Goal: Task Accomplishment & Management: Manage account settings

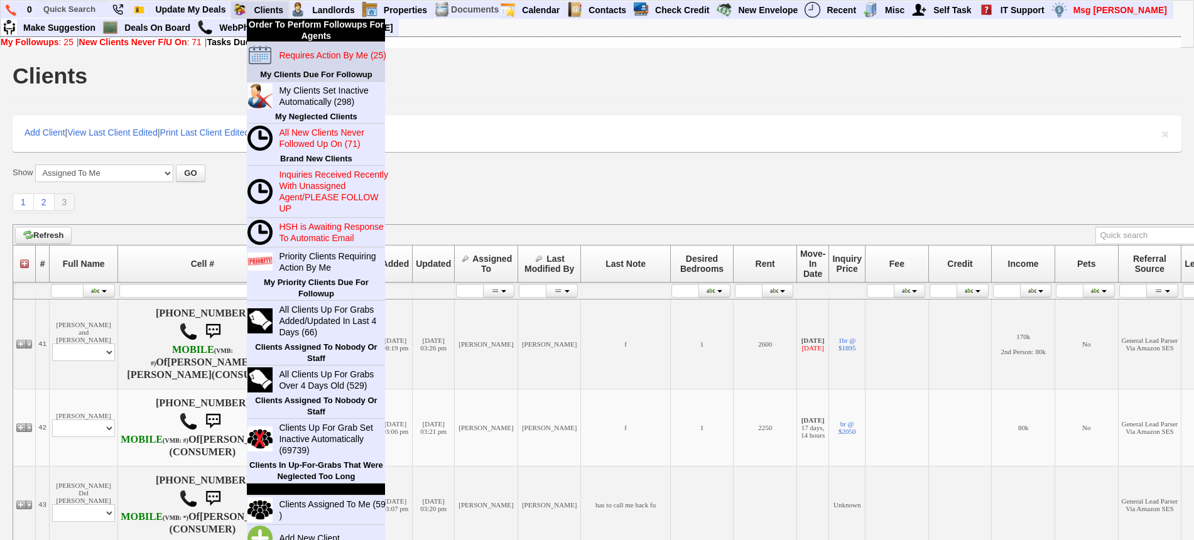
click at [307, 56] on blink "Requires Action By Me (25)" at bounding box center [332, 55] width 107 height 10
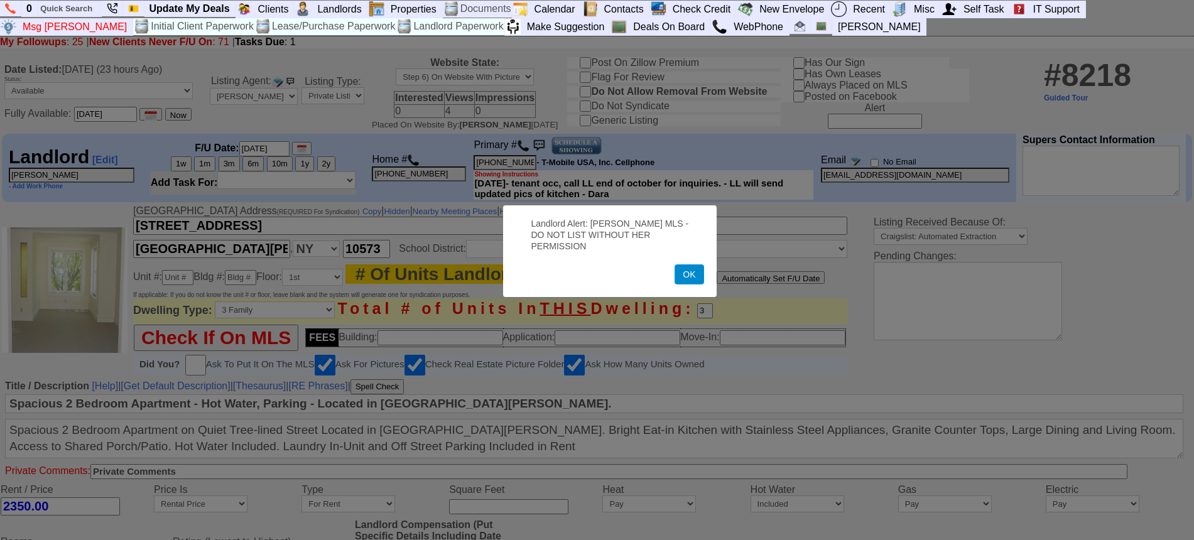
click at [690, 268] on button "OK" at bounding box center [688, 274] width 29 height 20
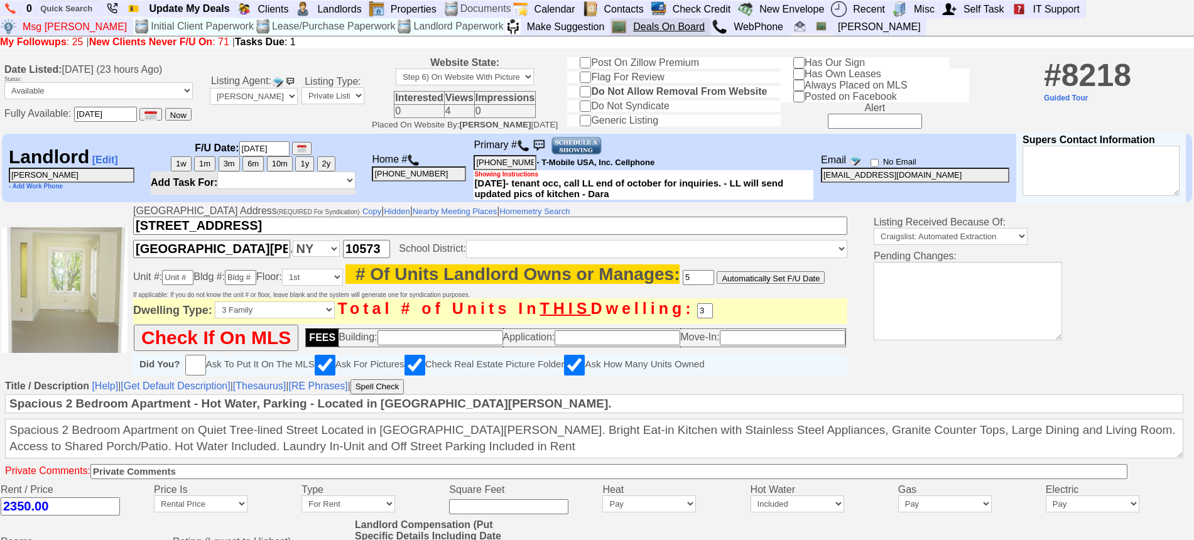
click at [628, 28] on link "Deals On Board" at bounding box center [669, 27] width 82 height 16
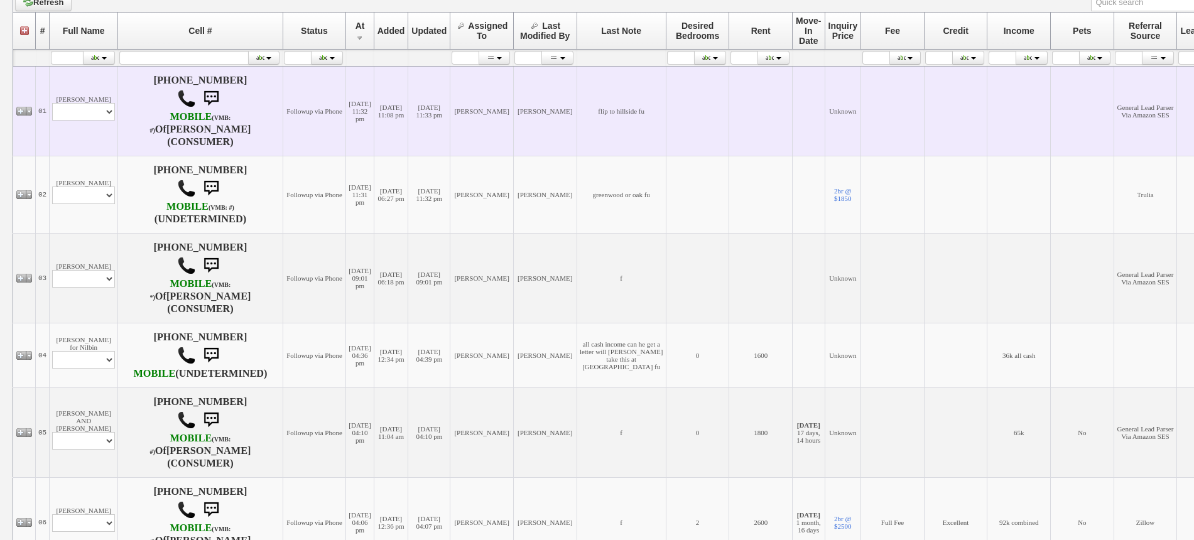
scroll to position [235, 0]
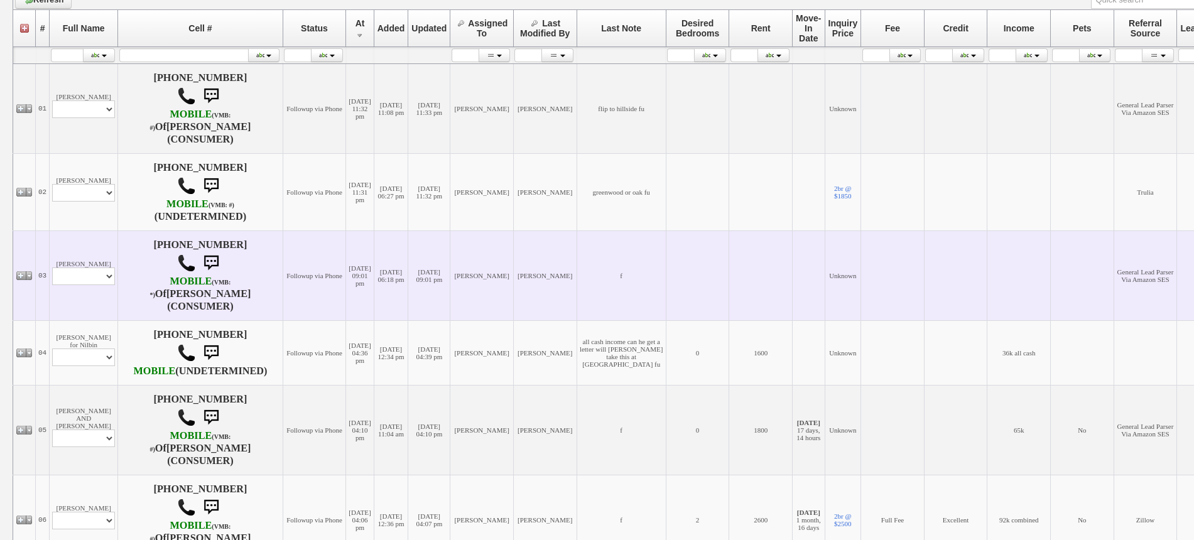
click at [68, 240] on td "Daniel Villamor Profile Edit Print Email Externally (Will Not Be Tracked In CRM…" at bounding box center [84, 275] width 68 height 90
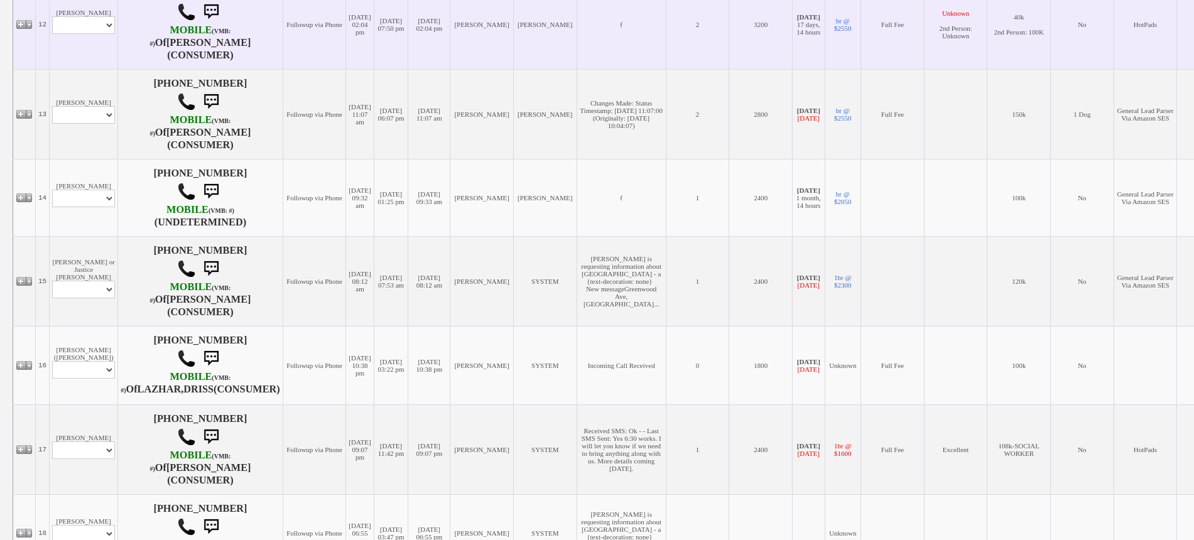
scroll to position [1491, 0]
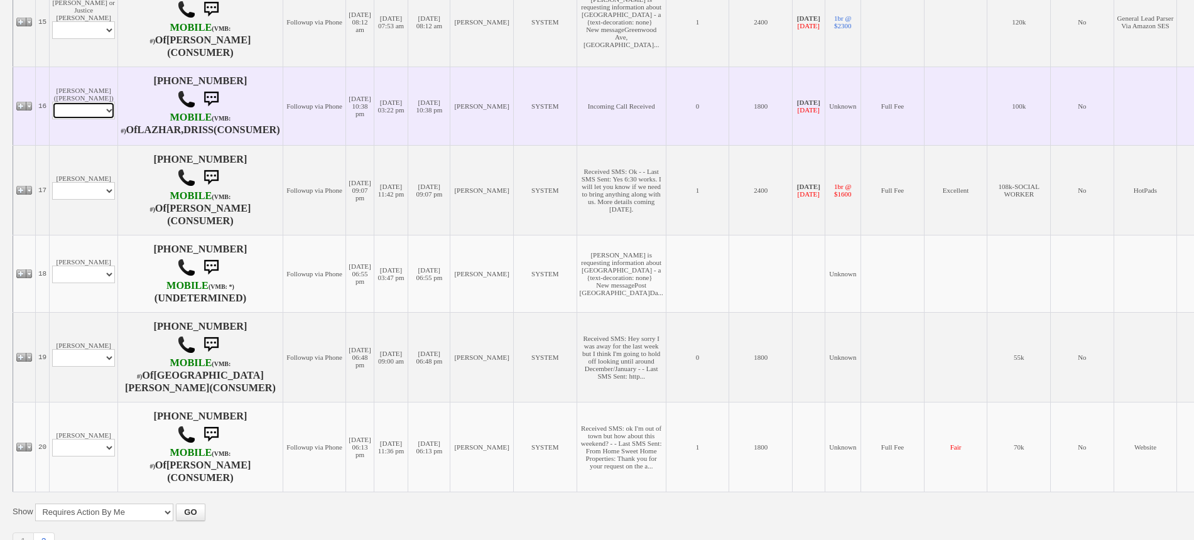
click at [94, 119] on select "Profile Edit Print Email Externally (Will Not Be Tracked In CRM) Closed Deals" at bounding box center [83, 111] width 63 height 18
select select "ChangeURL,/crm/custom/edit_client_form.php?redirect=%2Fcrm%2Fclients.php&id=118…"
click at [52, 113] on select "Profile Edit Print Email Externally (Will Not Be Tracked In CRM) Closed Deals" at bounding box center [83, 111] width 63 height 18
select select
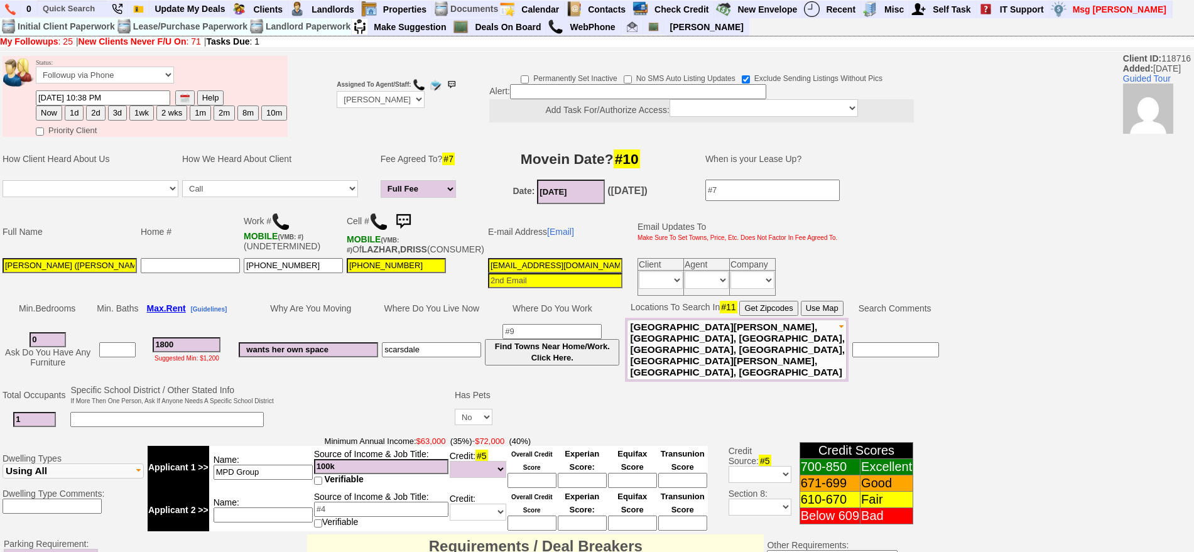
click at [381, 217] on img at bounding box center [378, 221] width 19 height 19
click at [73, 112] on button "1d" at bounding box center [74, 113] width 19 height 15
type input "10/15/2025 09:04 AM"
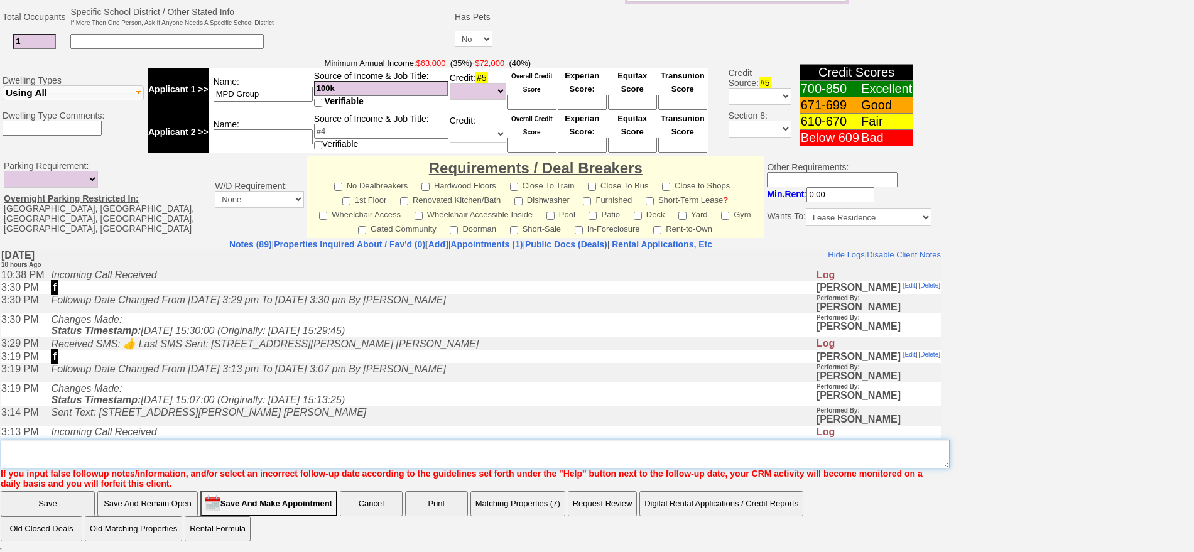
click at [624, 453] on textarea "Insert New Note Here" at bounding box center [475, 454] width 949 height 29
type textarea "f"
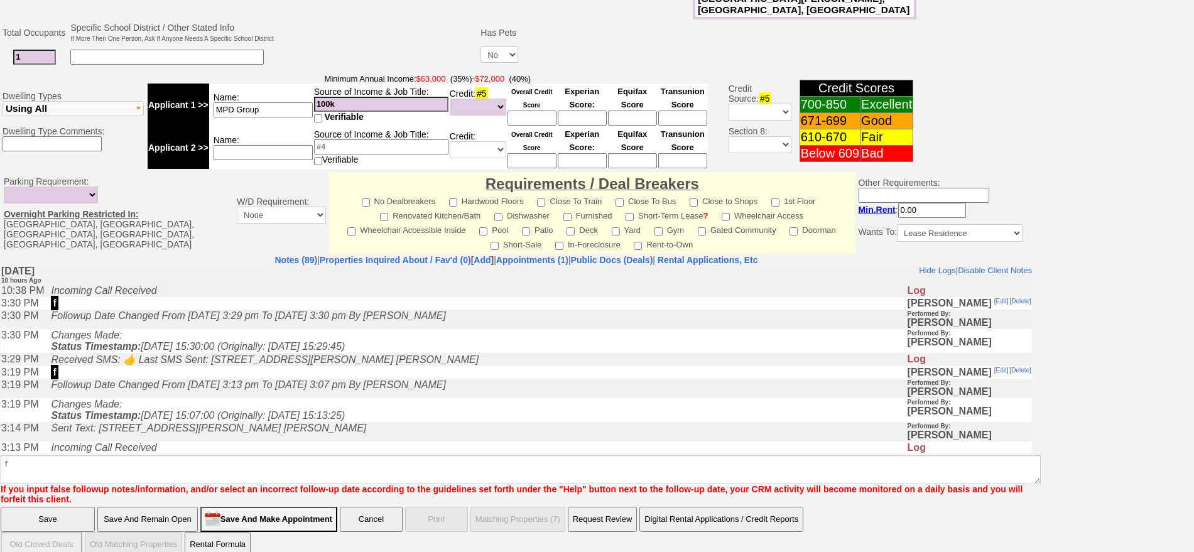
click input "Save" at bounding box center [48, 519] width 94 height 25
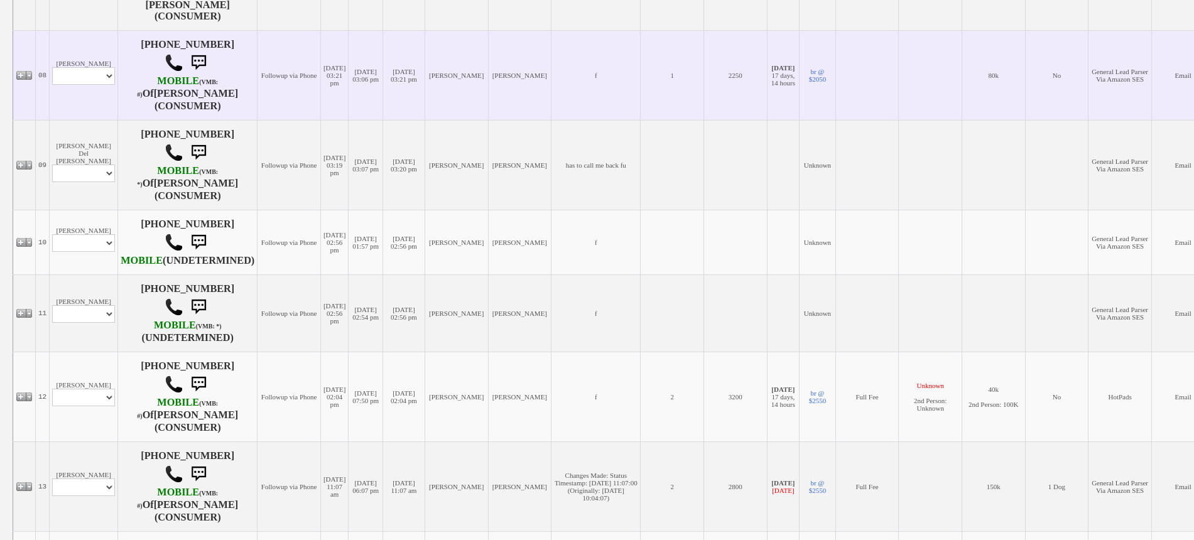
scroll to position [942, 0]
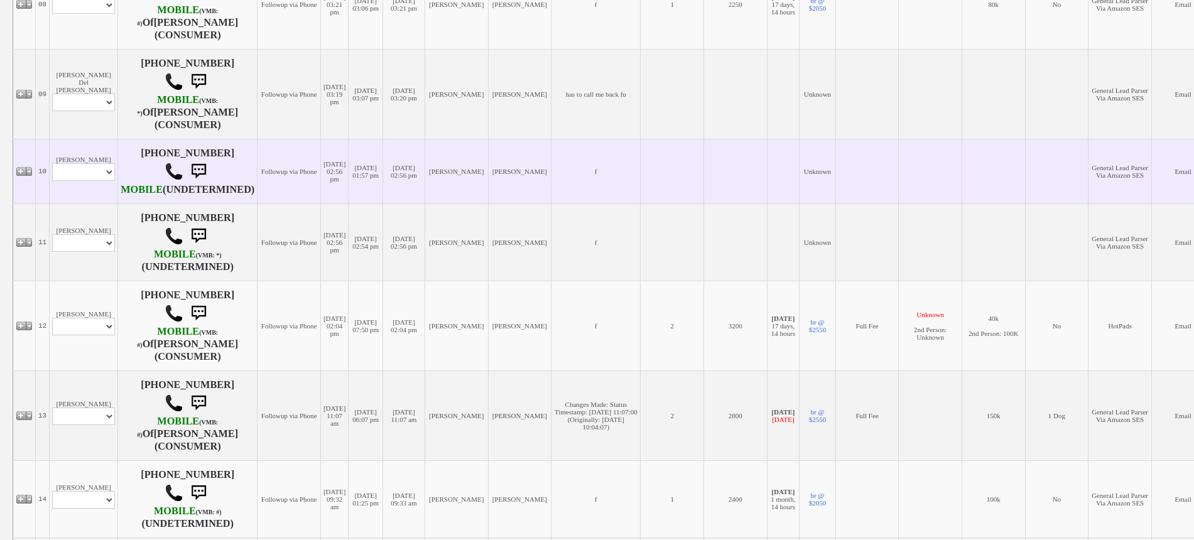
click at [92, 178] on td "Lisa Torres Profile Edit Print Email Externally (Will Not Be Tracked In CRM) Cl…" at bounding box center [84, 171] width 68 height 65
click at [92, 176] on select "Profile Edit Print Email Externally (Will Not Be Tracked In CRM) Closed Deals" at bounding box center [83, 172] width 63 height 18
select select "ChangeURL,/crm/custom/edit_client_form.php?redirect=%2Fcrm%2Fclients.php&id=168…"
click at [52, 163] on select "Profile Edit Print Email Externally (Will Not Be Tracked In CRM) Closed Deals" at bounding box center [83, 172] width 63 height 18
select select
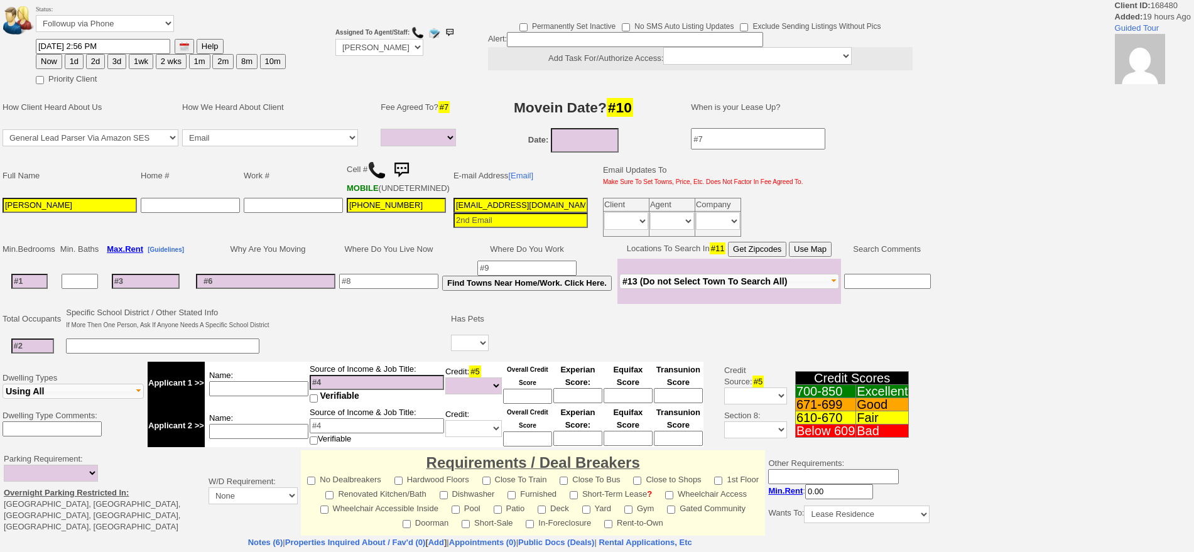
select select
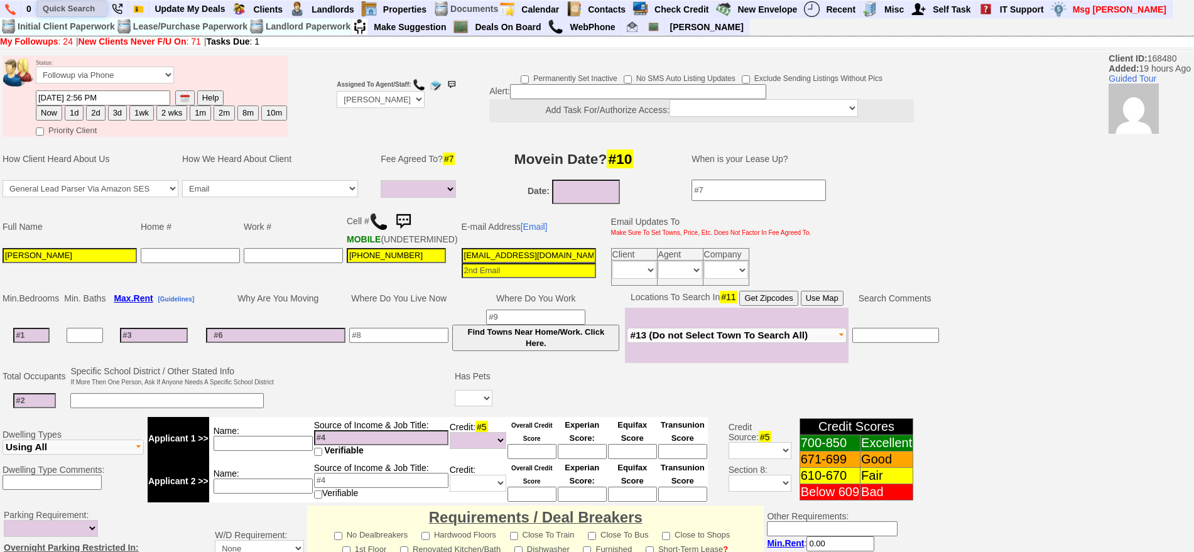
click at [82, 3] on input "text" at bounding box center [72, 9] width 69 height 16
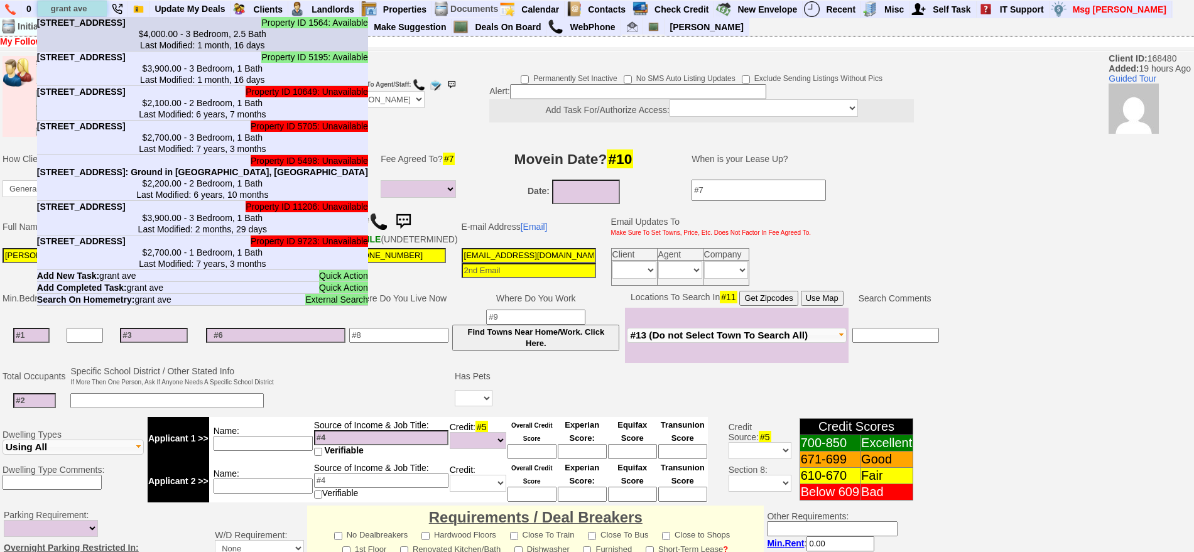
type input "grant ave"
click at [89, 24] on b "14 Grant Ave in White Plains, NY" at bounding box center [81, 23] width 89 height 10
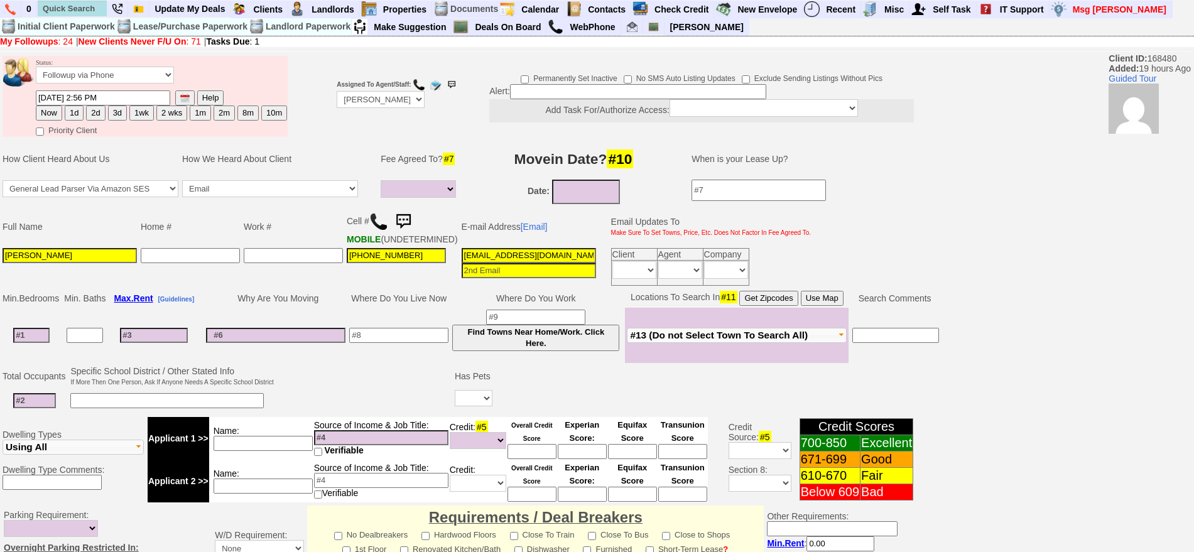
click at [378, 224] on img at bounding box center [378, 221] width 19 height 19
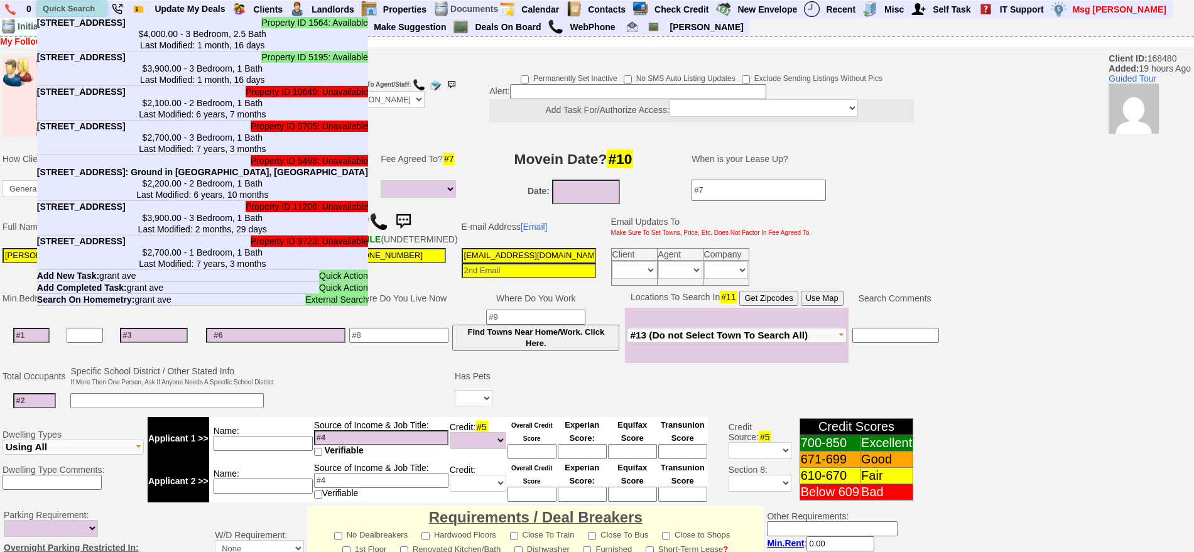
click at [58, 10] on input "text" at bounding box center [72, 9] width 69 height 16
paste input "914-582-0862"
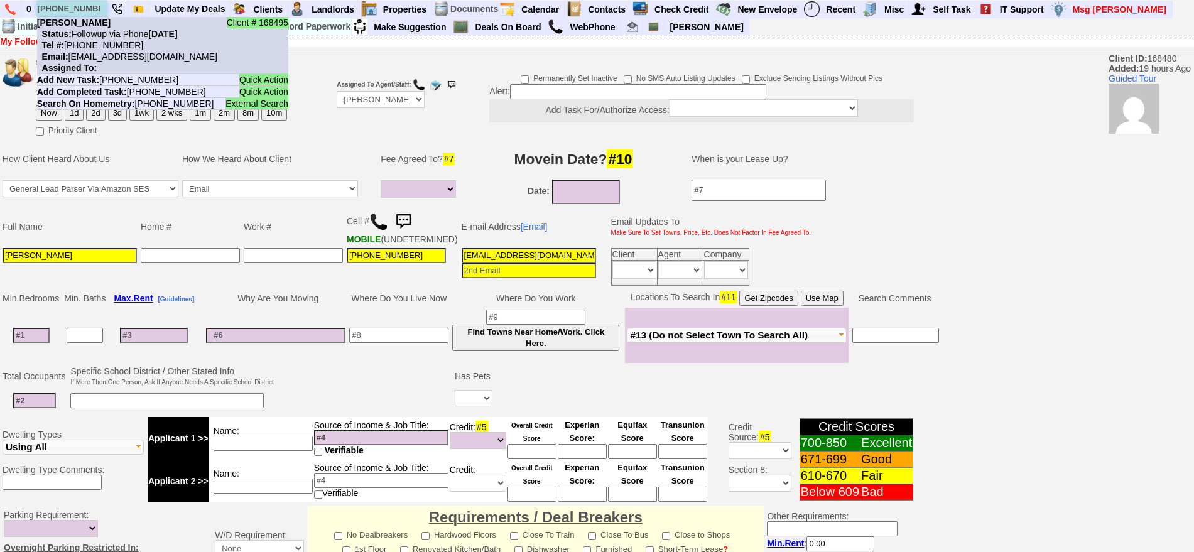
type input "914-582-0862"
click at [123, 45] on li "Client # 168495 Jennifer Canning Status: Followup via Phone Tuesday, October 14…" at bounding box center [162, 45] width 251 height 57
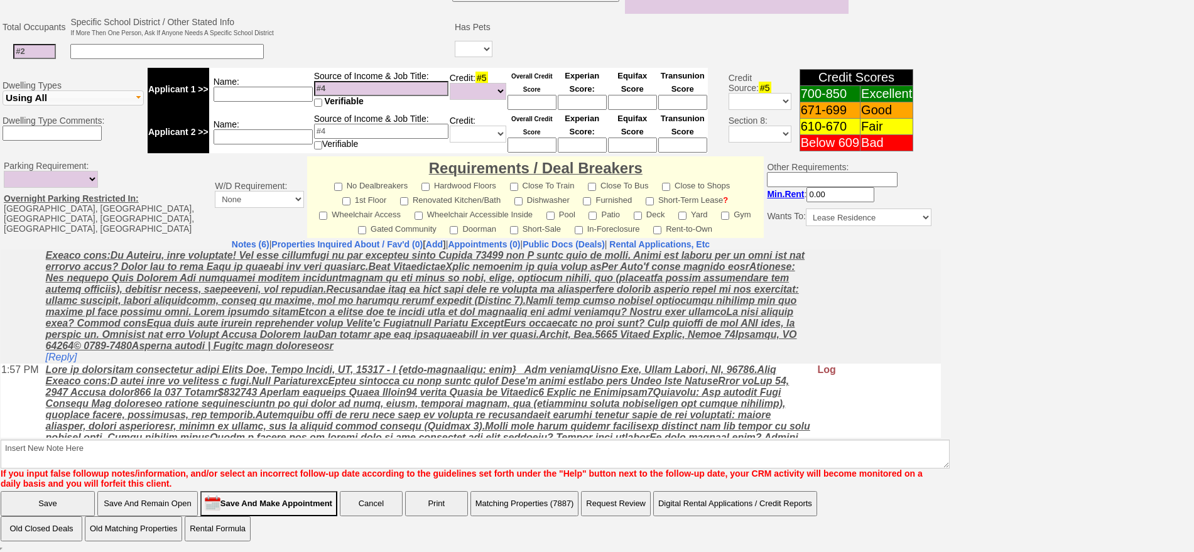
scroll to position [157, 0]
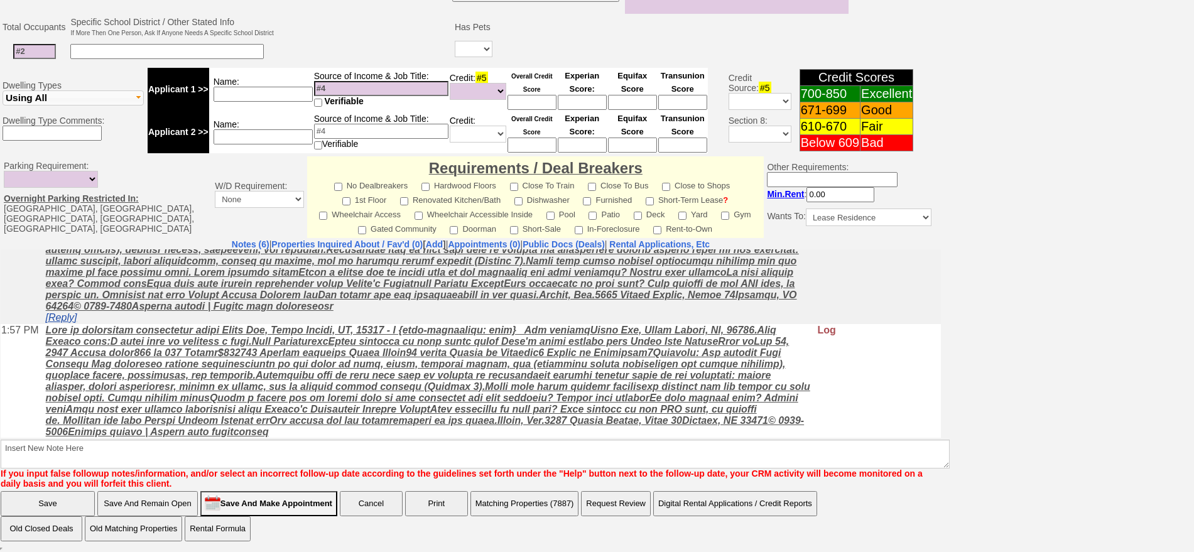
click at [64, 319] on link "[Reply]" at bounding box center [61, 316] width 31 height 11
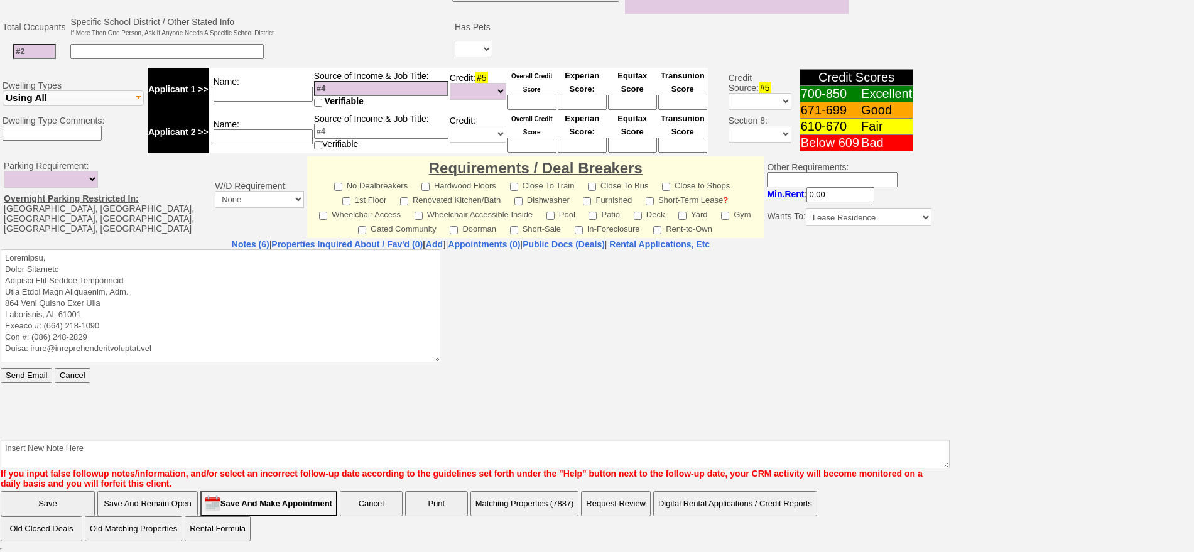
scroll to position [0, 0]
click at [131, 257] on textarea at bounding box center [221, 305] width 440 height 113
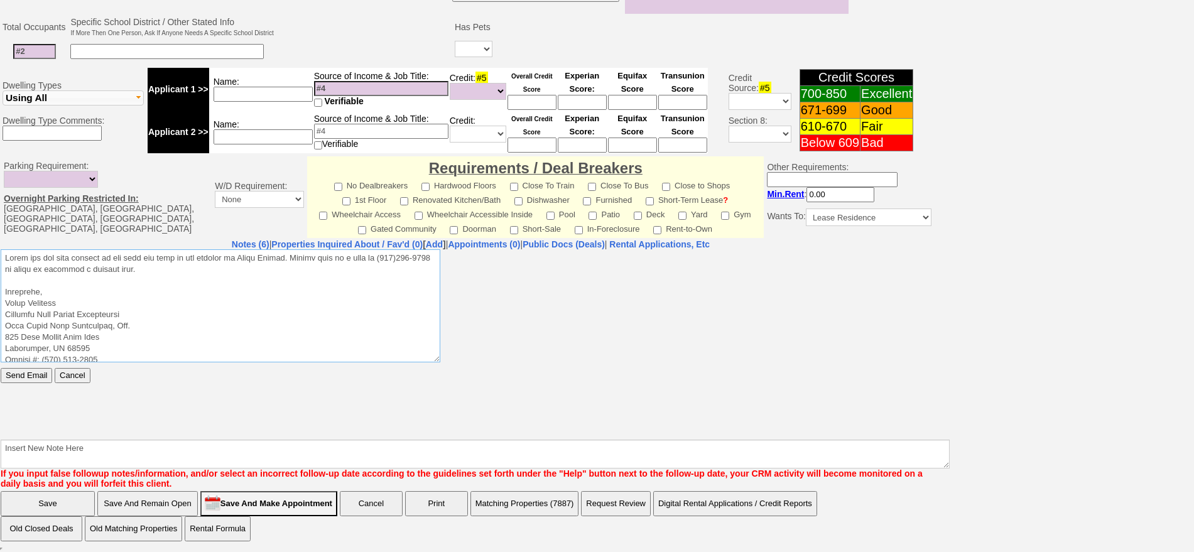
drag, startPoint x: 165, startPoint y: 273, endPoint x: 0, endPoint y: 236, distance: 168.5
click at [1, 249] on html "Send Email Cancel" at bounding box center [471, 343] width 940 height 188
type textarea "Thank you for your request on the home for rent we are hosting in White Plains.…"
click at [45, 369] on input "Send Email" at bounding box center [26, 374] width 51 height 15
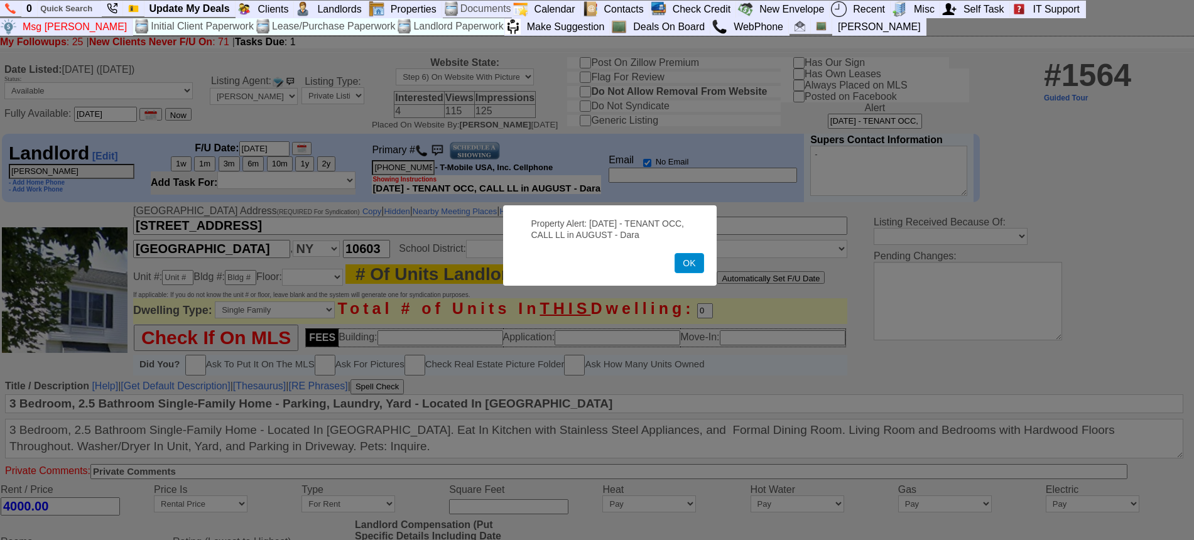
click at [691, 265] on button "OK" at bounding box center [688, 263] width 29 height 20
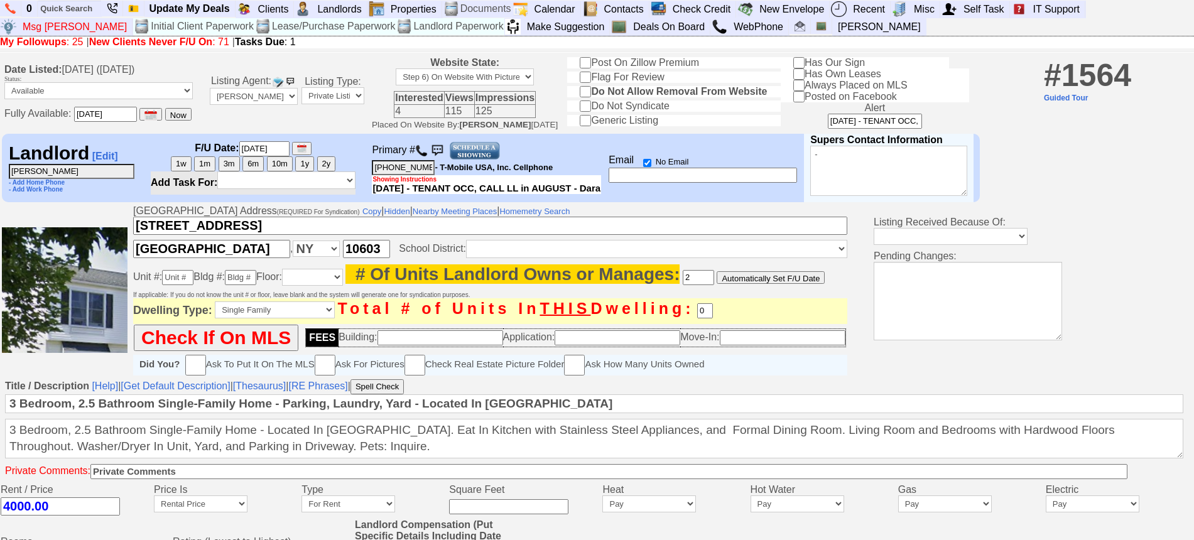
click at [424, 152] on img at bounding box center [421, 150] width 13 height 13
click at [481, 153] on img at bounding box center [474, 150] width 51 height 19
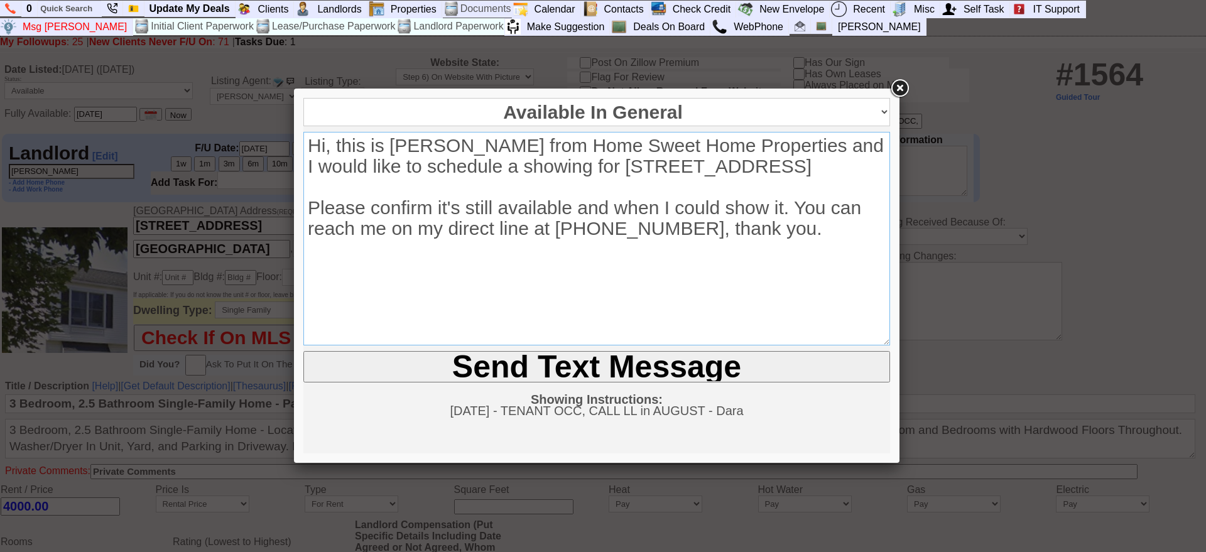
drag, startPoint x: 420, startPoint y: 166, endPoint x: 608, endPoint y: 165, distance: 187.8
click at [608, 165] on textarea "Hi, this is Jorge Guerrero from Home Sweet Home Properties and I would like to …" at bounding box center [596, 239] width 587 height 214
type textarea "Hi, this is Jorge Guerrero from Home Sweet Home Properties and I would like to …"
click at [492, 381] on input "Send Text Message" at bounding box center [596, 366] width 587 height 31
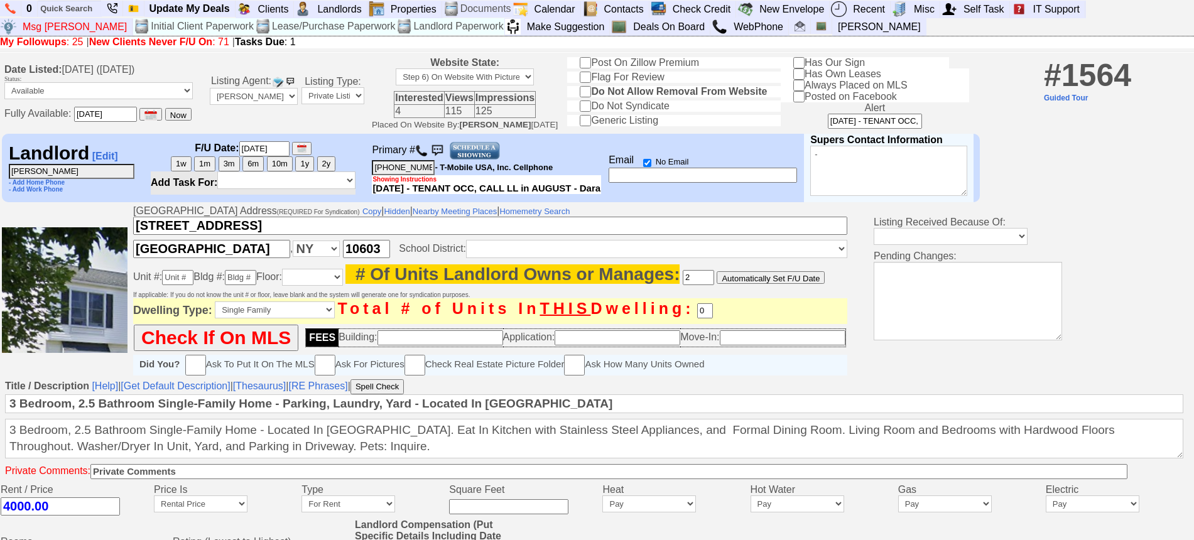
scroll to position [479, 0]
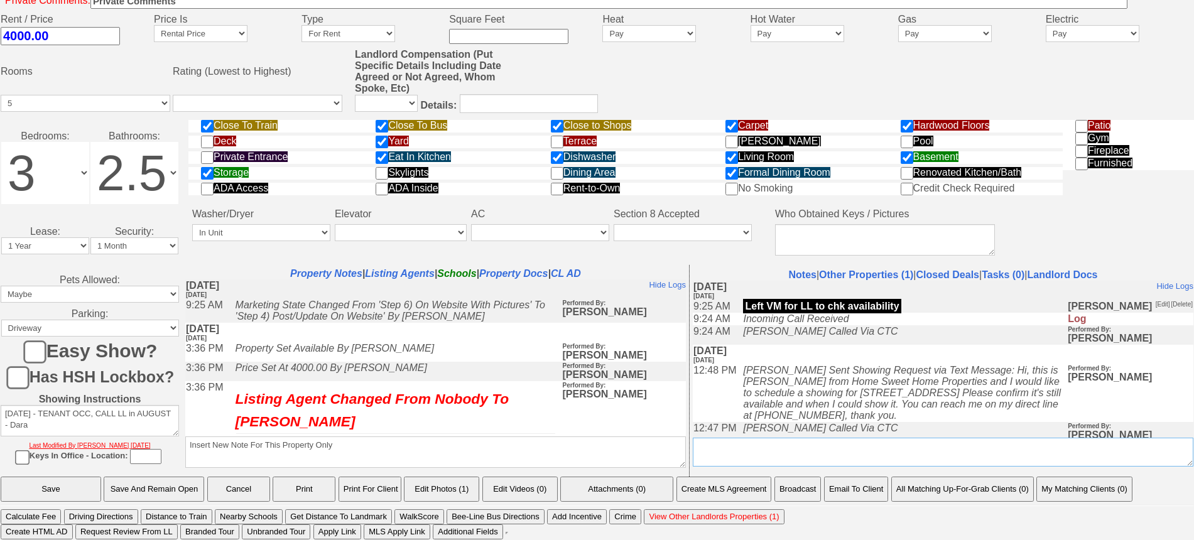
click at [774, 450] on textarea "Insert New Conversation Note Here" at bounding box center [943, 452] width 501 height 29
type textarea "lm for avail"
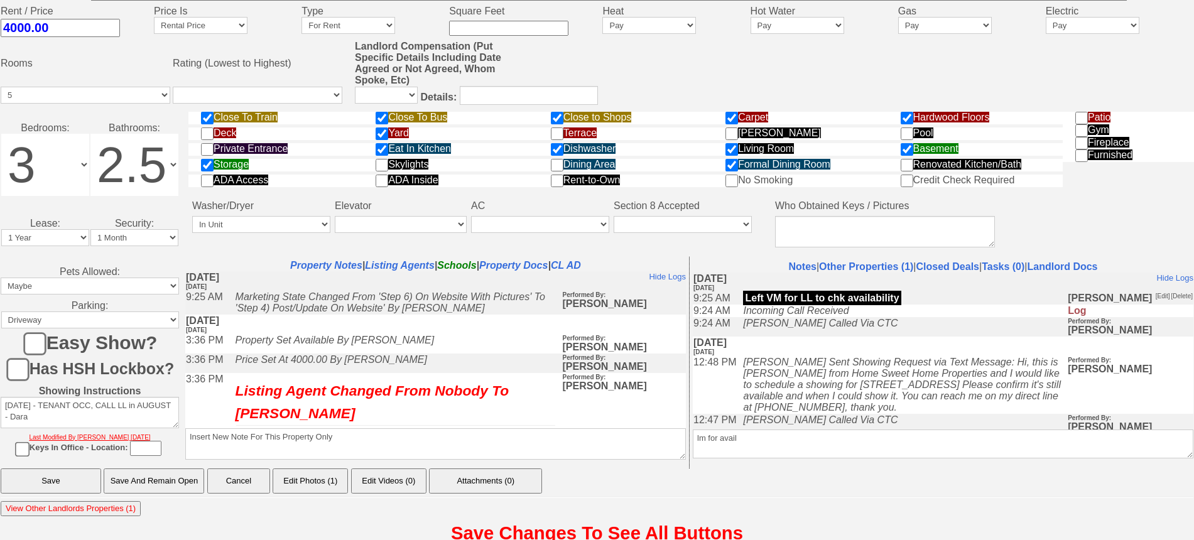
click at [1, 468] on input "Save" at bounding box center [51, 480] width 100 height 25
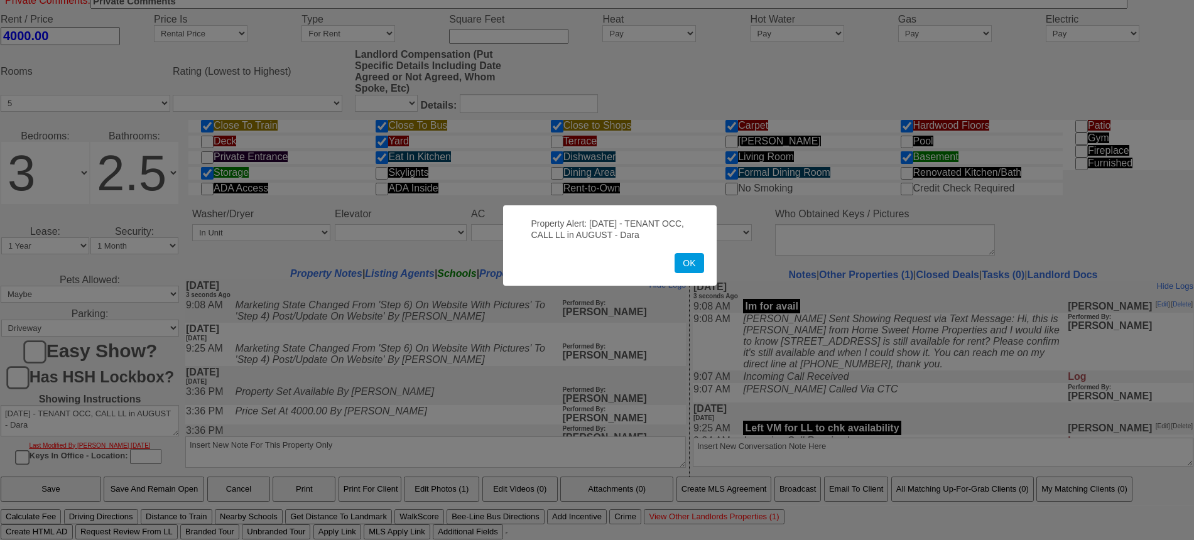
drag, startPoint x: 687, startPoint y: 269, endPoint x: 712, endPoint y: 268, distance: 24.6
click at [690, 269] on button "OK" at bounding box center [688, 263] width 29 height 20
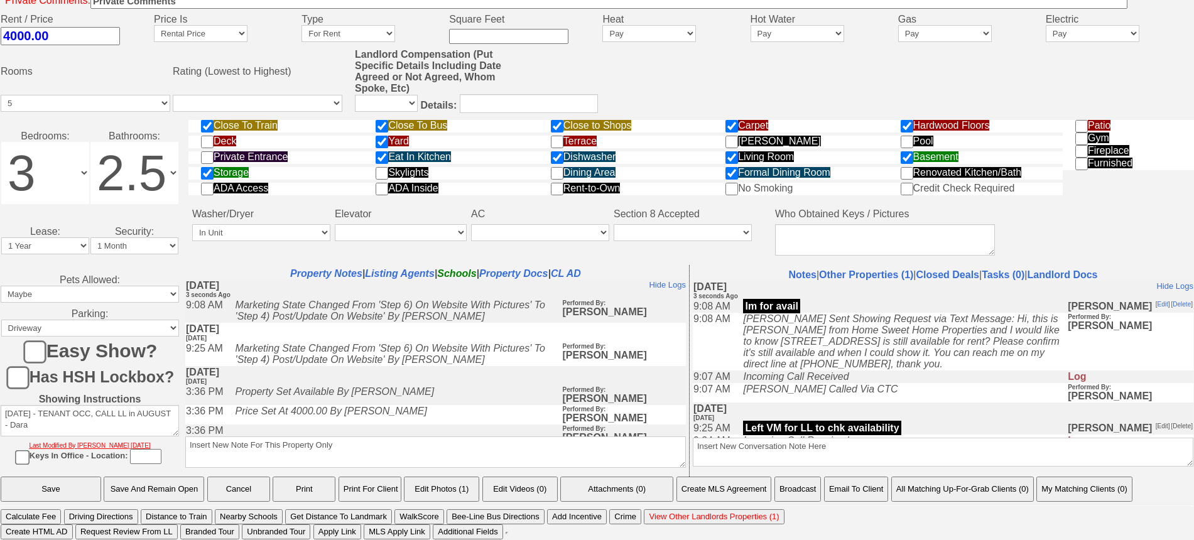
scroll to position [6, 0]
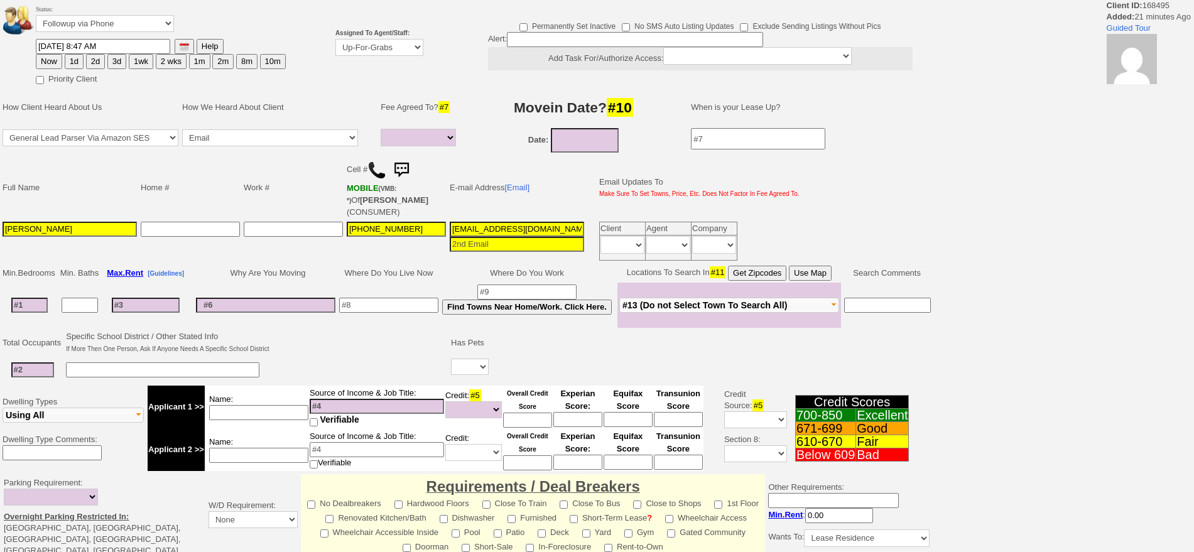
select select
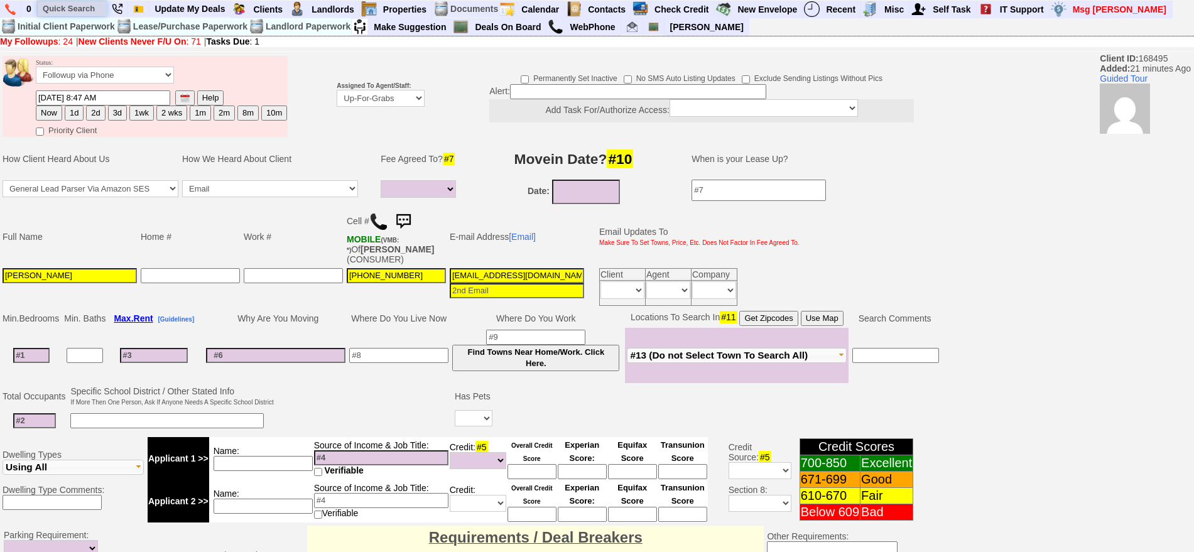
click at [103, 13] on input "text" at bounding box center [72, 9] width 69 height 16
paste input "513-485-0705"
type input "513-485-0705"
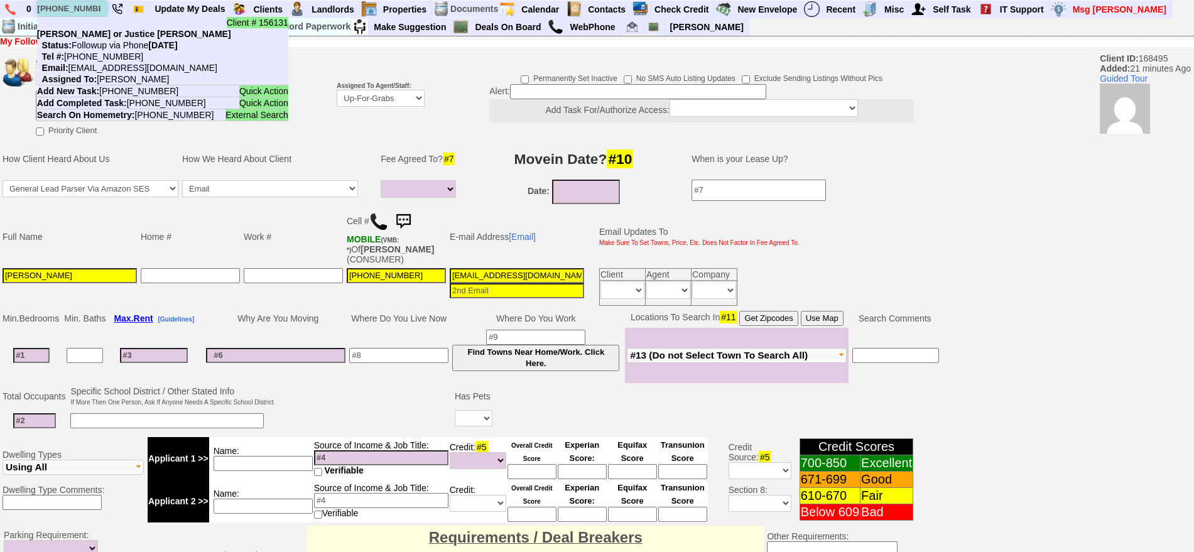
click at [87, 9] on input "513-485-0705" at bounding box center [72, 9] width 69 height 16
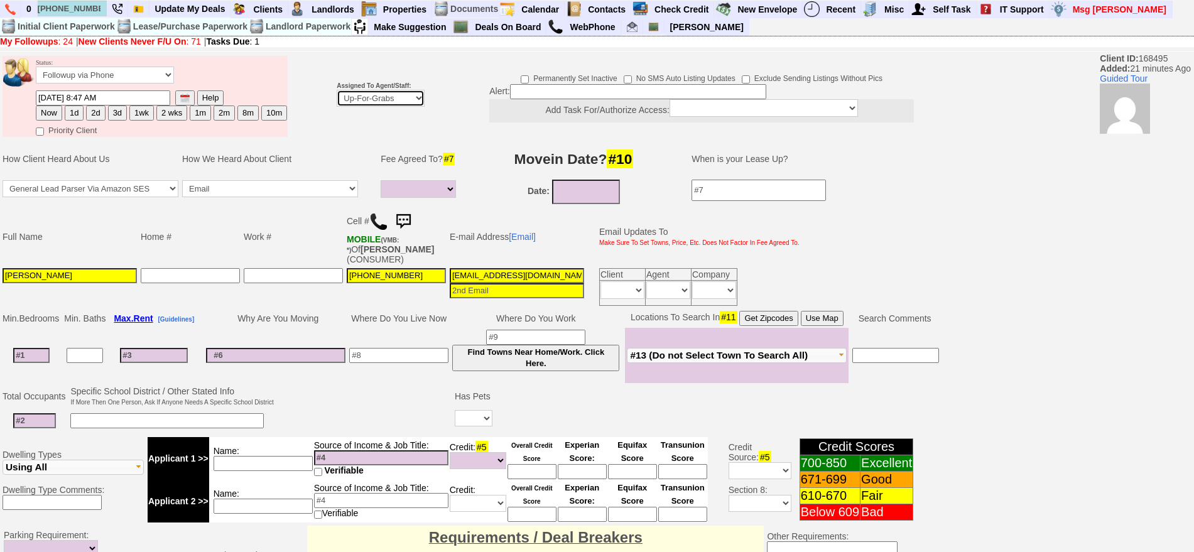
click at [363, 97] on select "Up-For-Grabs ***** STAFF ***** Bob Bruno 914-419-3579 Cristy Liberto 914-486-10…" at bounding box center [381, 98] width 88 height 17
select select "148"
click at [337, 90] on select "Up-For-Grabs ***** STAFF ***** Bob Bruno 914-419-3579 Cristy Liberto 914-486-10…" at bounding box center [381, 98] width 88 height 17
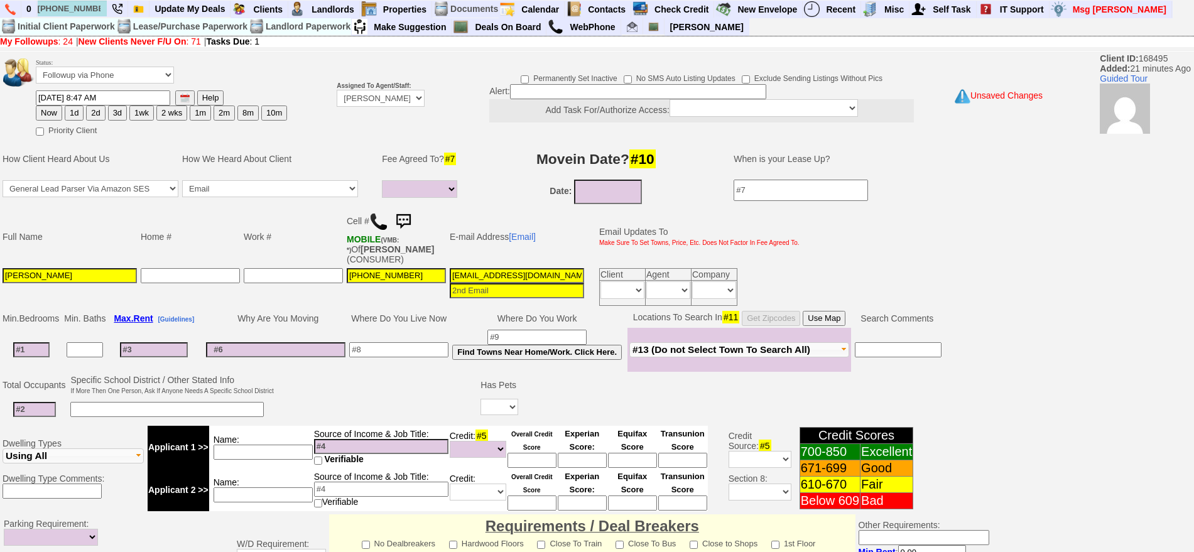
click at [71, 112] on button "1d" at bounding box center [74, 113] width 19 height 15
type input "10/15/2025 09:09 AM"
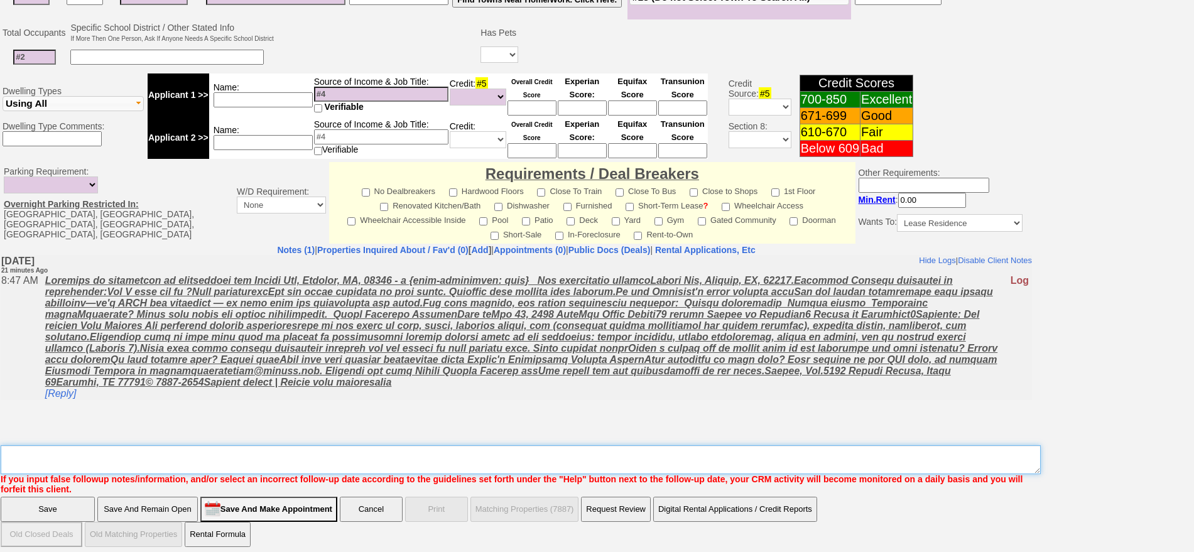
click at [655, 451] on textarea "Insert New Note Here" at bounding box center [521, 459] width 1040 height 29
type textarea "flip to hillside"
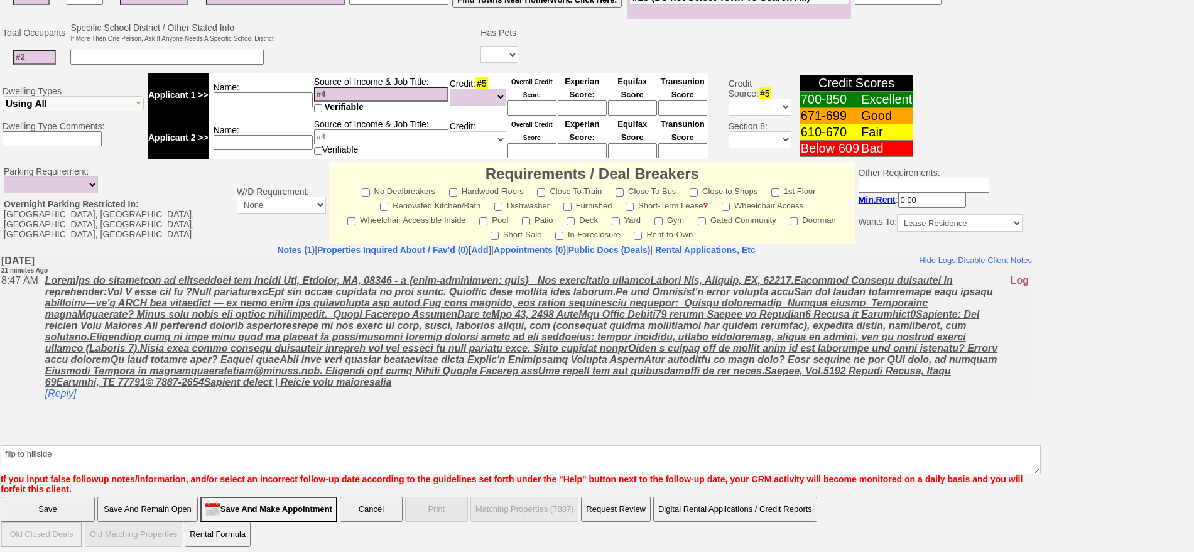
click input "Save" at bounding box center [48, 509] width 94 height 25
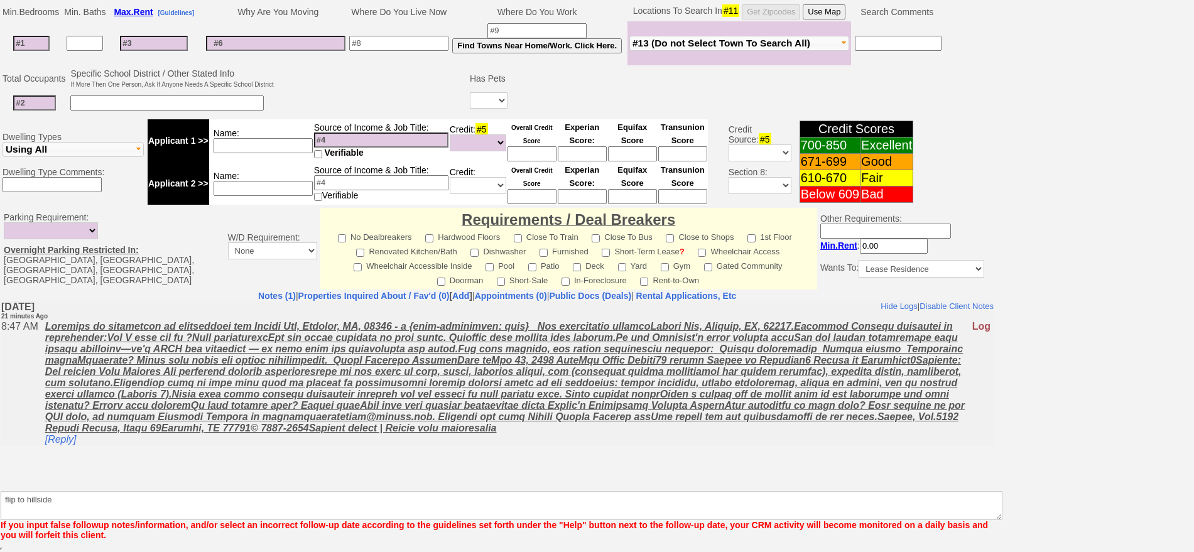
scroll to position [306, 0]
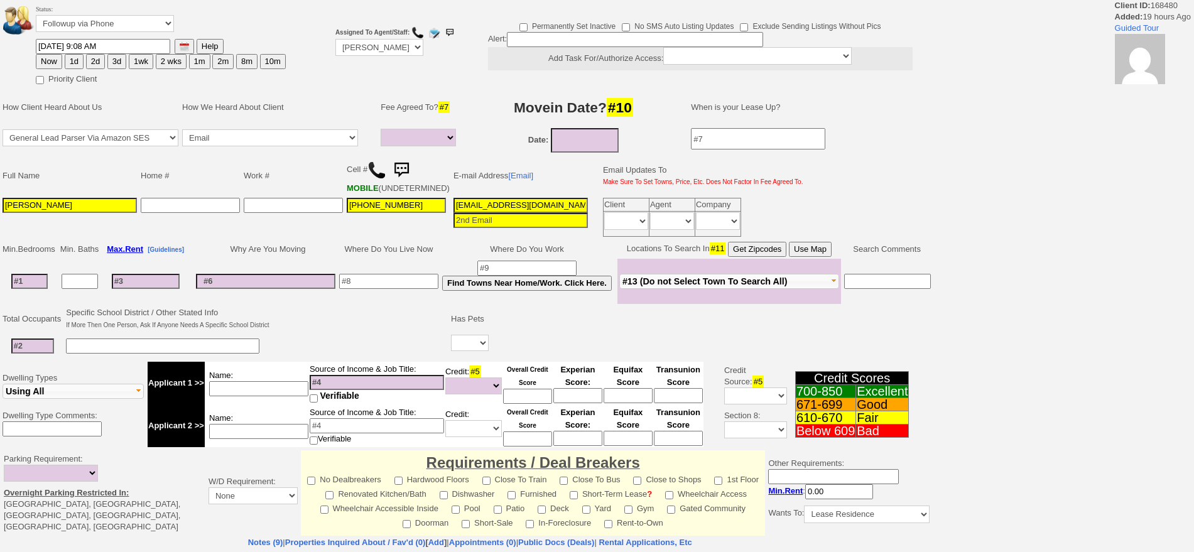
select select
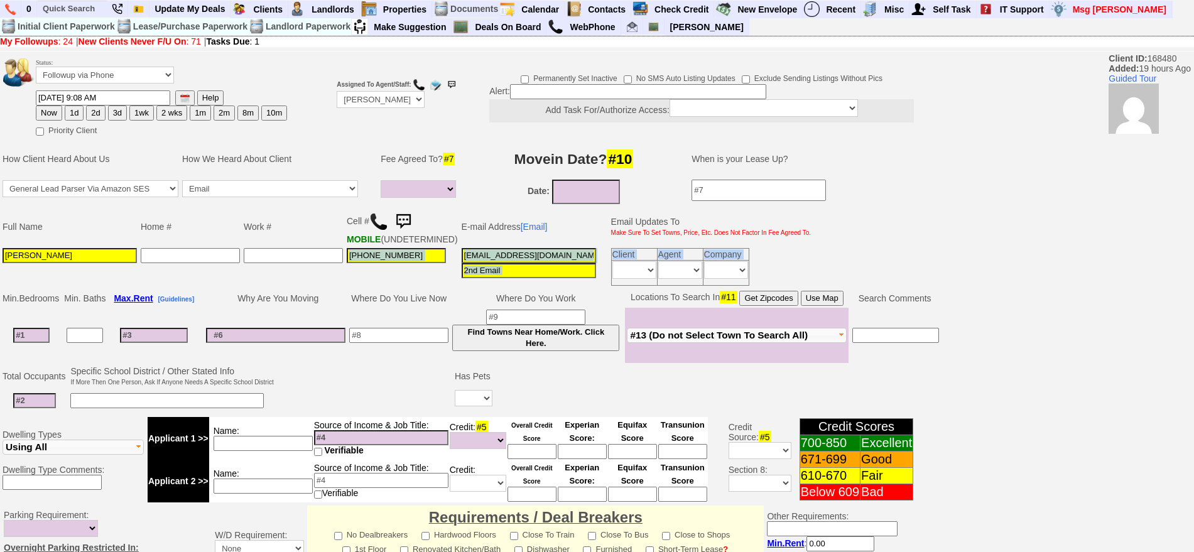
click at [322, 298] on tbody "Status: Followup via Phone Followup via Email Followup When Section 8 Property …" at bounding box center [470, 472] width 941 height 838
click at [406, 220] on img at bounding box center [403, 221] width 25 height 25
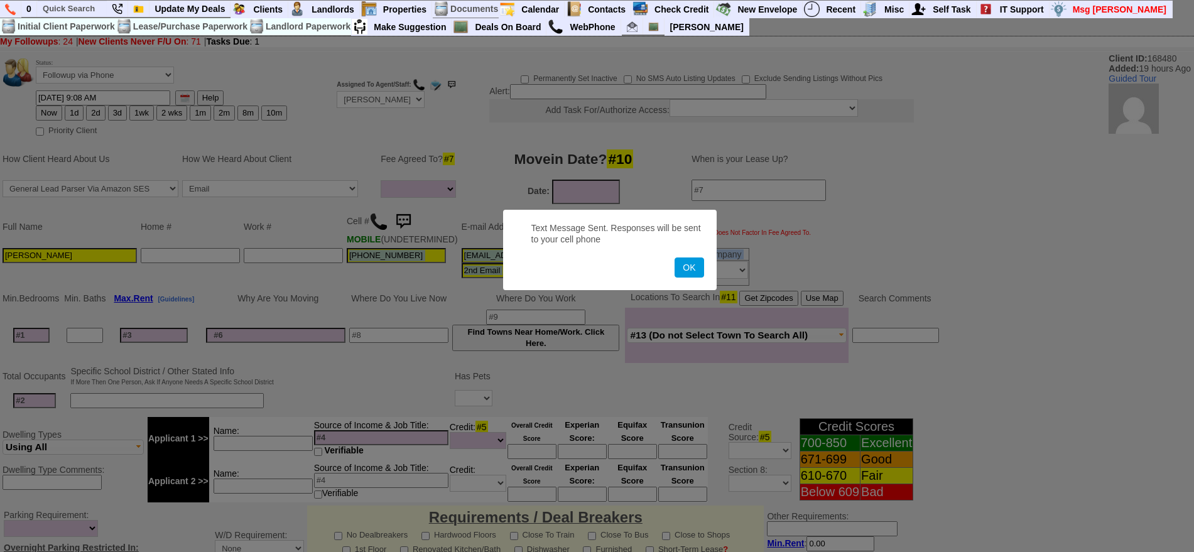
click at [674, 257] on button "OK" at bounding box center [688, 267] width 29 height 20
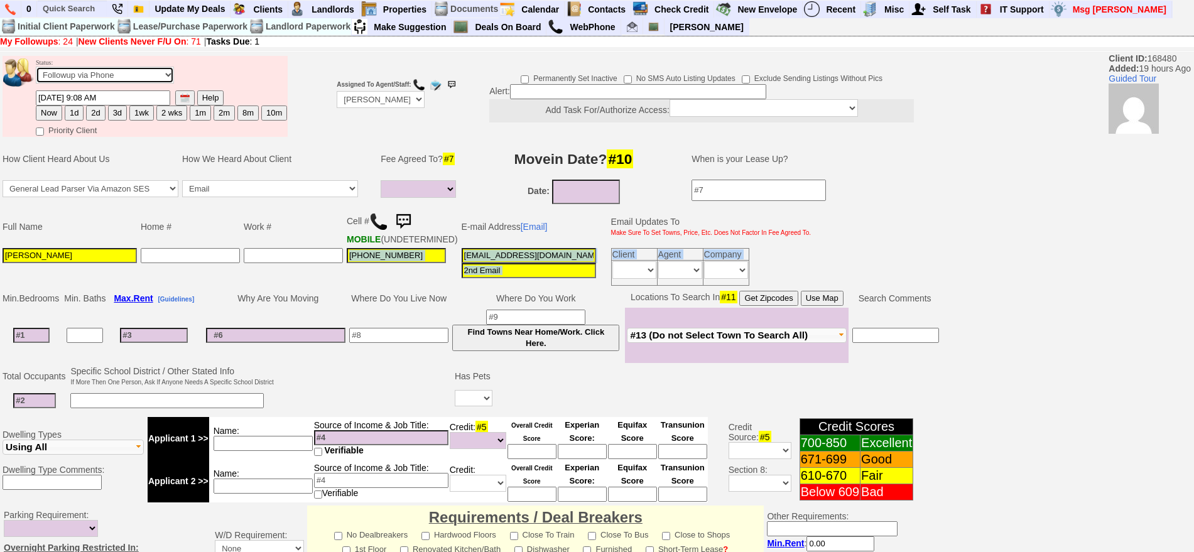
drag, startPoint x: 137, startPoint y: 73, endPoint x: 130, endPoint y: 81, distance: 10.2
click at [136, 73] on select "Followup via Phone Followup via Email Followup When Section 8 Property Found De…" at bounding box center [105, 75] width 138 height 17
select select "Inactive"
click at [36, 71] on select "Followup via Phone Followup via Email Followup When Section 8 Property Found De…" at bounding box center [105, 75] width 138 height 17
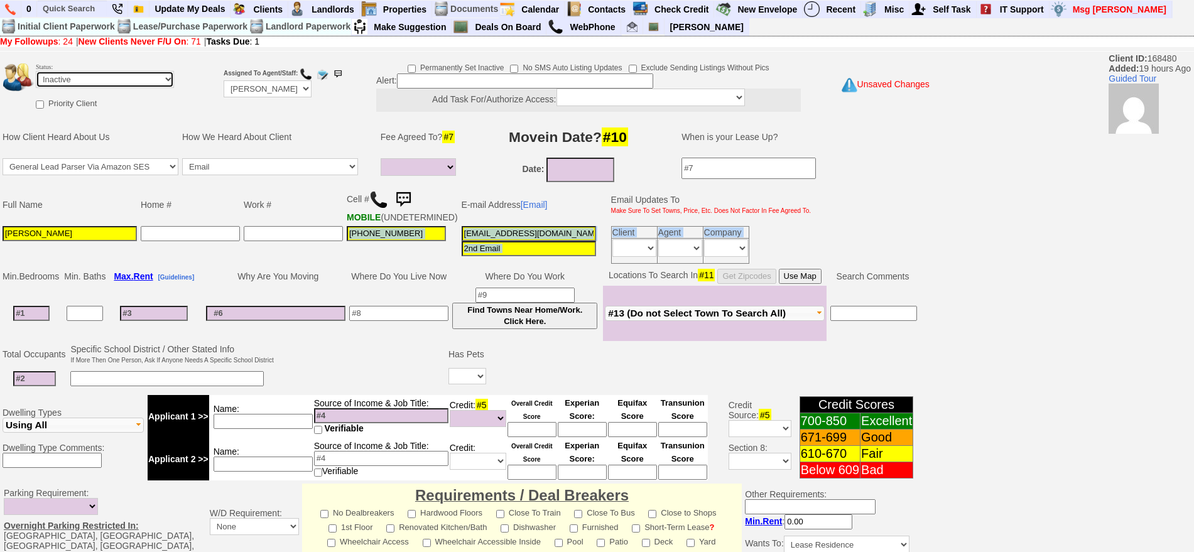
scroll to position [337, 0]
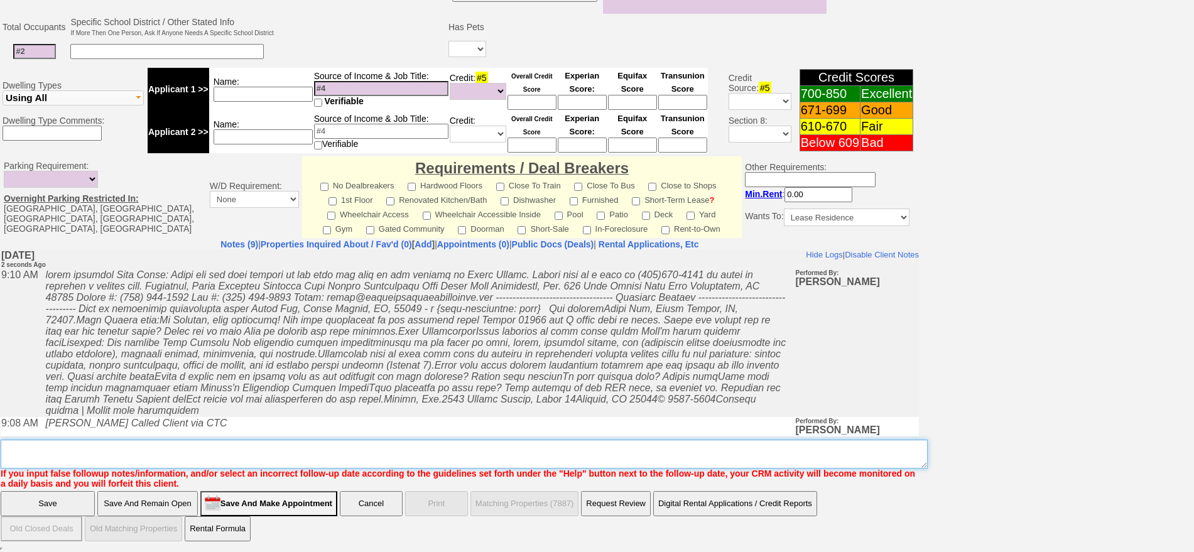
click at [347, 453] on textarea "Insert New Note Here" at bounding box center [464, 454] width 927 height 29
type textarea "called client lm sent txt and email ia until response"
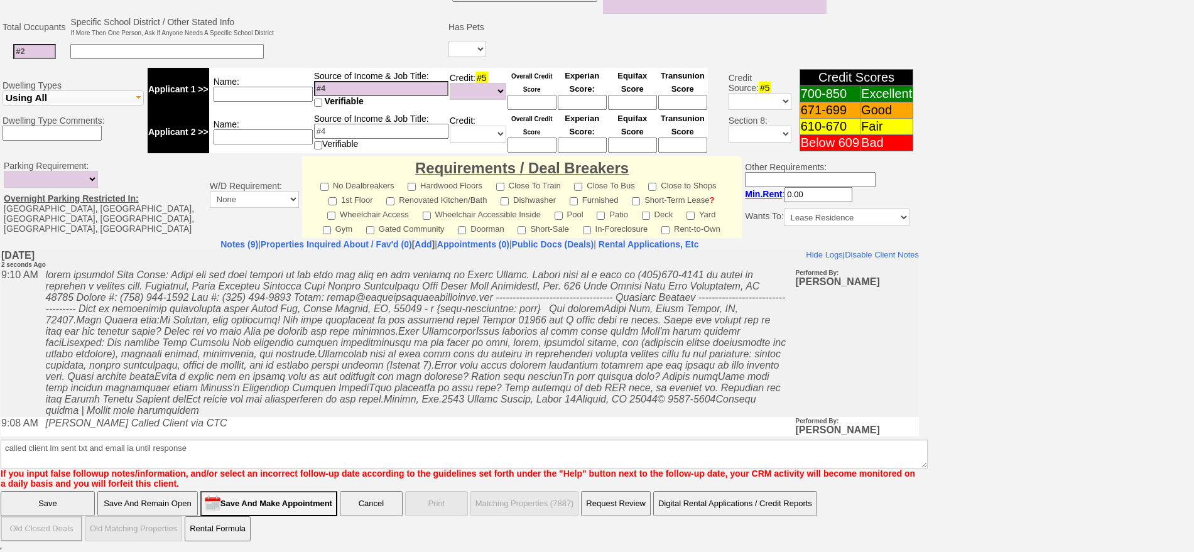
click input "Save" at bounding box center [48, 503] width 94 height 25
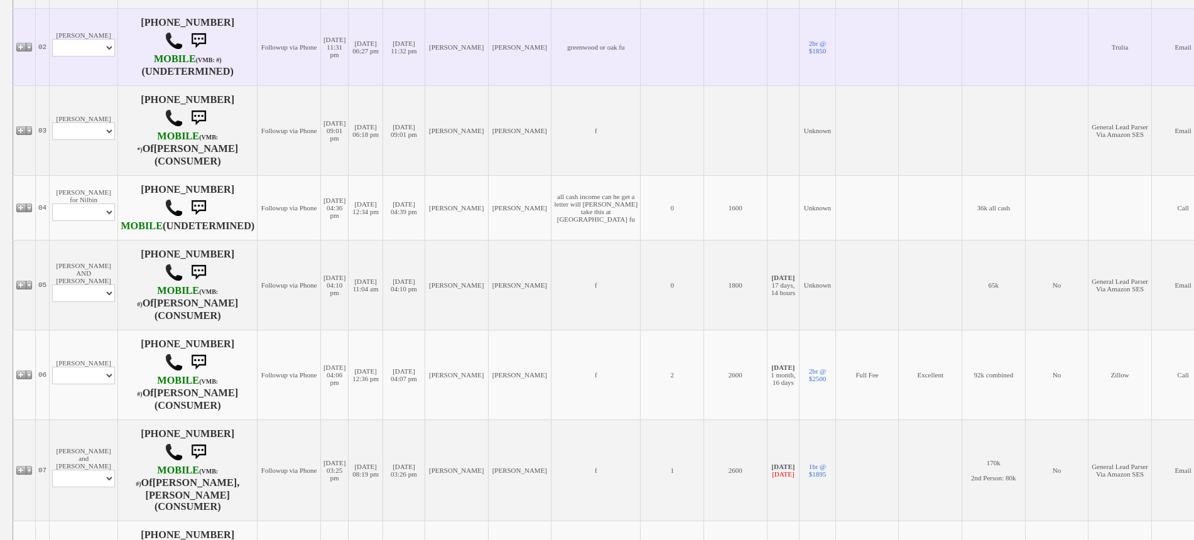
scroll to position [471, 0]
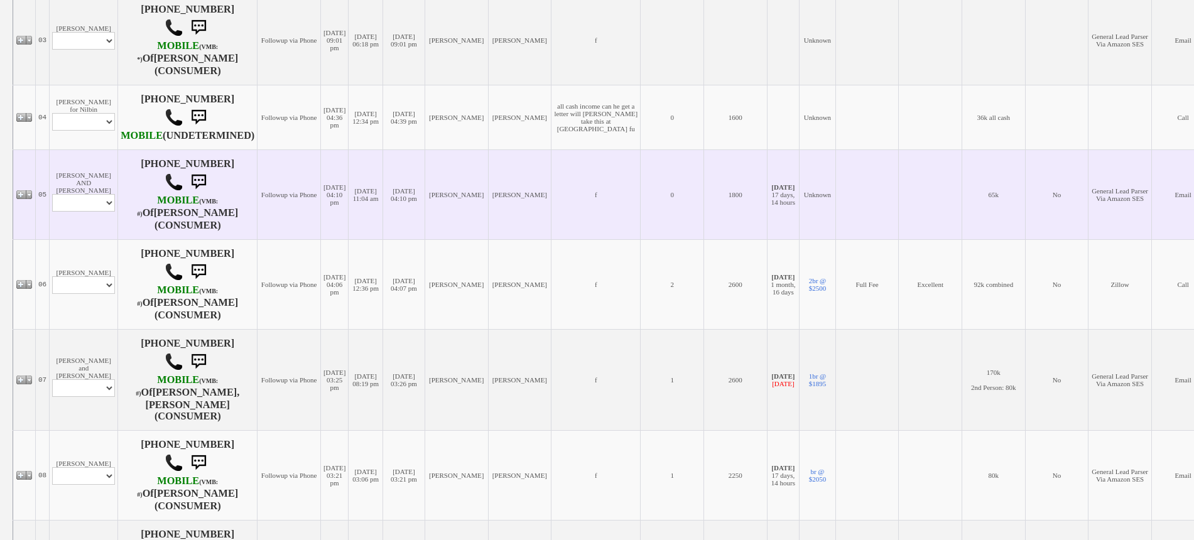
click at [82, 239] on td "[PERSON_NAME] AND [PERSON_NAME] Profile Edit Print Email Externally (Will Not B…" at bounding box center [84, 194] width 68 height 90
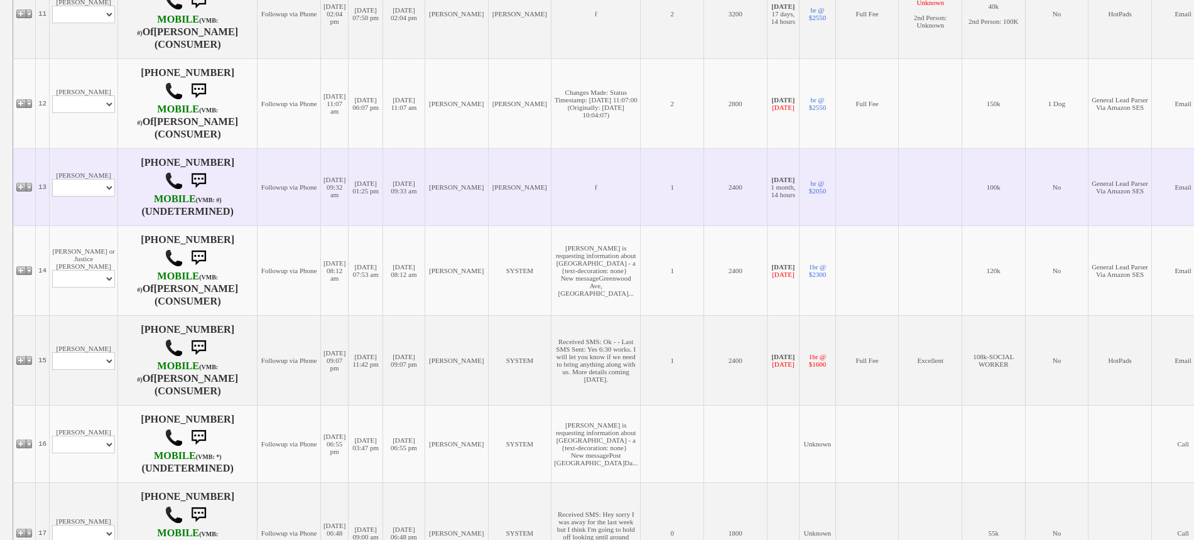
scroll to position [1334, 0]
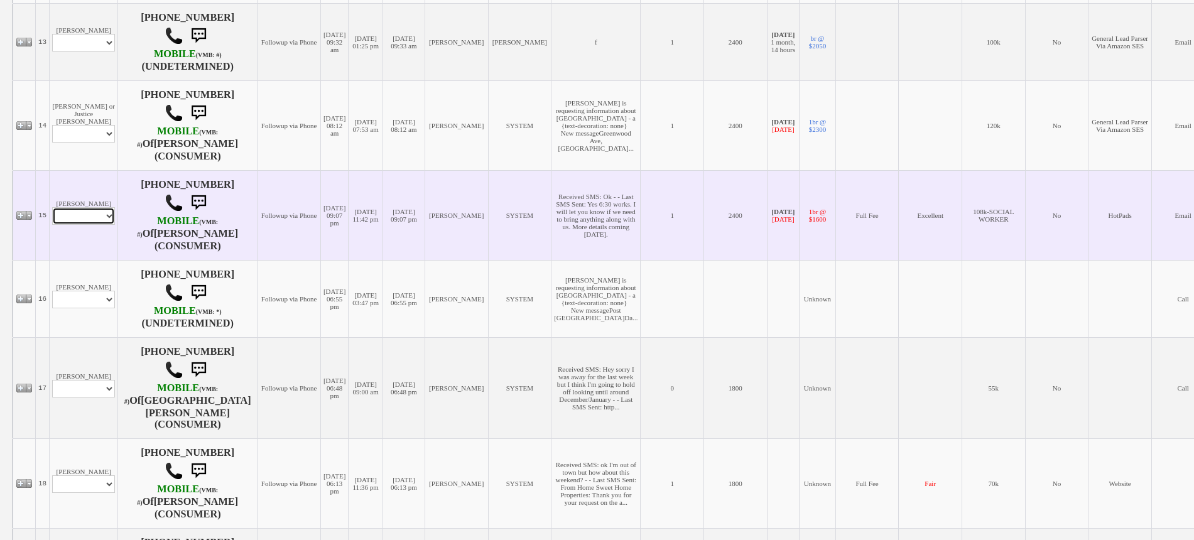
click at [68, 207] on select "Profile Edit Print Email Externally (Will Not Be Tracked In CRM) Closed Deals" at bounding box center [83, 216] width 63 height 18
select select "ChangeURL,/crm/custom/edit_client_form.php?redirect=%2Fcrm%2Fclients.php&id=225…"
click at [52, 207] on select "Profile Edit Print Email Externally (Will Not Be Tracked In CRM) Closed Deals" at bounding box center [83, 216] width 63 height 18
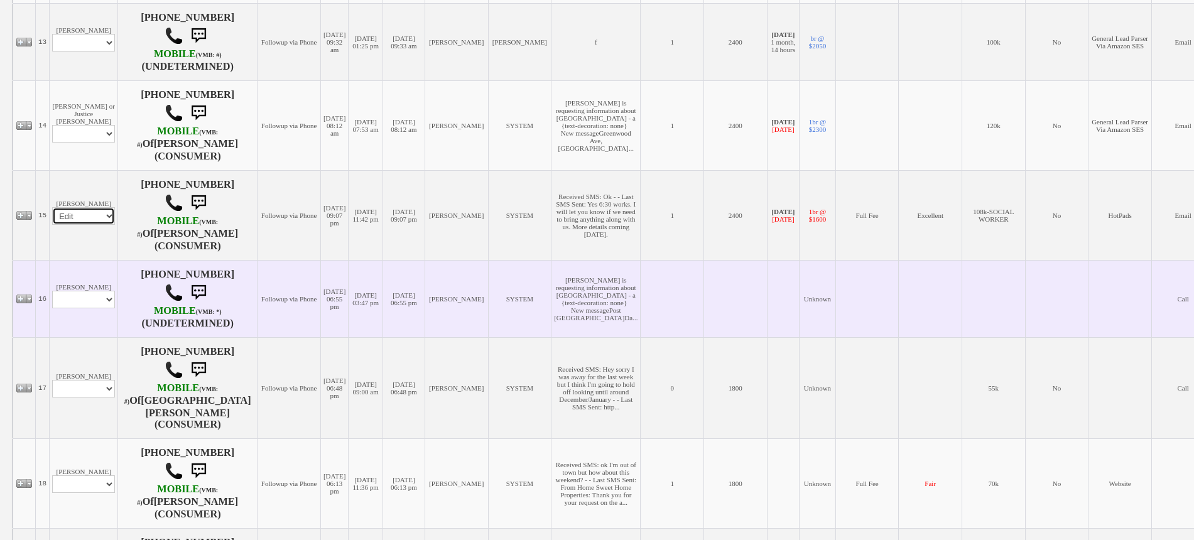
select select
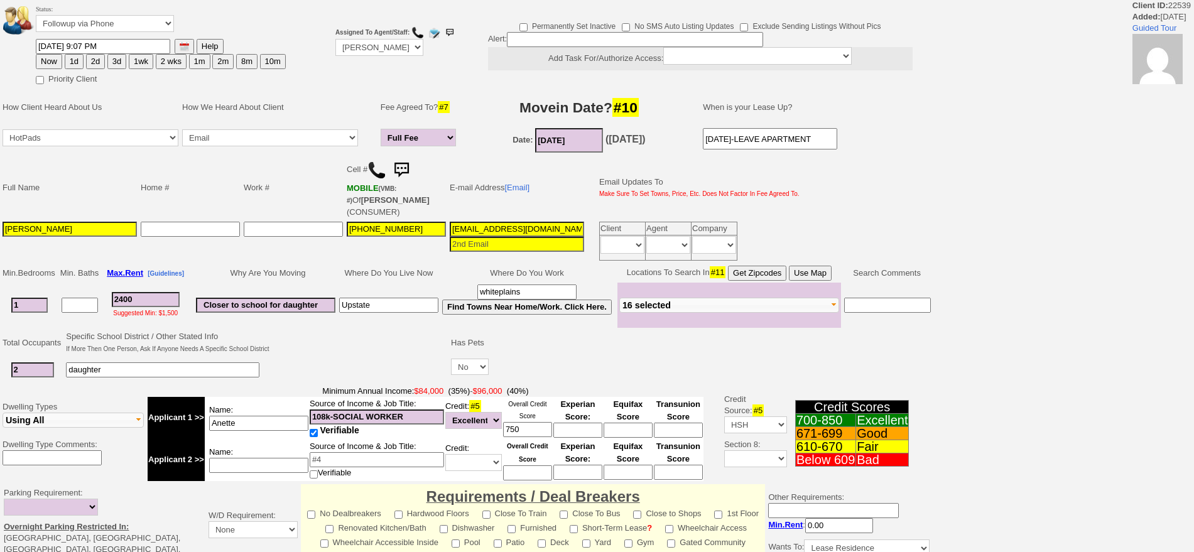
click at [76, 63] on button "1d" at bounding box center [74, 61] width 19 height 15
type input "10/15/2025 09:12 AM"
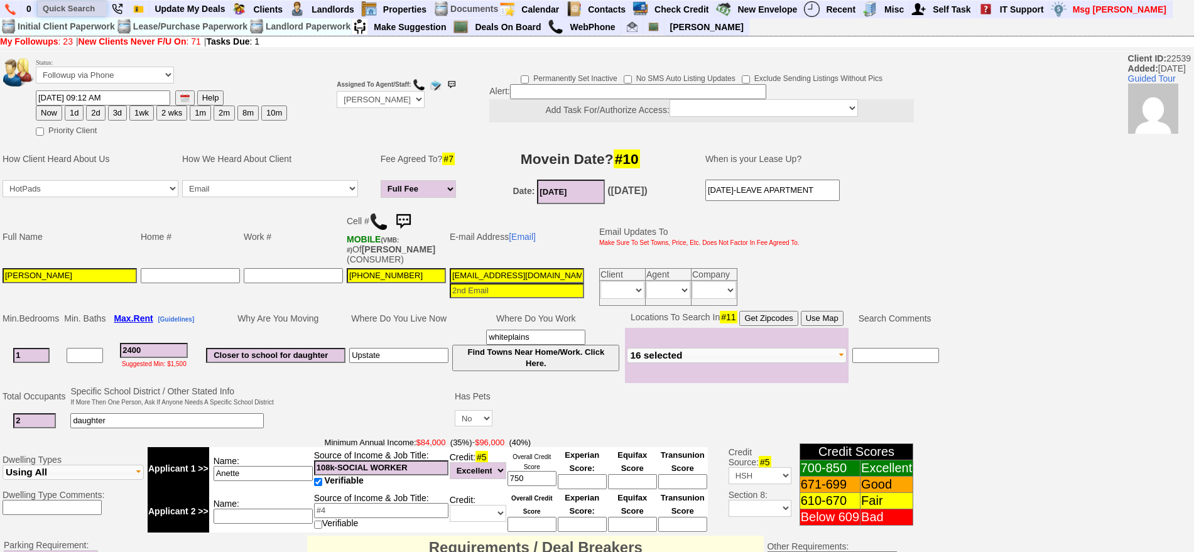
click at [67, 10] on input "text" at bounding box center [72, 9] width 69 height 16
paste input "[PHONE_NUMBER]"
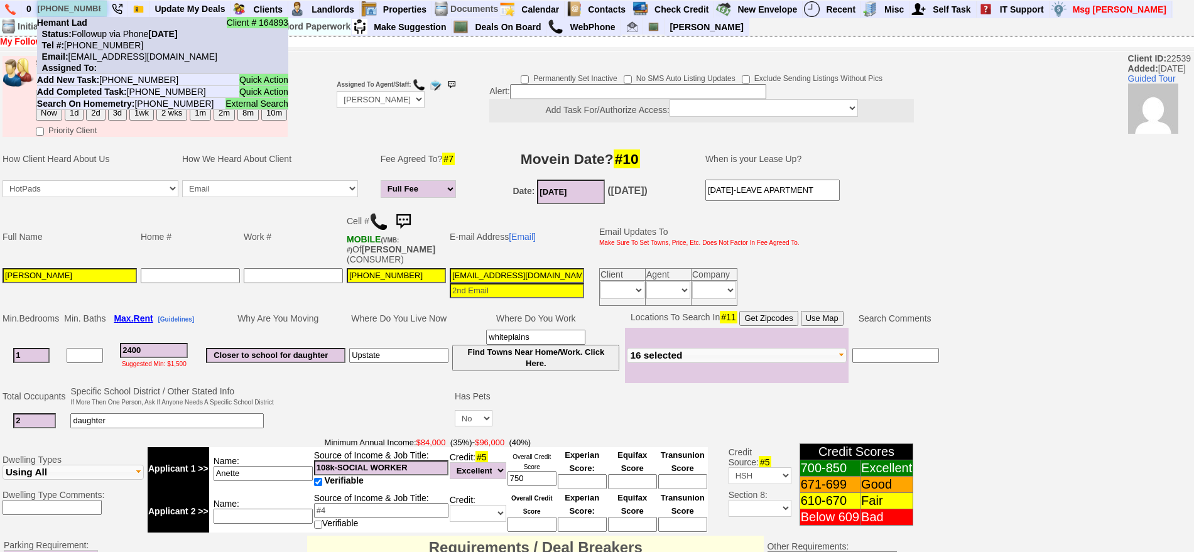
type input "914-420-5858"
click at [111, 39] on li "Client # 164893 Hemant Lad Status: Followup via Phone Tuesday, October 14th, 20…" at bounding box center [162, 45] width 251 height 57
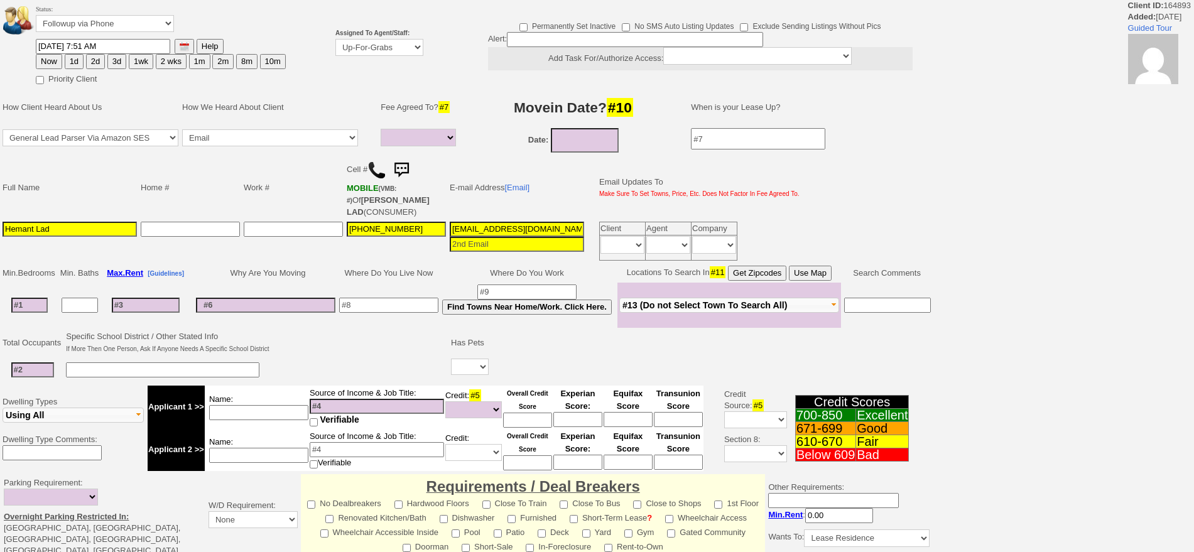
select select
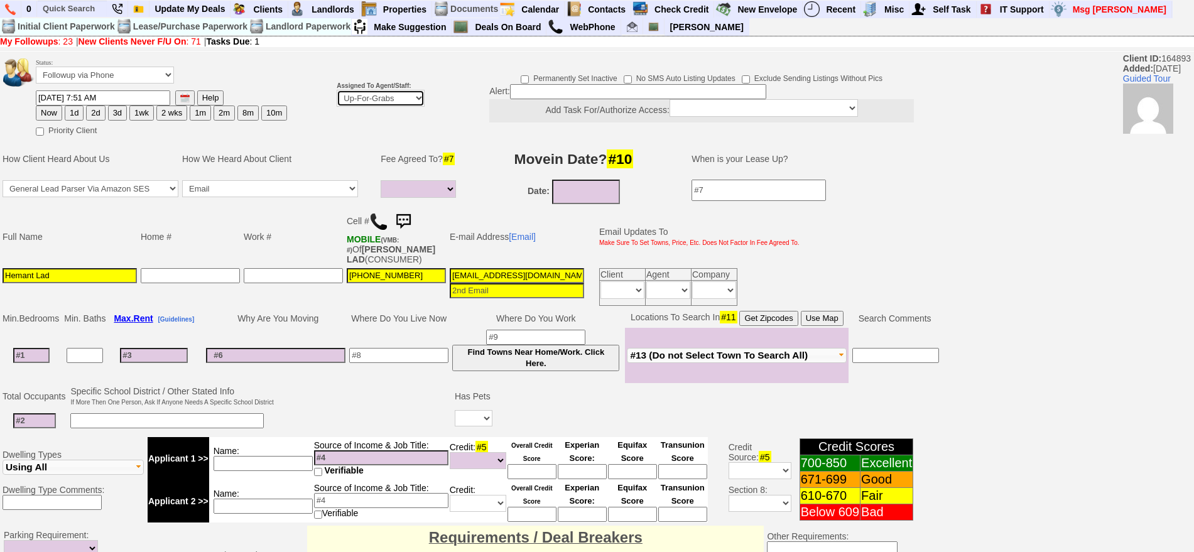
click at [386, 90] on select "Up-For-Grabs ***** STAFF ***** Bob Bruno 914-419-3579 Cristy Liberto 914-486-10…" at bounding box center [381, 98] width 88 height 17
select select "148"
click at [337, 90] on select "Up-For-Grabs ***** STAFF ***** Bob Bruno 914-419-3579 Cristy Liberto 914-486-10…" at bounding box center [381, 98] width 88 height 17
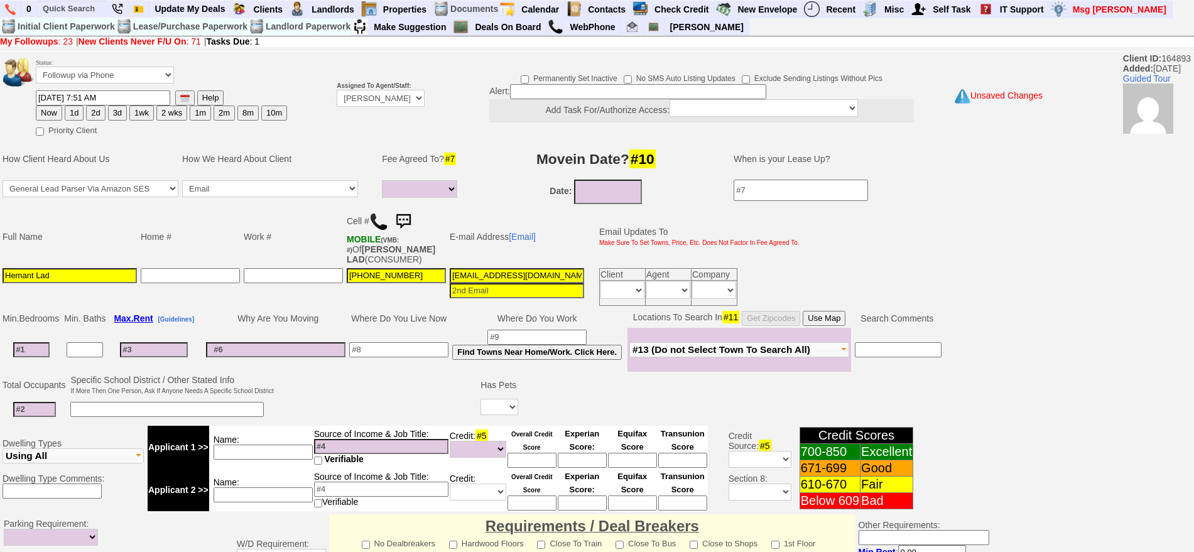
click at [60, 114] on button "Now" at bounding box center [49, 113] width 26 height 15
type input "10/14/2025 09:13 AM"
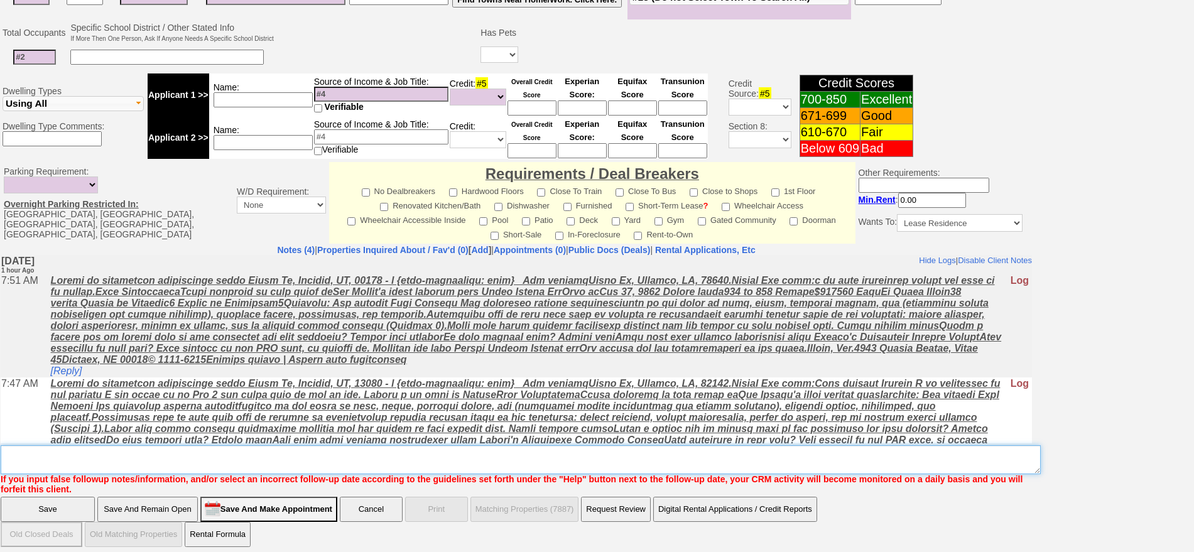
click at [507, 451] on textarea "Insert New Note Here" at bounding box center [521, 459] width 1040 height 29
type textarea "f"
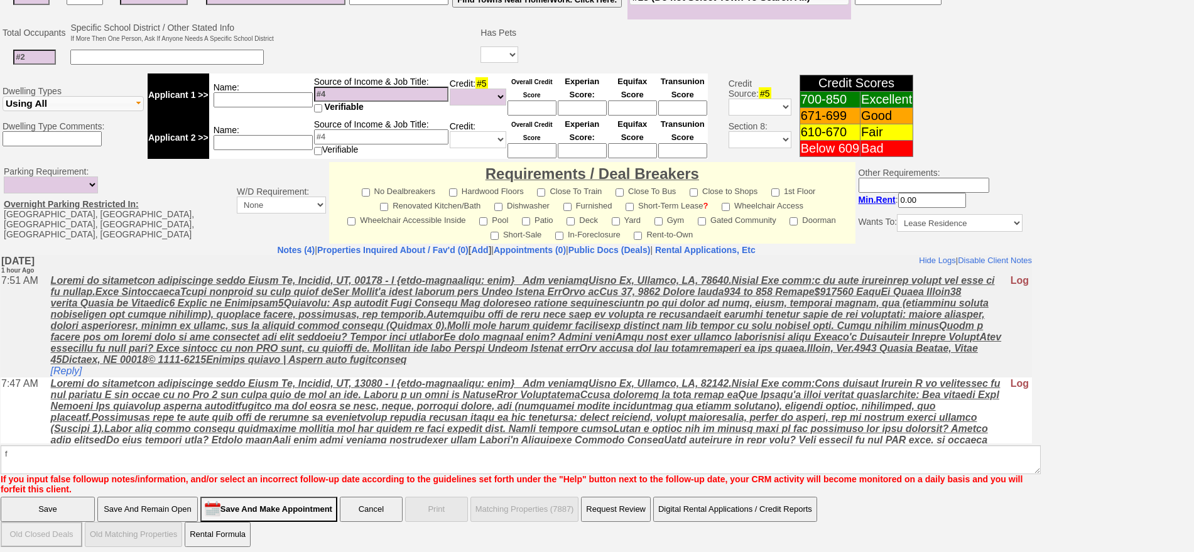
click input "Save" at bounding box center [48, 509] width 94 height 25
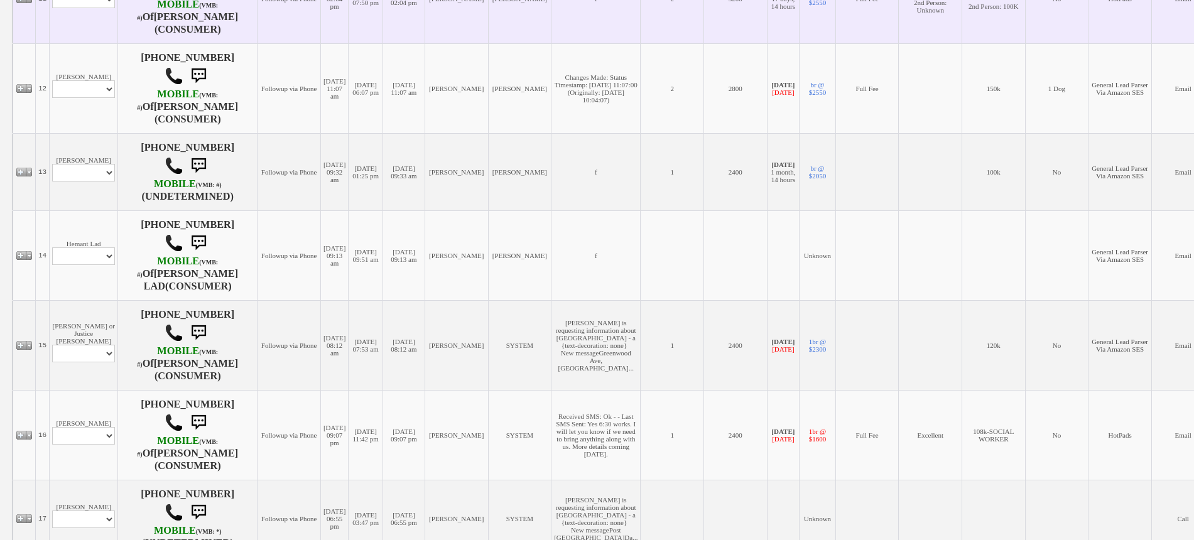
scroll to position [1256, 0]
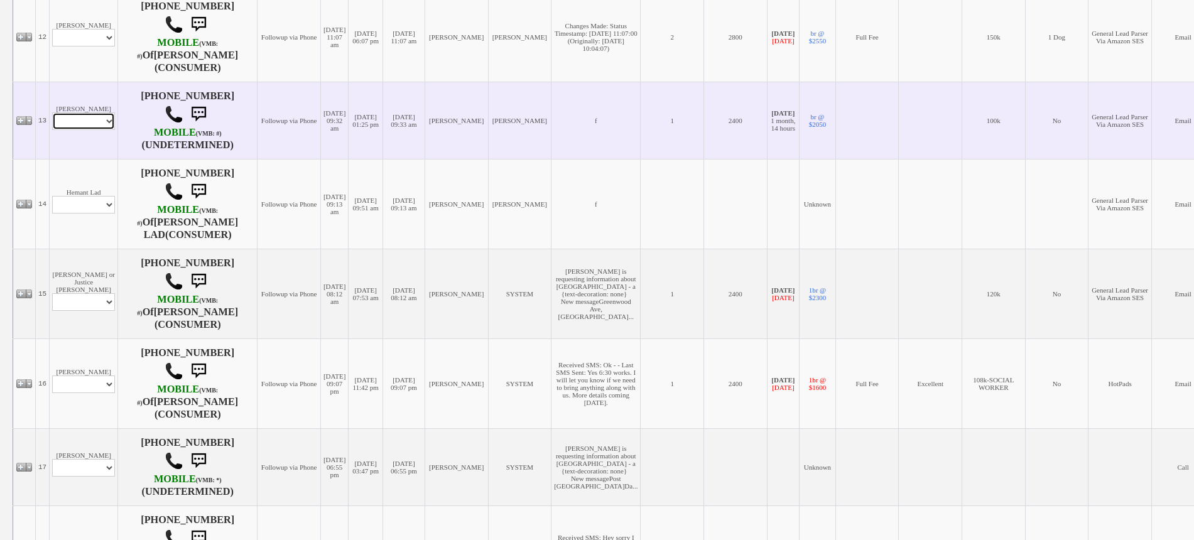
click at [97, 112] on select "Profile Edit Print Email Externally (Will Not Be Tracked In CRM) Closed Deals" at bounding box center [83, 121] width 63 height 18
select select "ChangeURL,/crm/custom/edit_client_form.php?redirect=%2Fcrm%2Fclients.php&id=168…"
click at [52, 112] on select "Profile Edit Print Email Externally (Will Not Be Tracked In CRM) Closed Deals" at bounding box center [83, 121] width 63 height 18
select select
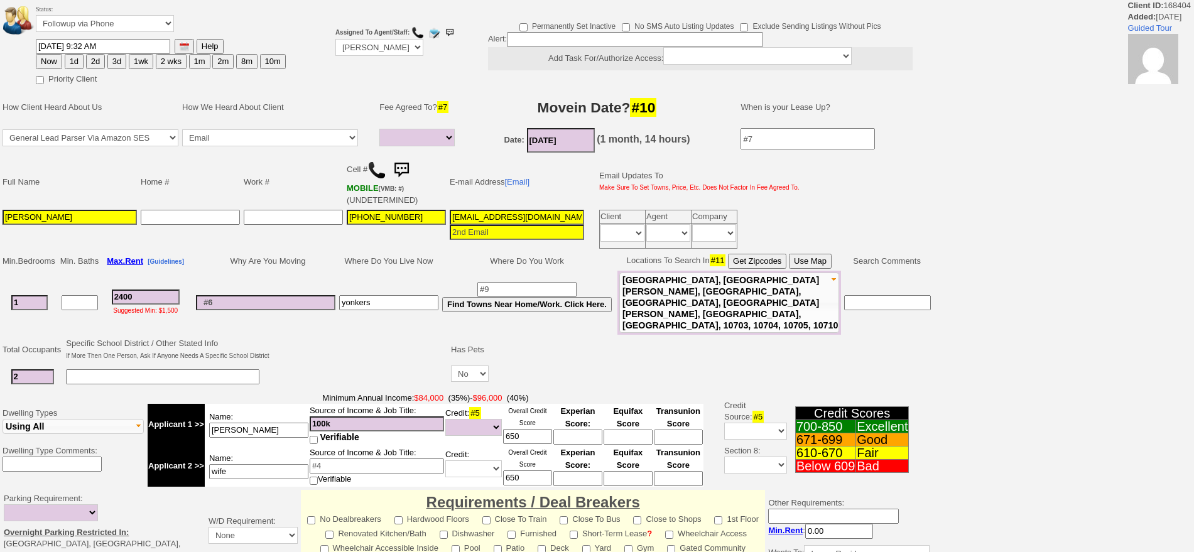
select select
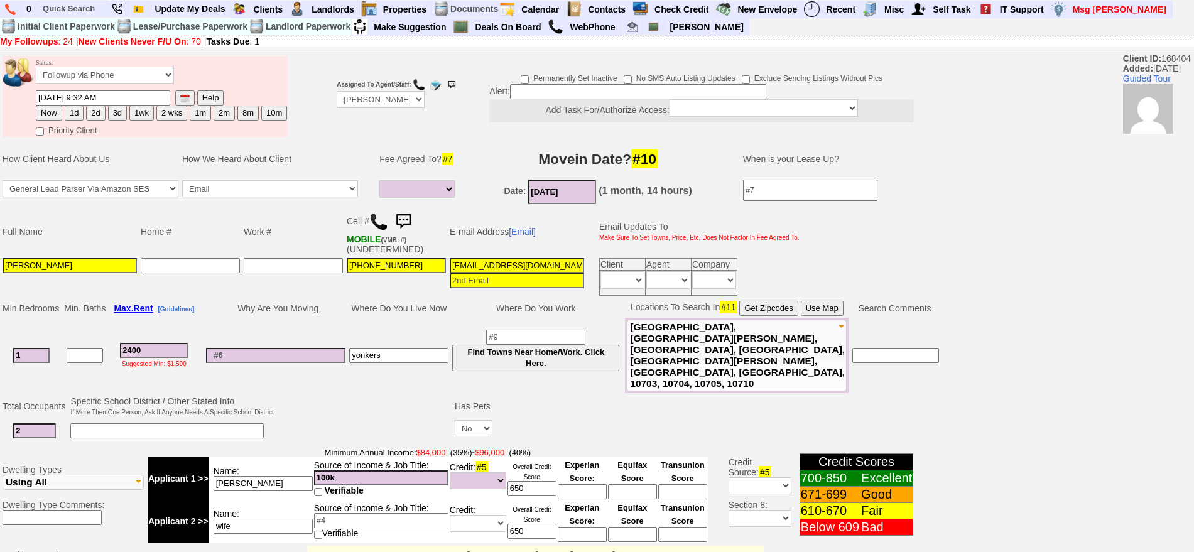
click at [379, 222] on img at bounding box center [378, 221] width 19 height 19
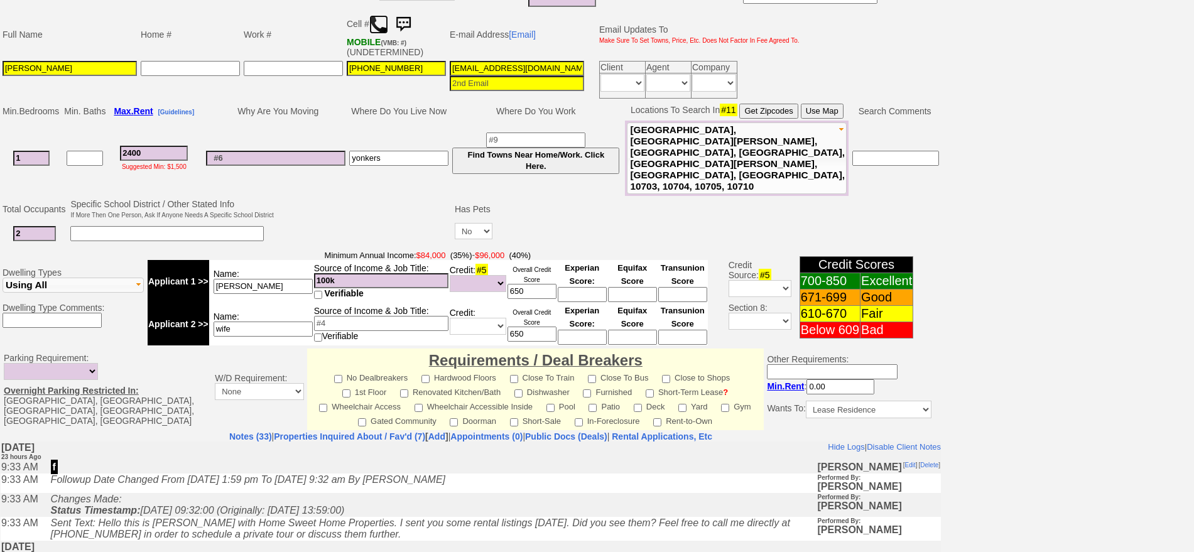
scroll to position [369, 0]
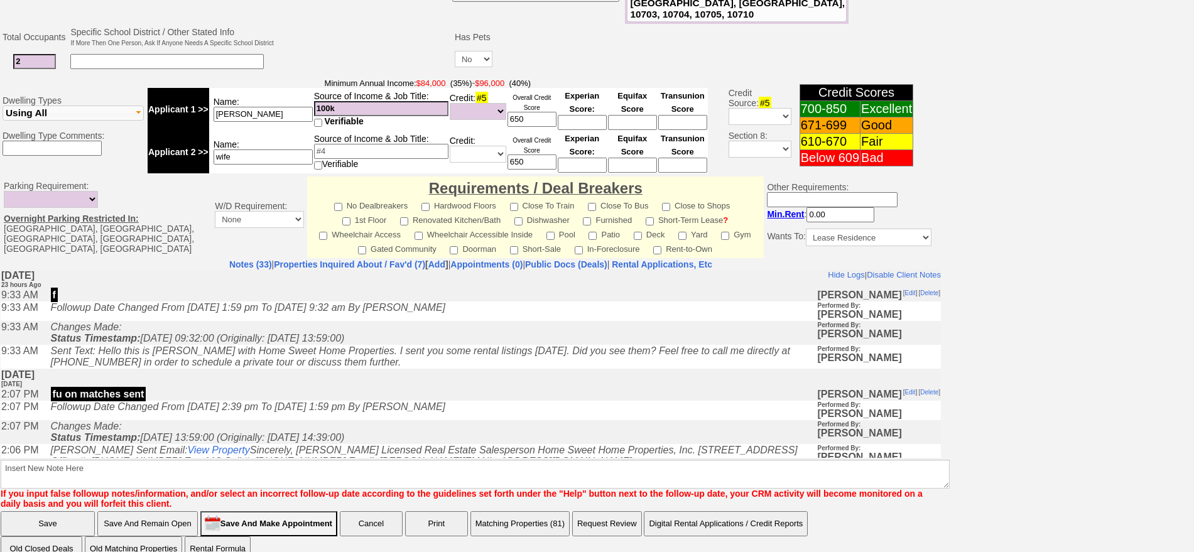
click at [264, 404] on icon "Followup Date Changed From Saturday, October 11th, 2025 2:39 pm To Monday, Octo…" at bounding box center [248, 406] width 394 height 11
click at [339, 259] on link "Properties Inquired About / Fav'd (7)" at bounding box center [349, 264] width 151 height 10
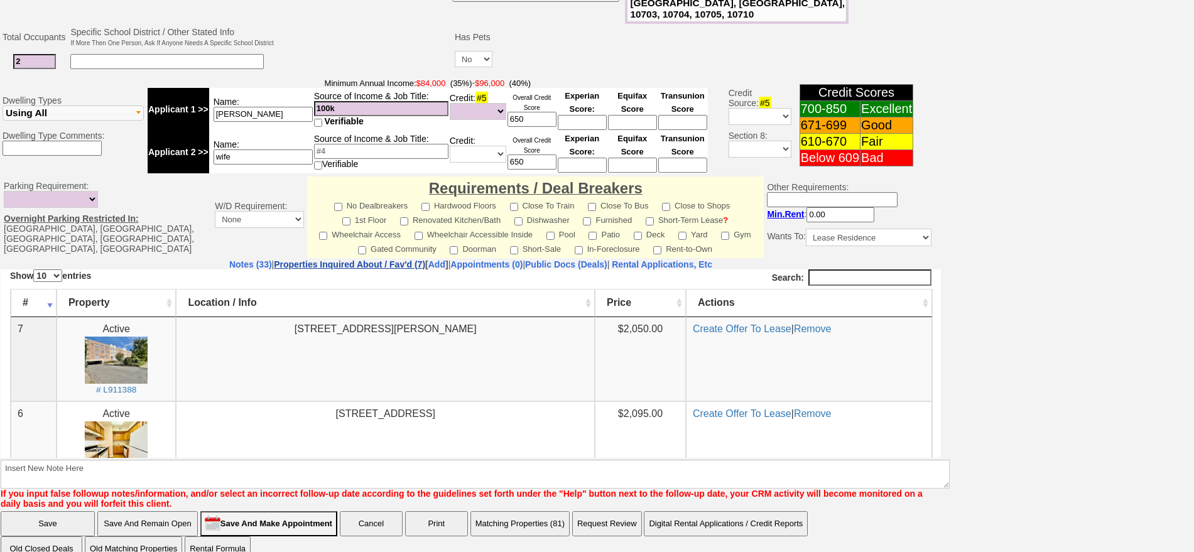
scroll to position [0, 0]
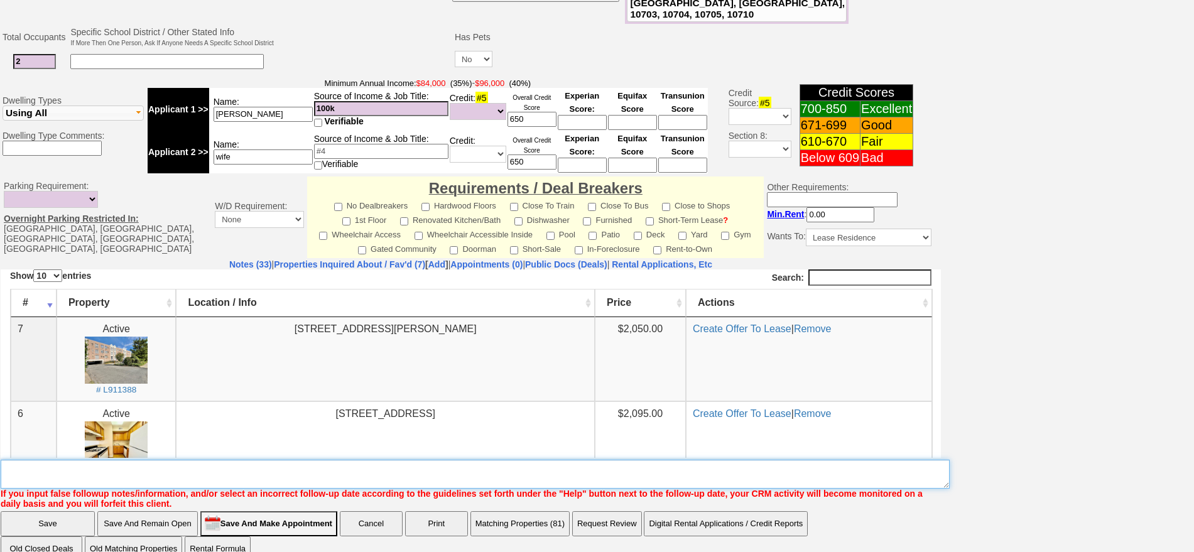
click at [306, 460] on textarea "Insert New Note Here" at bounding box center [475, 474] width 949 height 29
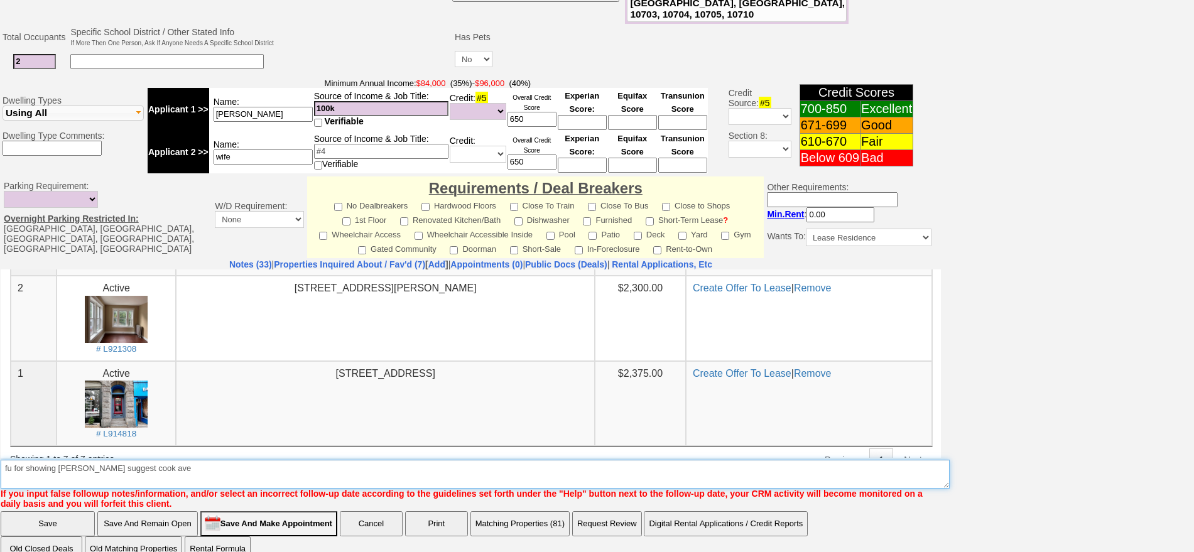
scroll to position [468, 0]
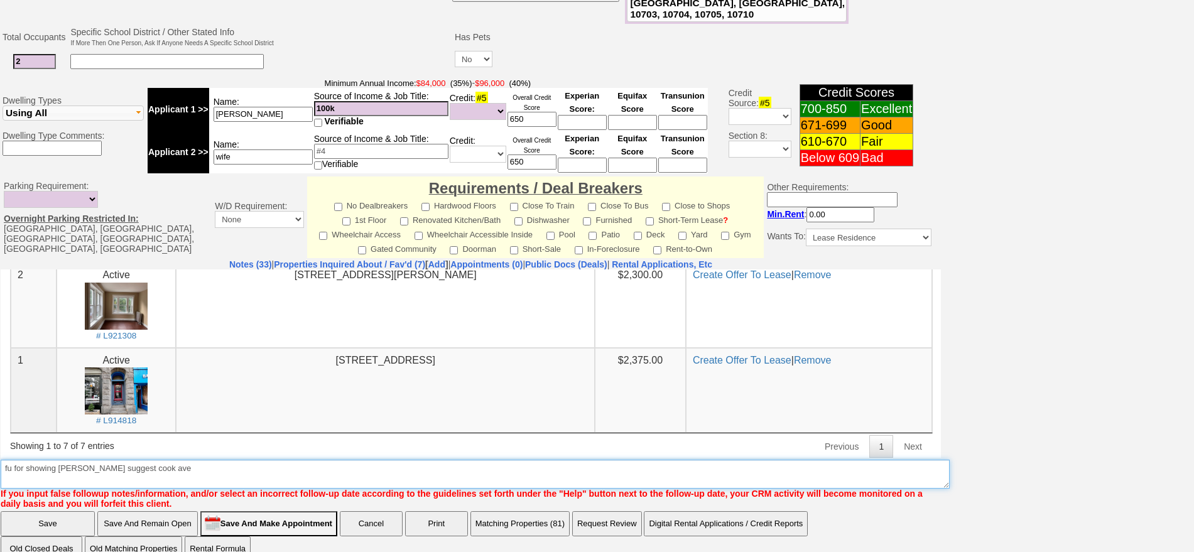
type textarea "fu for showing thurs suggest cook ave"
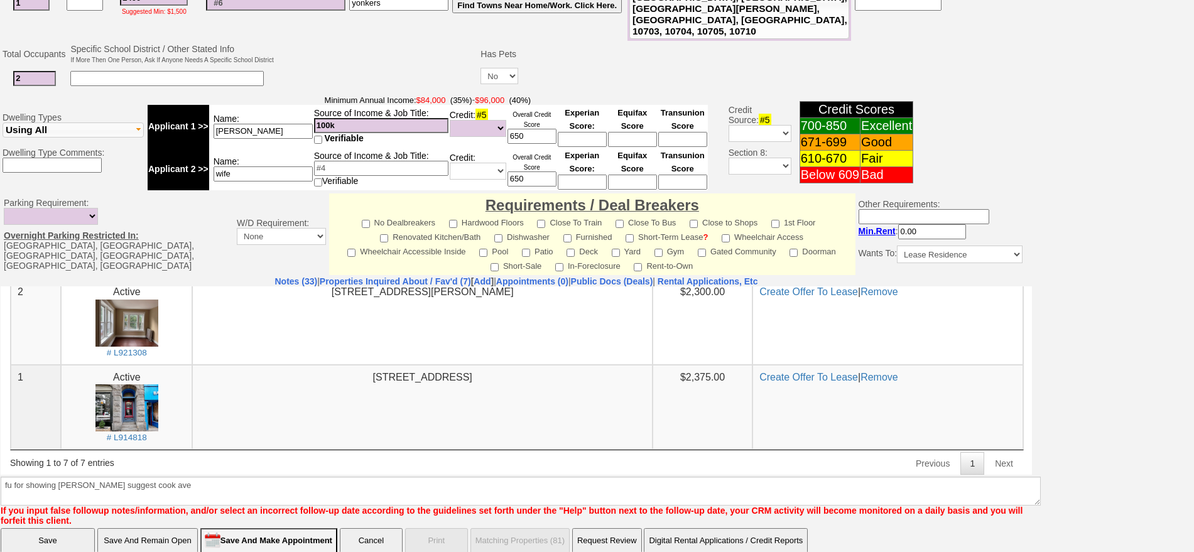
click input "Save" at bounding box center [48, 540] width 94 height 25
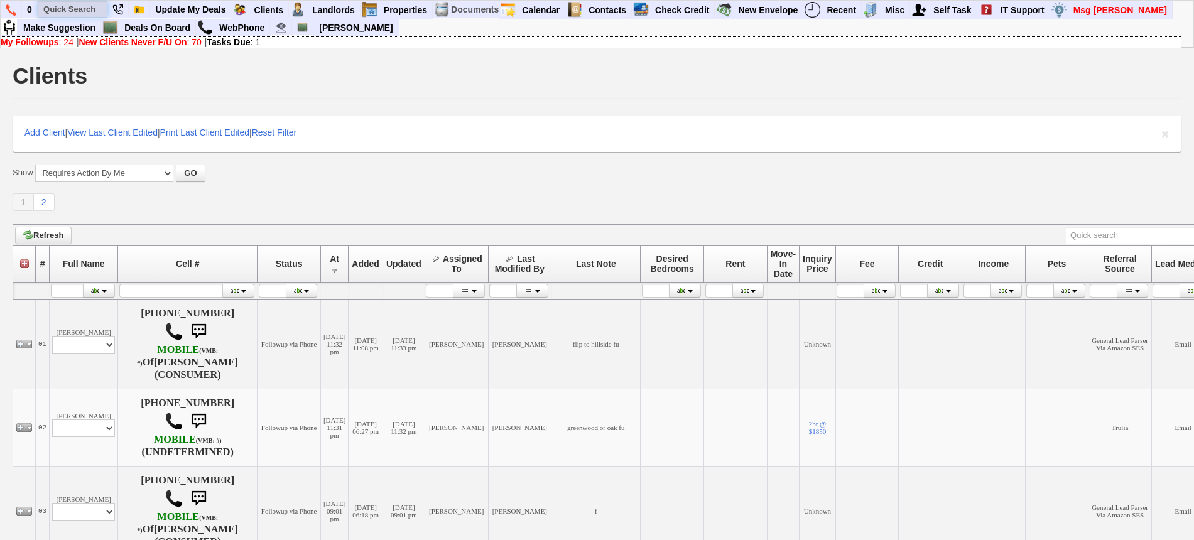
click at [78, 9] on input "text" at bounding box center [72, 9] width 69 height 16
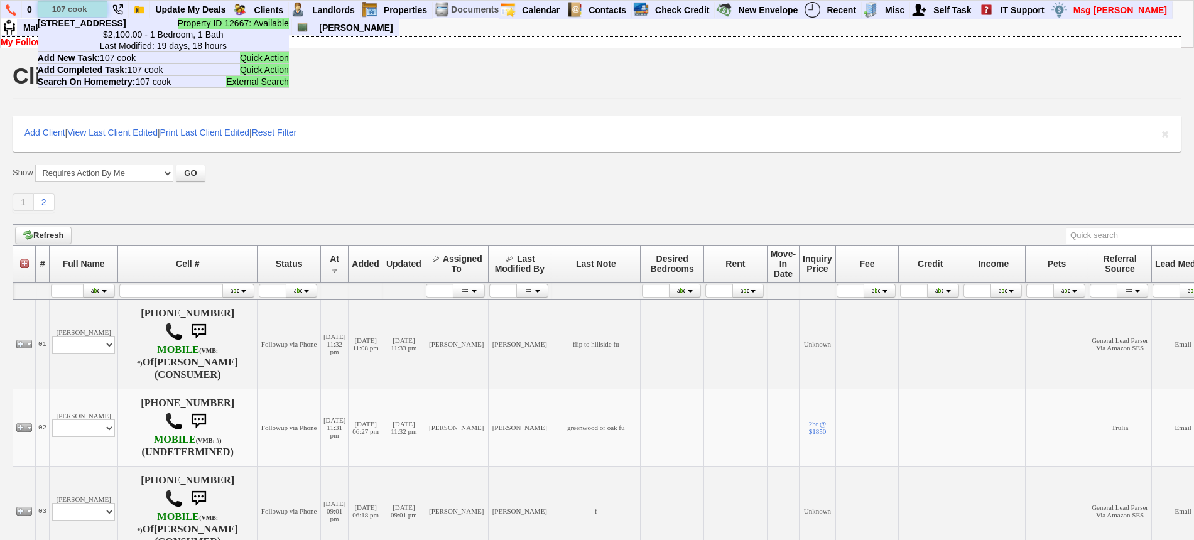
click at [95, 8] on input "107 cook" at bounding box center [72, 9] width 69 height 16
type input "107 cook"
click at [103, 28] on b "[STREET_ADDRESS]" at bounding box center [82, 23] width 89 height 10
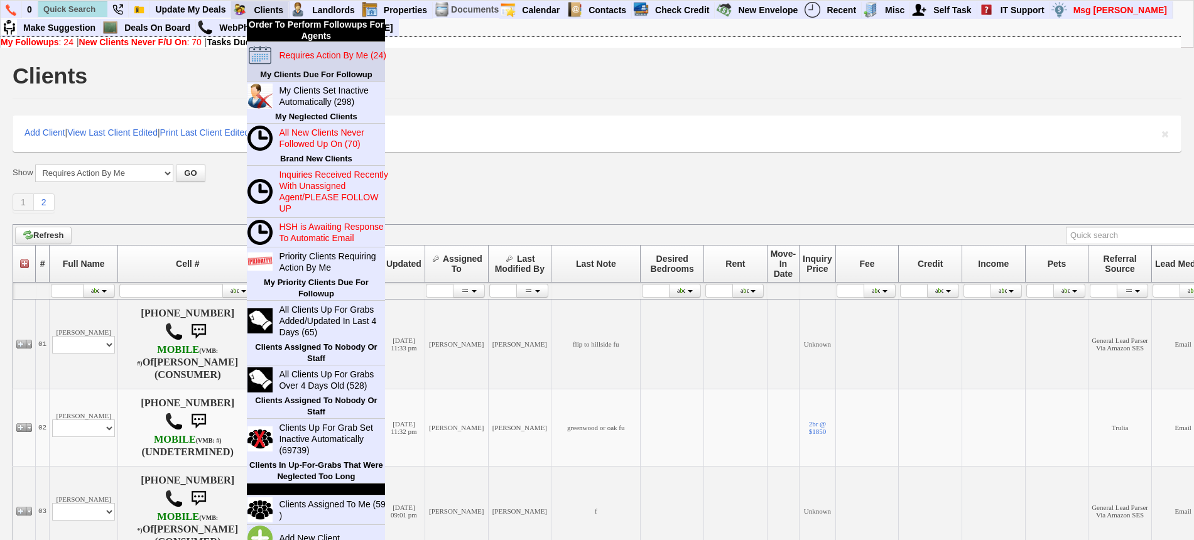
click at [295, 50] on blink "Requires Action By Me (24)" at bounding box center [332, 55] width 107 height 10
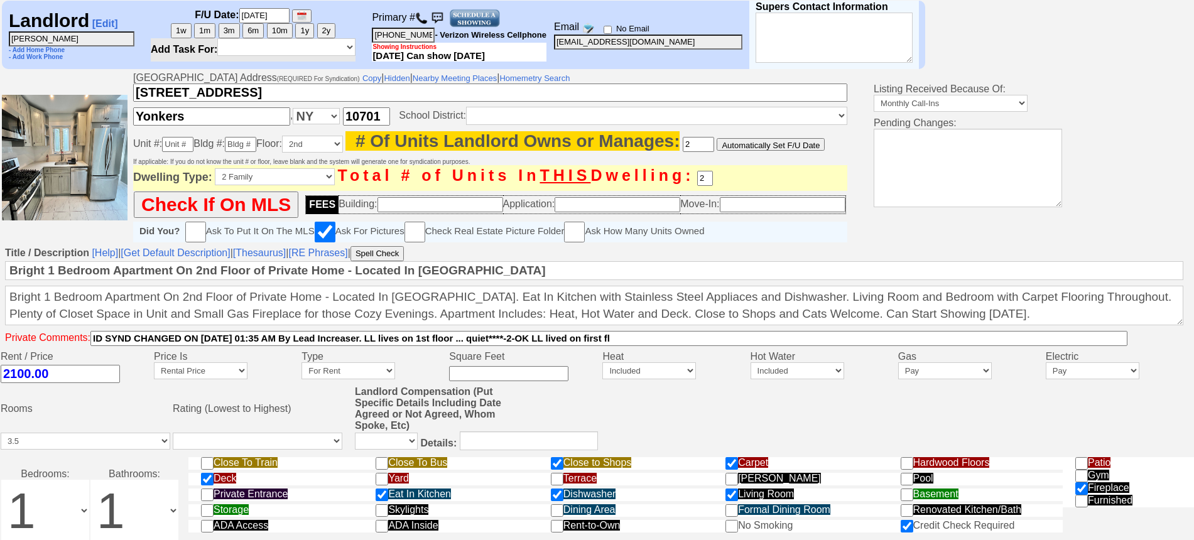
scroll to position [424, 0]
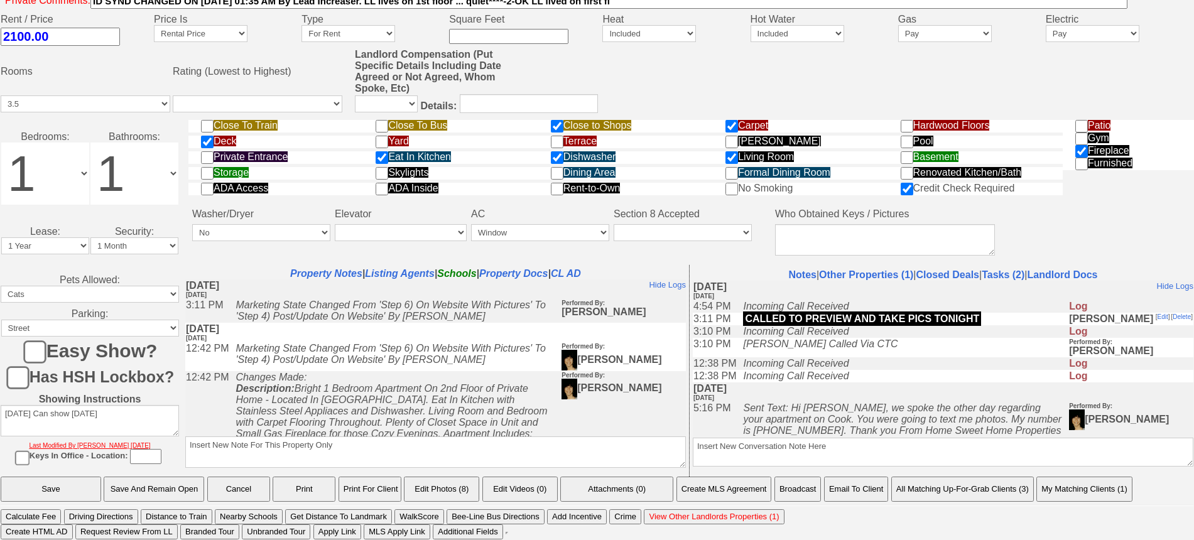
click at [845, 489] on button "Email To Client" at bounding box center [856, 489] width 64 height 25
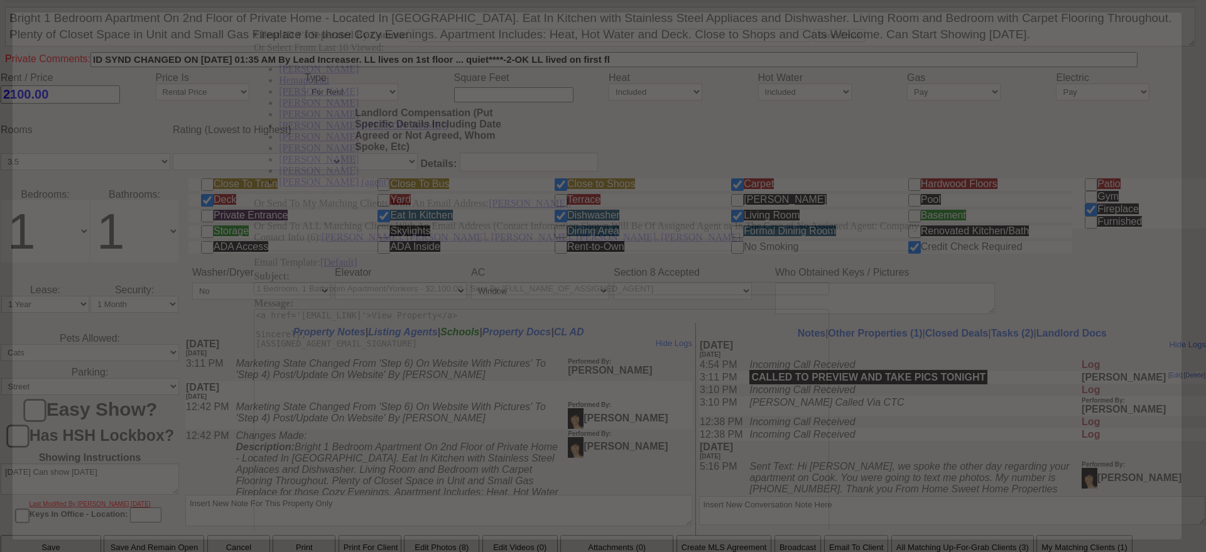
scroll to position [0, 0]
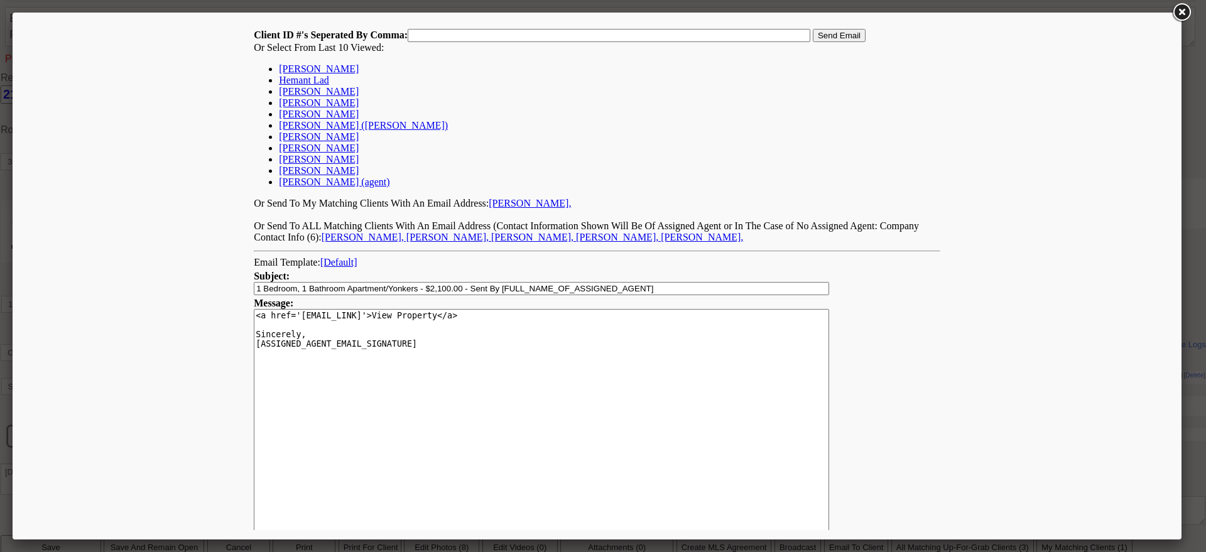
click at [329, 68] on link "Steven Guiliano" at bounding box center [319, 68] width 80 height 11
type input "168404,"
click at [830, 36] on input "Send Email" at bounding box center [839, 35] width 53 height 13
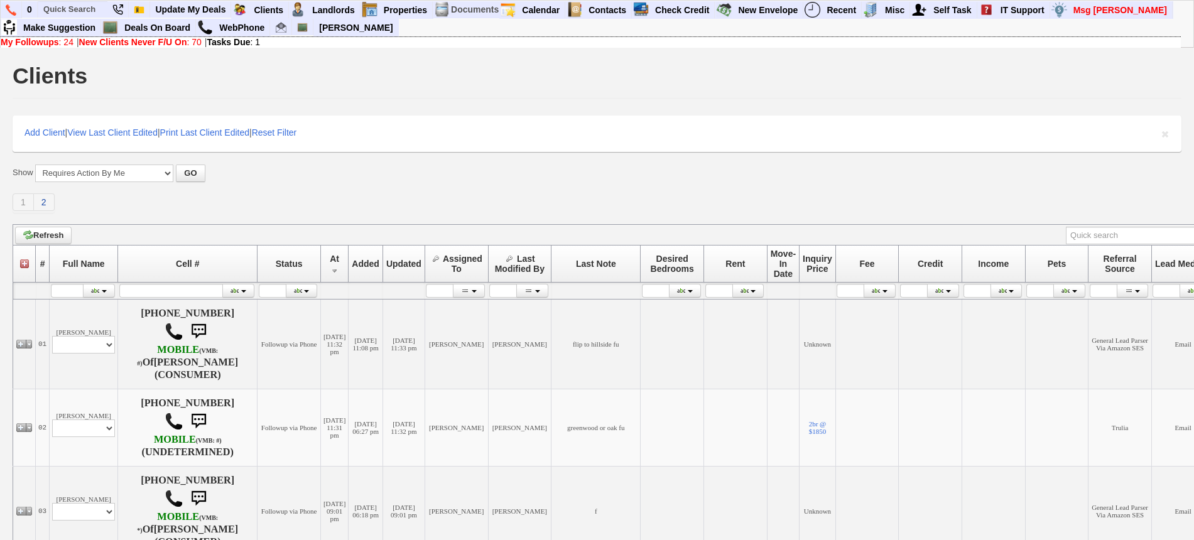
click at [45, 208] on link "2" at bounding box center [44, 202] width 21 height 18
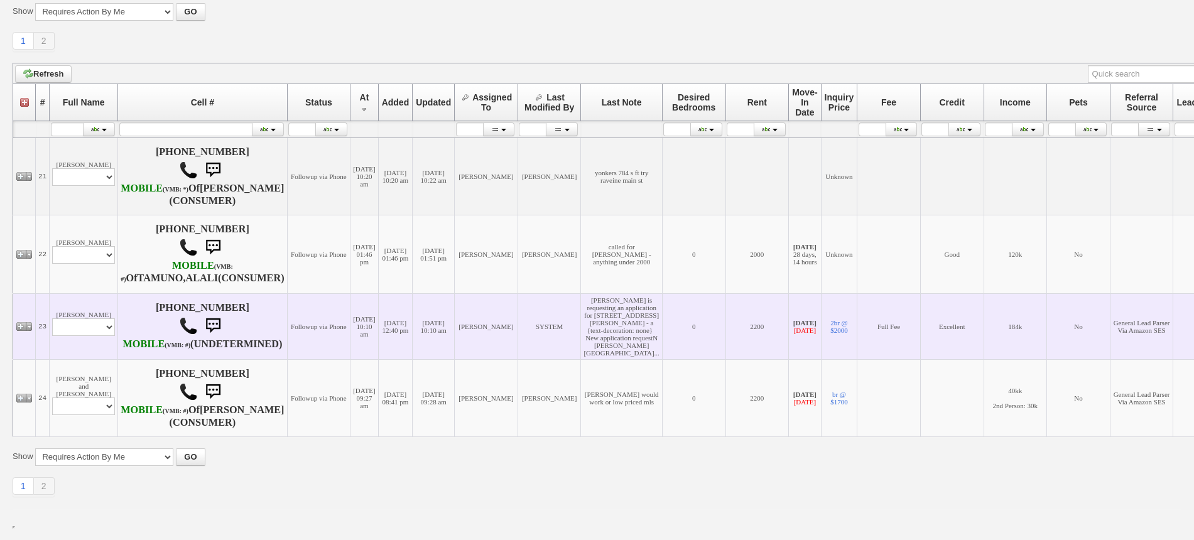
scroll to position [256, 0]
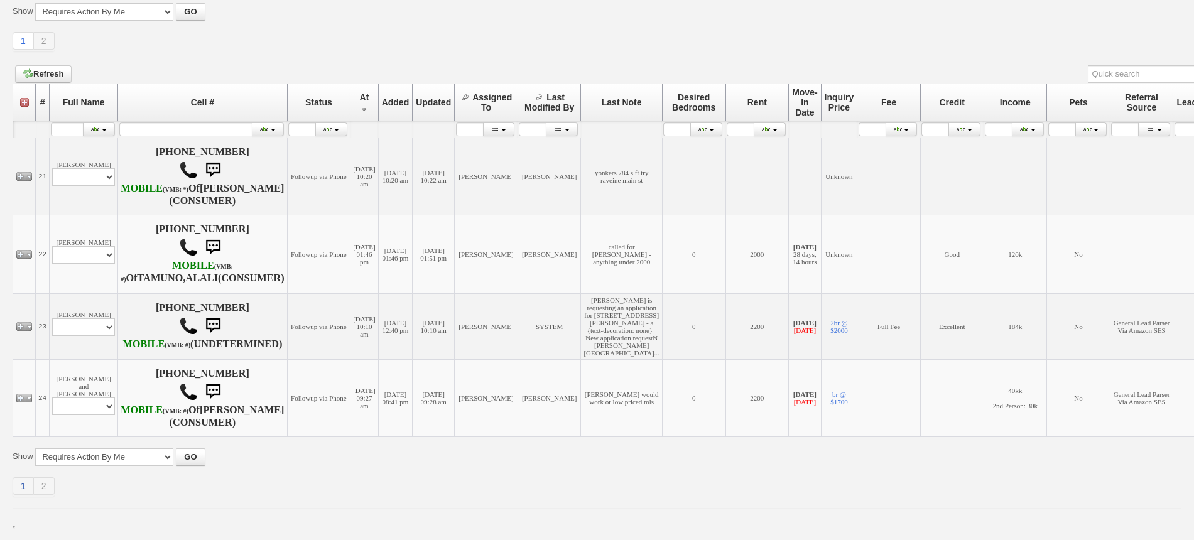
click at [18, 492] on link "1" at bounding box center [23, 486] width 21 height 18
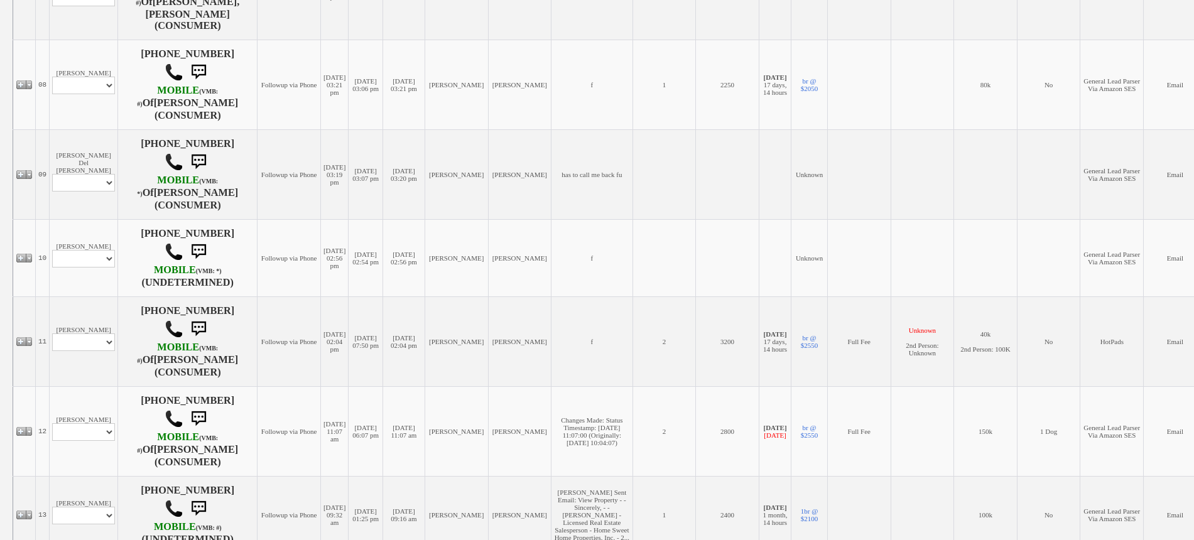
scroll to position [863, 0]
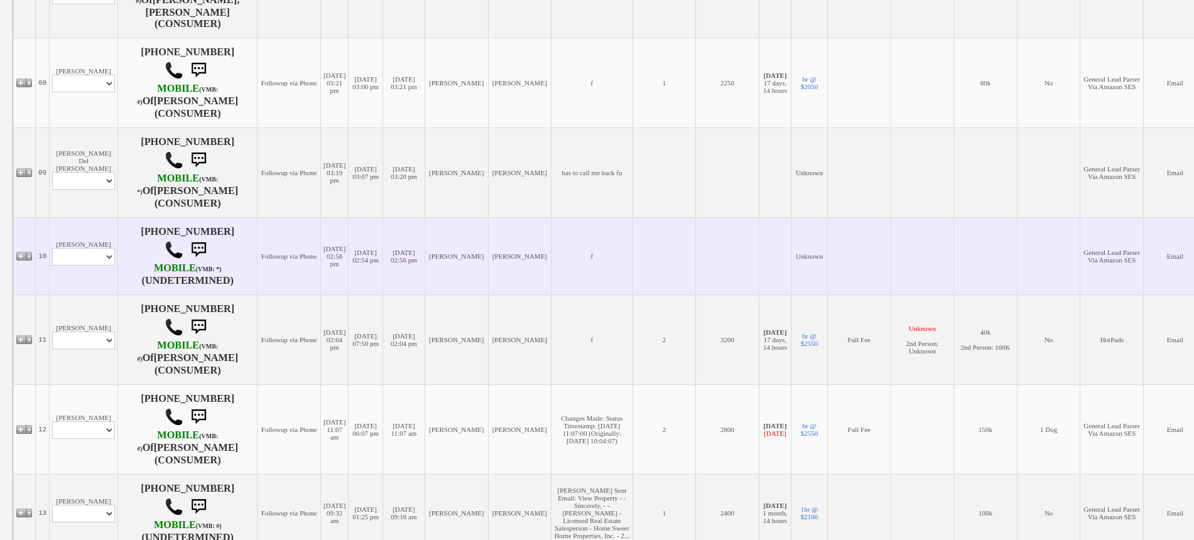
click at [99, 274] on td "Mina Namba Profile Edit Print Email Externally (Will Not Be Tracked In CRM) Clo…" at bounding box center [84, 255] width 68 height 77
click at [104, 248] on select "Profile Edit Print Email Externally (Will Not Be Tracked In CRM) Closed Deals" at bounding box center [83, 257] width 63 height 18
select select "ChangeURL,/crm/custom/edit_client_form.php?redirect=%2Fcrm%2Fclients.php&id=168…"
click at [52, 248] on select "Profile Edit Print Email Externally (Will Not Be Tracked In CRM) Closed Deals" at bounding box center [83, 257] width 63 height 18
select select
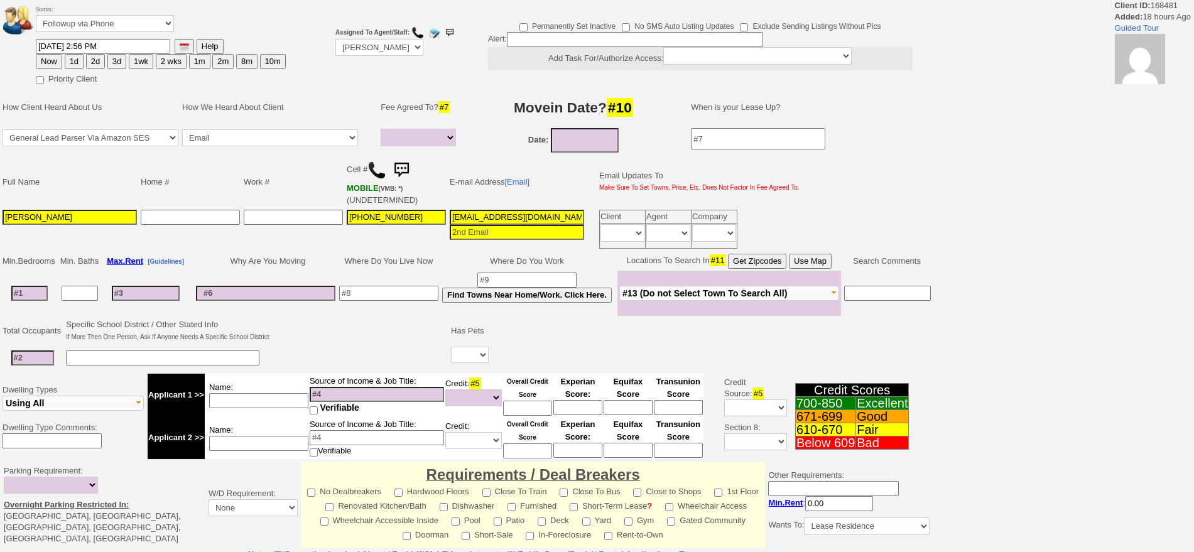
select select
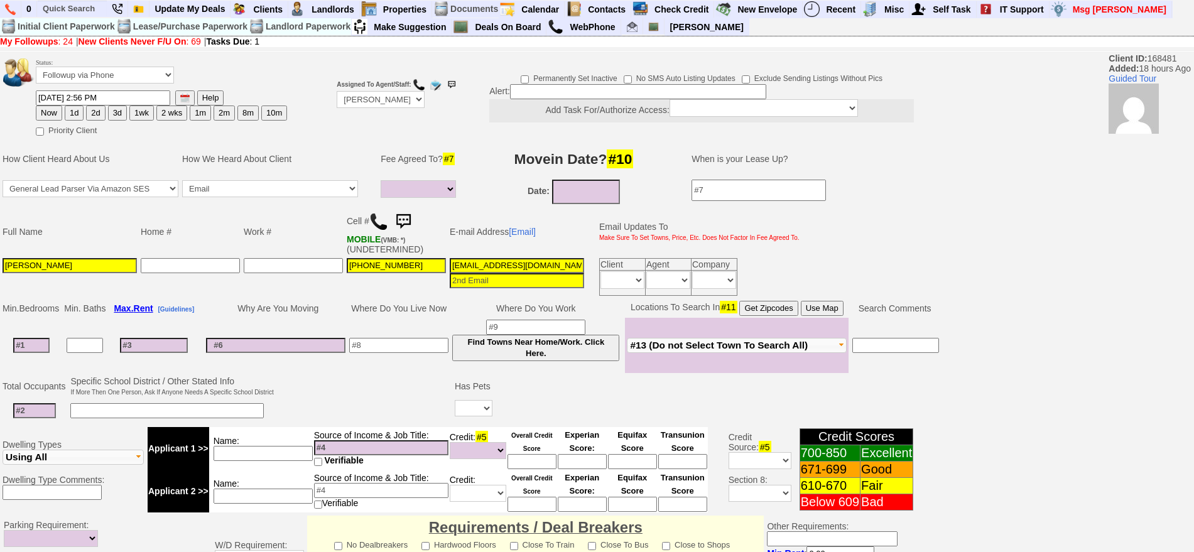
click at [382, 221] on img at bounding box center [378, 221] width 19 height 19
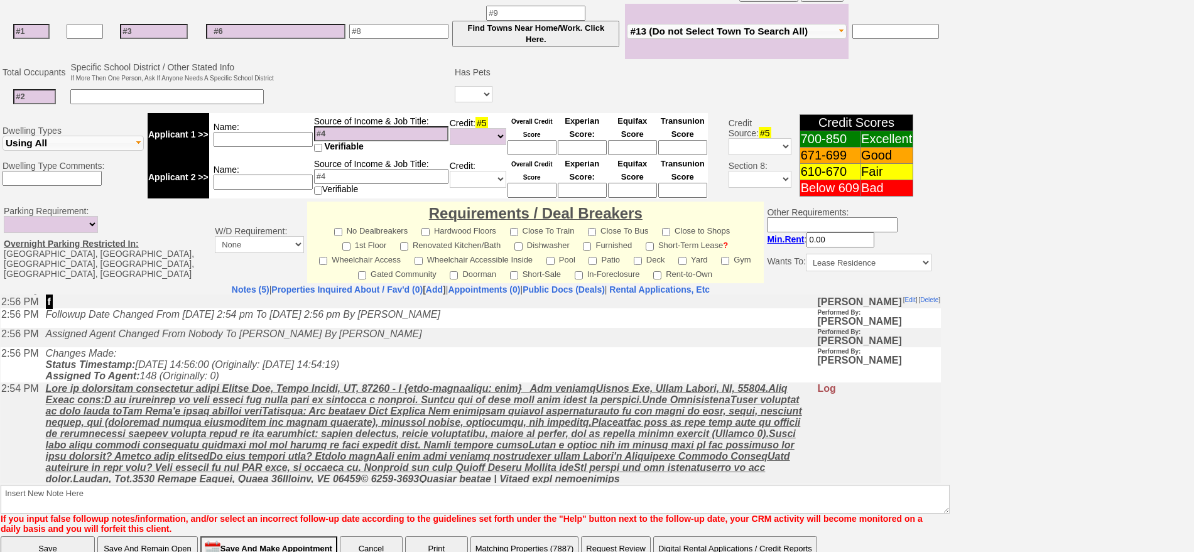
scroll to position [36, 0]
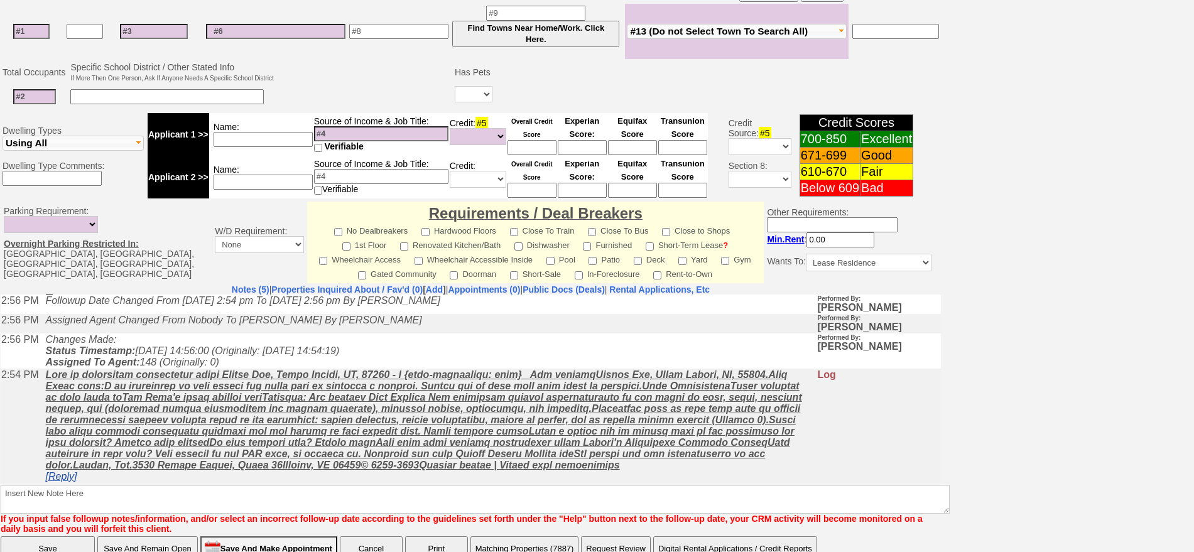
click at [60, 480] on link "[Reply]" at bounding box center [61, 475] width 31 height 11
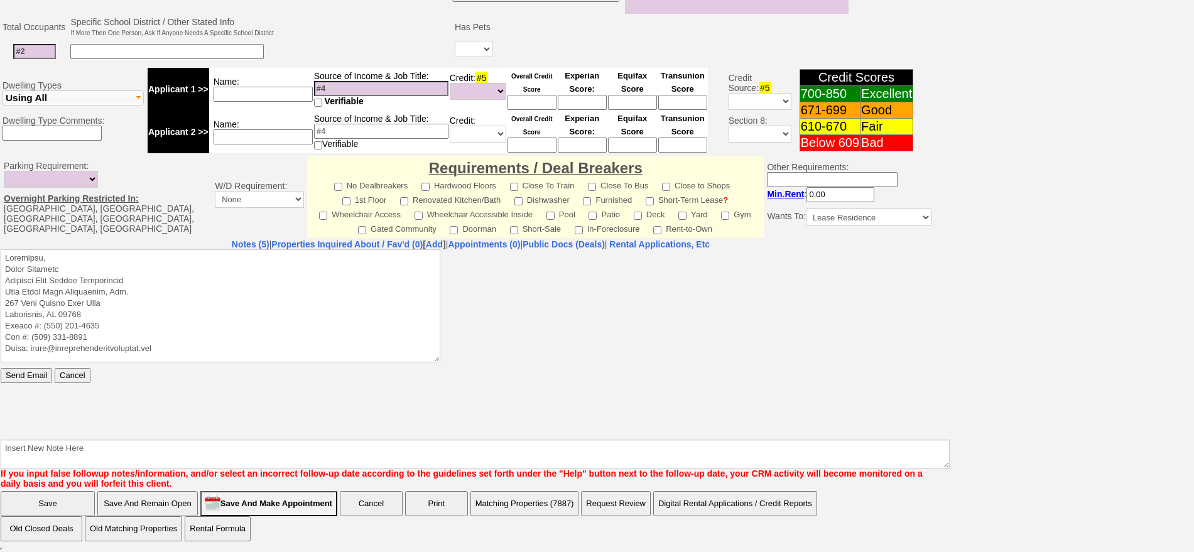
scroll to position [0, 0]
click at [136, 257] on textarea at bounding box center [221, 305] width 440 height 113
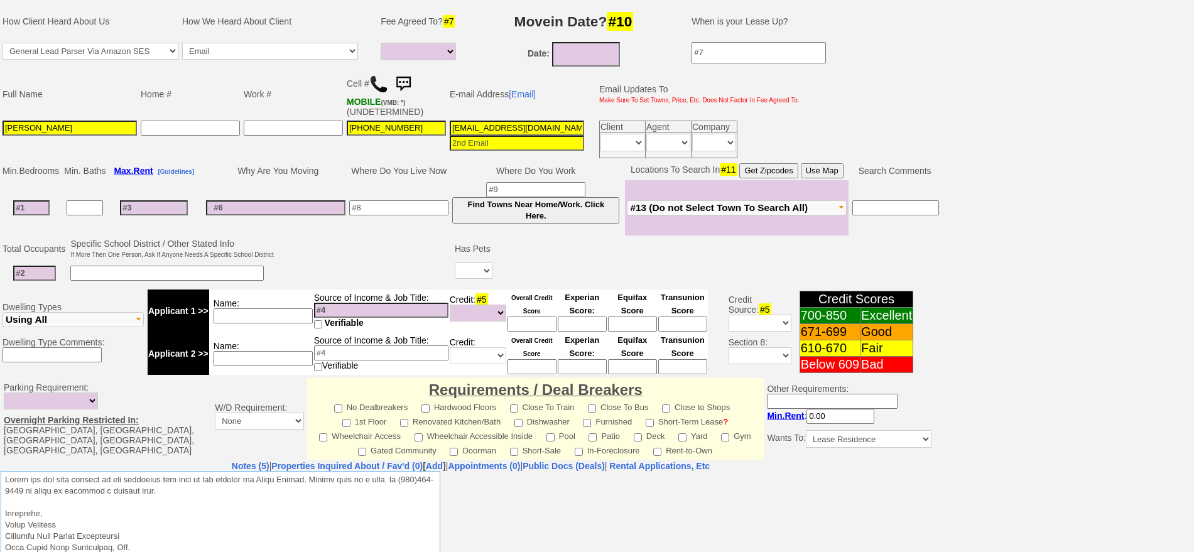
scroll to position [124, 0]
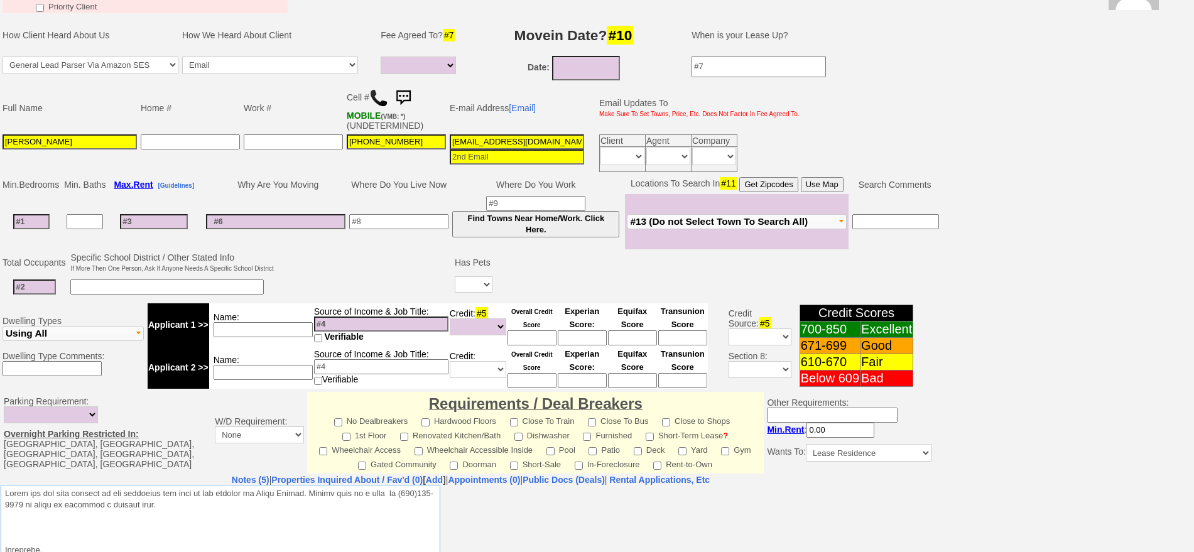
click at [248, 513] on textarea at bounding box center [221, 540] width 440 height 113
click at [207, 534] on textarea at bounding box center [221, 540] width 440 height 113
click at [214, 524] on textarea at bounding box center [221, 540] width 440 height 113
paste textarea "https://www.zillow.com/homedetails/White-Plains-NY-10603/2079101784_zpid/?view=…"
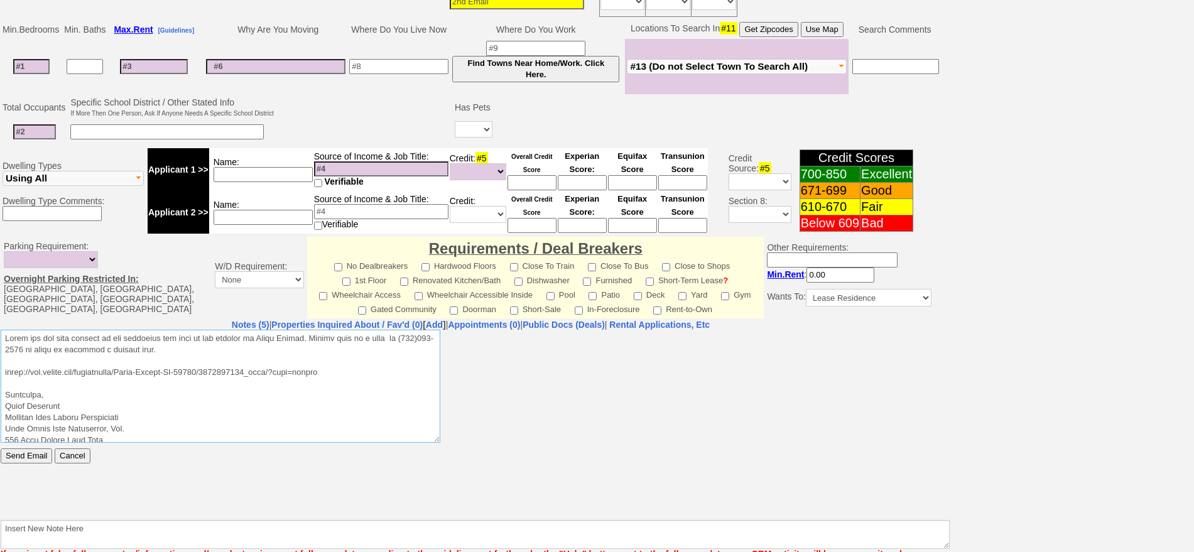
scroll to position [281, 0]
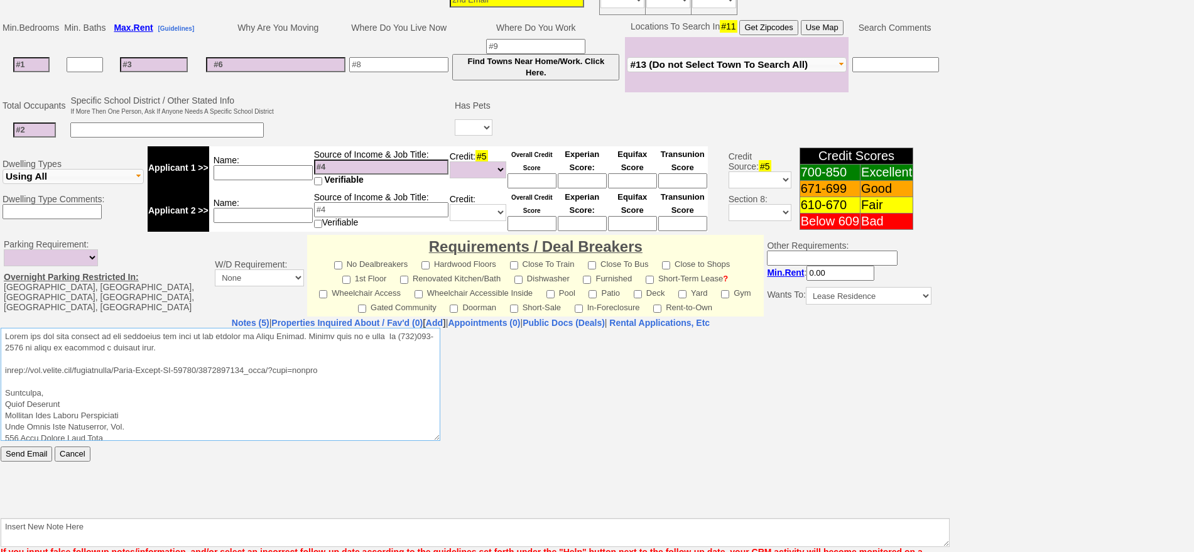
drag, startPoint x: 197, startPoint y: 348, endPoint x: 1, endPoint y: 642, distance: 353.7
click at [1, 327] on html "Send Email Cancel" at bounding box center [471, 421] width 940 height 188
type textarea "Thank you for your request on the apartment for rent we are hosting in White Pl…"
click at [21, 453] on input "Send Email" at bounding box center [26, 453] width 51 height 15
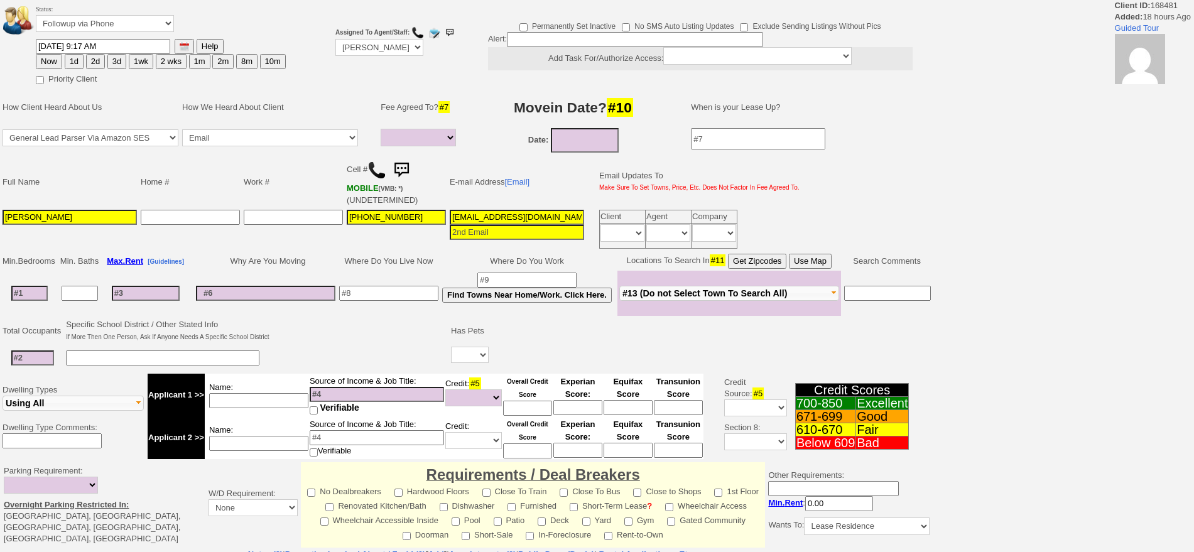
select select
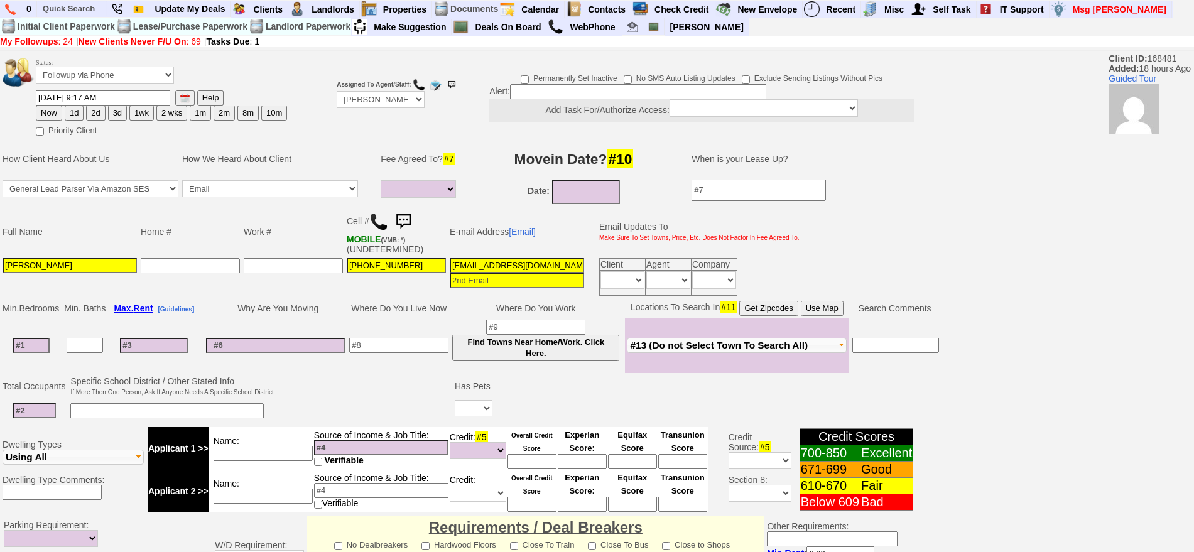
click at [404, 219] on img at bounding box center [403, 221] width 25 height 25
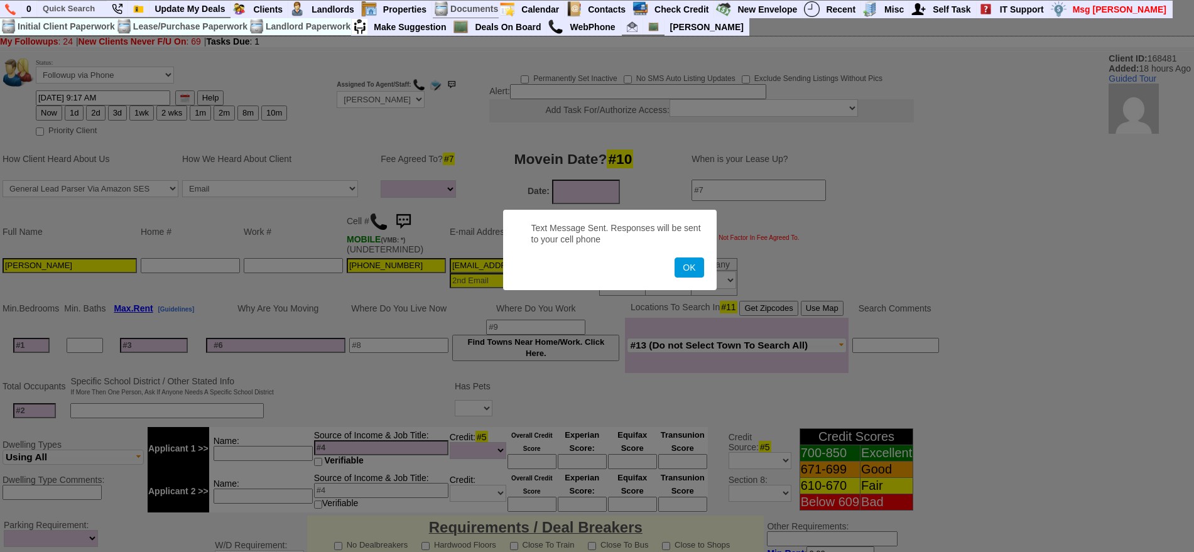
click at [674, 257] on button "OK" at bounding box center [688, 267] width 29 height 20
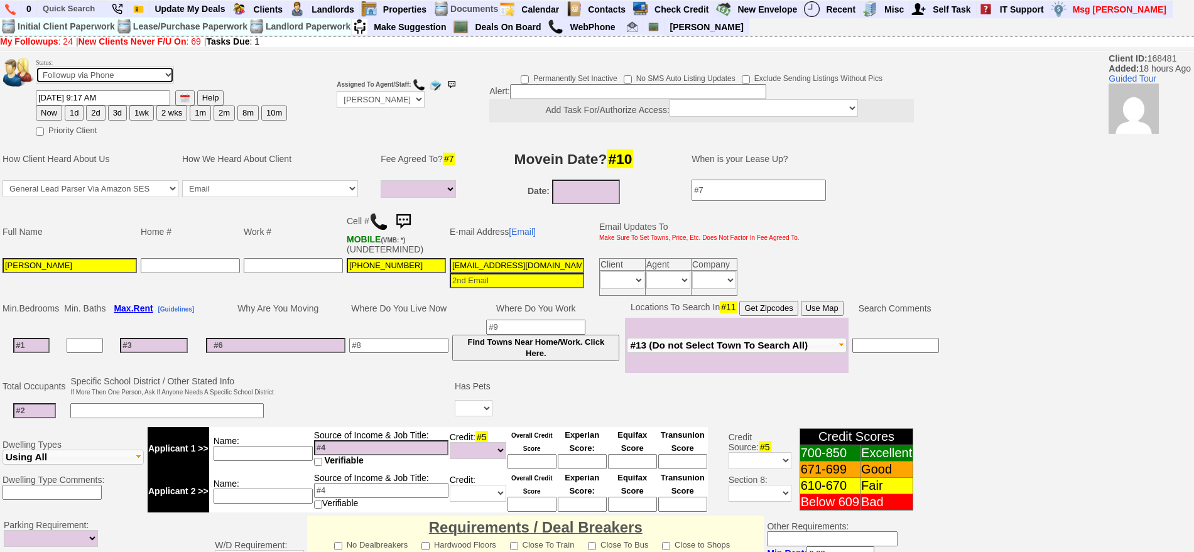
click at [102, 72] on select "Followup via Phone Followup via Email Followup When Section 8 Property Found De…" at bounding box center [105, 75] width 138 height 17
select select "Inactive"
click at [36, 71] on select "Followup via Phone Followup via Email Followup When Section 8 Property Found De…" at bounding box center [105, 75] width 138 height 17
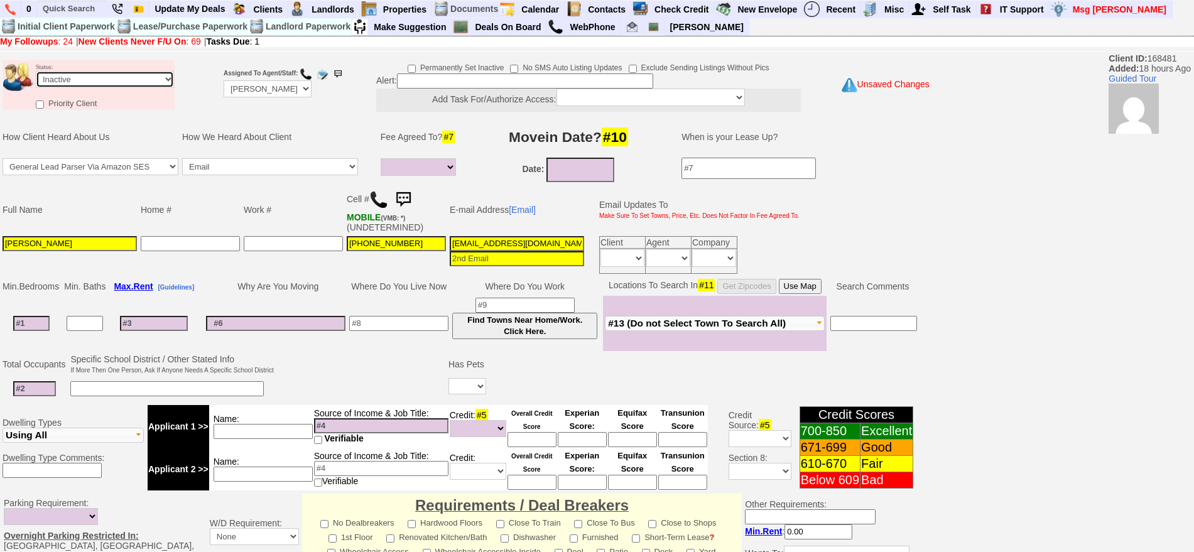
scroll to position [337, 0]
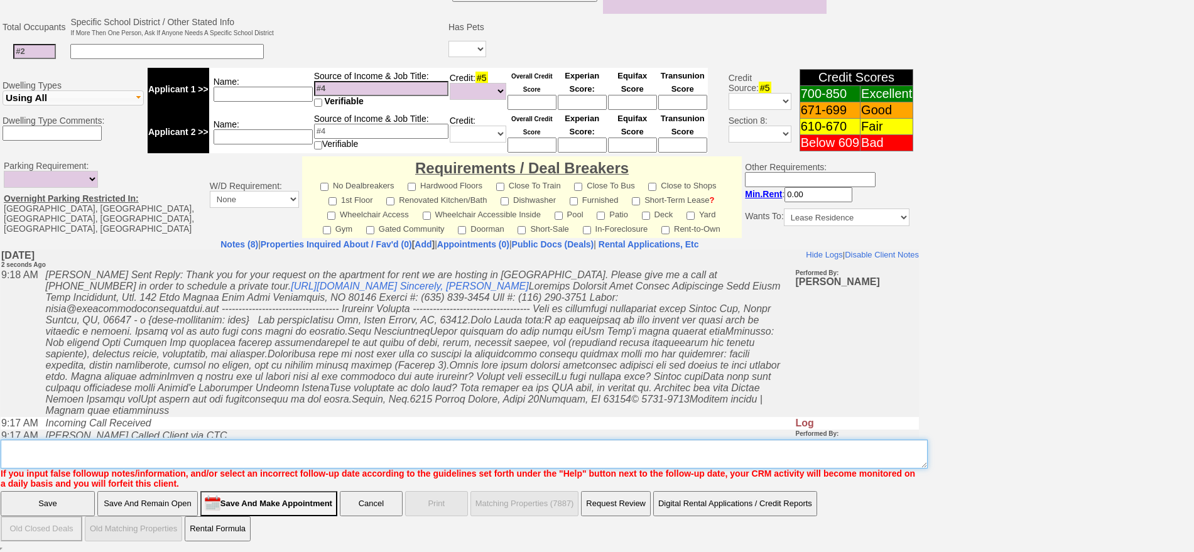
click at [397, 457] on textarea "Insert New Note Here" at bounding box center [464, 454] width 927 height 29
click at [52, 445] on textarea "Insert New Note Here" at bounding box center [464, 454] width 927 height 29
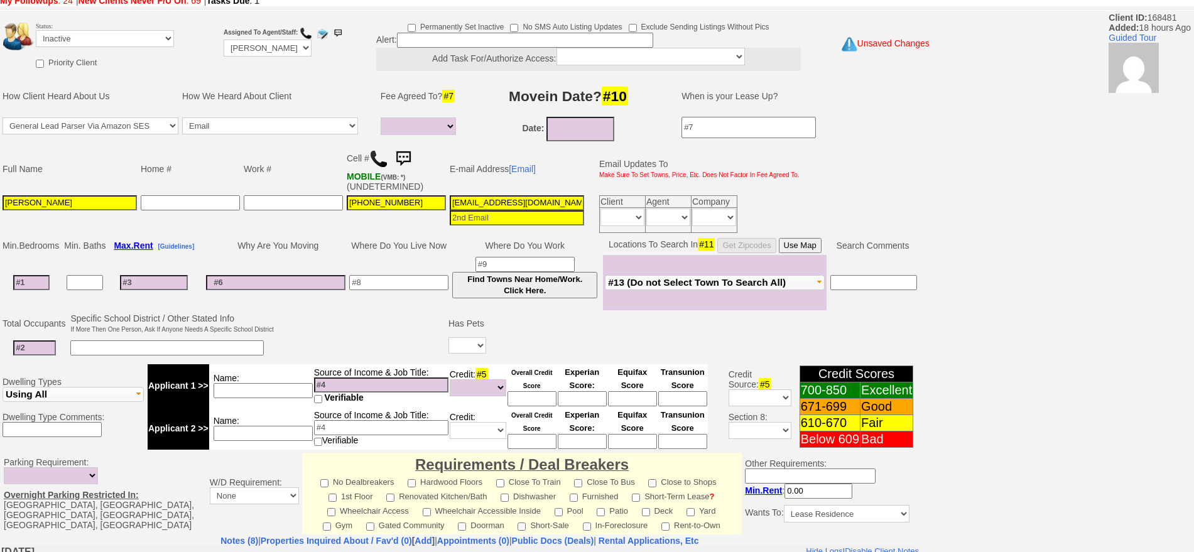
scroll to position [0, 0]
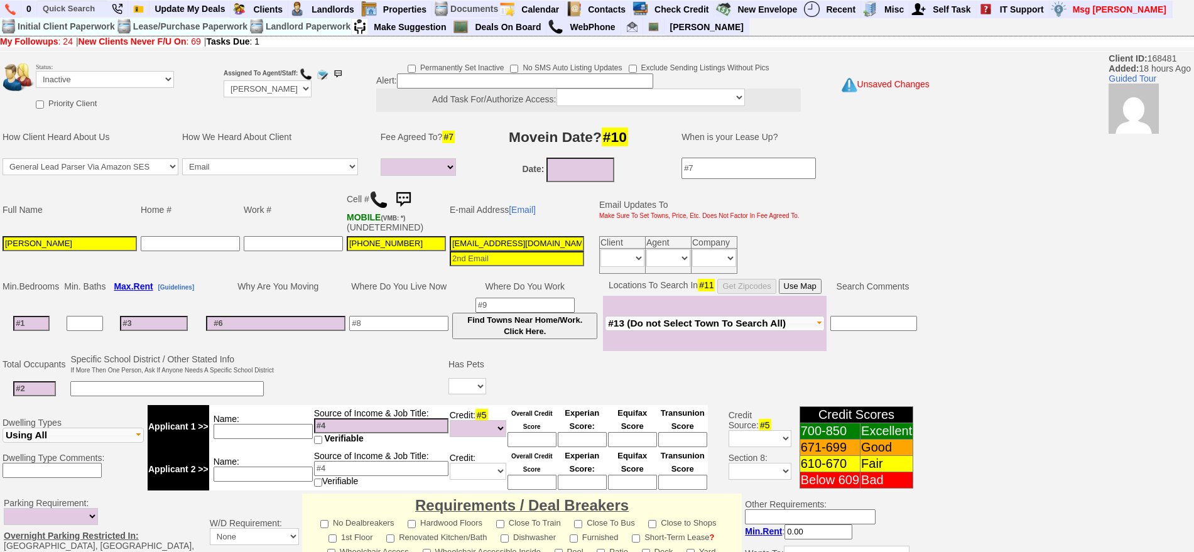
type textarea "called client number not in service sent txt and email ia until response"
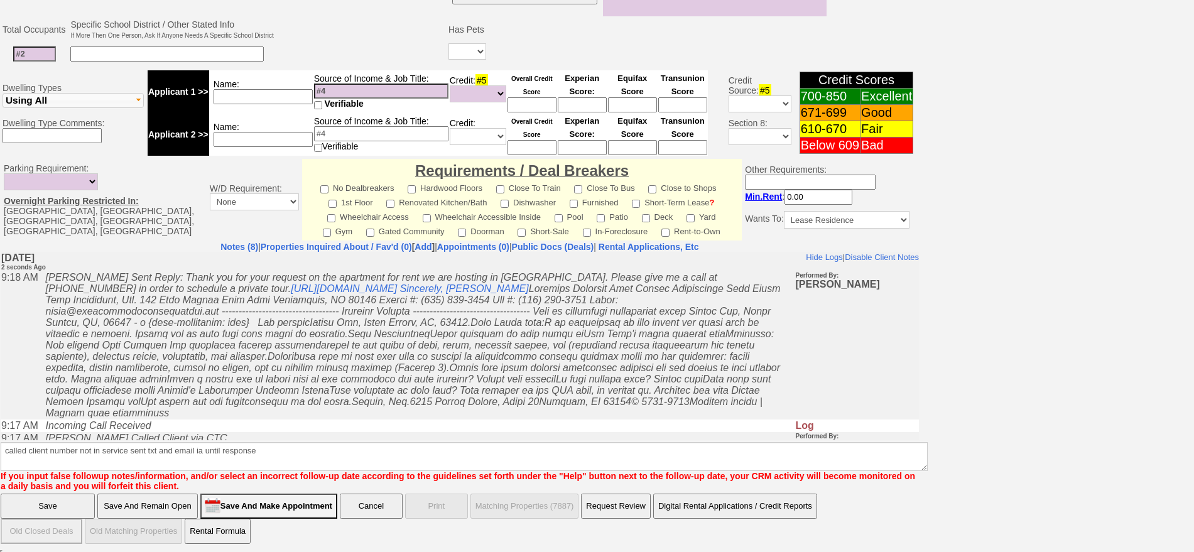
click input "Save" at bounding box center [48, 506] width 94 height 25
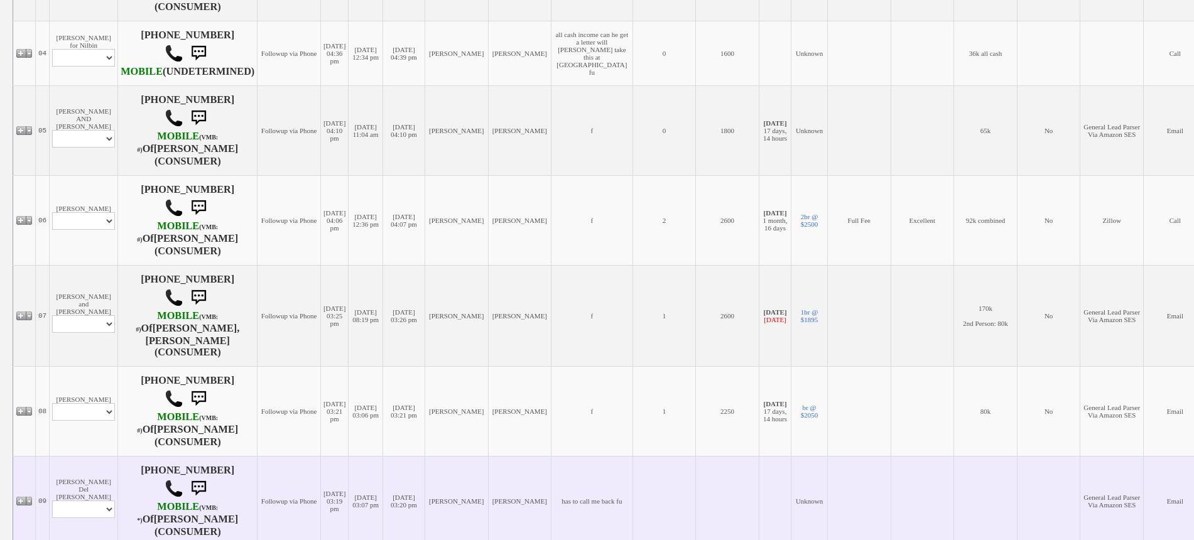
scroll to position [706, 0]
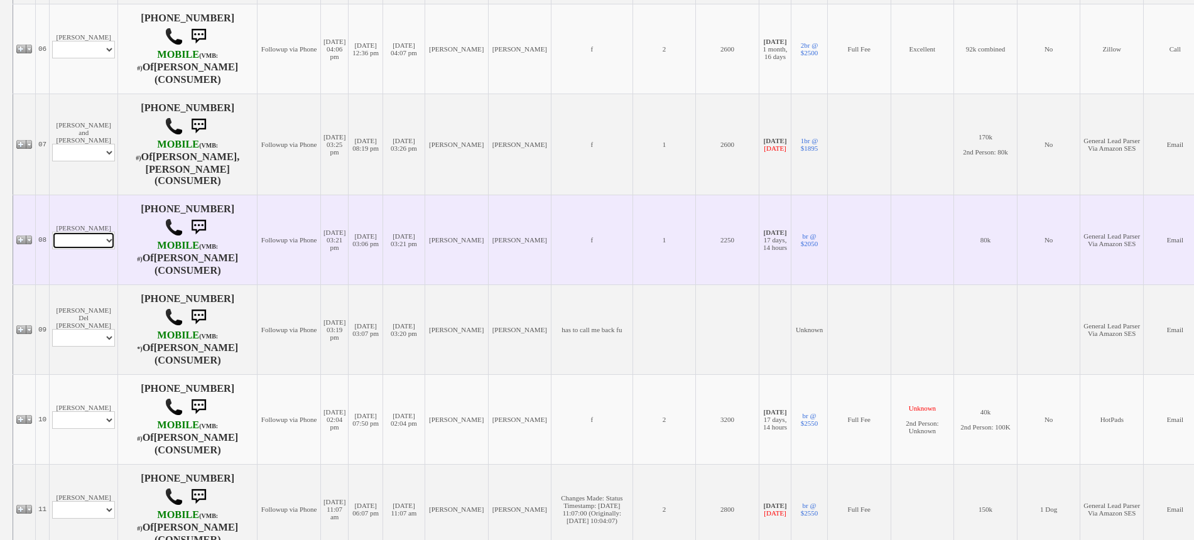
click at [86, 239] on select "Profile Edit Print Email Externally (Will Not Be Tracked In CRM) Closed Deals" at bounding box center [83, 241] width 63 height 18
click at [84, 200] on td "[PERSON_NAME] Profile Edit Print Email Externally (Will Not Be Tracked In CRM) …" at bounding box center [84, 240] width 68 height 90
click at [91, 245] on td "[PERSON_NAME] Profile Edit Print Email Externally (Will Not Be Tracked In CRM) …" at bounding box center [84, 240] width 68 height 90
click at [90, 234] on select "Profile Edit Print Email Externally (Will Not Be Tracked In CRM) Closed Deals" at bounding box center [83, 241] width 63 height 18
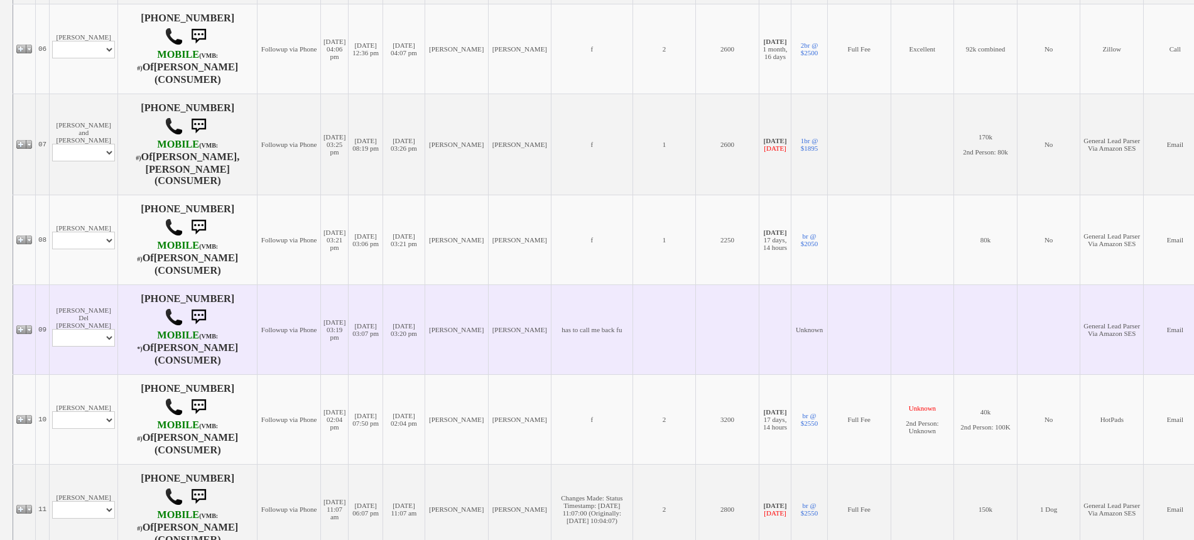
click at [349, 345] on td "[DATE] 03:07 pm" at bounding box center [366, 329] width 35 height 90
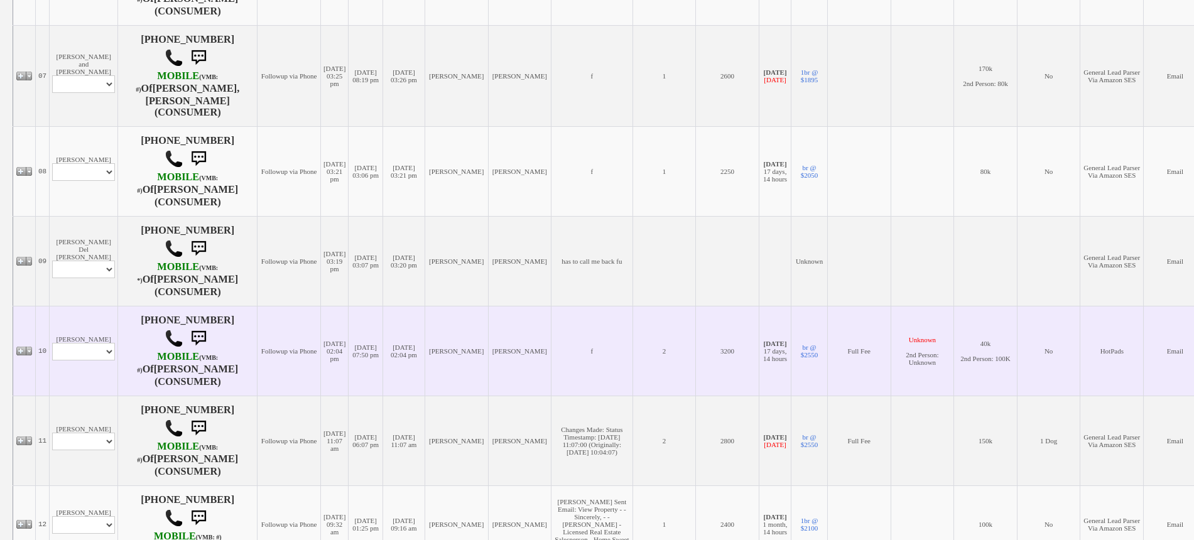
scroll to position [863, 0]
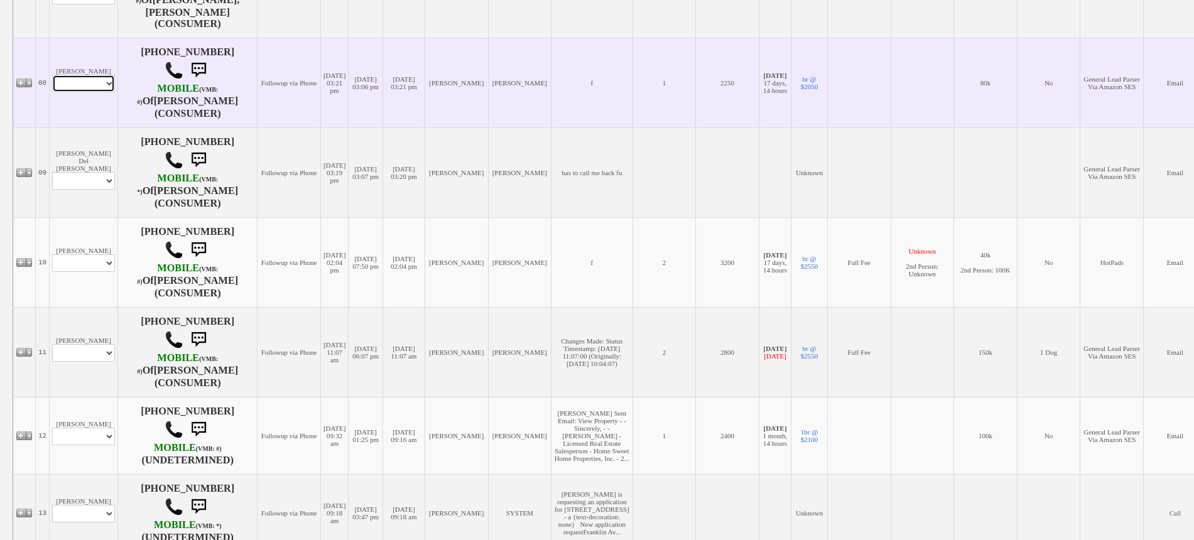
click at [77, 81] on select "Profile Edit Print Email Externally (Will Not Be Tracked In CRM) Closed Deals" at bounding box center [83, 84] width 63 height 18
select select "ChangeURL,/crm/custom/edit_client_form.php?redirect=%2Fcrm%2Fclients.php&id=168…"
click at [52, 75] on select "Profile Edit Print Email Externally (Will Not Be Tracked In CRM) Closed Deals" at bounding box center [83, 84] width 63 height 18
select select
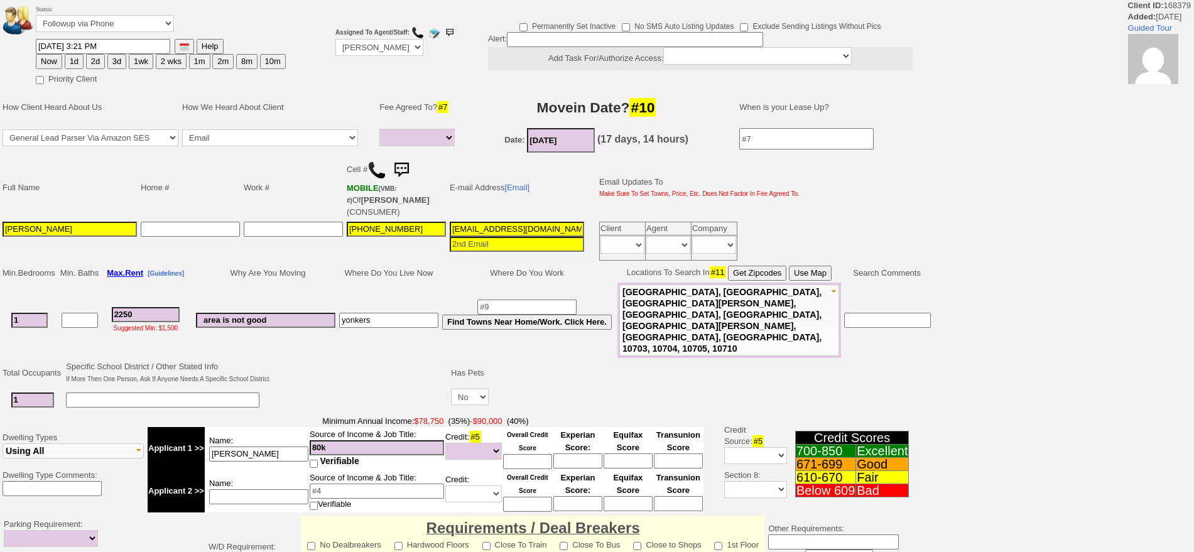
select select
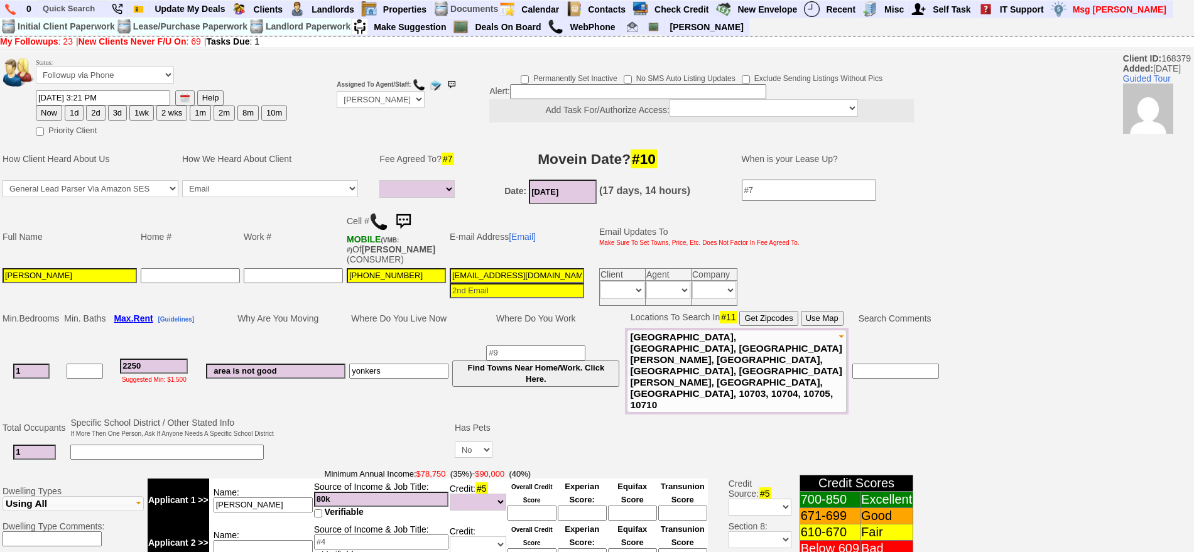
scroll to position [379, 0]
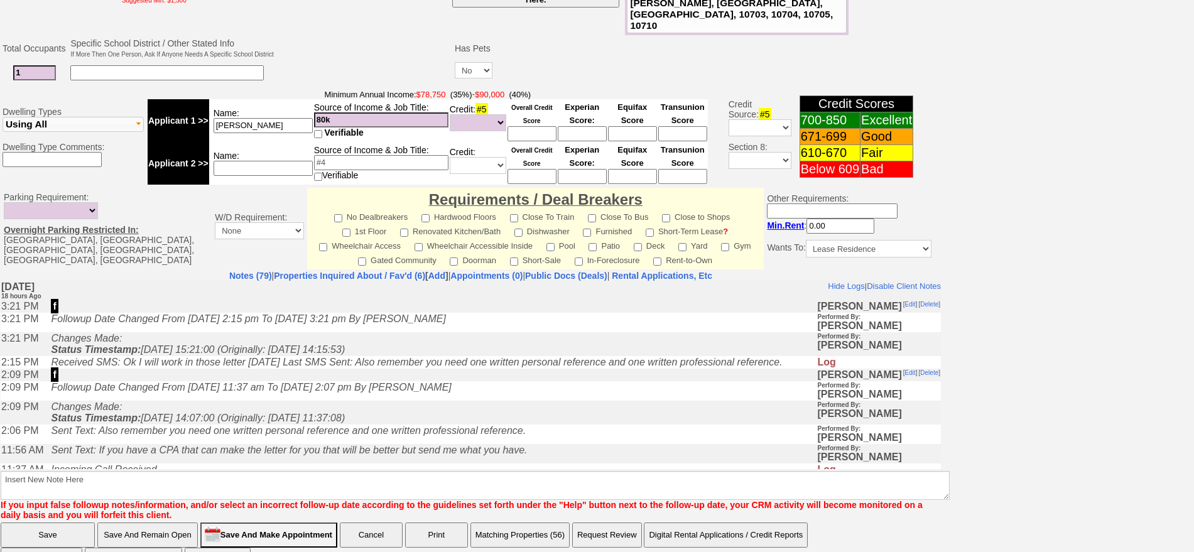
click at [306, 522] on input "Save And Make Appointment" at bounding box center [268, 534] width 137 height 25
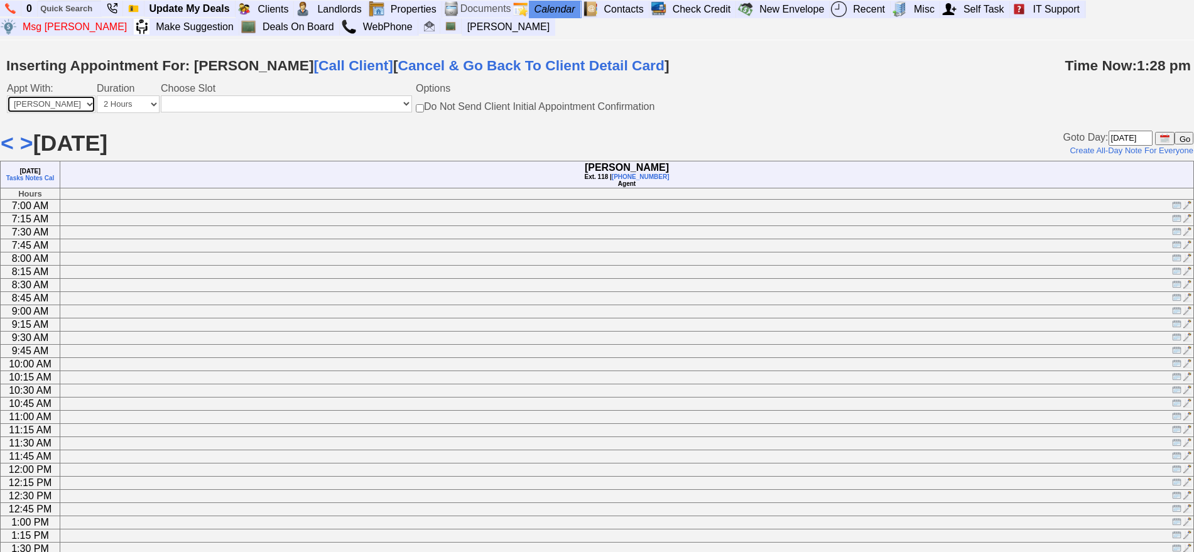
click at [25, 102] on select "Anyone [PERSON_NAME] [PERSON_NAME] [PERSON_NAME] [PERSON_NAME] [PERSON_NAME] Te…" at bounding box center [51, 104] width 89 height 18
click at [159, 143] on h1 "< > [DATE]" at bounding box center [478, 143] width 954 height 23
click at [23, 140] on link ">" at bounding box center [26, 143] width 13 height 25
click at [24, 145] on link ">" at bounding box center [26, 143] width 13 height 25
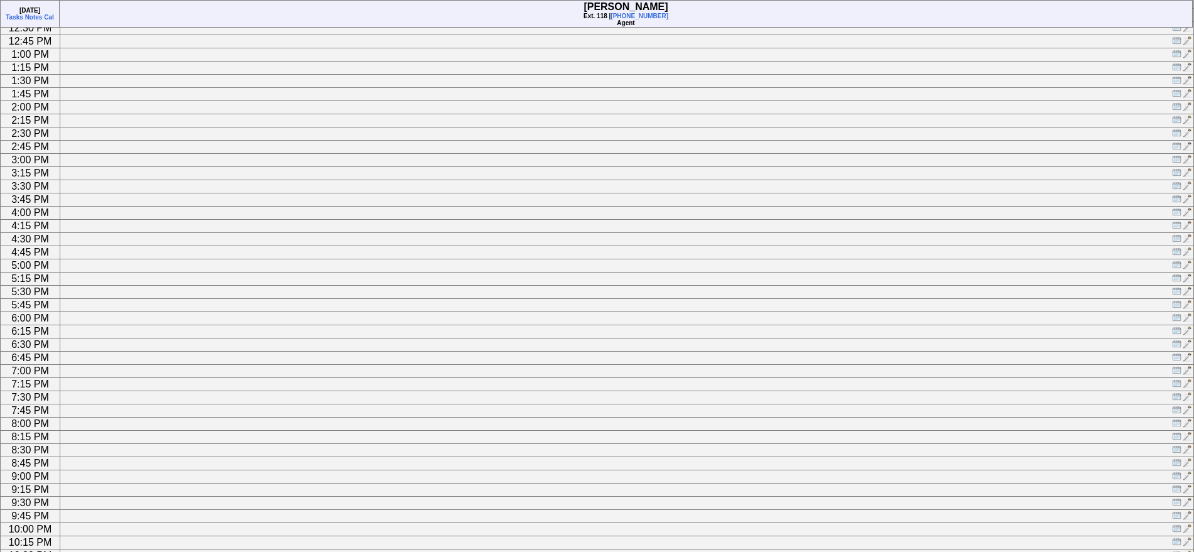
scroll to position [484, 0]
click at [1174, 281] on img at bounding box center [1176, 275] width 9 height 9
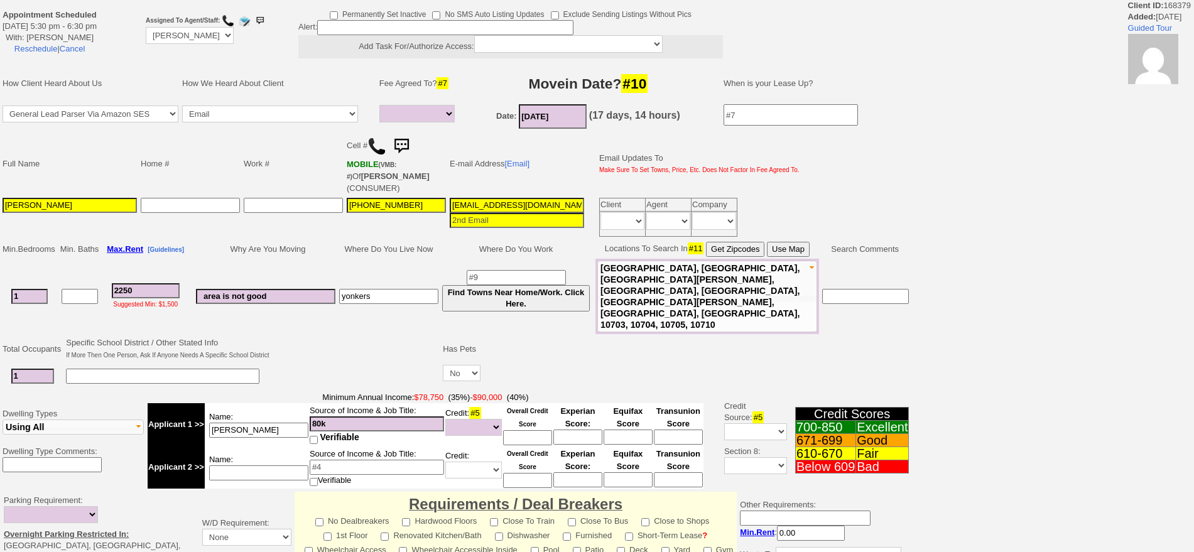
select select
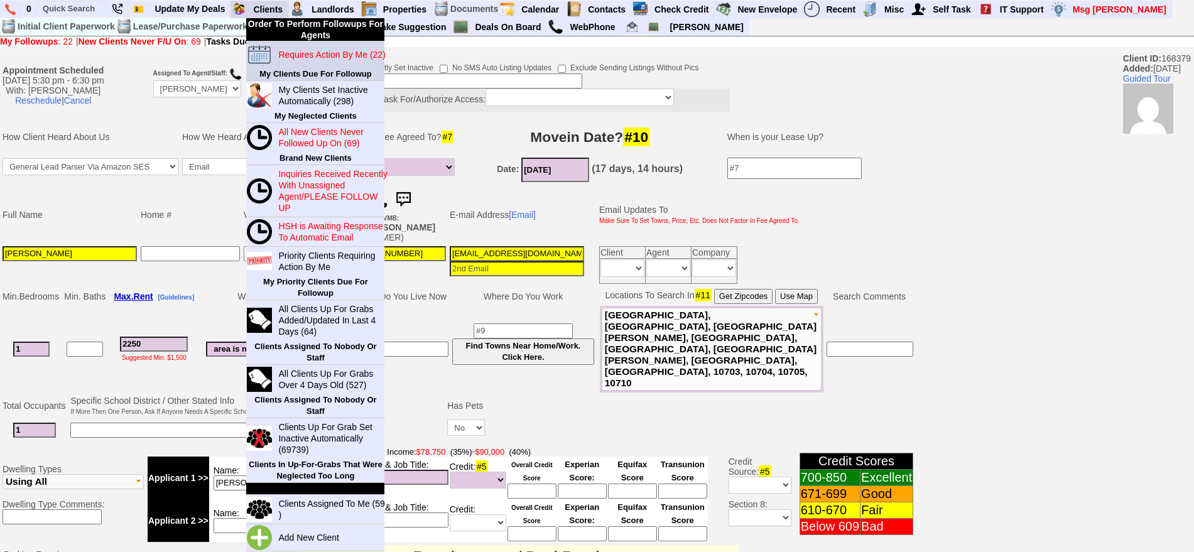
click at [292, 50] on blink "Requires Action By Me (22)" at bounding box center [331, 55] width 107 height 10
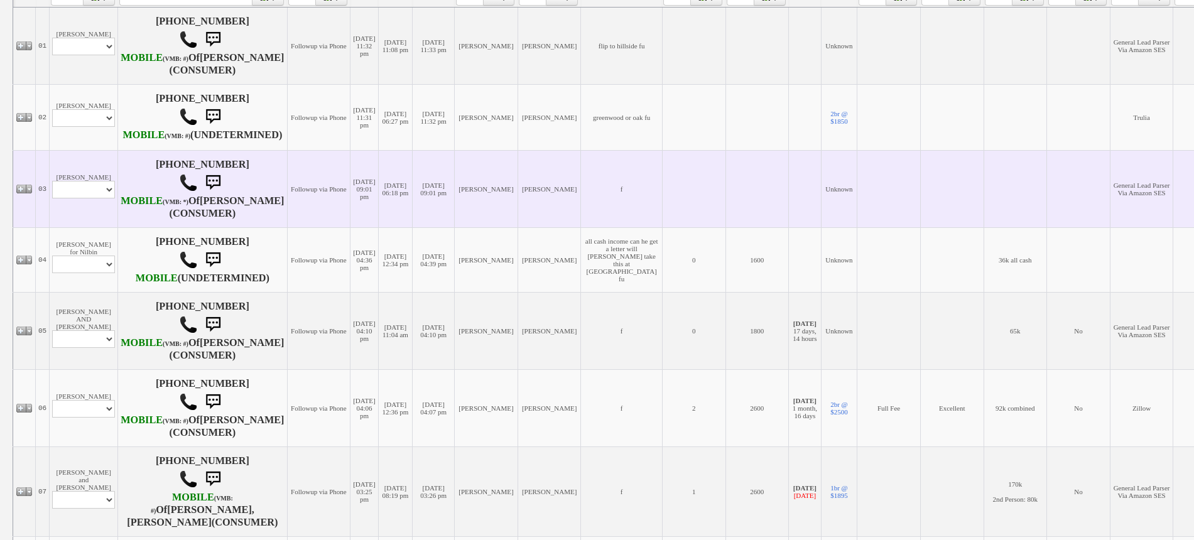
scroll to position [336, 0]
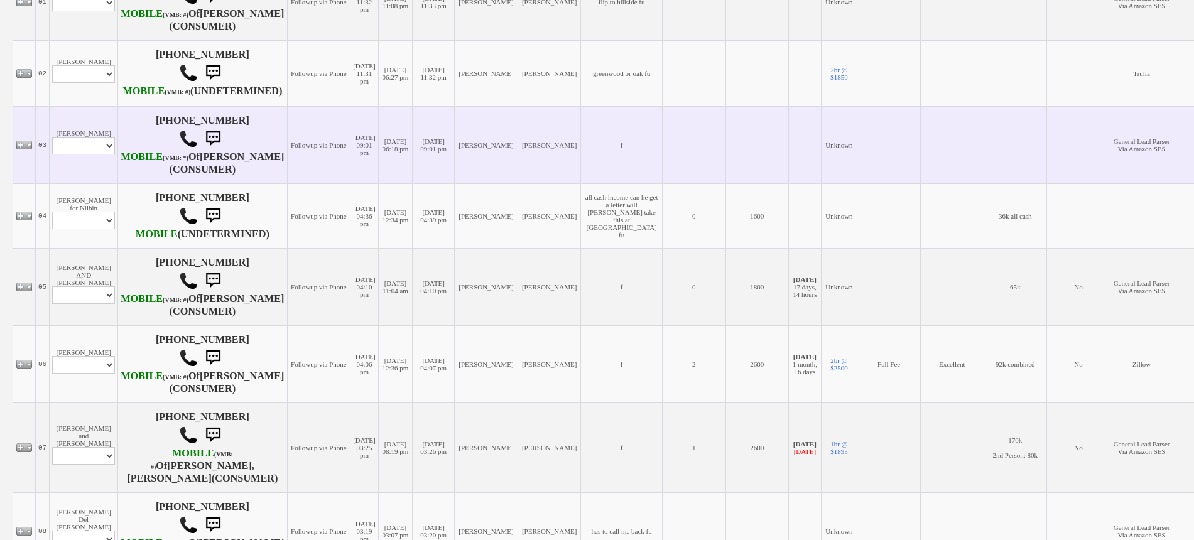
click at [75, 161] on td "Daniel Villamor Profile Edit Print Email Externally (Will Not Be Tracked In CRM…" at bounding box center [84, 144] width 68 height 77
click at [84, 154] on select "Profile Edit Print Email Externally (Will Not Be Tracked In CRM) Closed Deals" at bounding box center [83, 146] width 63 height 18
select select "ChangeURL,/crm/custom/edit_client_form.php?redirect=%2Fcrm%2Fclients.php&id=168…"
click at [52, 154] on select "Profile Edit Print Email Externally (Will Not Be Tracked In CRM) Closed Deals" at bounding box center [83, 146] width 63 height 18
select select
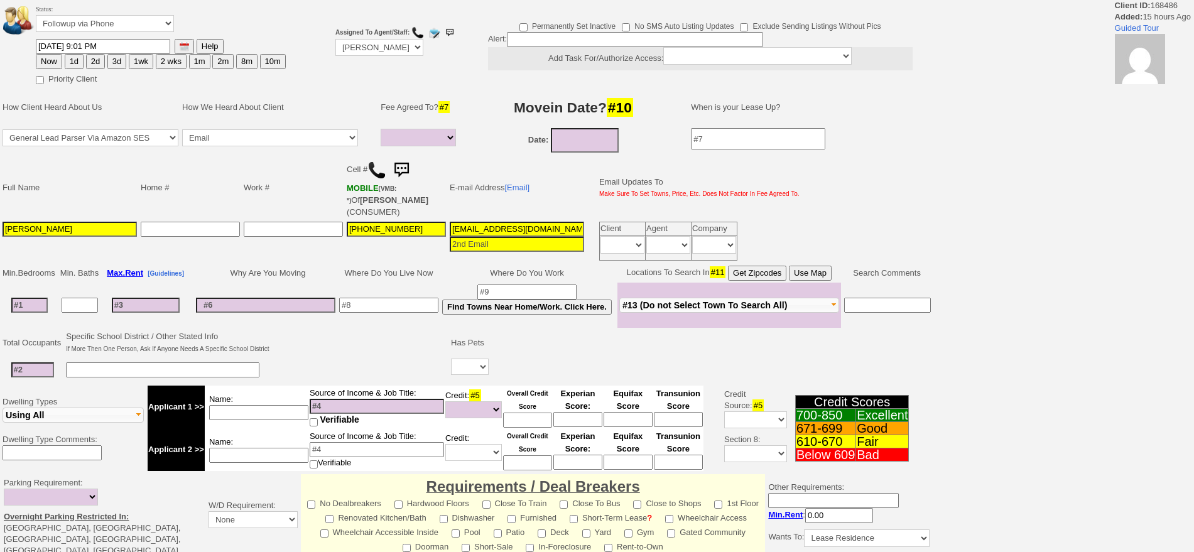
select select
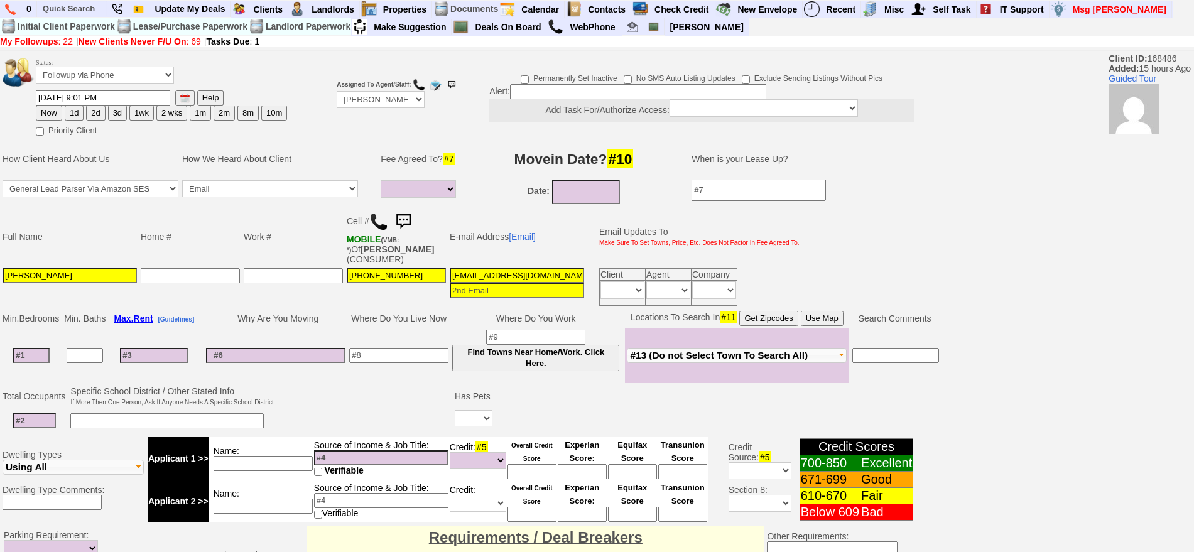
click at [380, 217] on img at bounding box center [378, 221] width 19 height 19
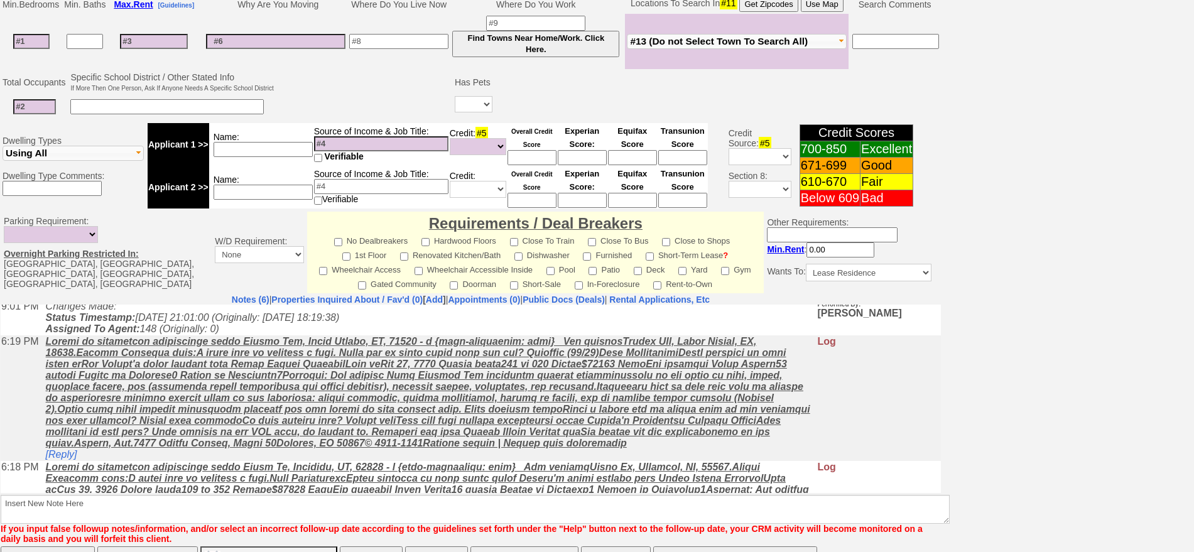
scroll to position [78, 0]
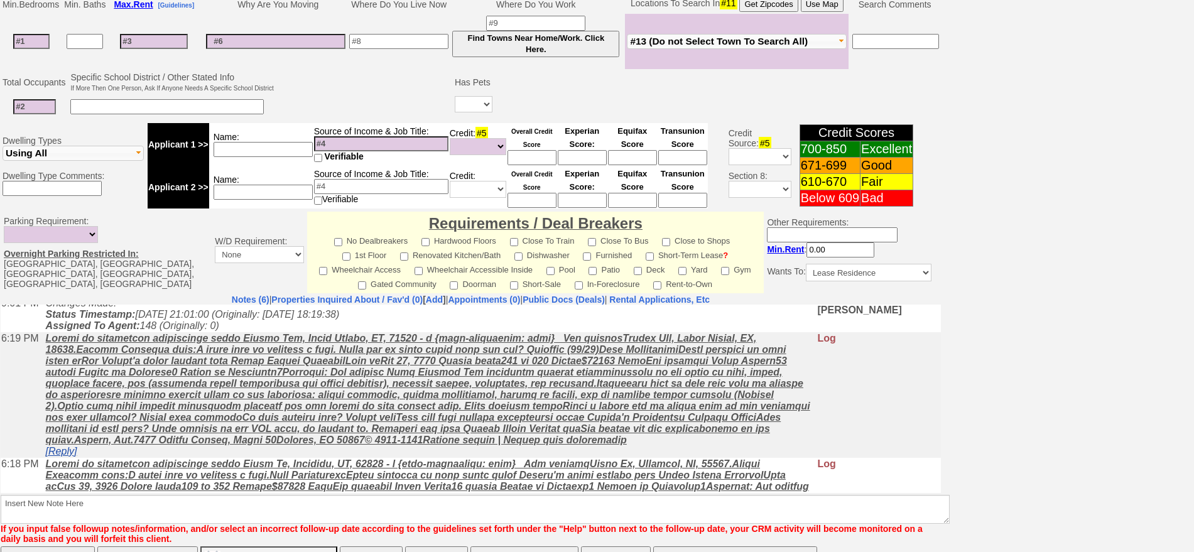
click at [66, 456] on link "[Reply]" at bounding box center [61, 450] width 31 height 11
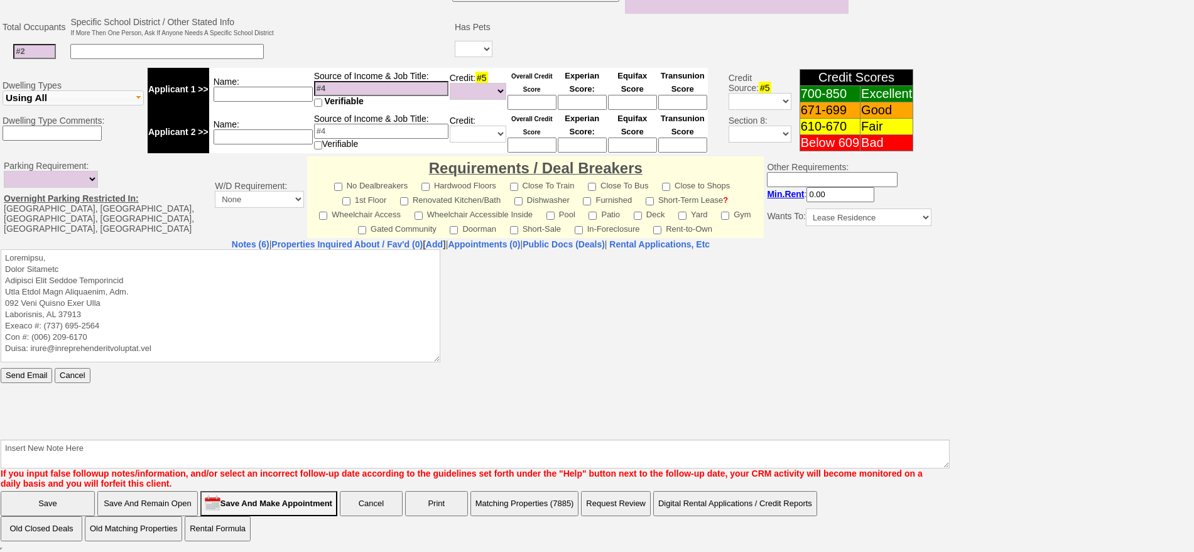
scroll to position [0, 0]
click at [154, 262] on textarea at bounding box center [221, 305] width 440 height 113
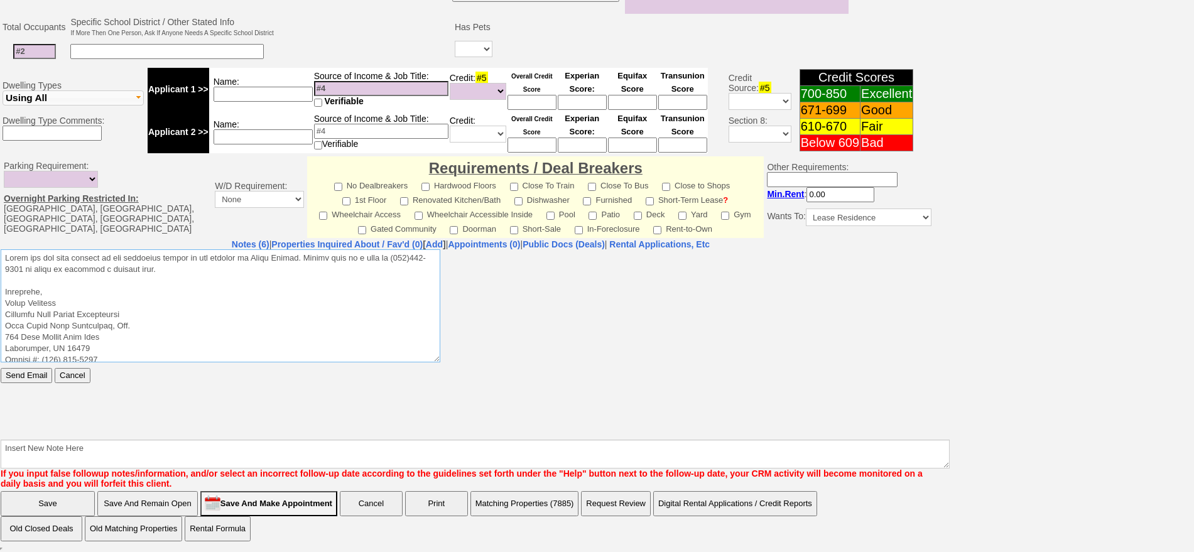
drag, startPoint x: 210, startPoint y: 268, endPoint x: 1, endPoint y: 480, distance: 297.5
click at [1, 249] on html "Send Email Cancel" at bounding box center [471, 343] width 940 height 188
type textarea "Thank you for your request on the apartment rental we are hosting in White Plai…"
click at [33, 376] on input "Send Email" at bounding box center [26, 374] width 51 height 15
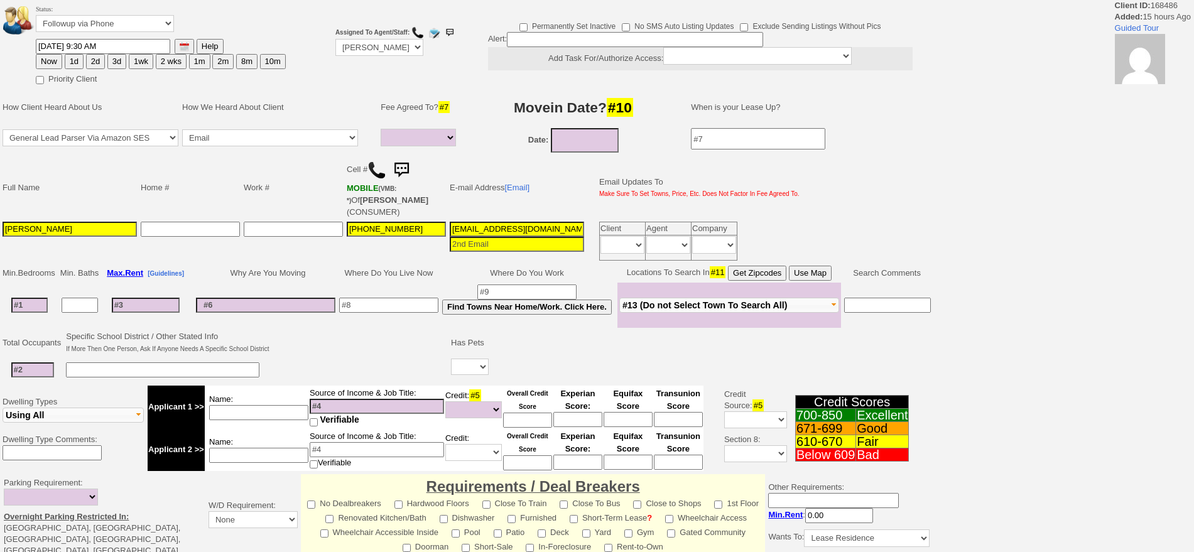
select select
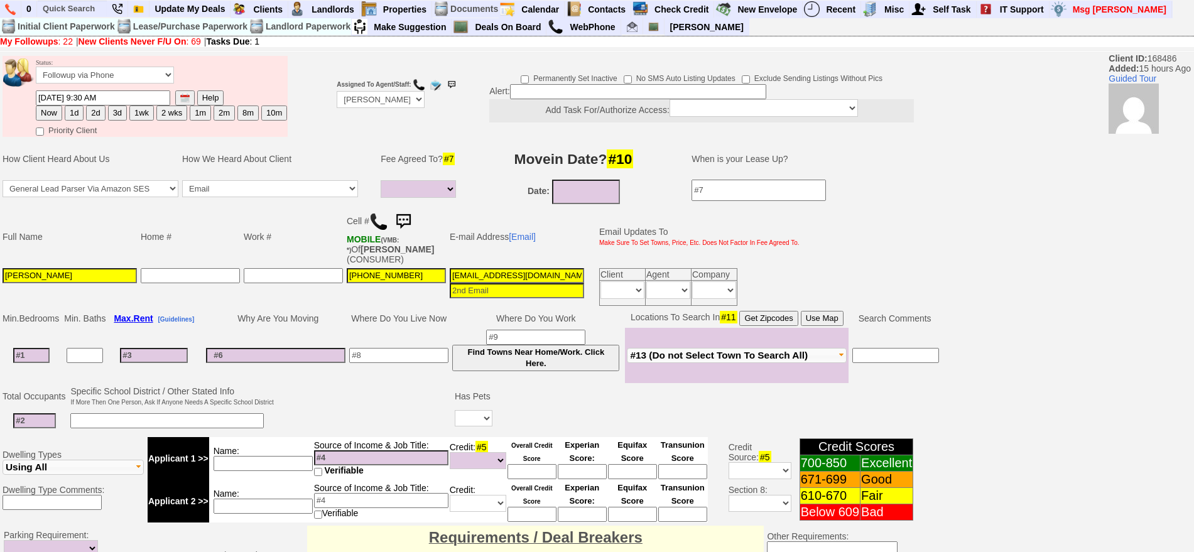
click at [413, 214] on img at bounding box center [403, 221] width 25 height 25
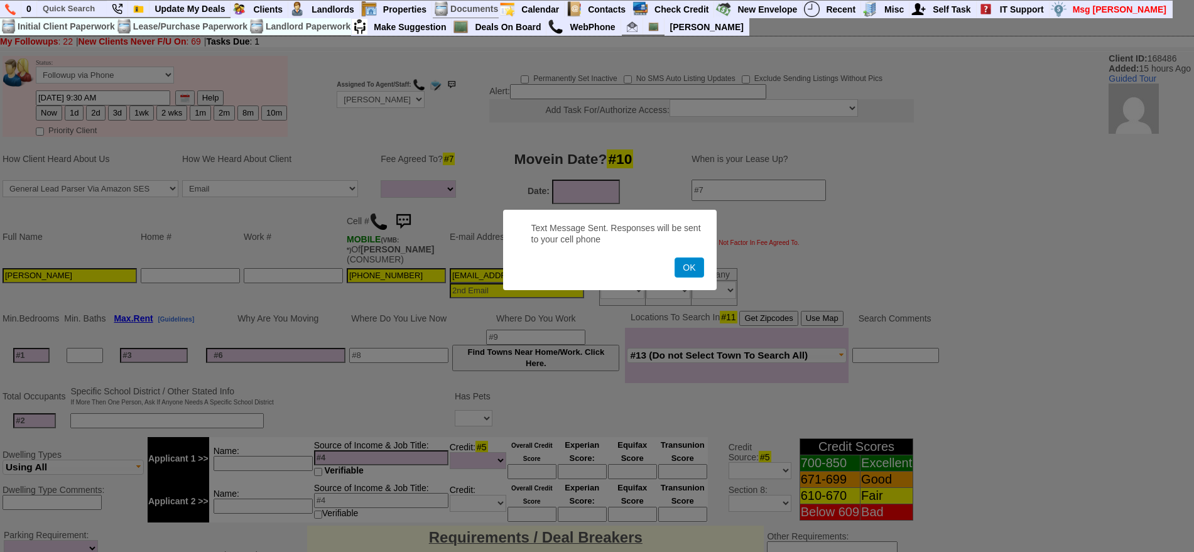
click at [697, 269] on button "OK" at bounding box center [688, 267] width 29 height 20
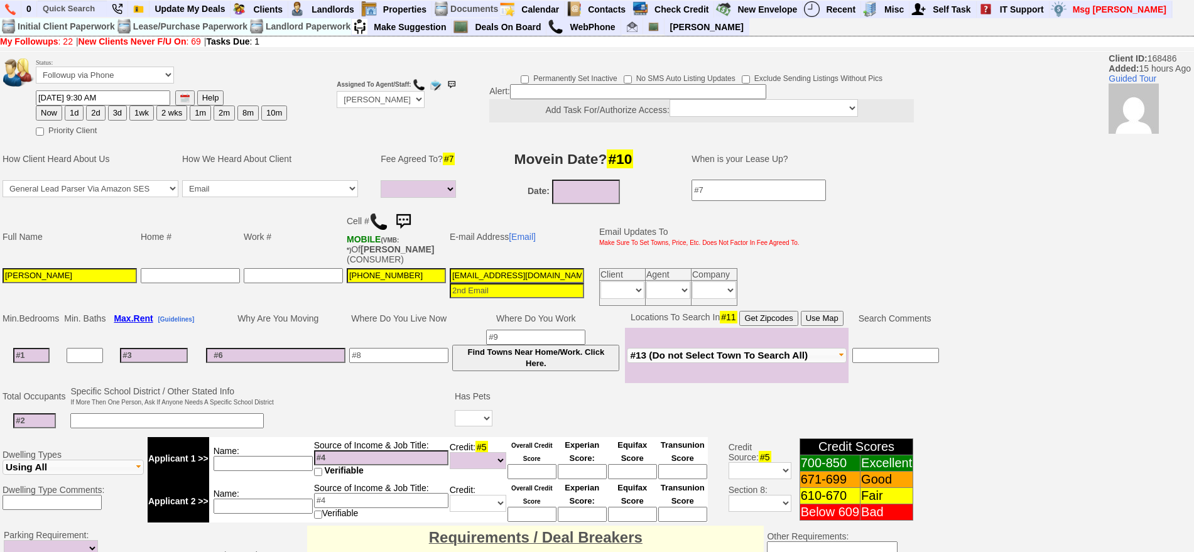
click at [406, 219] on img at bounding box center [403, 221] width 25 height 25
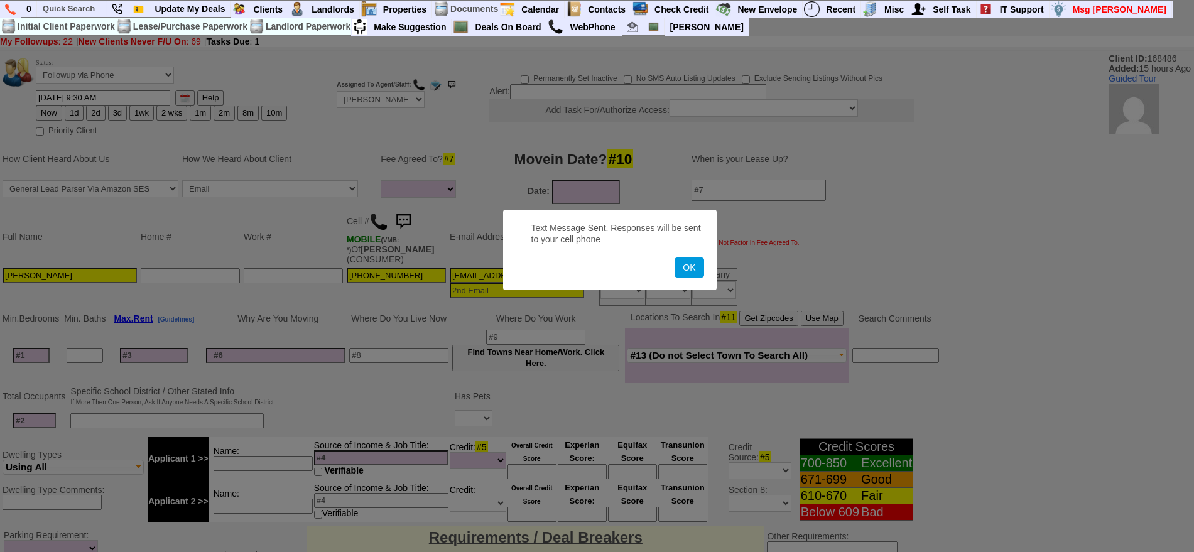
click at [674, 257] on button "OK" at bounding box center [688, 267] width 29 height 20
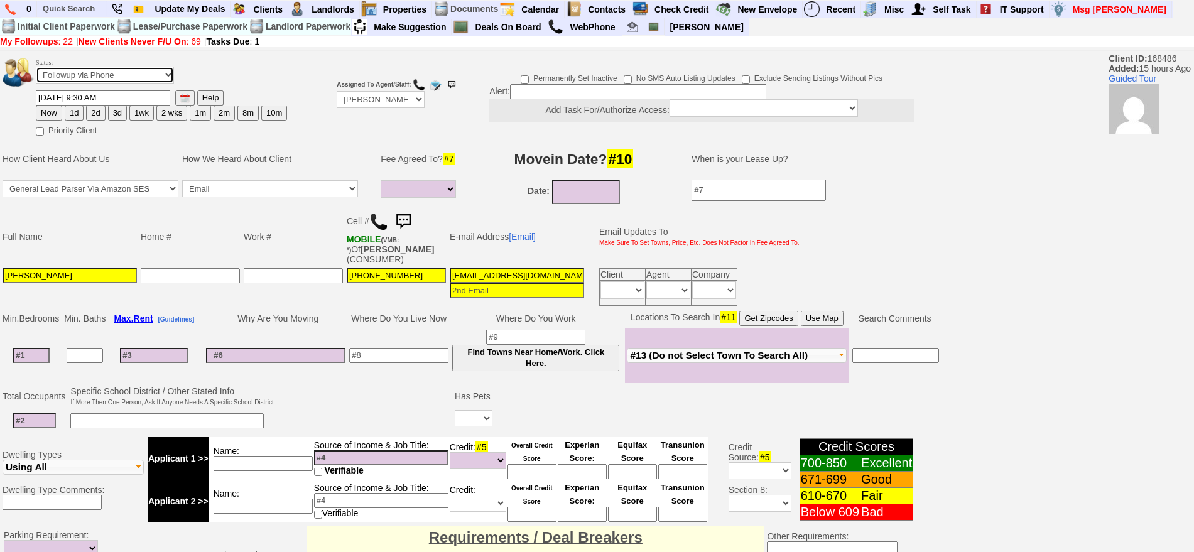
click at [143, 70] on select "Followup via Phone Followup via Email Followup When Section 8 Property Found De…" at bounding box center [105, 75] width 138 height 17
select select "Inactive"
click at [36, 71] on select "Followup via Phone Followup via Email Followup When Section 8 Property Found De…" at bounding box center [105, 75] width 138 height 17
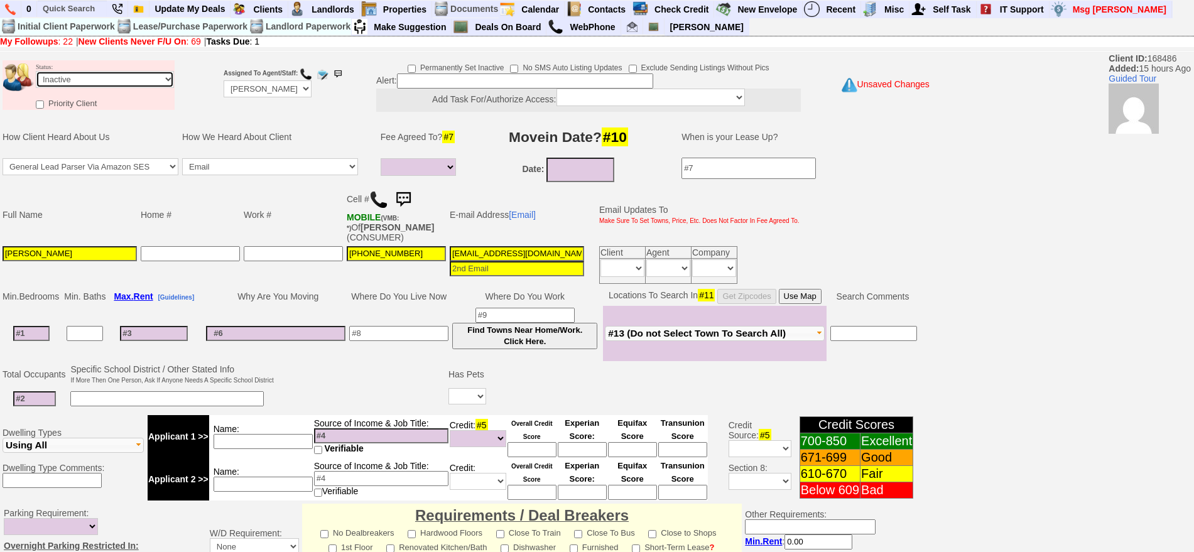
scroll to position [347, 0]
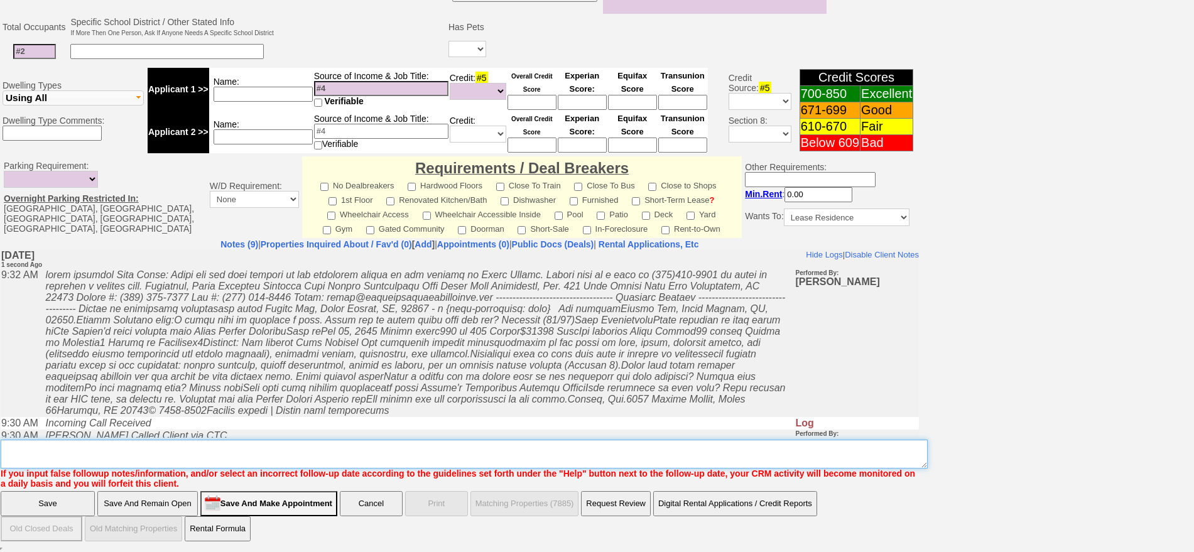
click at [560, 453] on textarea "Insert New Note Here" at bounding box center [464, 454] width 927 height 29
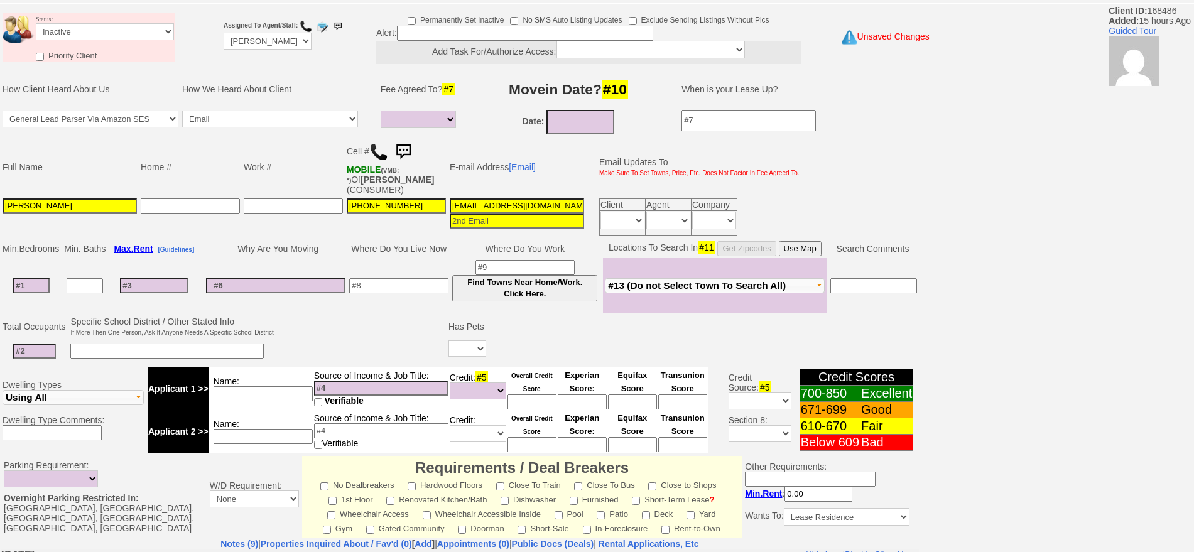
scroll to position [0, 0]
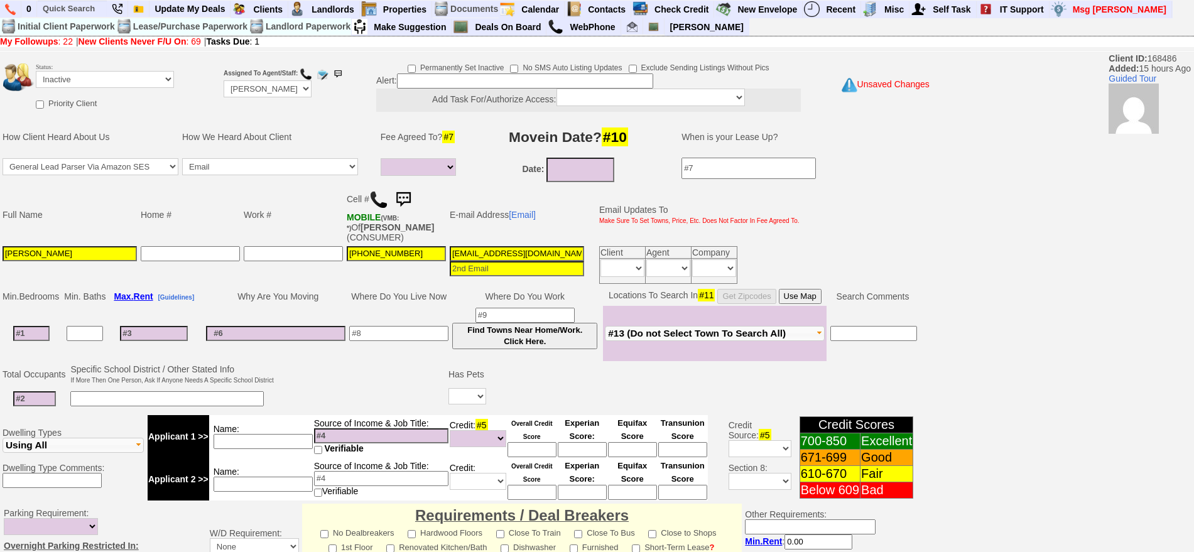
type textarea "called client lm sent txt and email ia until response"
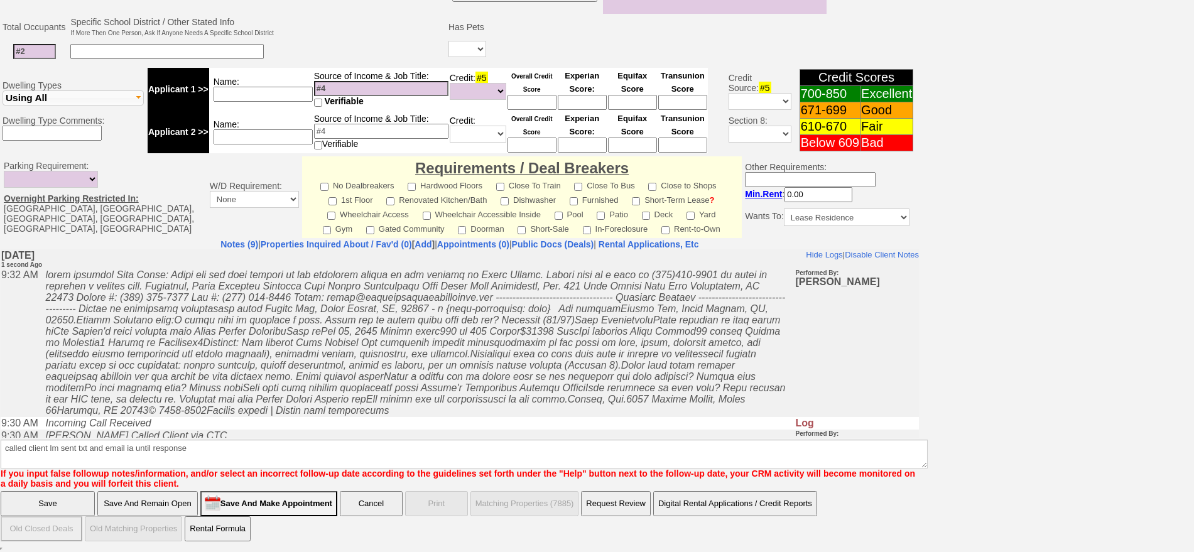
click input "Save And Remain Open" at bounding box center [147, 503] width 100 height 25
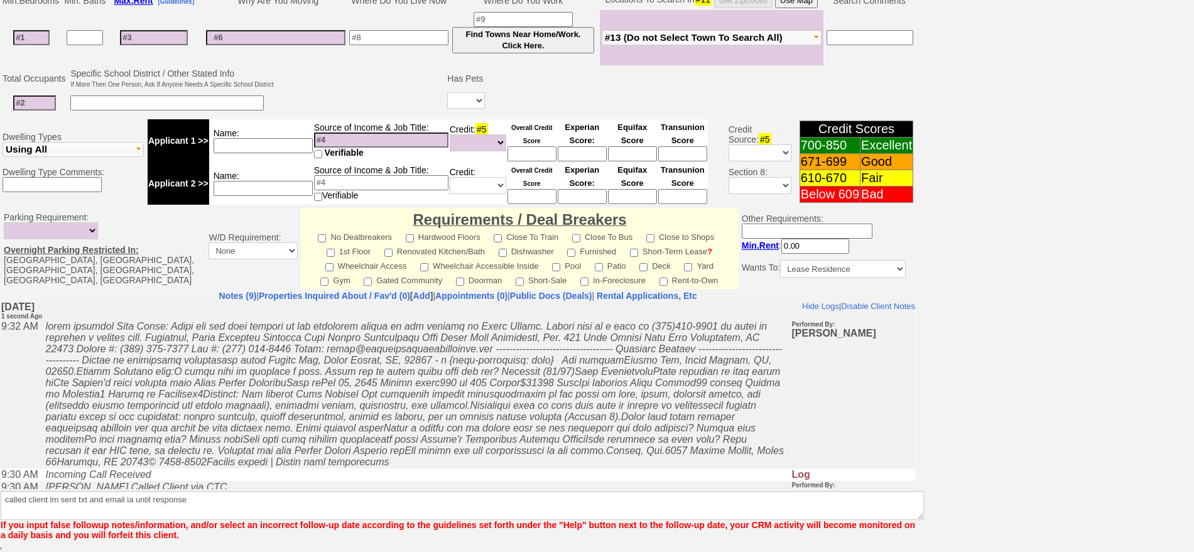
scroll to position [296, 0]
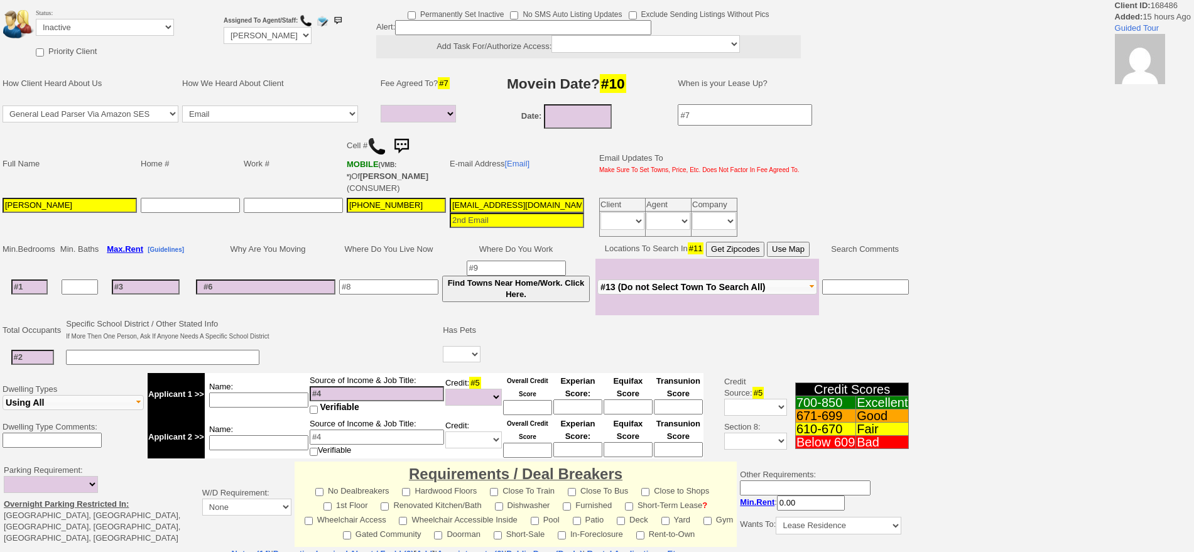
select select
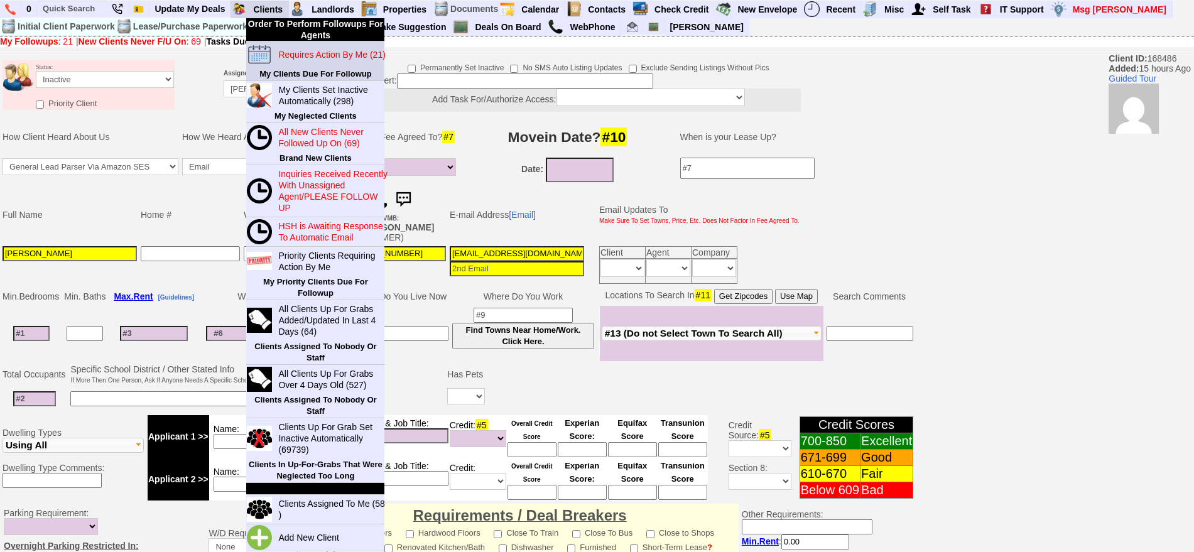
click at [295, 53] on blink "Requires Action By Me (21)" at bounding box center [331, 55] width 107 height 10
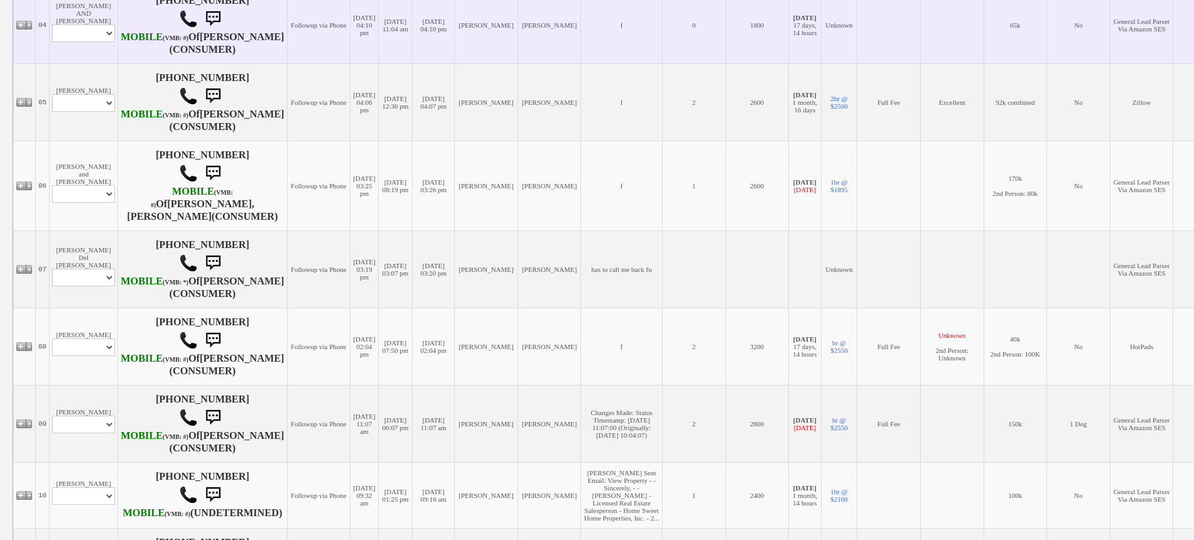
scroll to position [706, 0]
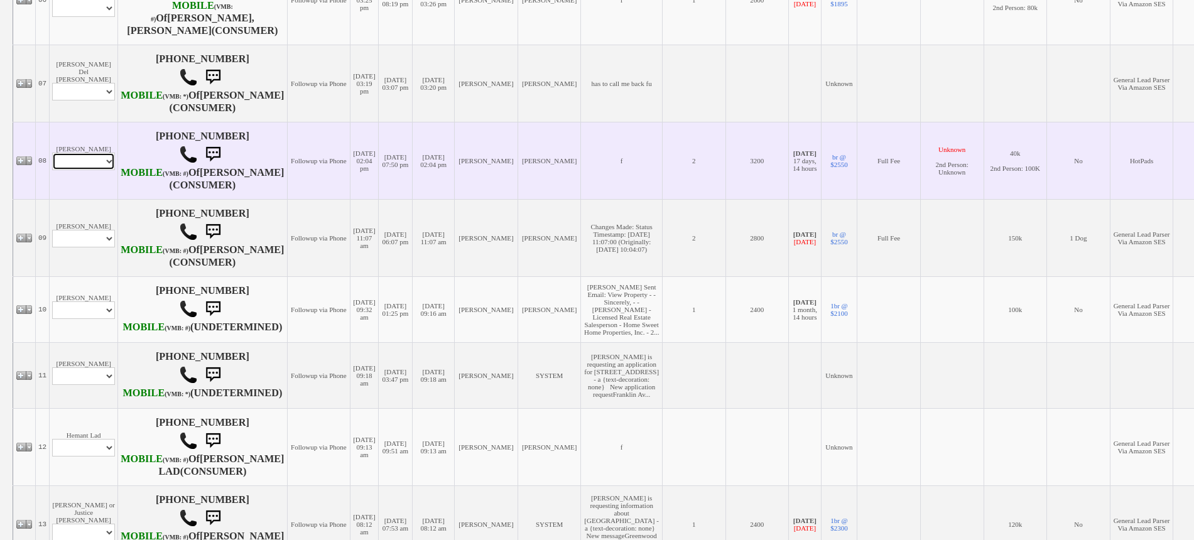
click at [105, 170] on select "Profile Edit Print Email Externally (Will Not Be Tracked In CRM) Closed Deals" at bounding box center [83, 162] width 63 height 18
select select "ChangeURL,/crm/custom/edit_client_form.php?redirect=%2Fcrm%2Fclients.php&id=490…"
click at [52, 170] on select "Profile Edit Print Email Externally (Will Not Be Tracked In CRM) Closed Deals" at bounding box center [83, 162] width 63 height 18
select select
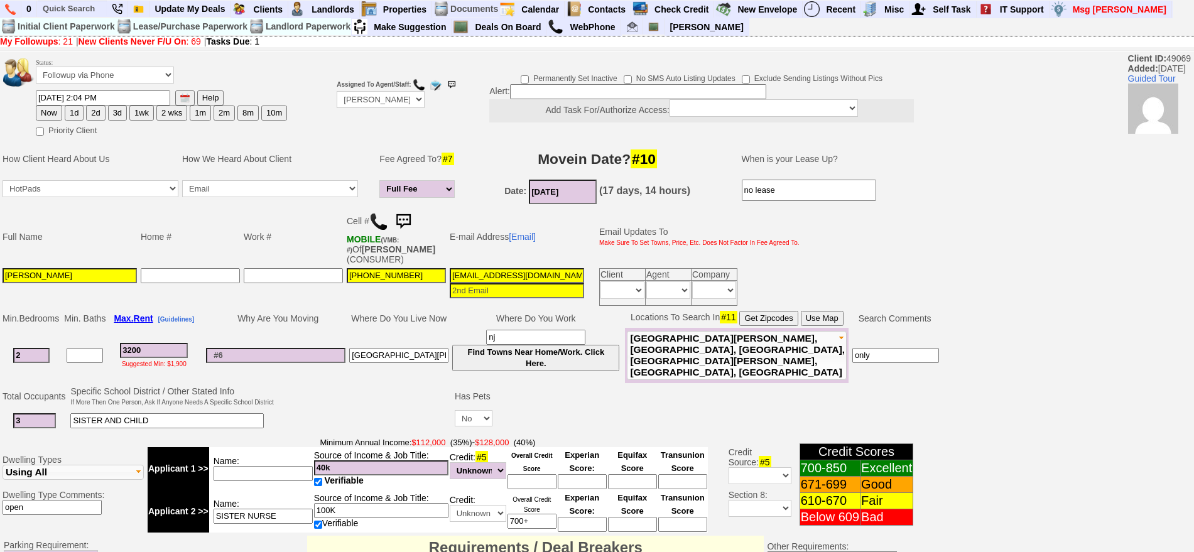
click at [411, 220] on img at bounding box center [403, 221] width 25 height 25
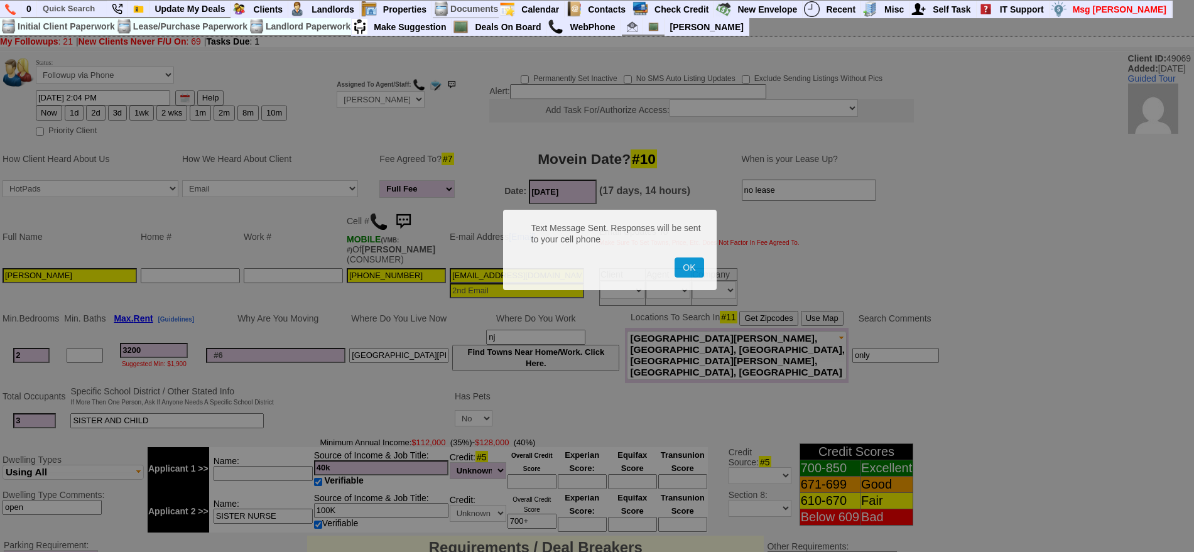
click at [674, 257] on button "OK" at bounding box center [688, 267] width 29 height 20
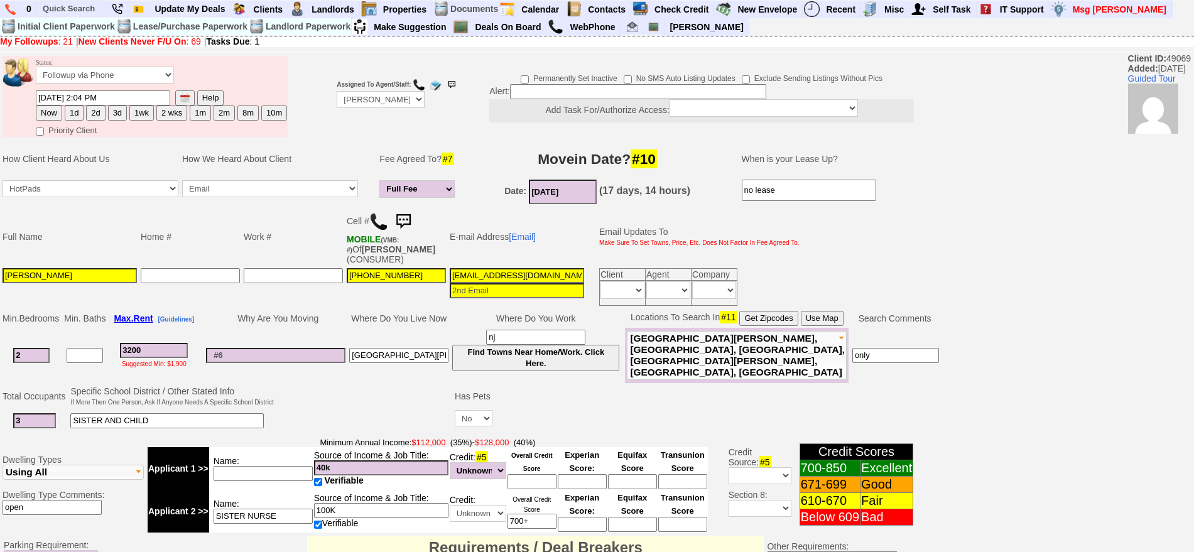
click at [76, 116] on button "1d" at bounding box center [74, 113] width 19 height 15
type input "10/15/2025 09:34 AM"
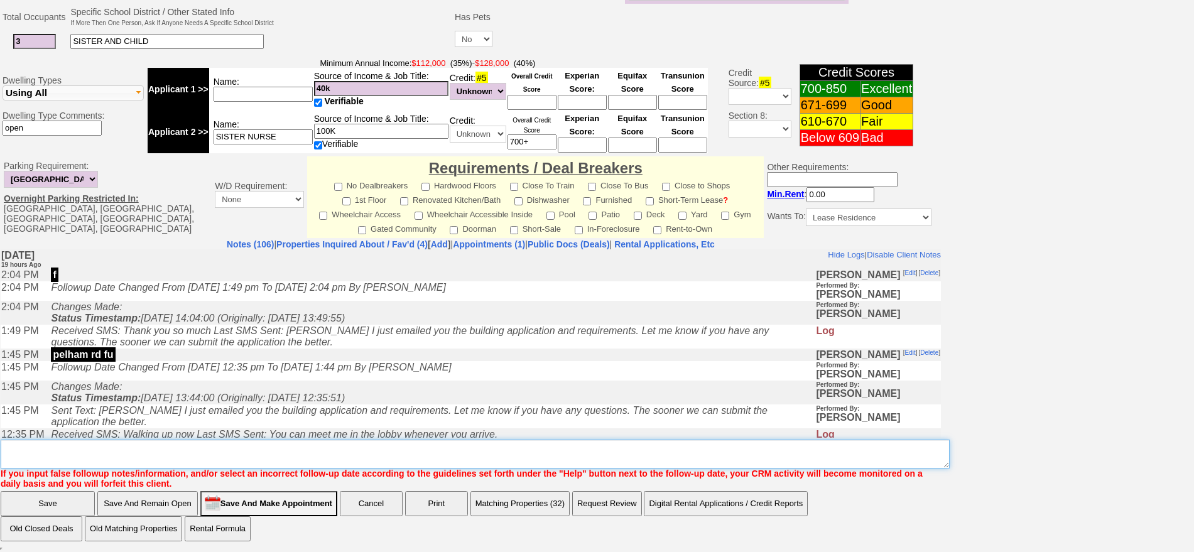
click at [544, 460] on textarea "Insert New Note Here" at bounding box center [475, 454] width 949 height 29
type textarea "f"
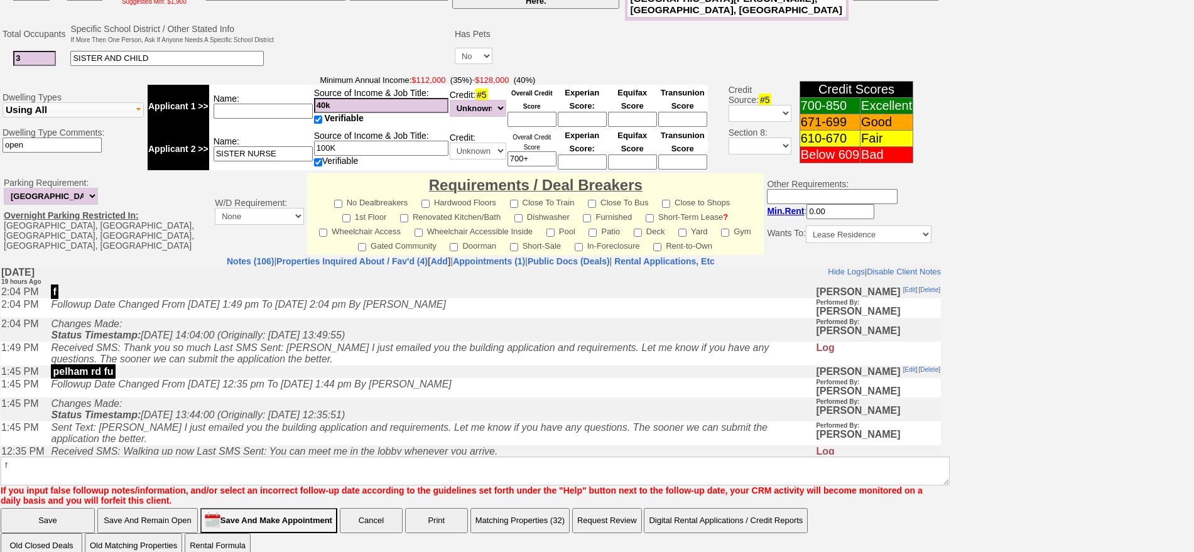
click input "Save" at bounding box center [48, 520] width 94 height 25
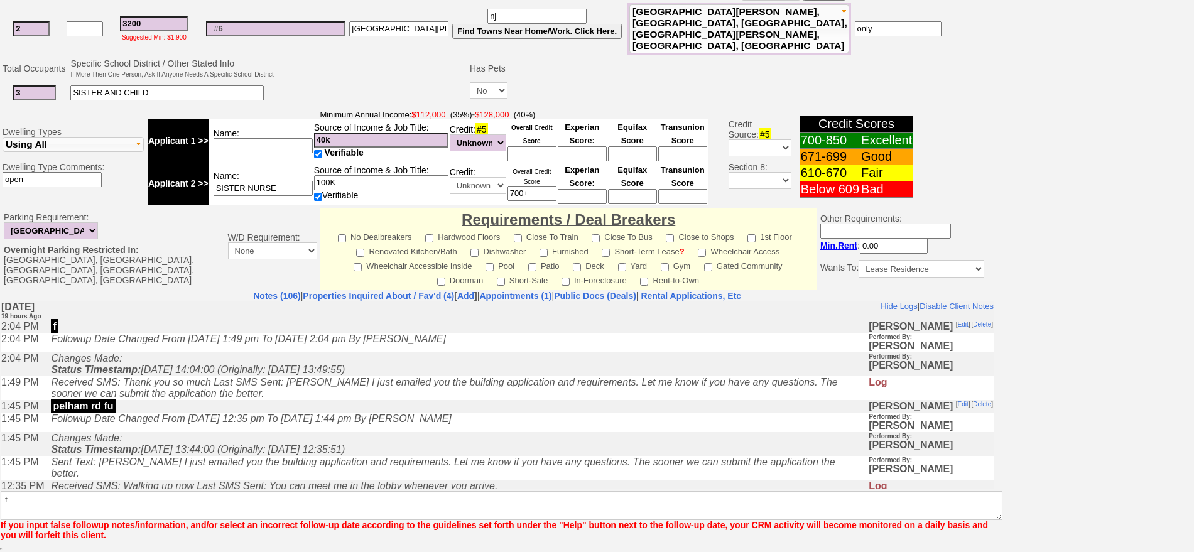
scroll to position [317, 0]
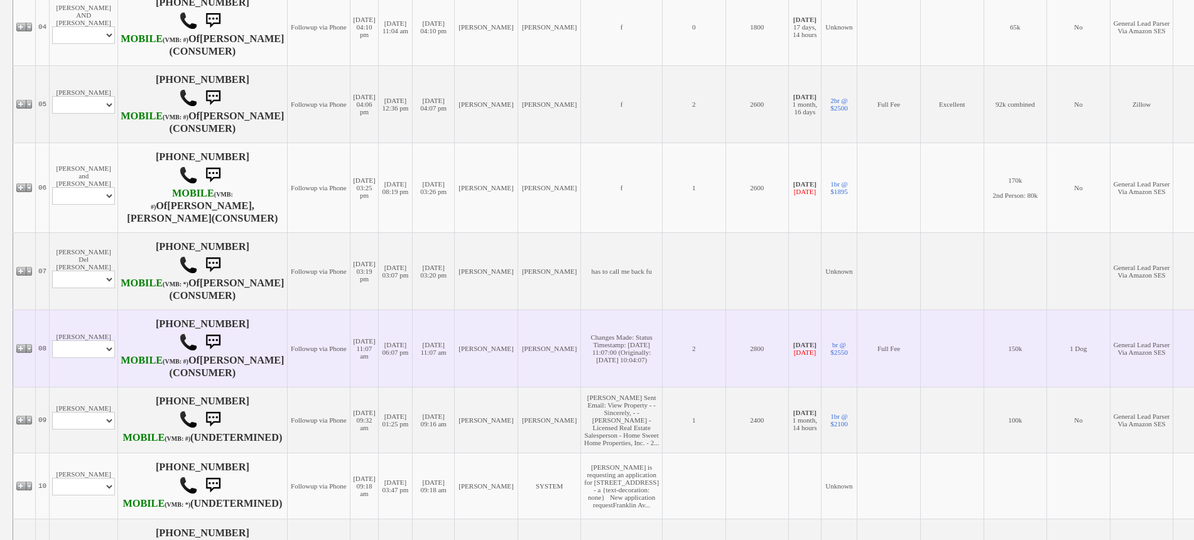
scroll to position [549, 0]
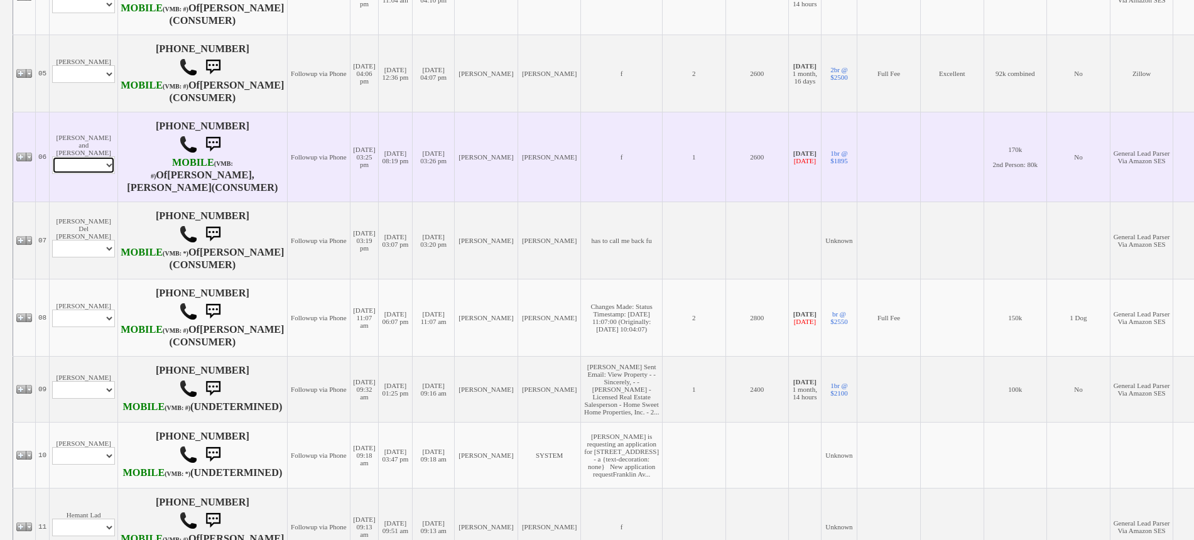
click at [92, 174] on select "Profile Edit Print Email Externally (Will Not Be Tracked In CRM) Closed Deals" at bounding box center [83, 165] width 63 height 18
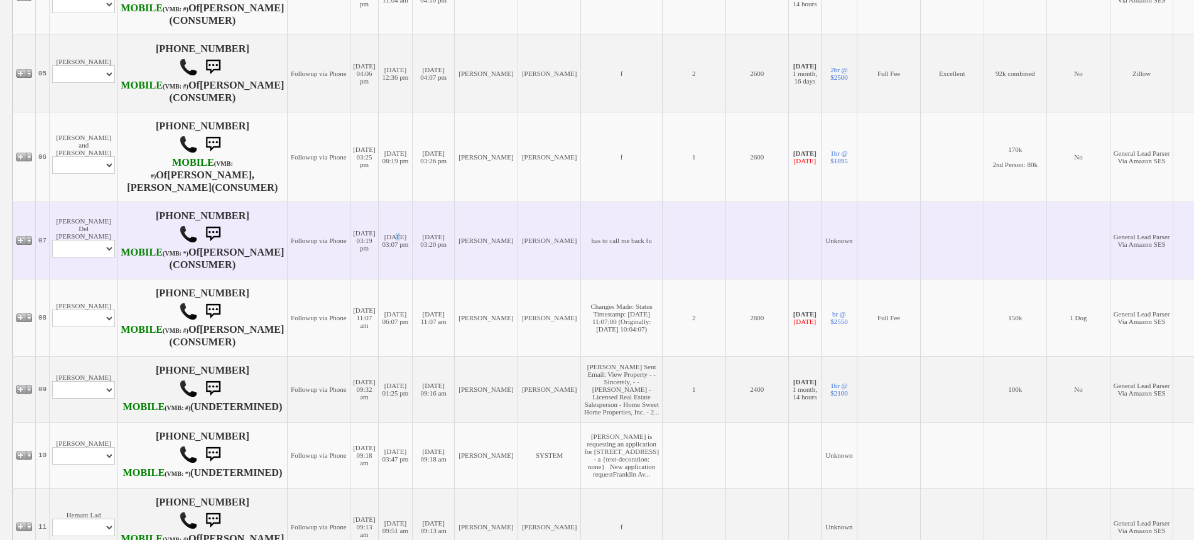
click at [378, 279] on td "[DATE] 03:07 pm" at bounding box center [395, 240] width 35 height 77
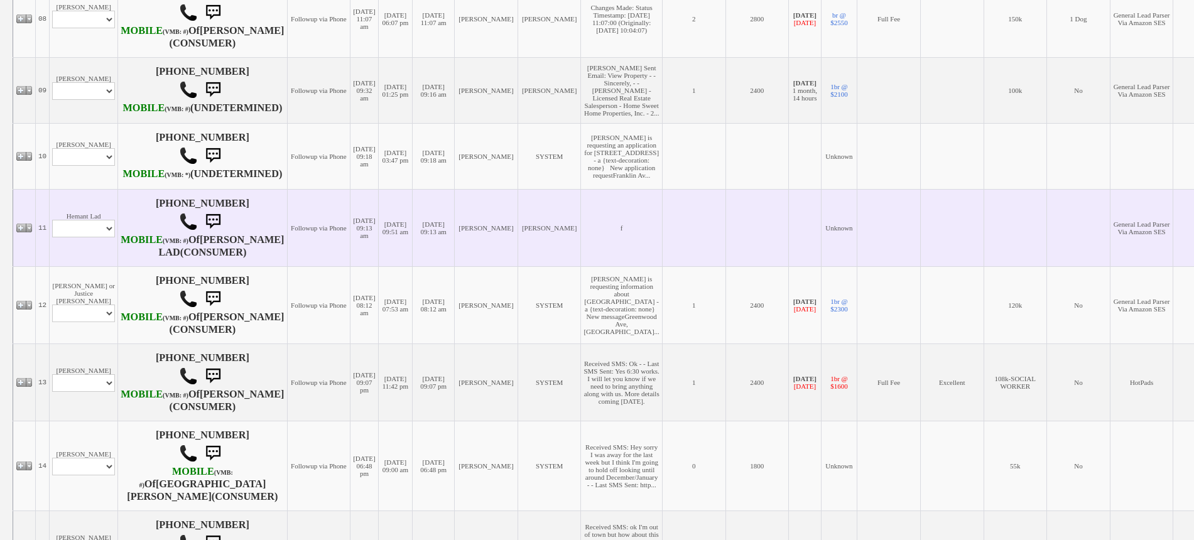
scroll to position [863, 0]
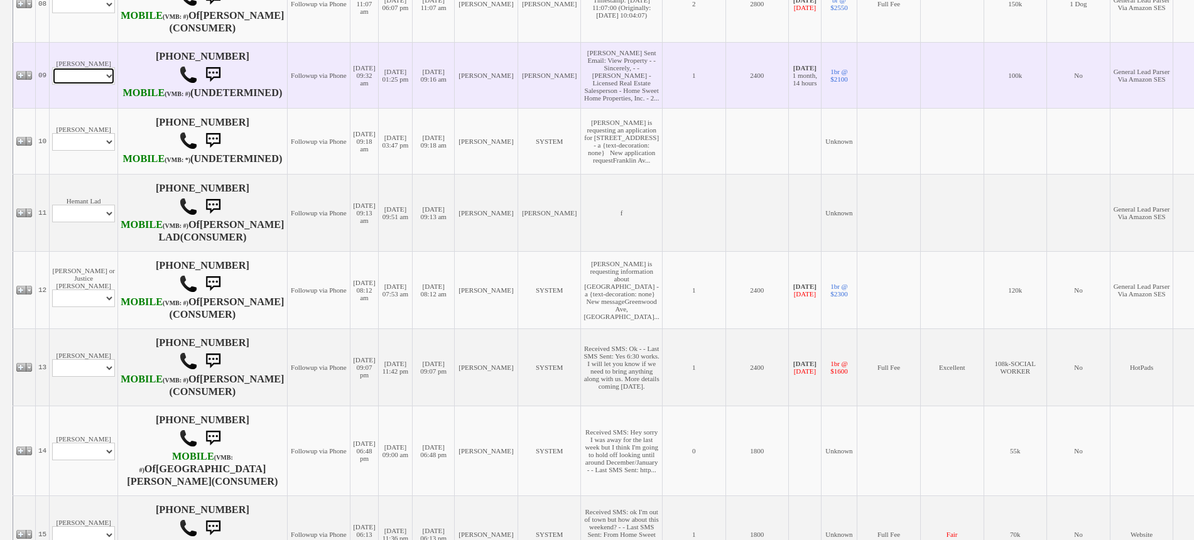
click at [100, 85] on select "Profile Edit Print Email Externally (Will Not Be Tracked In CRM) Closed Deals" at bounding box center [83, 76] width 63 height 18
select select "ChangeURL,/crm/custom/edit_client_form.php?redirect=%2Fcrm%2Fclients.php&id=168…"
click at [52, 85] on select "Profile Edit Print Email Externally (Will Not Be Tracked In CRM) Closed Deals" at bounding box center [83, 76] width 63 height 18
select select
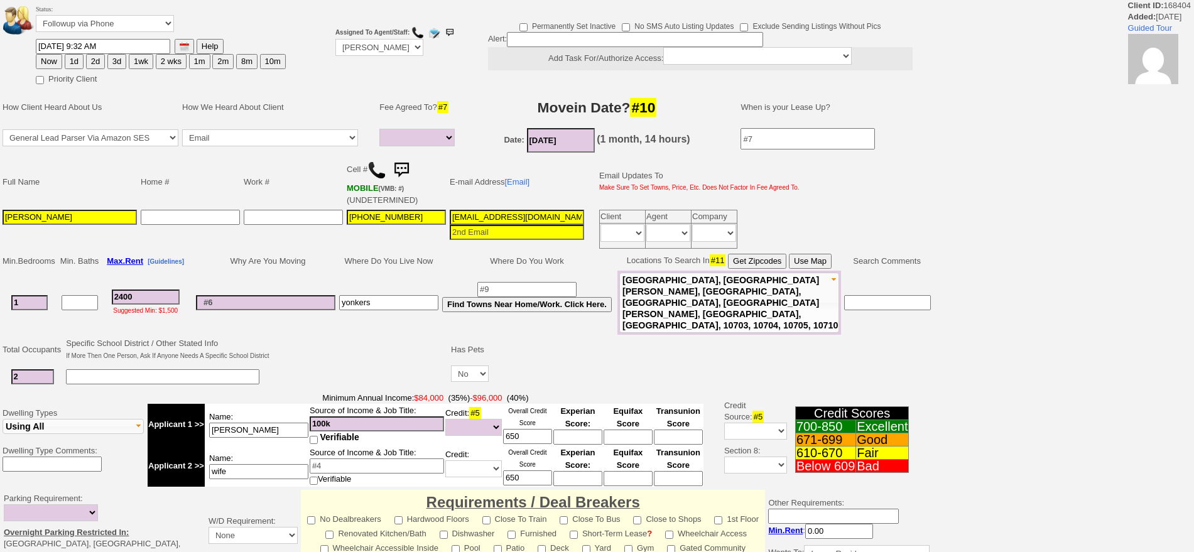
select select
click at [77, 64] on button "1d" at bounding box center [74, 61] width 19 height 15
type input "10/15/2025 09:37 AM"
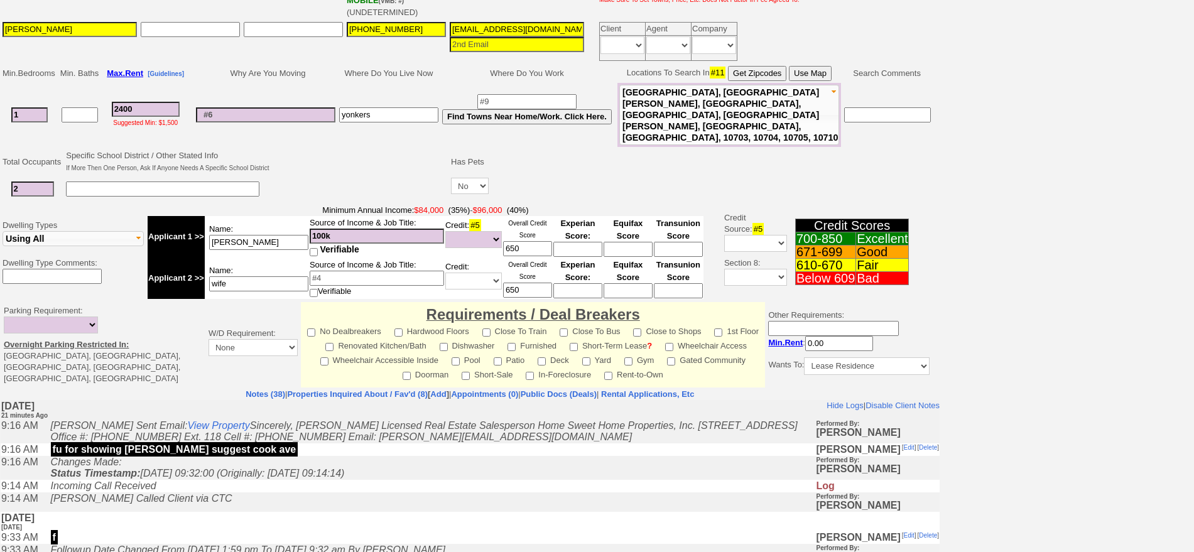
scroll to position [317, 0]
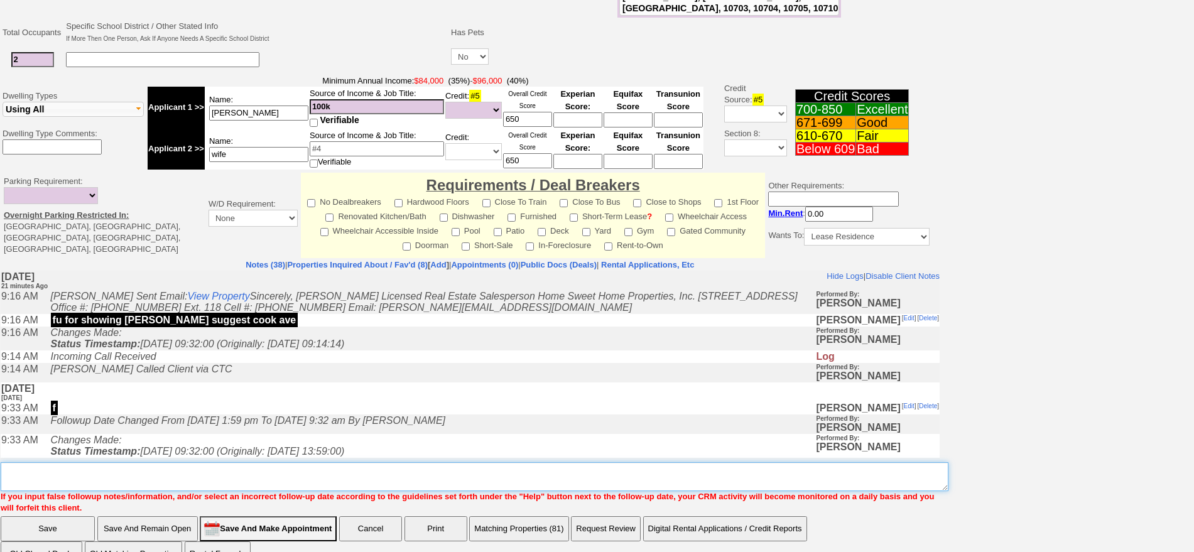
click at [580, 462] on textarea "Insert New Note Here" at bounding box center [475, 476] width 948 height 29
type textarea "f"
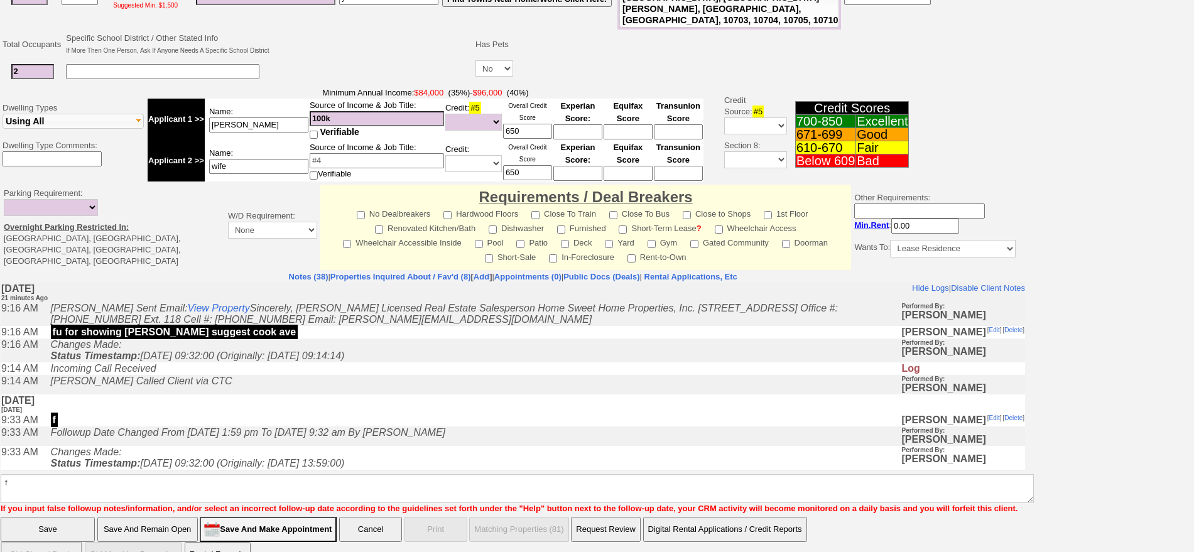
click input "Save" at bounding box center [48, 529] width 94 height 25
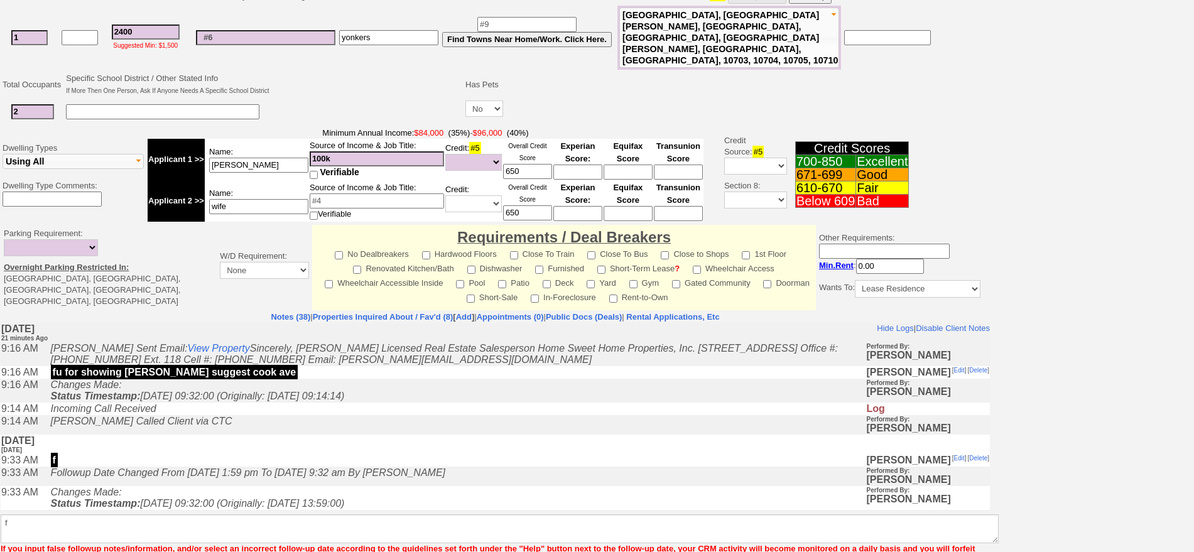
scroll to position [306, 0]
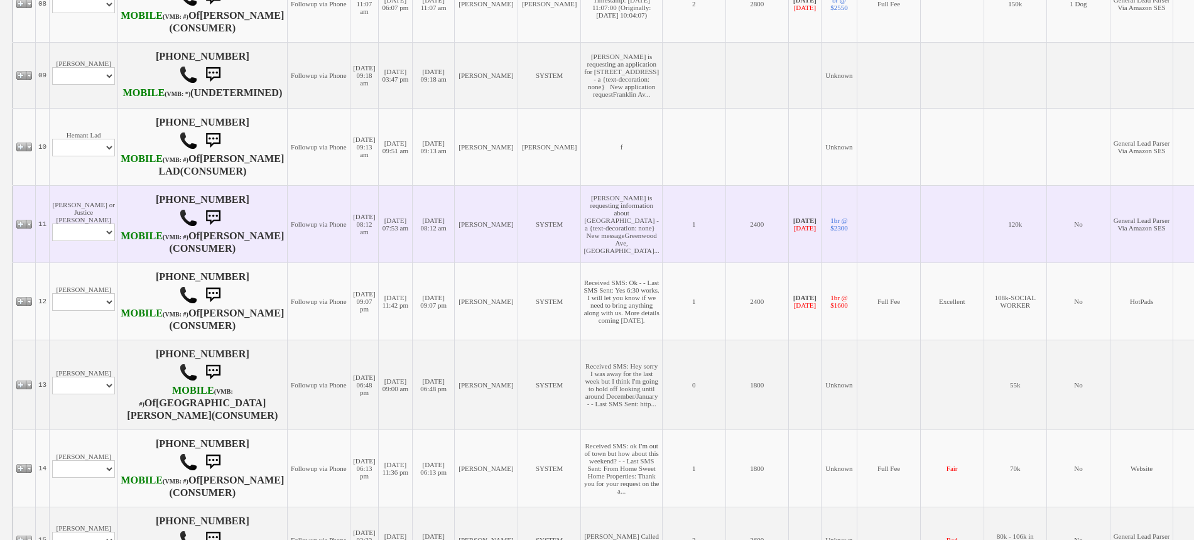
scroll to position [1099, 0]
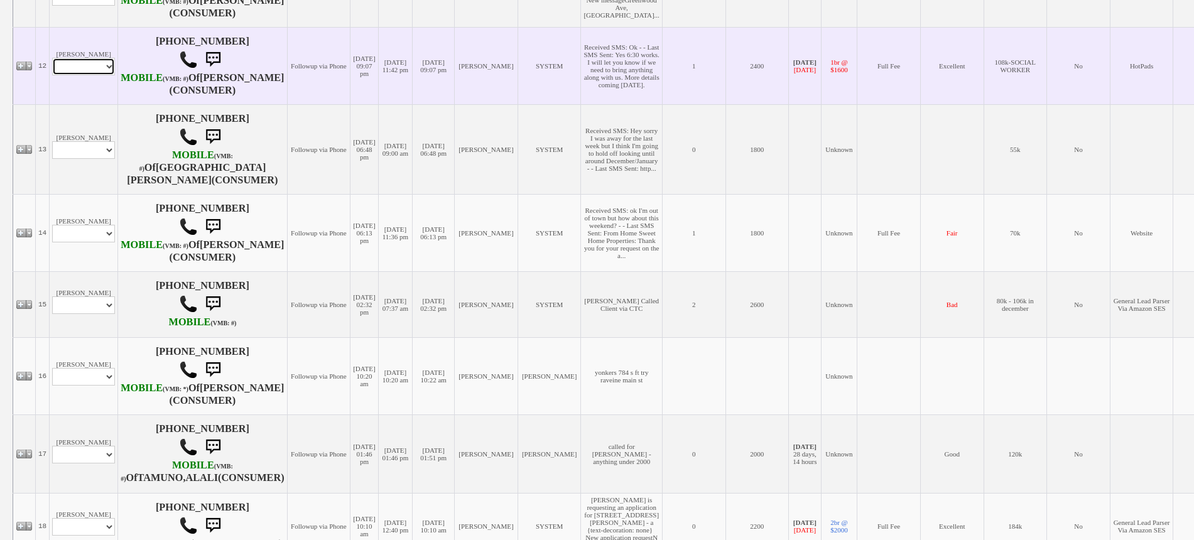
click at [90, 75] on select "Profile Edit Print Email Externally (Will Not Be Tracked In CRM) Closed Deals" at bounding box center [83, 67] width 63 height 18
select select "ChangeURL,/crm/custom/edit_client_form.php?redirect=%2Fcrm%2Fclients.php&id=225…"
click at [52, 75] on select "Profile Edit Print Email Externally (Will Not Be Tracked In CRM) Closed Deals" at bounding box center [83, 67] width 63 height 18
select select
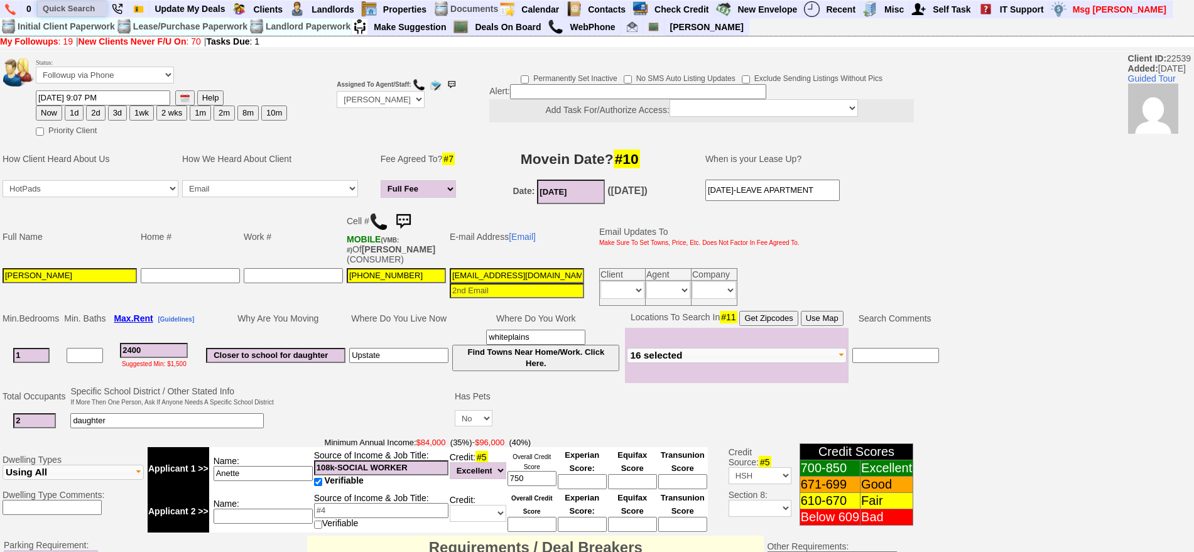
click at [87, 10] on input "text" at bounding box center [72, 9] width 69 height 16
paste input "646) 353-4521"
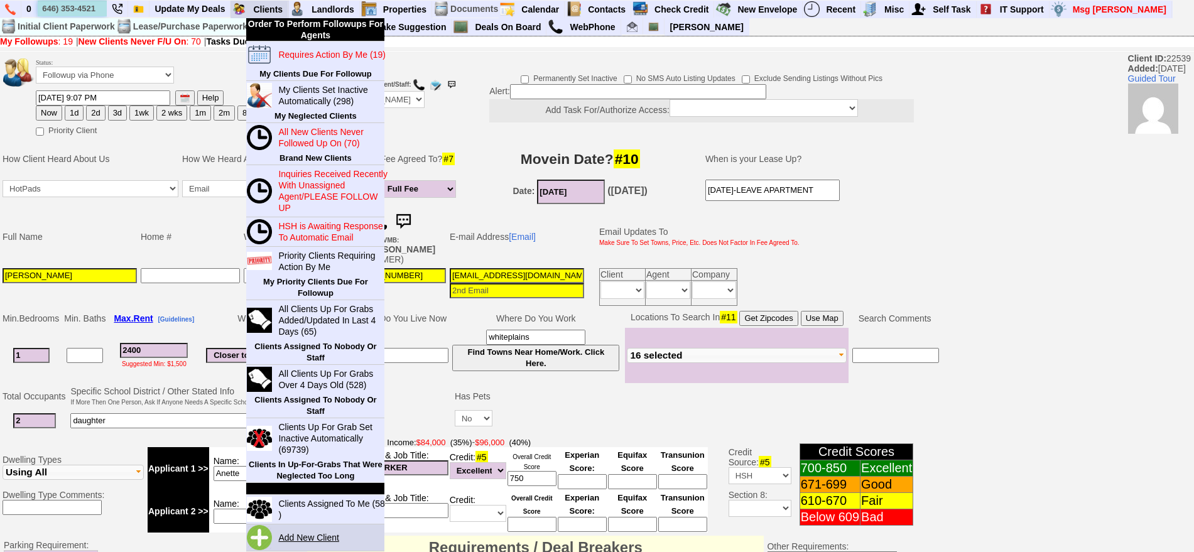
type input "646) 353-4521"
click at [309, 531] on link "Add New Client" at bounding box center [313, 537] width 81 height 16
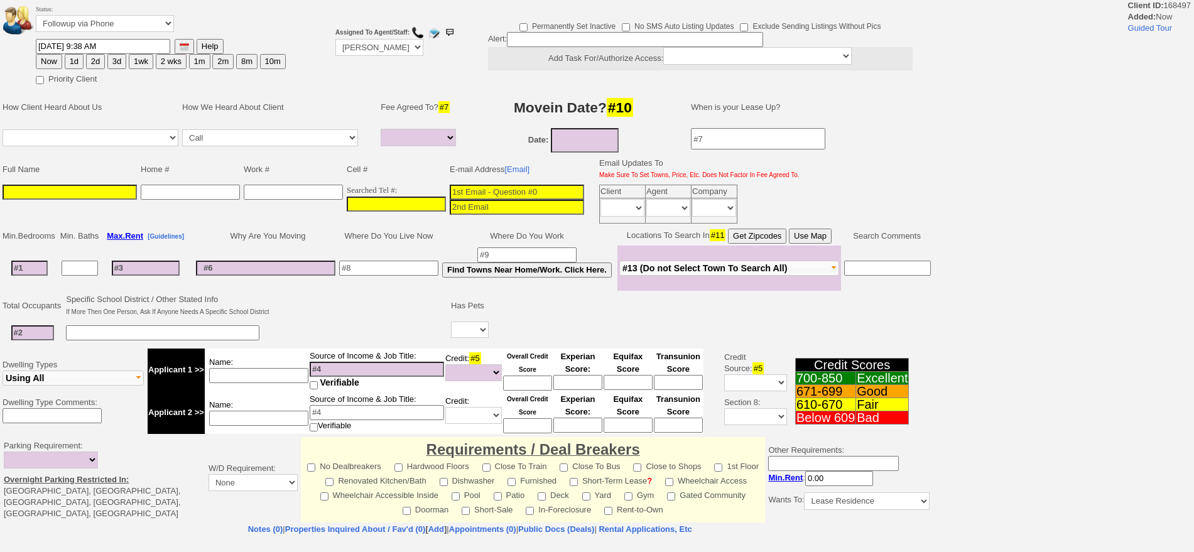
select select
click at [396, 198] on input "___-___-____" at bounding box center [396, 204] width 99 height 15
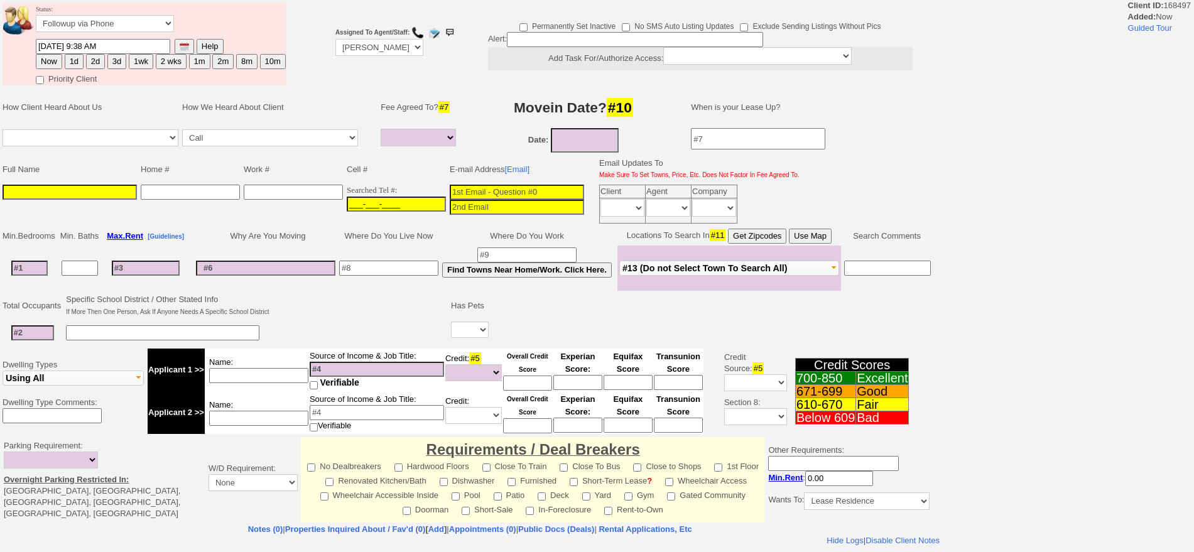
paste input "[PHONE_NUMBER]"
type input "[PHONE_NUMBER]"
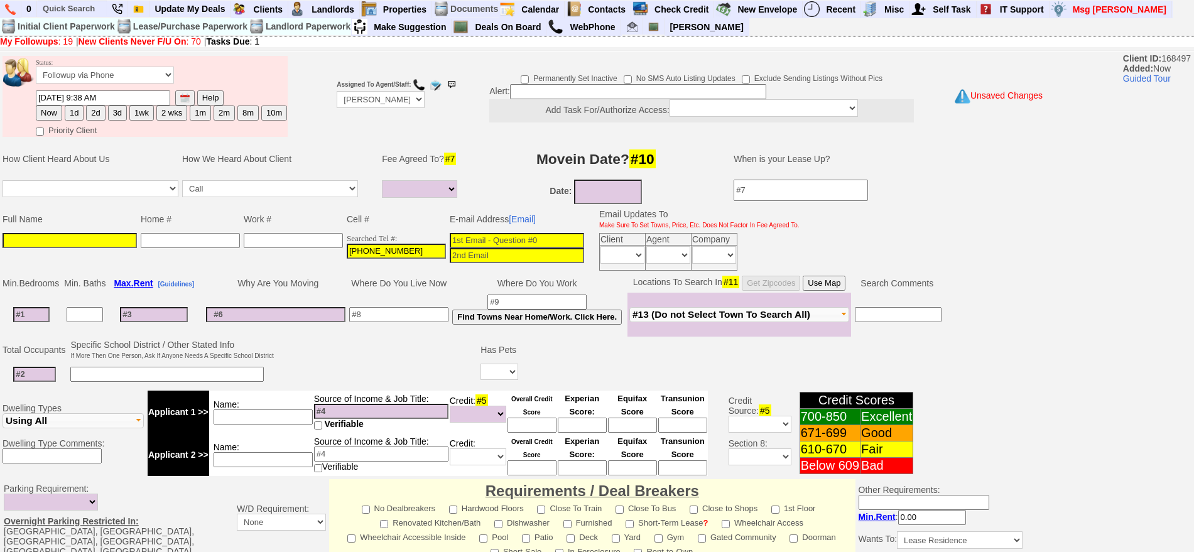
click at [14, 240] on input at bounding box center [70, 240] width 134 height 15
paste input "frater nesha"
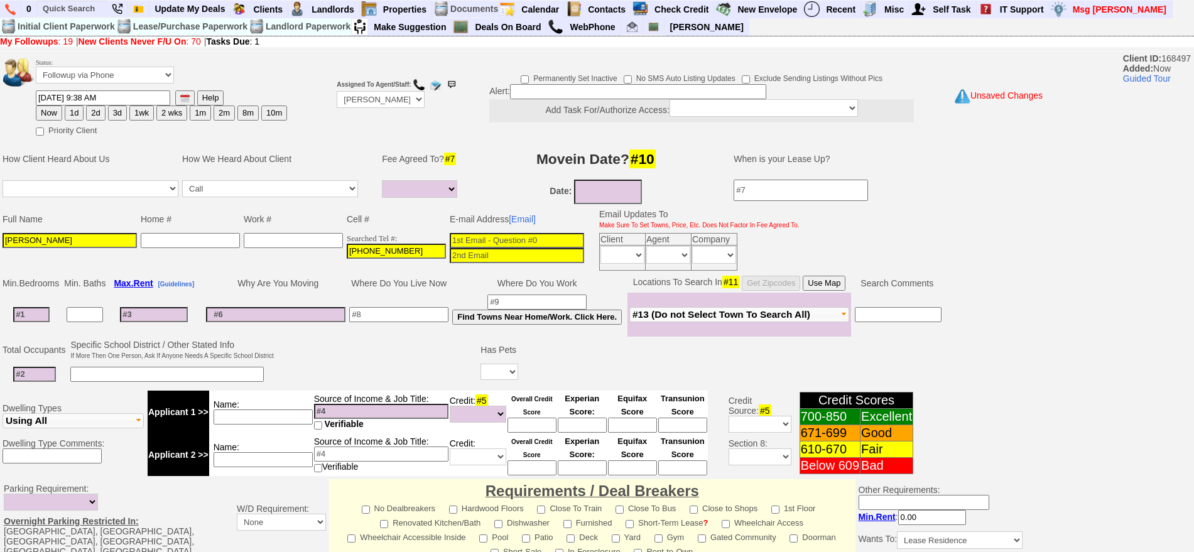
click at [7, 238] on input "frater nesha" at bounding box center [70, 240] width 134 height 15
type input "[PERSON_NAME]"
click at [502, 238] on input at bounding box center [517, 240] width 134 height 15
paste input "neshafrater@gmail.com"
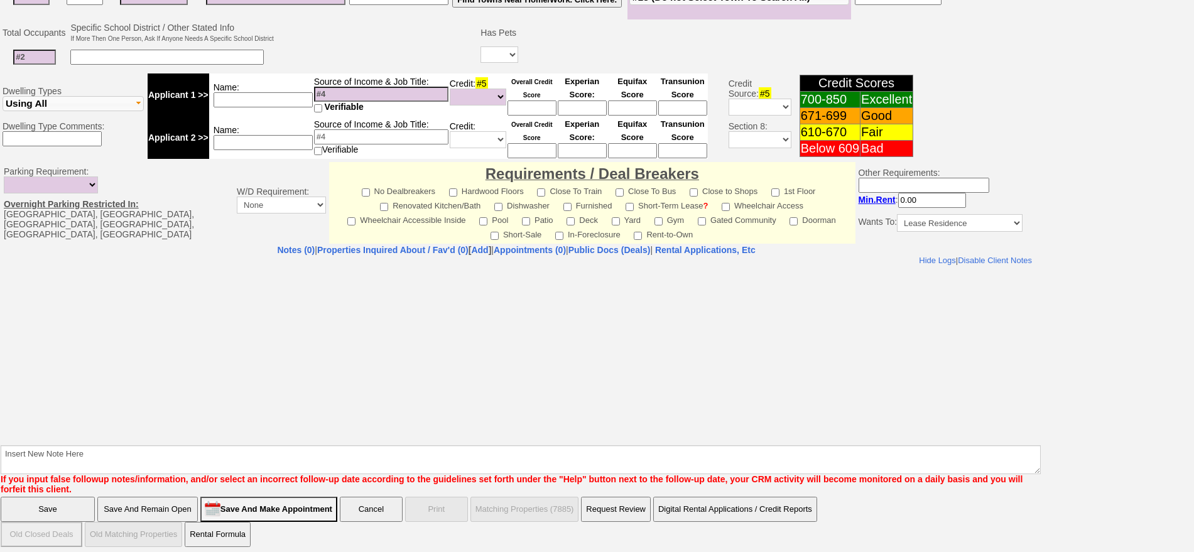
type input "neshafrater@gmail.com"
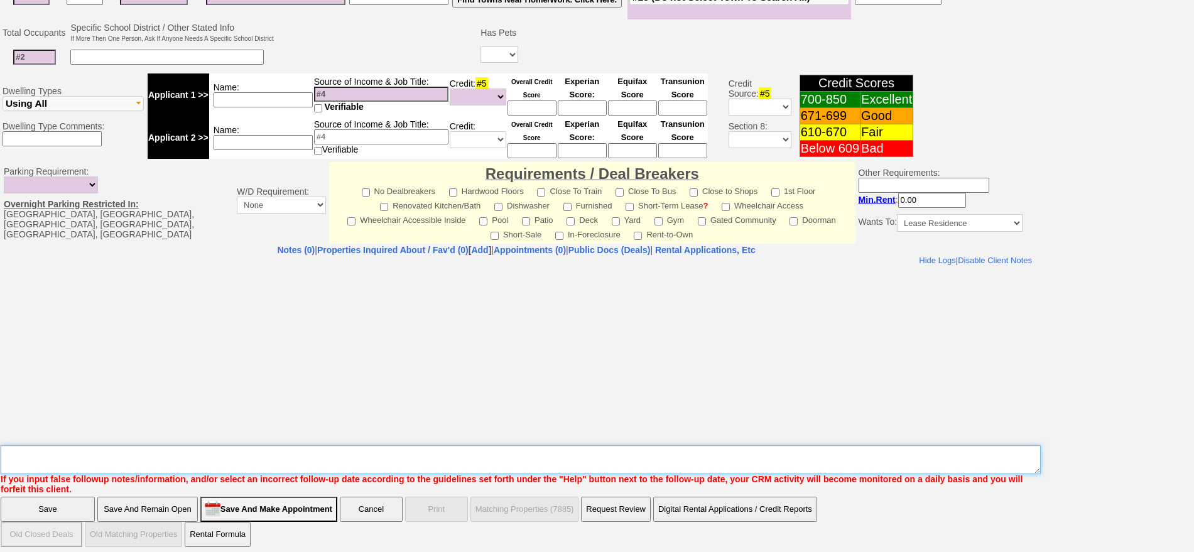
click at [567, 445] on textarea "Insert New Note Here" at bounding box center [521, 459] width 1040 height 29
type textarea "hillside ld fu"
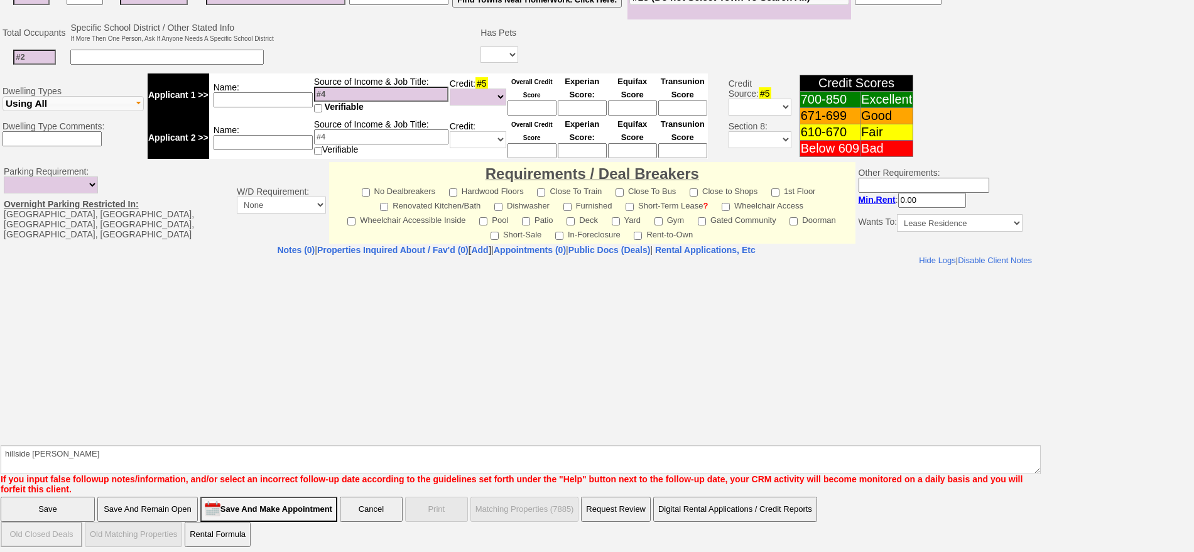
click input "Save" at bounding box center [48, 509] width 94 height 25
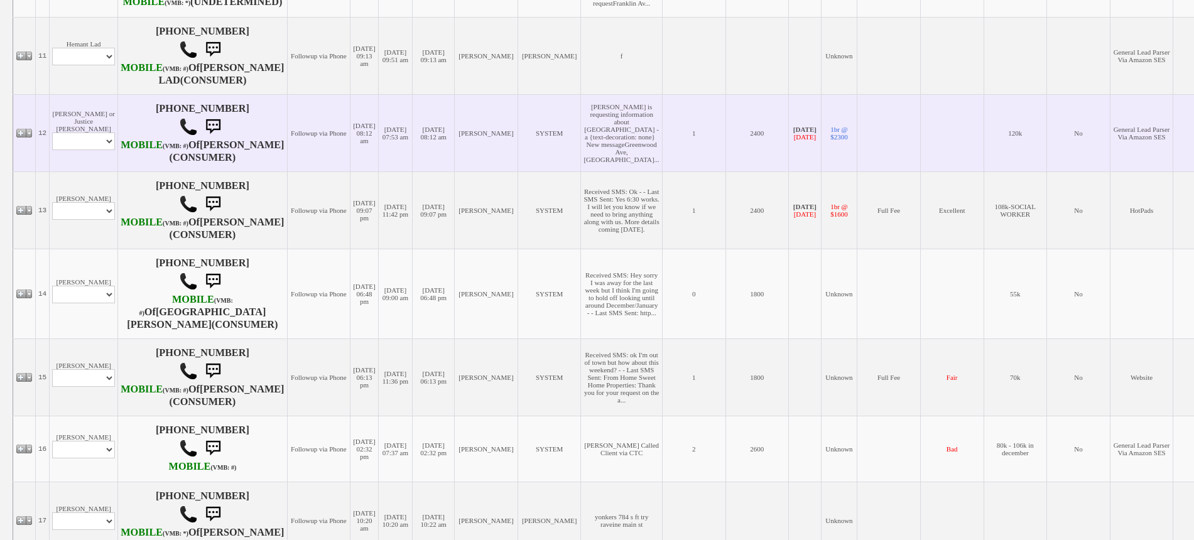
scroll to position [1334, 0]
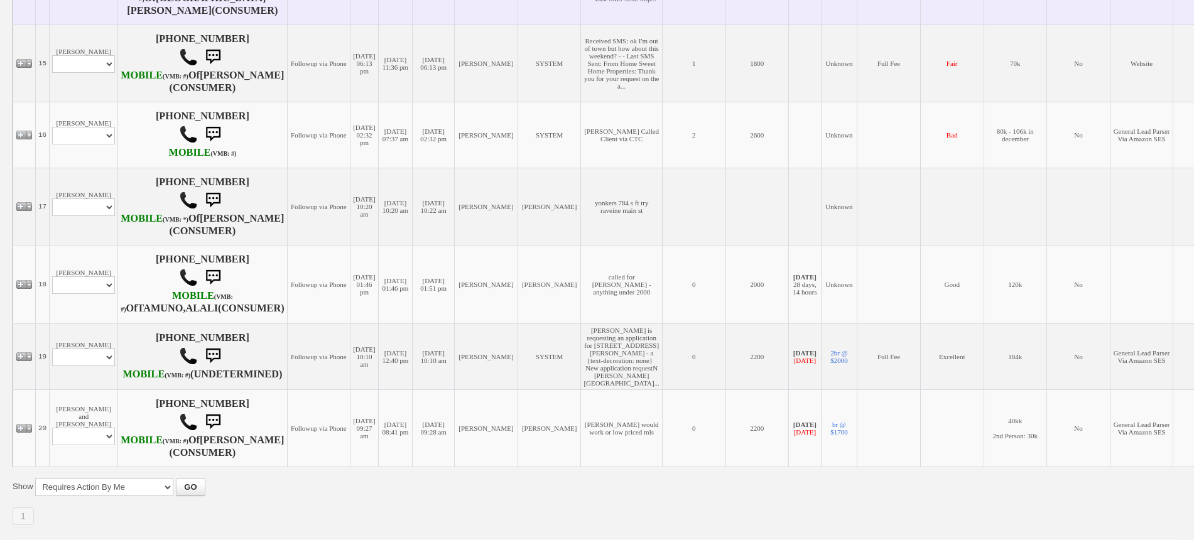
select select "ChangeURL,/crm/custom/edit_client_form.php?redirect=%2Fcrm%2Fclients.php&id=167…"
select select
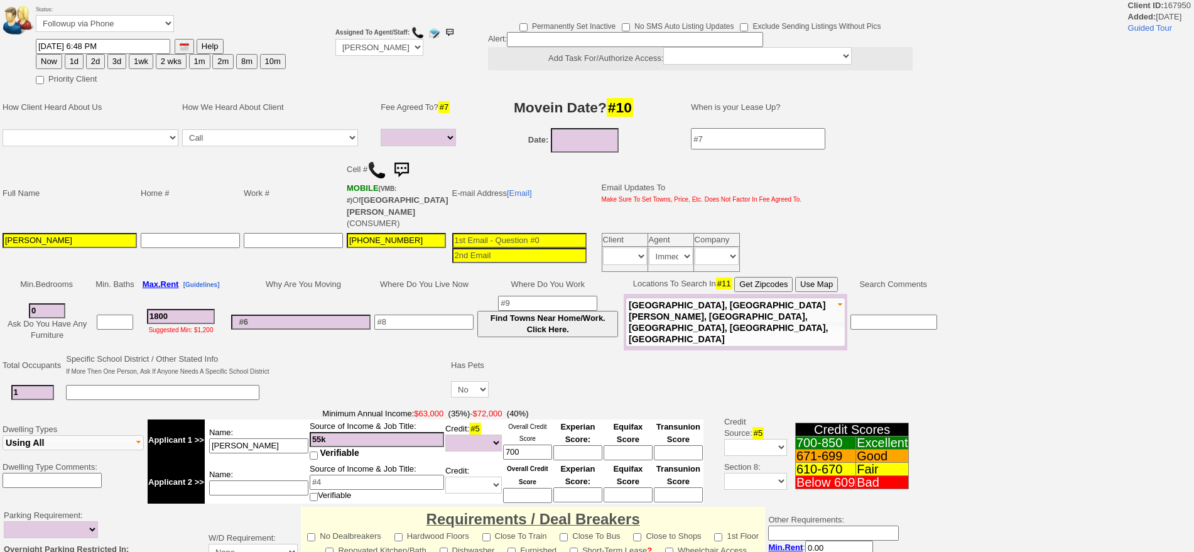
select select
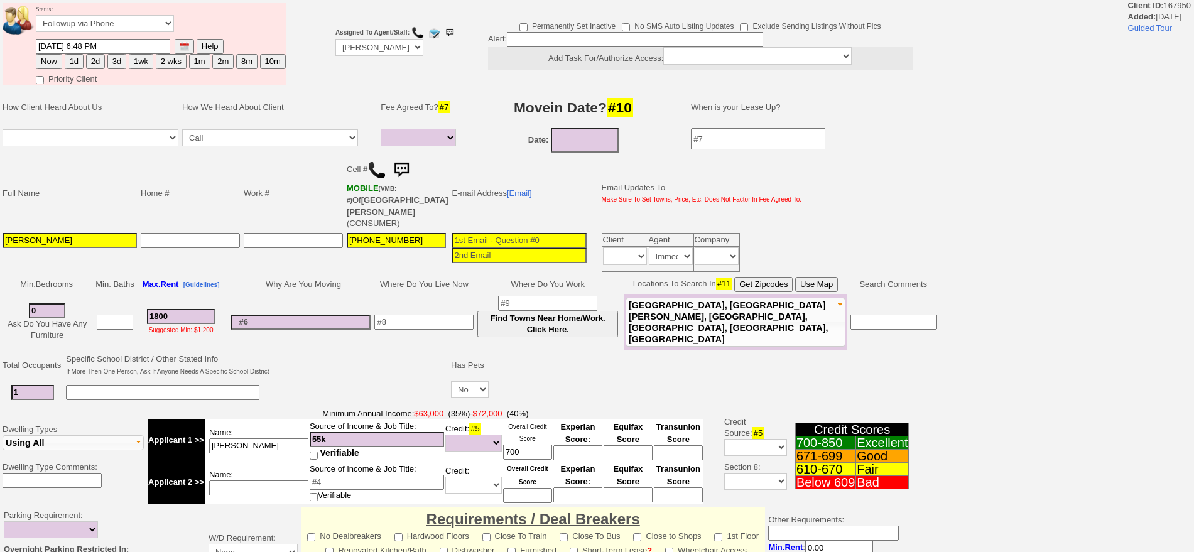
click at [193, 62] on button "1m" at bounding box center [199, 61] width 21 height 15
click at [215, 64] on button "2m" at bounding box center [222, 61] width 21 height 15
type input "12/14/2025 09:40 AM"
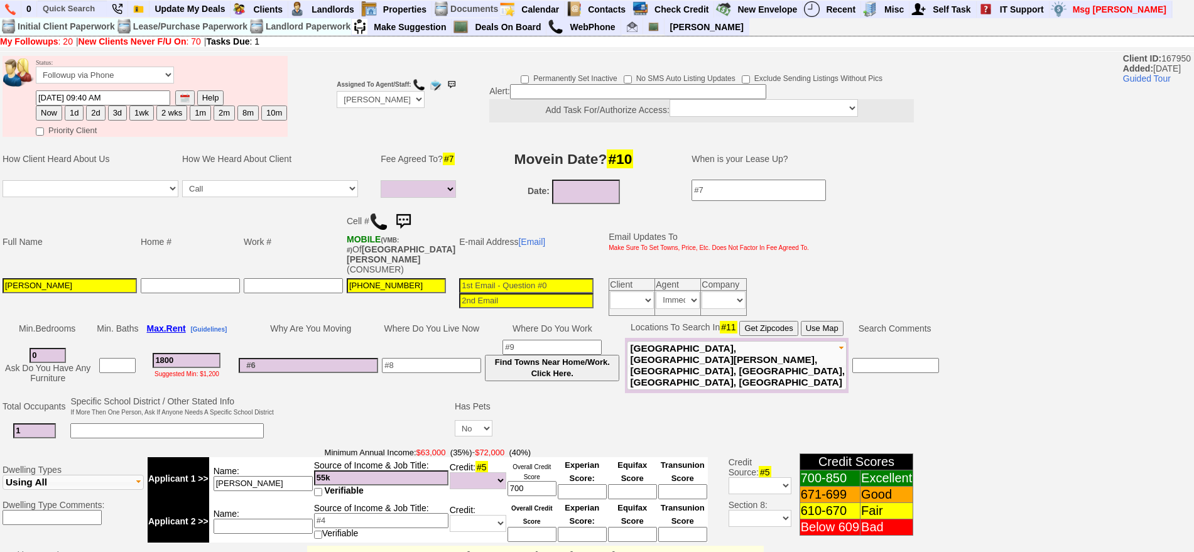
scroll to position [379, 0]
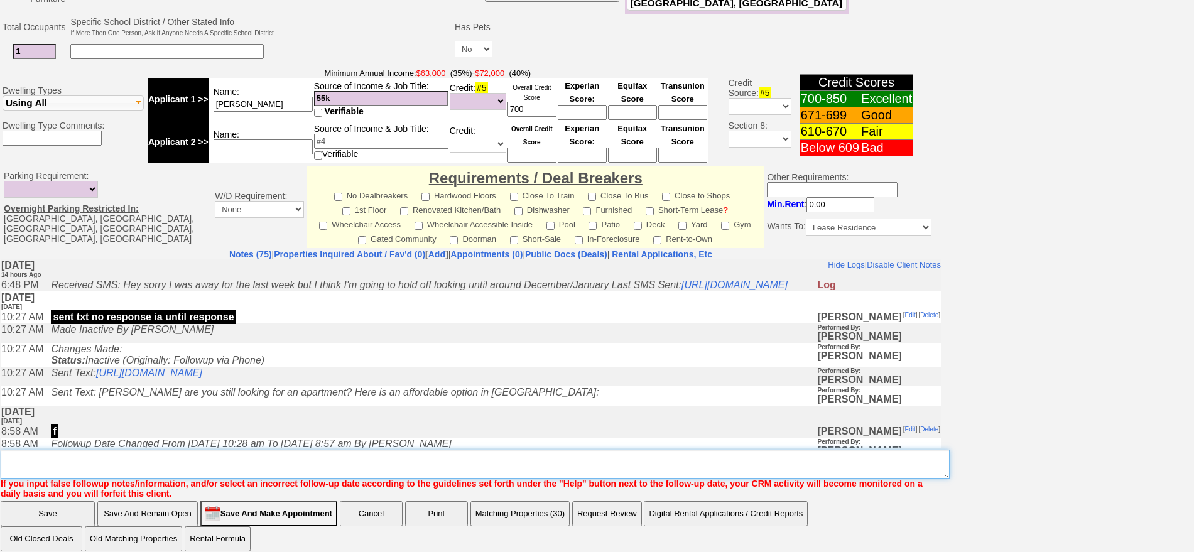
click at [636, 467] on textarea "Insert New Note Here" at bounding box center [475, 464] width 949 height 29
click at [625, 450] on textarea "Insert New Note Here" at bounding box center [475, 464] width 949 height 29
type textarea "check in"
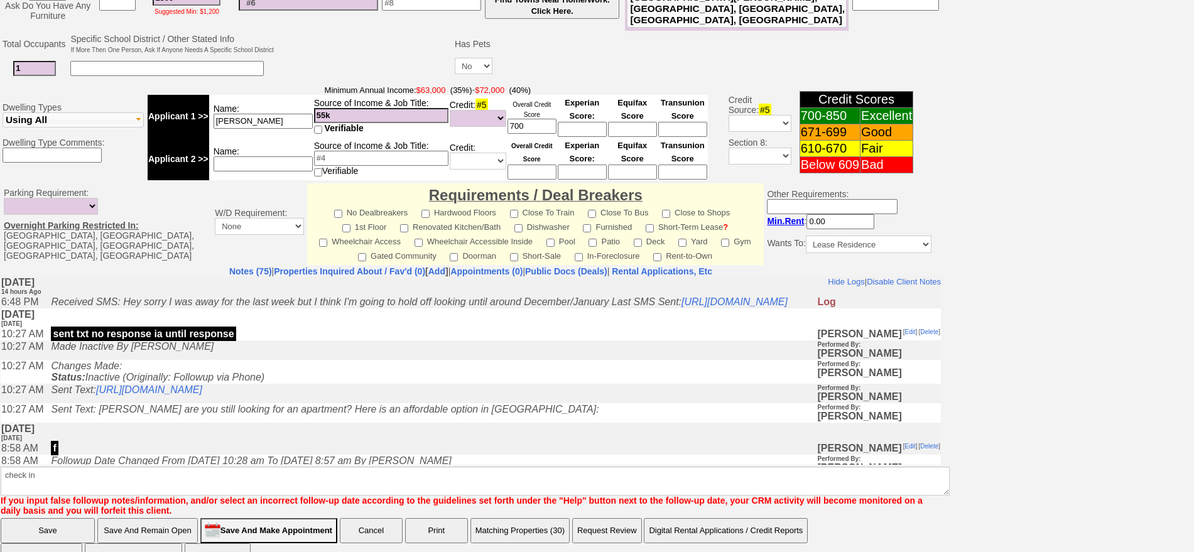
click input "Save" at bounding box center [48, 530] width 94 height 25
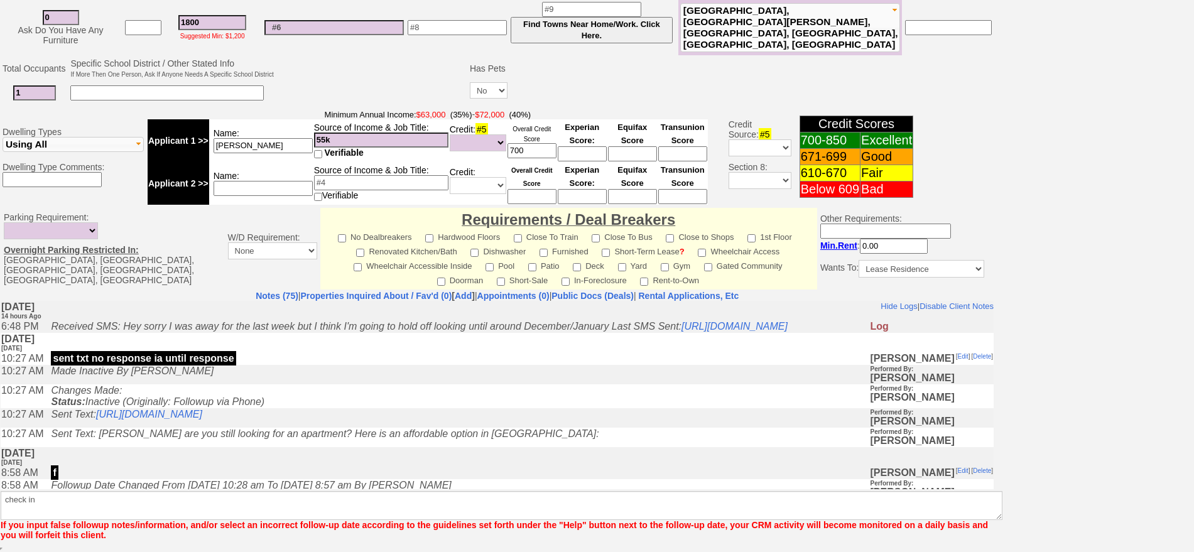
scroll to position [328, 0]
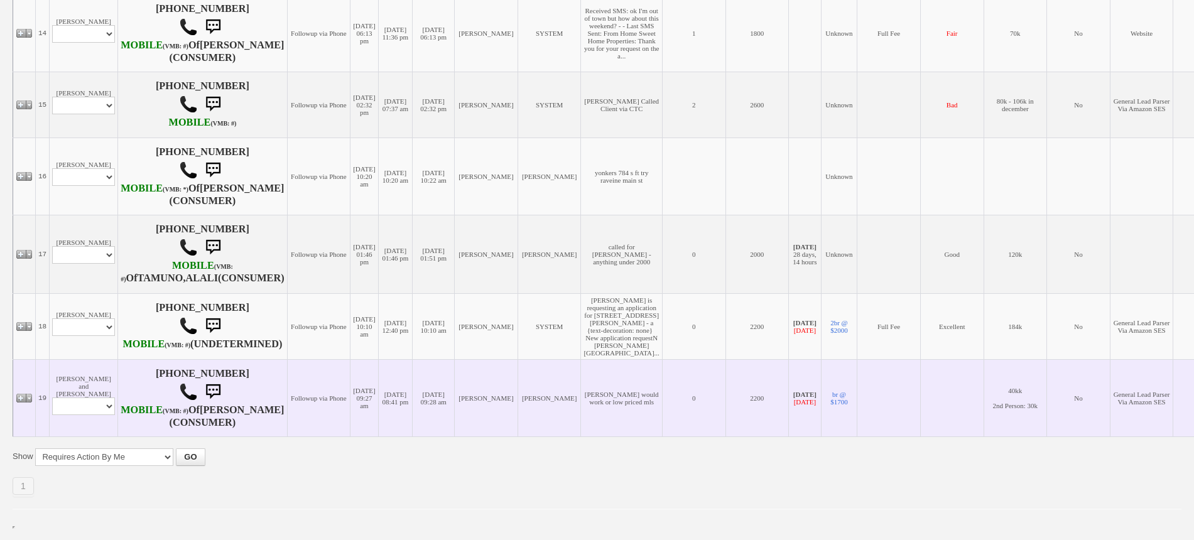
scroll to position [1476, 0]
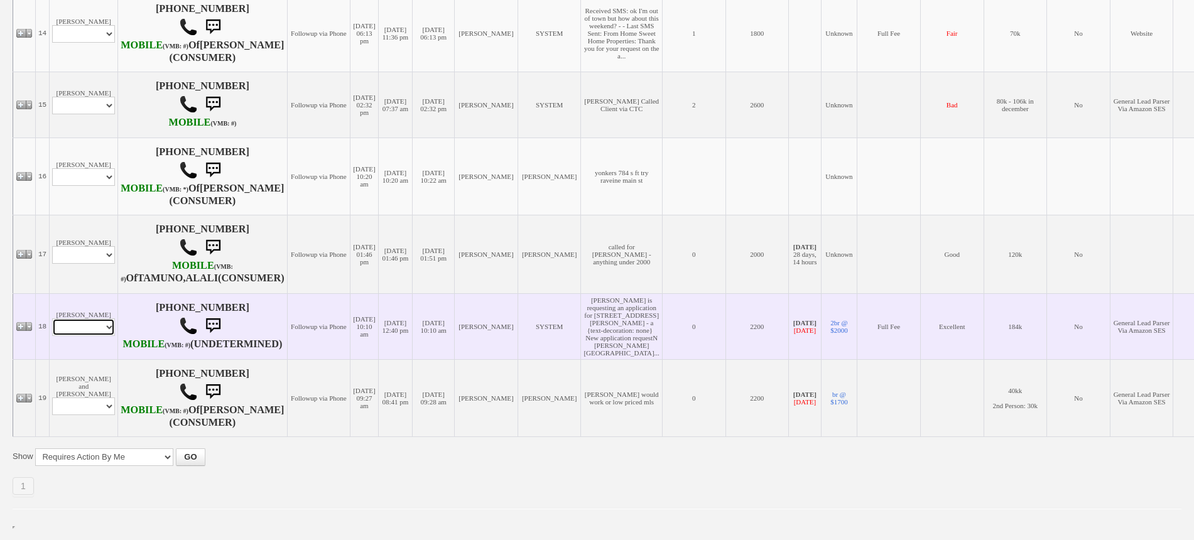
click at [94, 318] on select "Profile Edit Print Email Externally (Will Not Be Tracked In CRM) Closed Deals" at bounding box center [83, 327] width 63 height 18
select select "ChangeURL,/crm/custom/edit_client_form.php?redirect=%2Fcrm%2Fclients.php&id=958…"
click at [52, 318] on select "Profile Edit Print Email Externally (Will Not Be Tracked In CRM) Closed Deals" at bounding box center [83, 327] width 63 height 18
select select
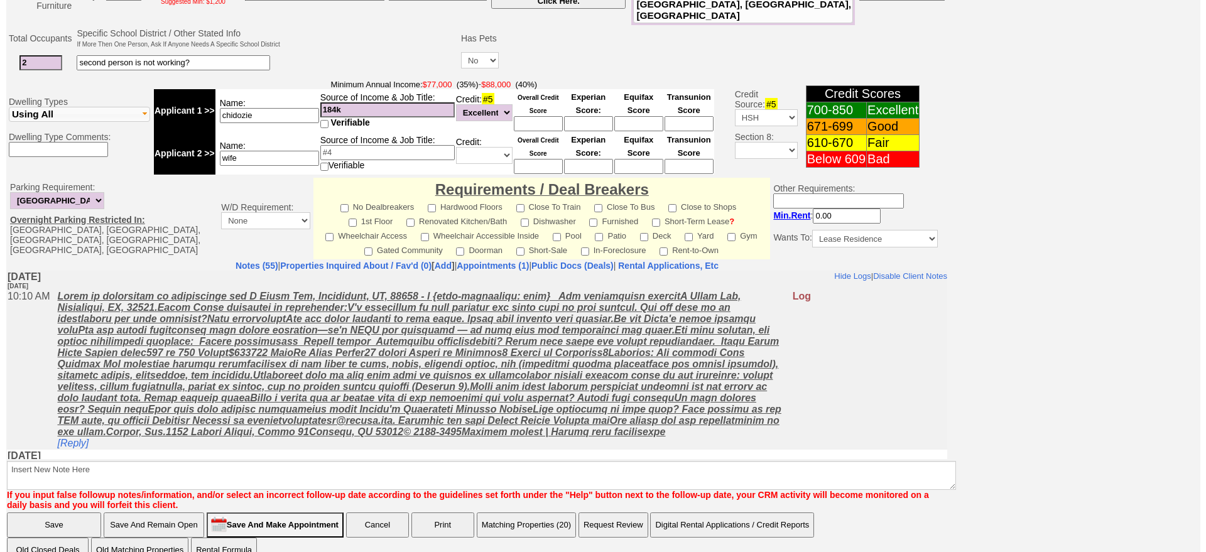
scroll to position [369, 0]
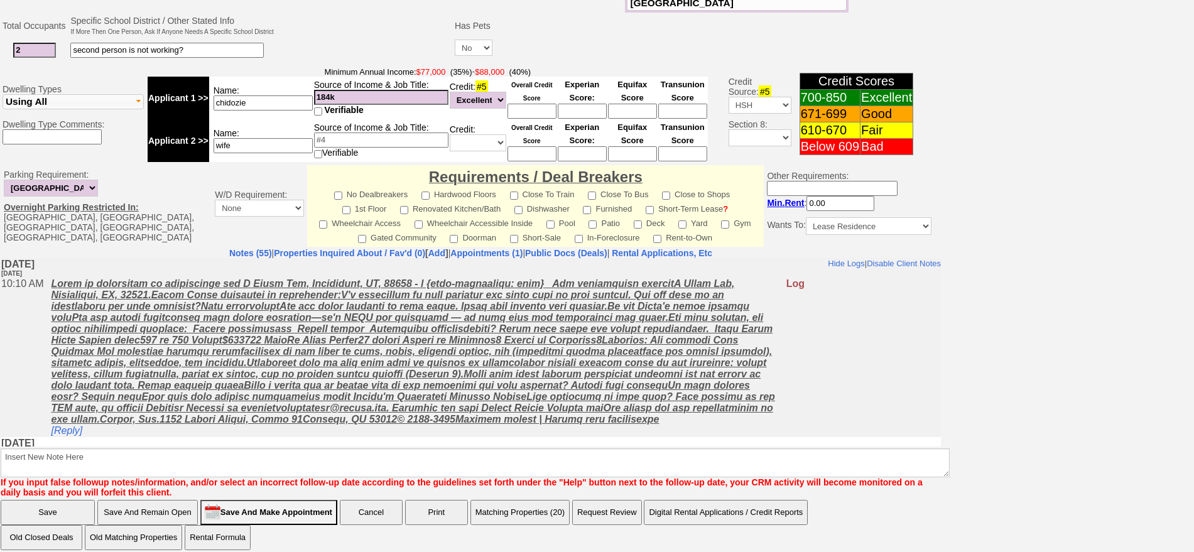
click at [520, 500] on button "Matching Properties (20)" at bounding box center [519, 512] width 99 height 25
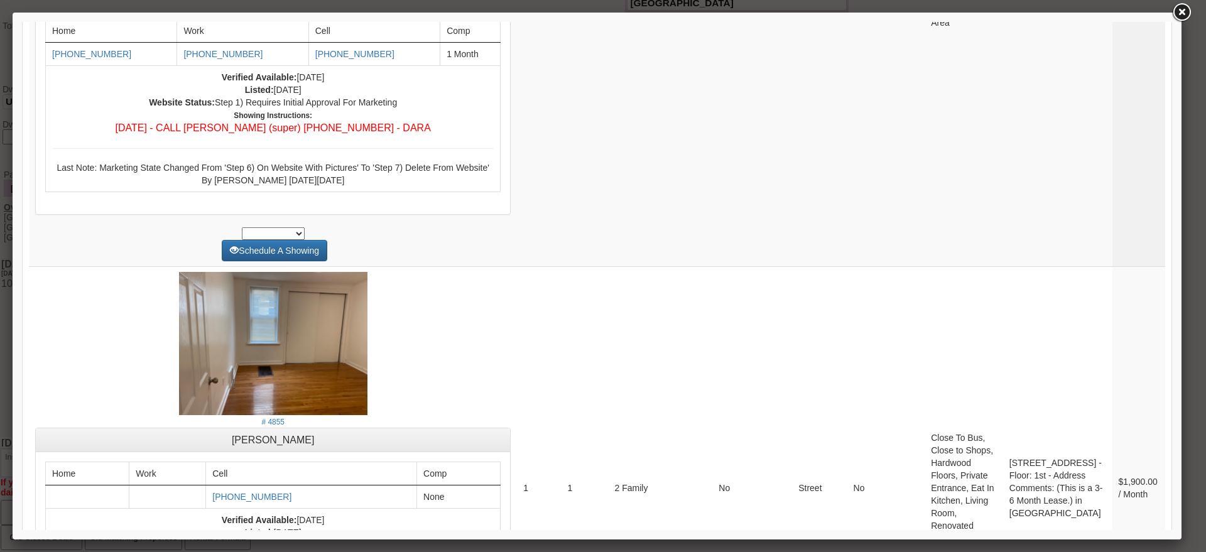
scroll to position [4908, 0]
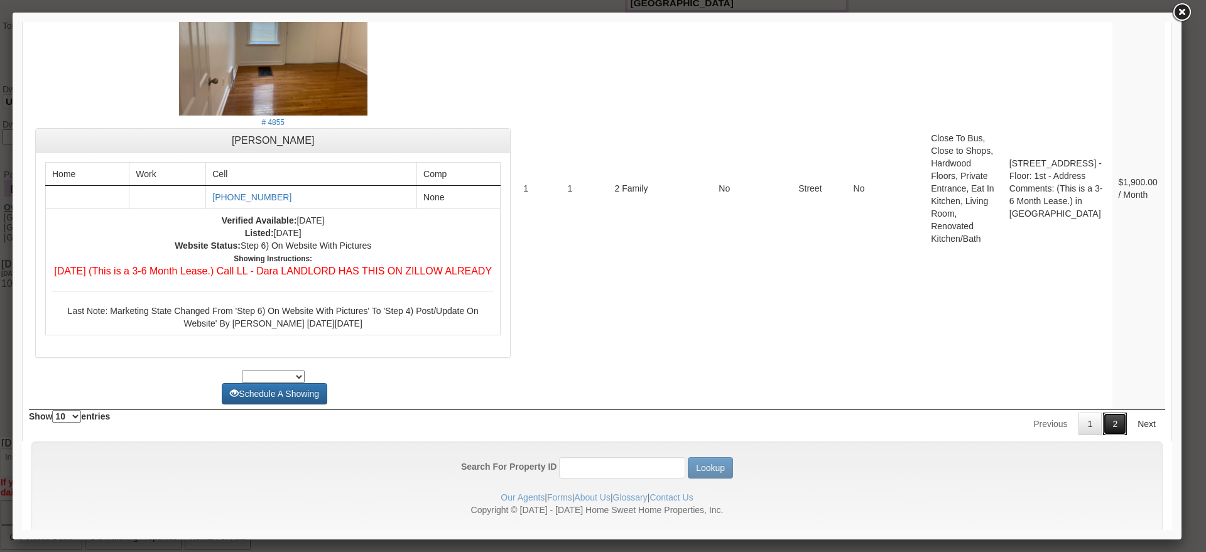
click at [1103, 413] on link "2" at bounding box center [1115, 424] width 24 height 23
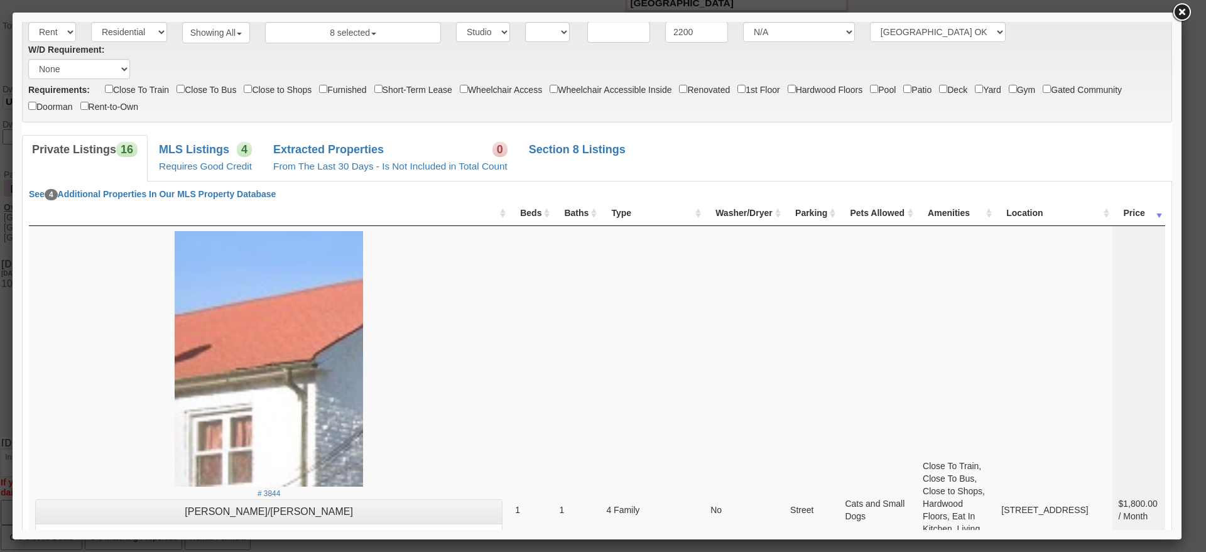
scroll to position [0, 0]
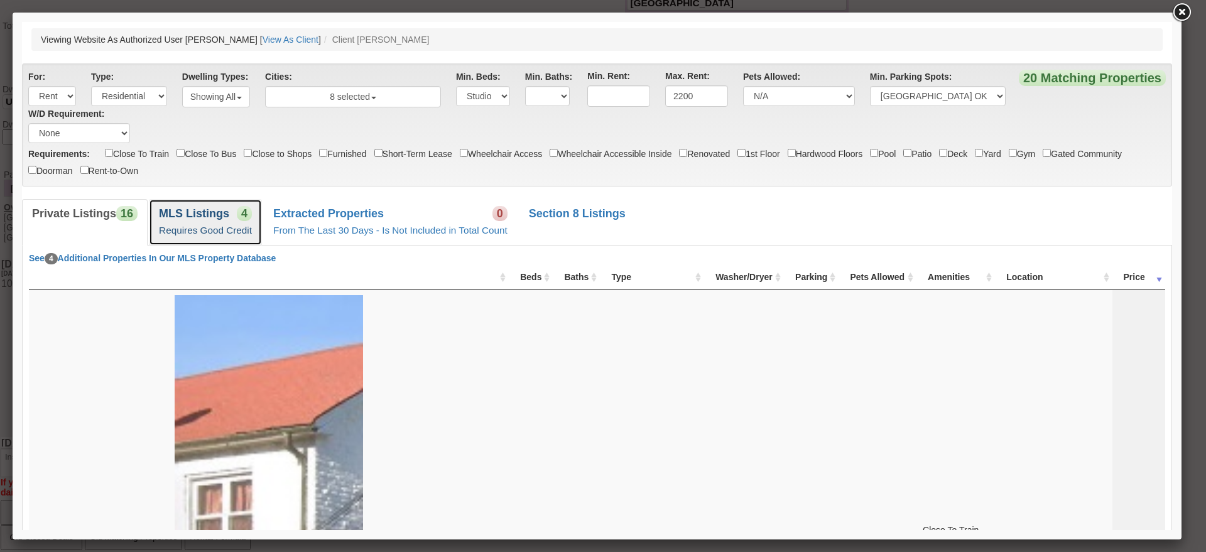
click at [214, 207] on b "MLS Listings" at bounding box center [194, 213] width 70 height 13
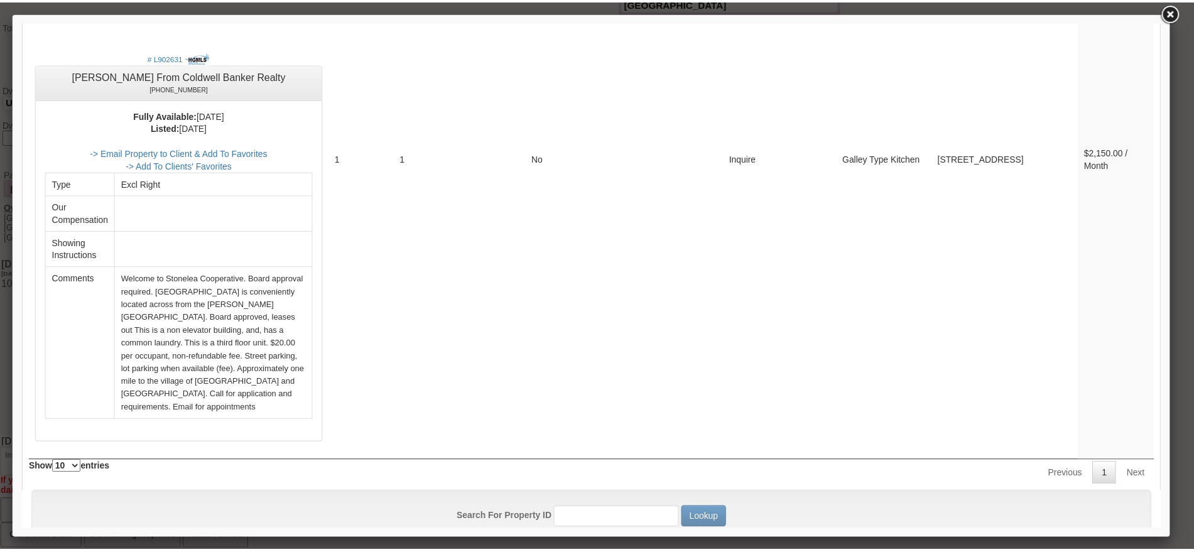
scroll to position [1962, 0]
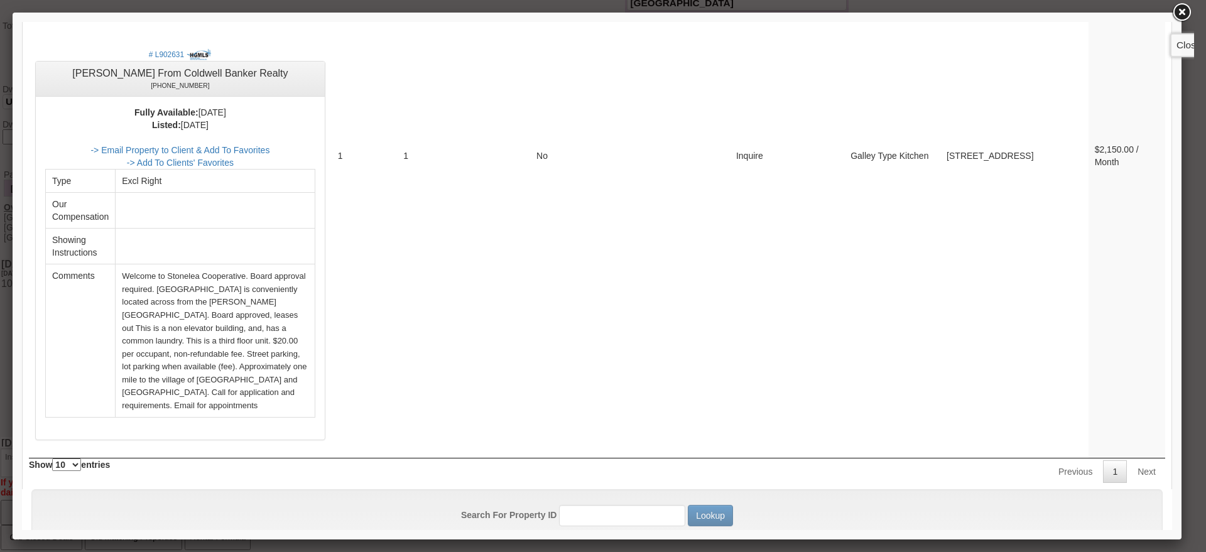
click at [1179, 17] on link at bounding box center [1181, 12] width 23 height 23
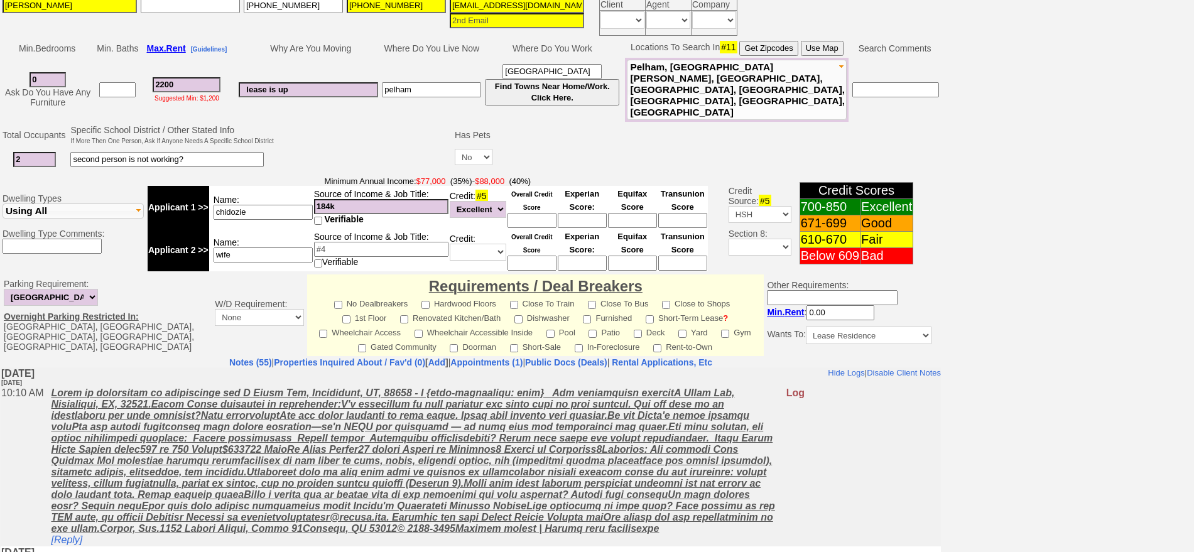
scroll to position [55, 0]
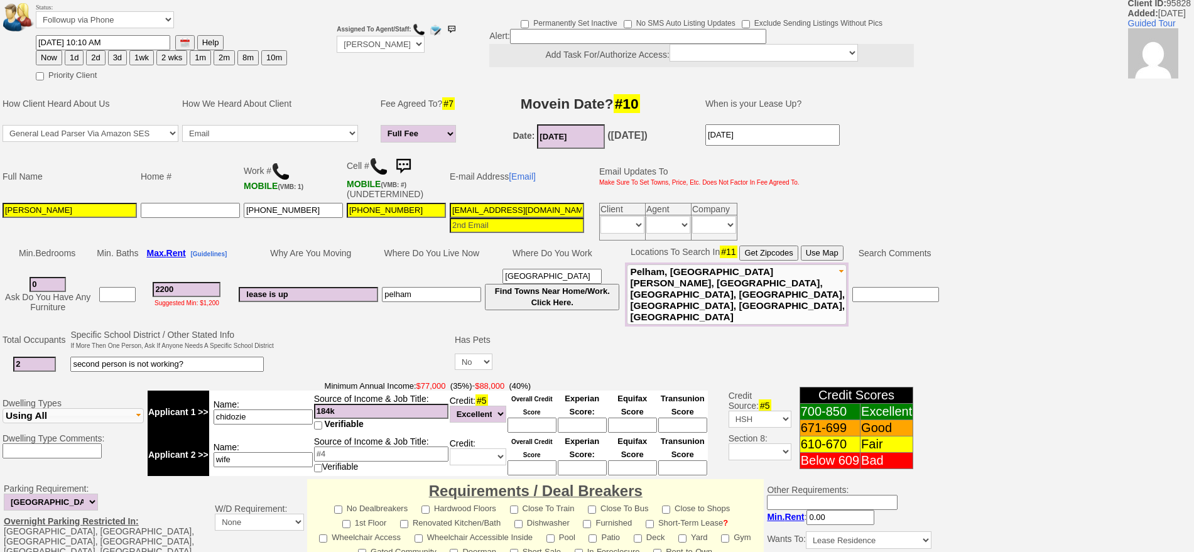
click at [376, 168] on img at bounding box center [378, 166] width 19 height 19
drag, startPoint x: 212, startPoint y: 287, endPoint x: 159, endPoint y: 288, distance: 53.4
click at [159, 288] on input "2200" at bounding box center [187, 289] width 68 height 15
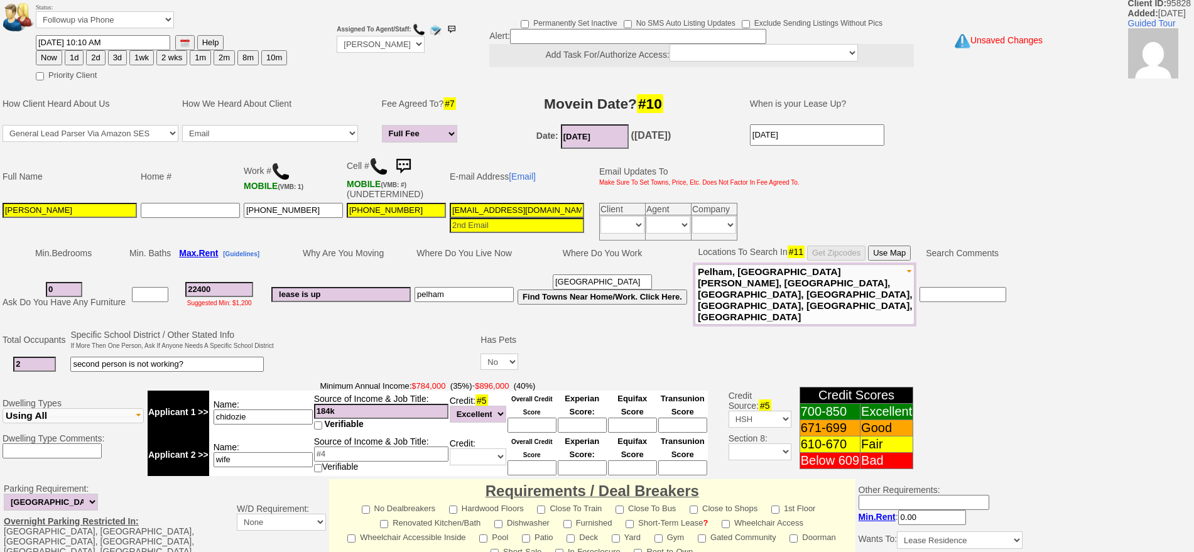
click at [827, 251] on nobr "Locations To Search In #11 Get Zipcodes Use Map" at bounding box center [804, 252] width 213 height 10
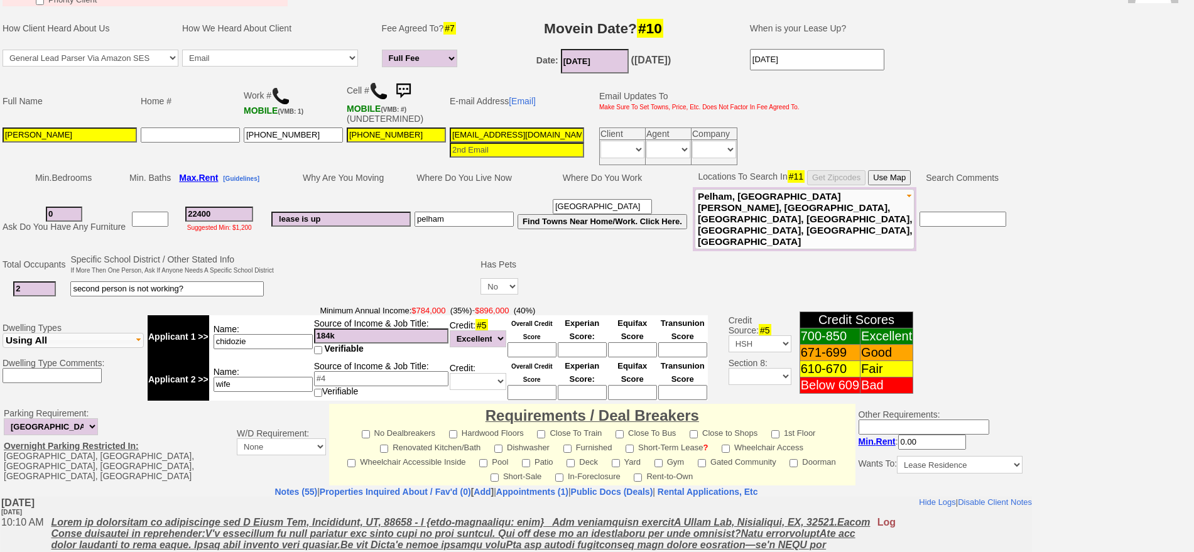
scroll to position [134, 0]
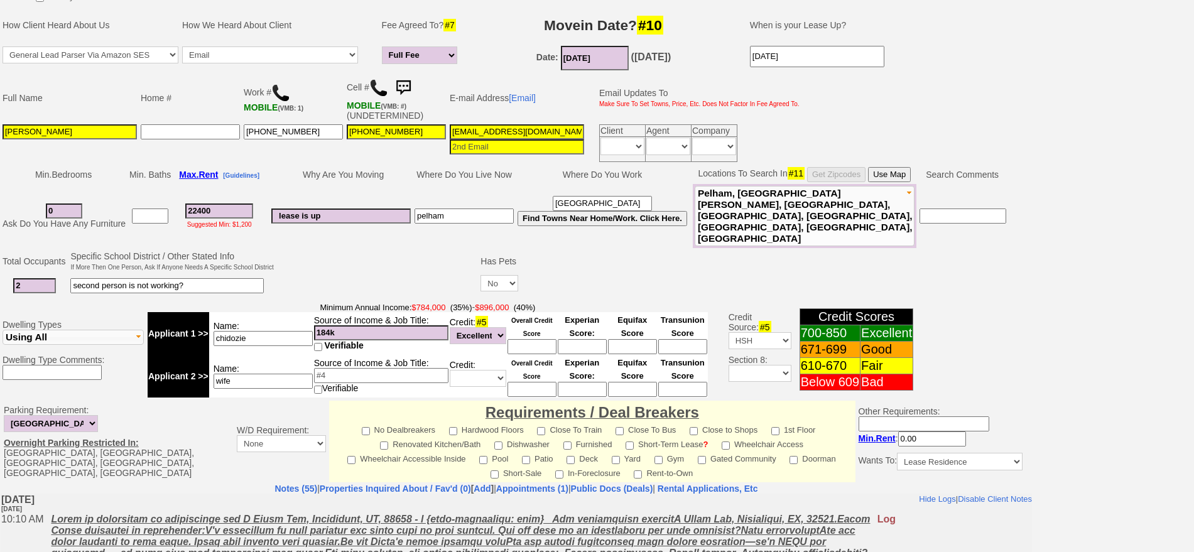
click at [195, 203] on input "22400" at bounding box center [219, 210] width 68 height 15
click at [200, 203] on input "22400" at bounding box center [219, 210] width 68 height 15
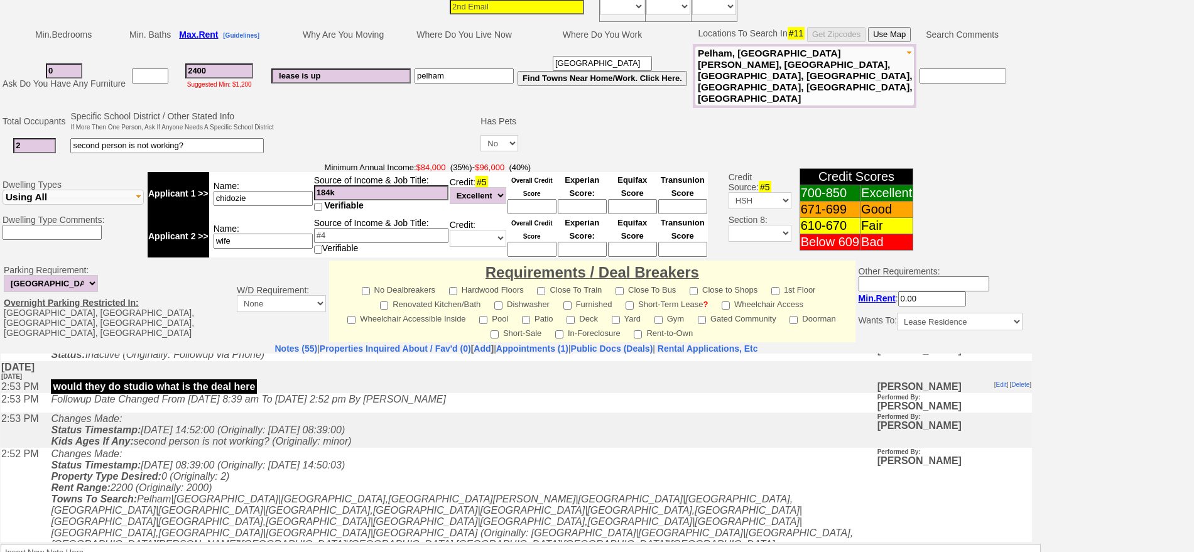
scroll to position [352, 0]
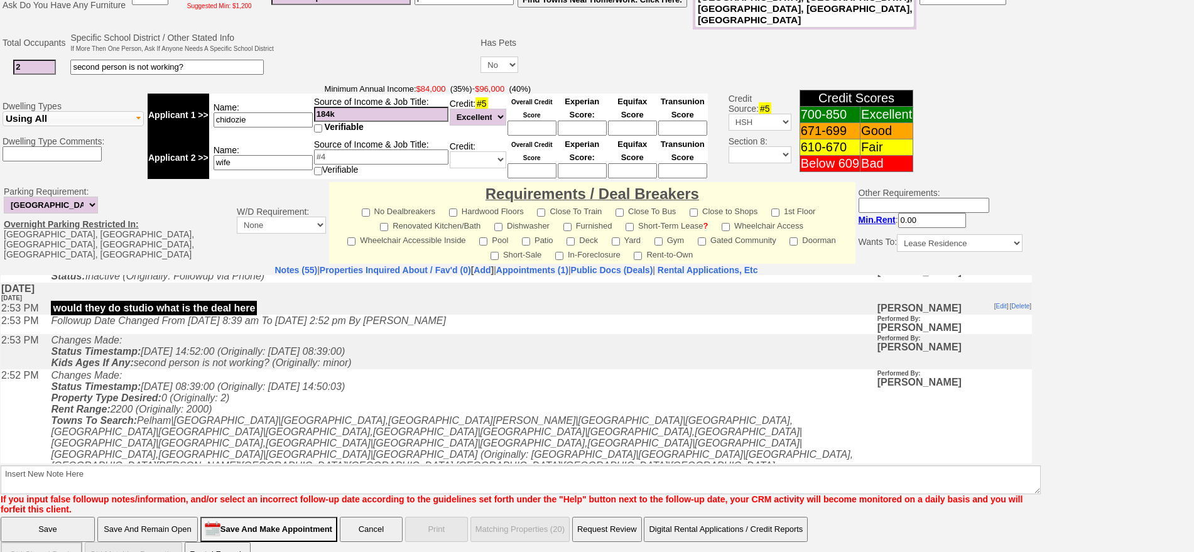
type input "2400"
click at [190, 517] on input "Save And Remain Open" at bounding box center [147, 529] width 100 height 25
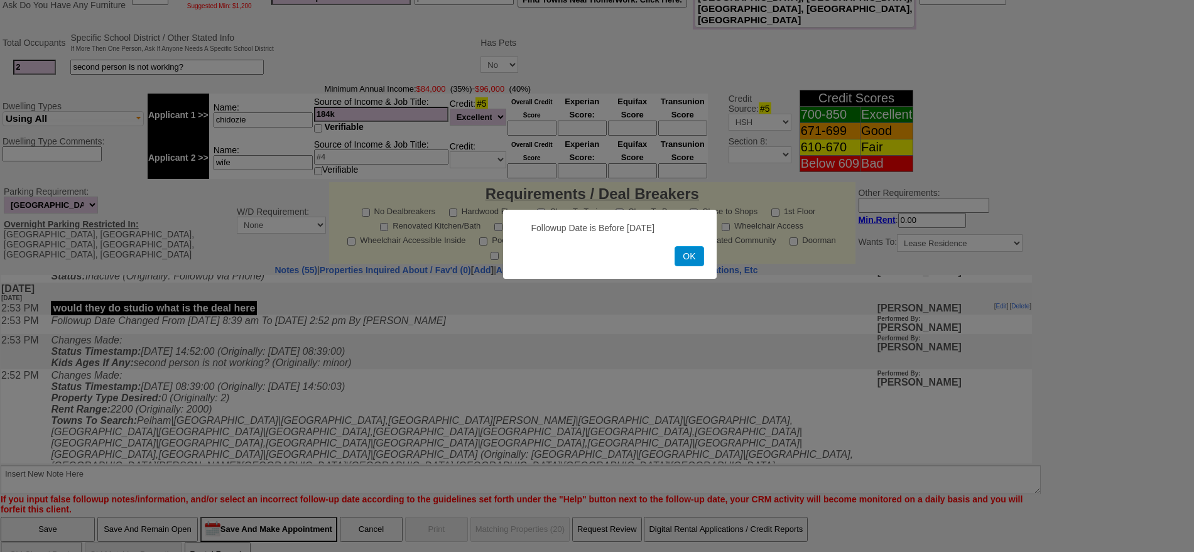
click at [678, 261] on button "OK" at bounding box center [688, 256] width 29 height 20
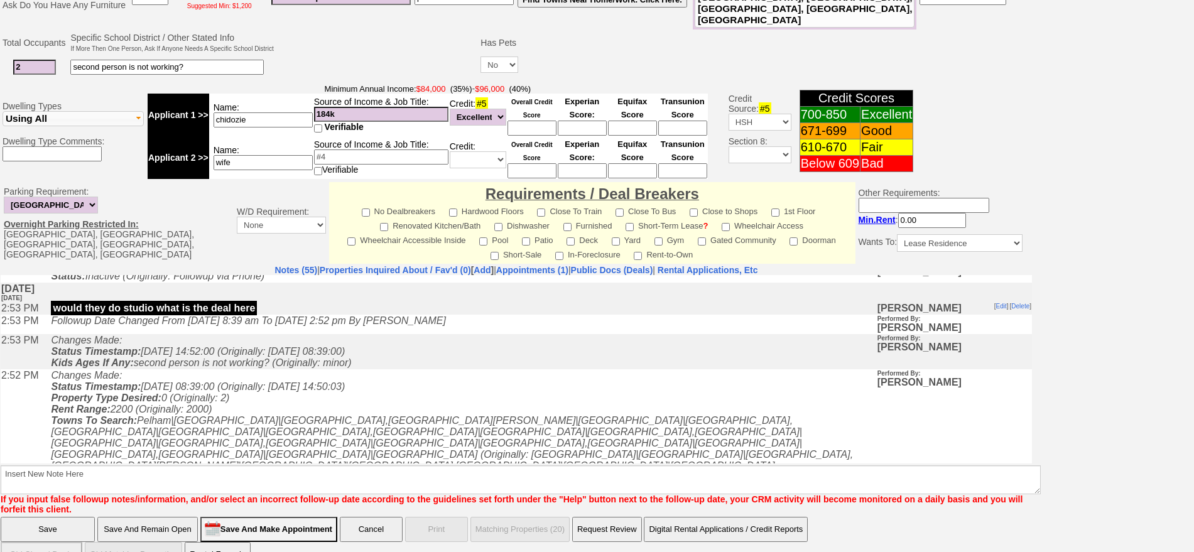
scroll to position [0, 0]
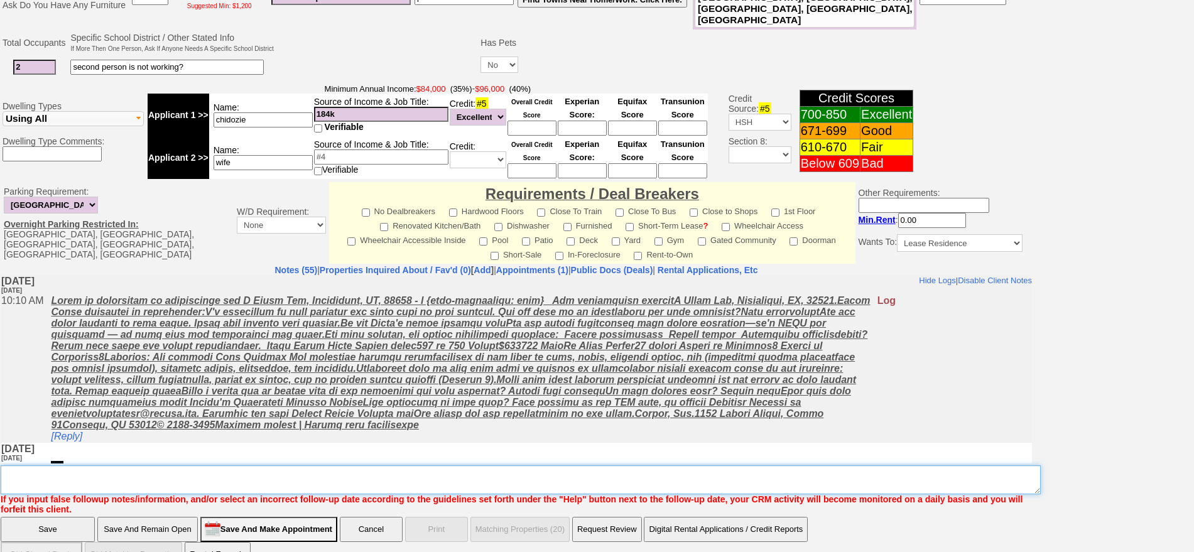
click at [465, 465] on textarea "Insert New Note Here" at bounding box center [521, 479] width 1040 height 29
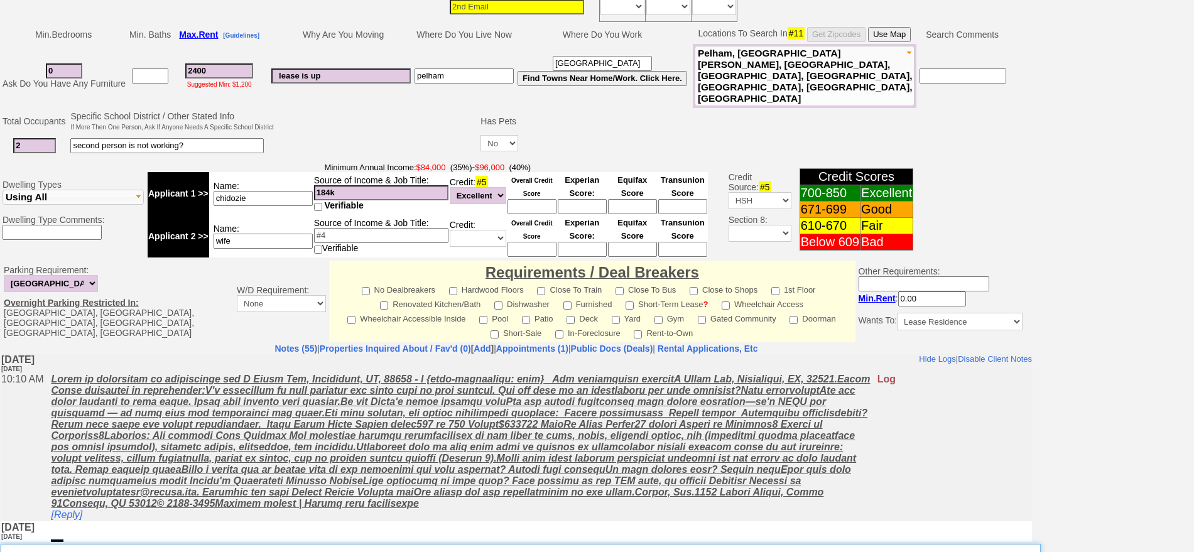
click at [377, 544] on textarea "Insert New Note Here" at bounding box center [521, 558] width 1040 height 29
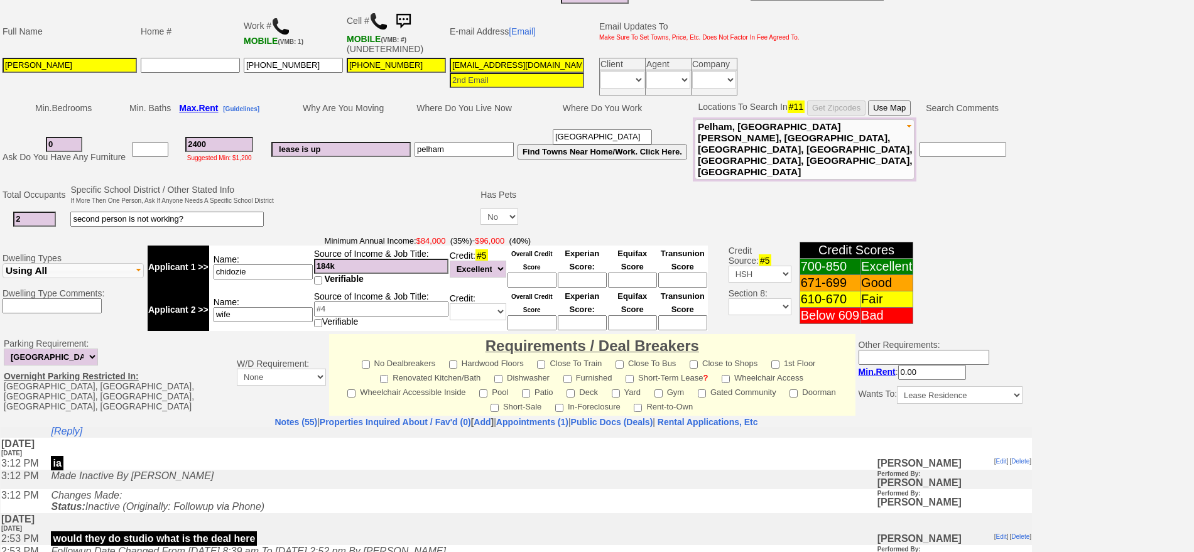
scroll to position [117, 0]
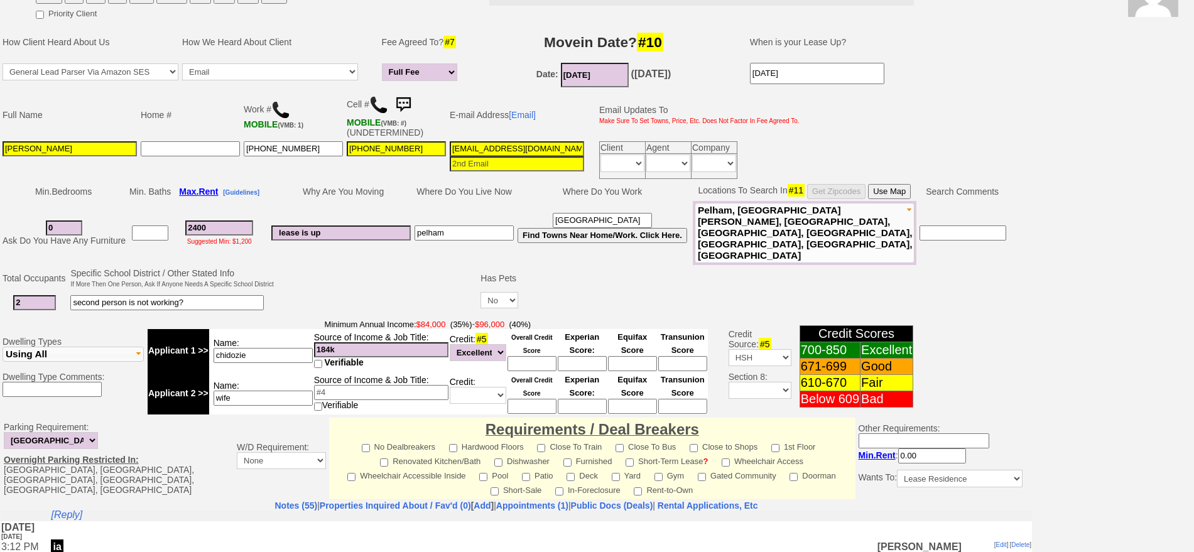
drag, startPoint x: 31, startPoint y: 281, endPoint x: 0, endPoint y: 285, distance: 31.7
click at [0, 285] on td "Total Occupants Specific School District / Other Stated Info If More Then One P…" at bounding box center [516, 291] width 1032 height 51
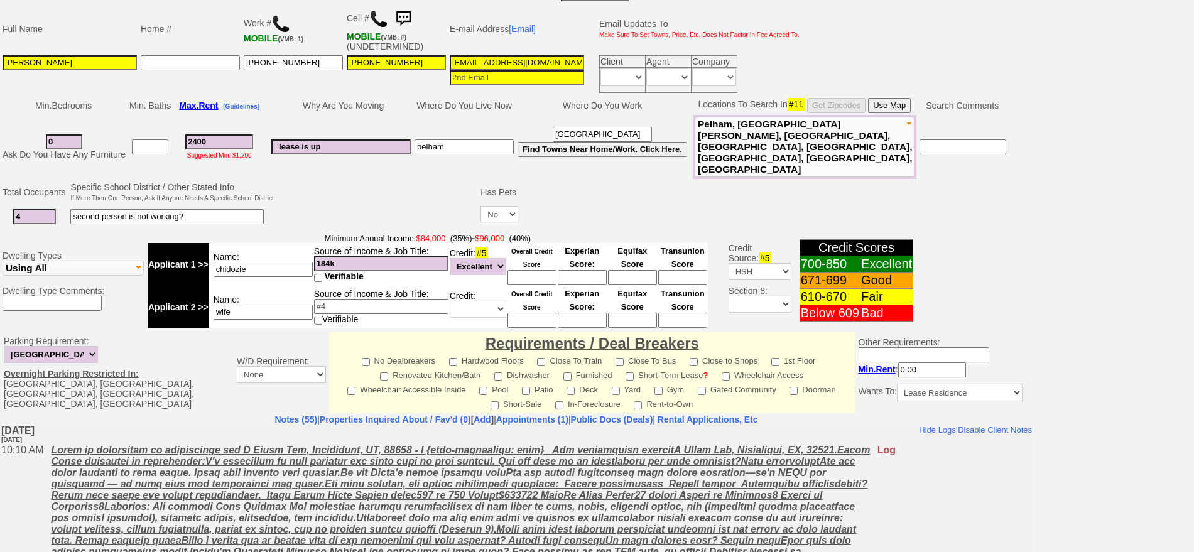
scroll to position [195, 0]
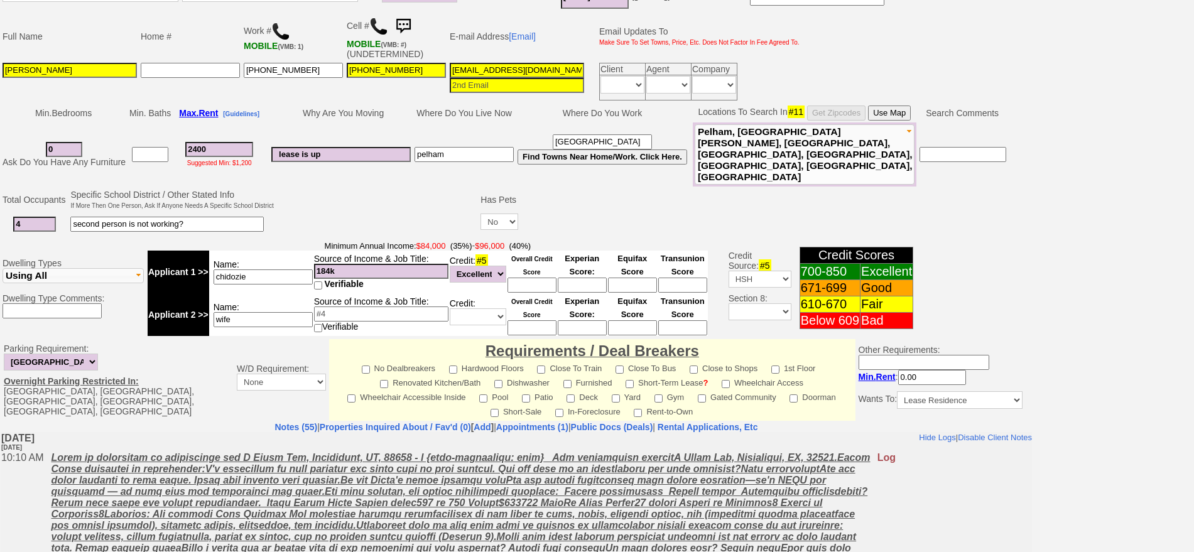
type input "4"
drag, startPoint x: 61, startPoint y: 139, endPoint x: 0, endPoint y: 133, distance: 61.2
click at [0, 133] on td "Min. Bedrooms Min. Baths Max. Rent [Guidelines] Why Are You Moving Where Do You…" at bounding box center [516, 145] width 1032 height 84
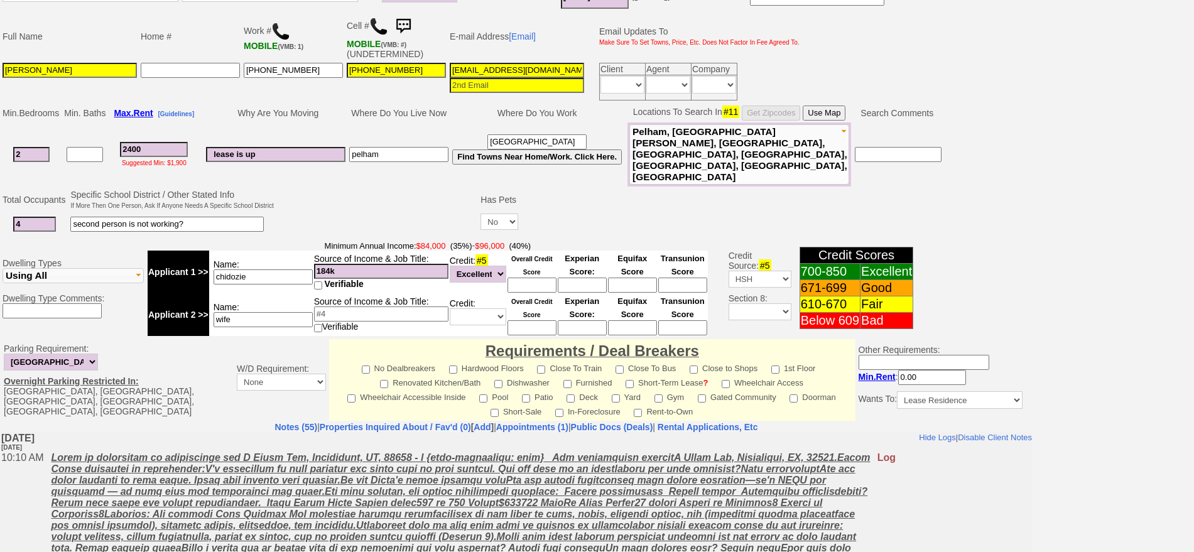
type input "2"
click at [272, 188] on td "Specific School District / Other Stated Info If More Then One Person, Ask If An…" at bounding box center [171, 200] width 207 height 24
drag, startPoint x: 166, startPoint y: 134, endPoint x: 53, endPoint y: 145, distance: 112.9
click at [42, 141] on tr "2 Ask Do You Have Any Furniture 2400 Suggested Min: $1,900 lease is up pelham m…" at bounding box center [472, 154] width 943 height 64
type input "3000"
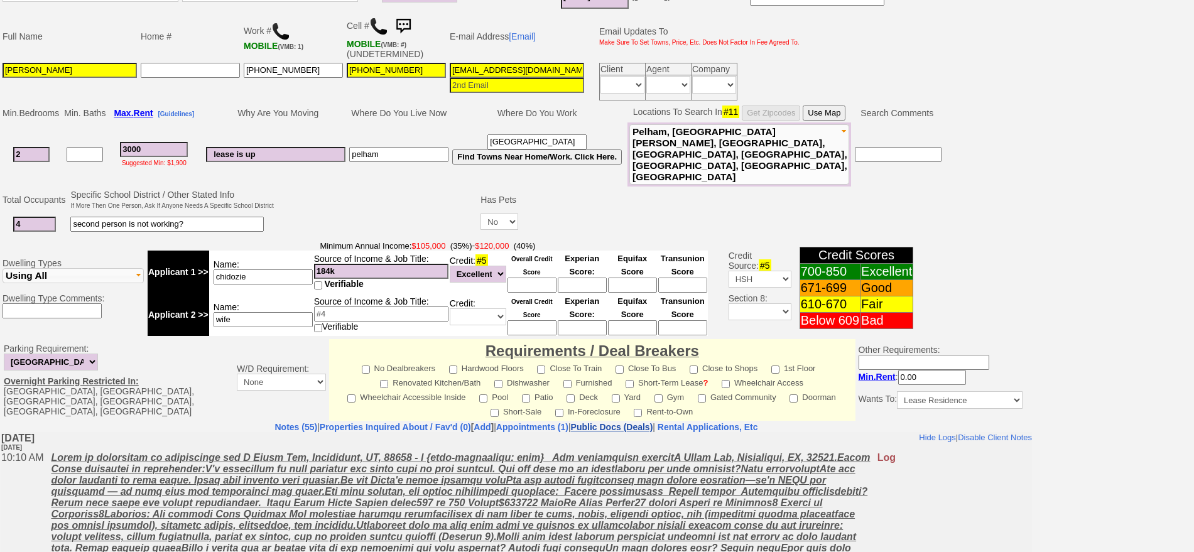
click at [653, 422] on link "Public Docs (Deals)" at bounding box center [612, 427] width 82 height 10
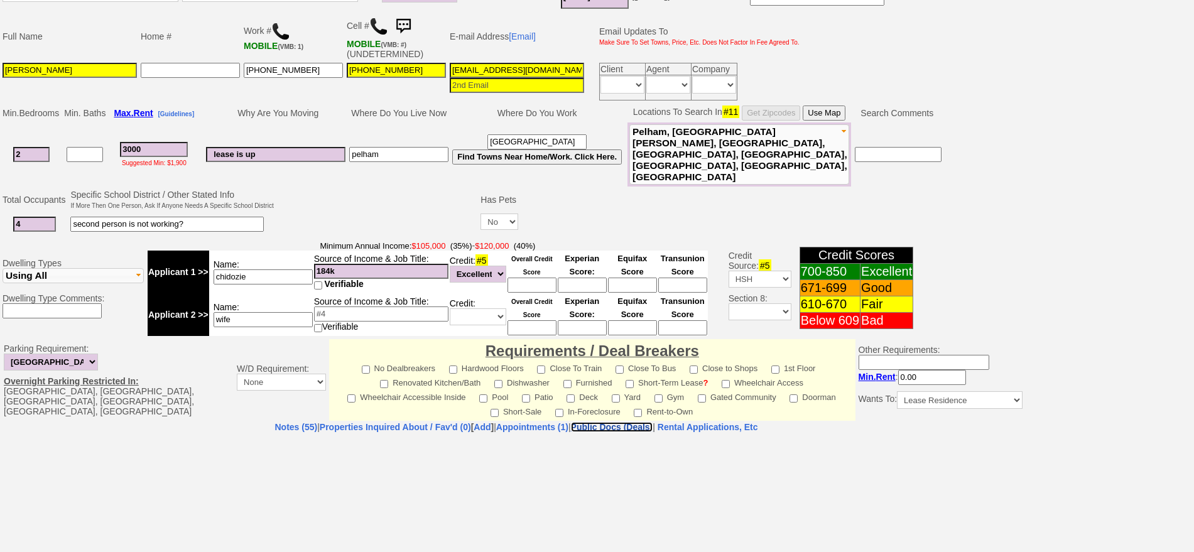
select select "50"
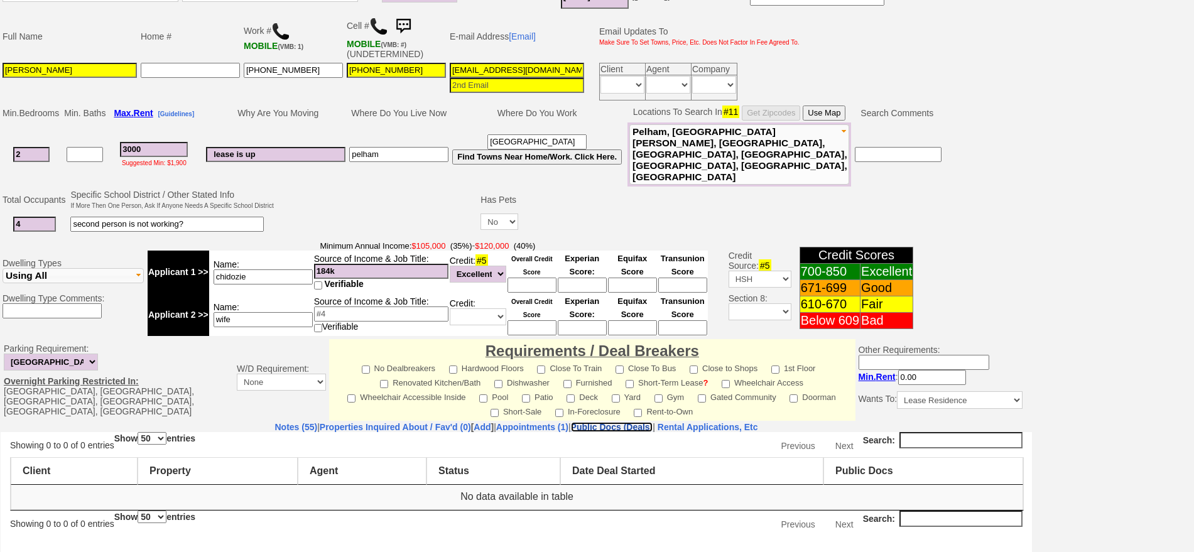
scroll to position [350, 0]
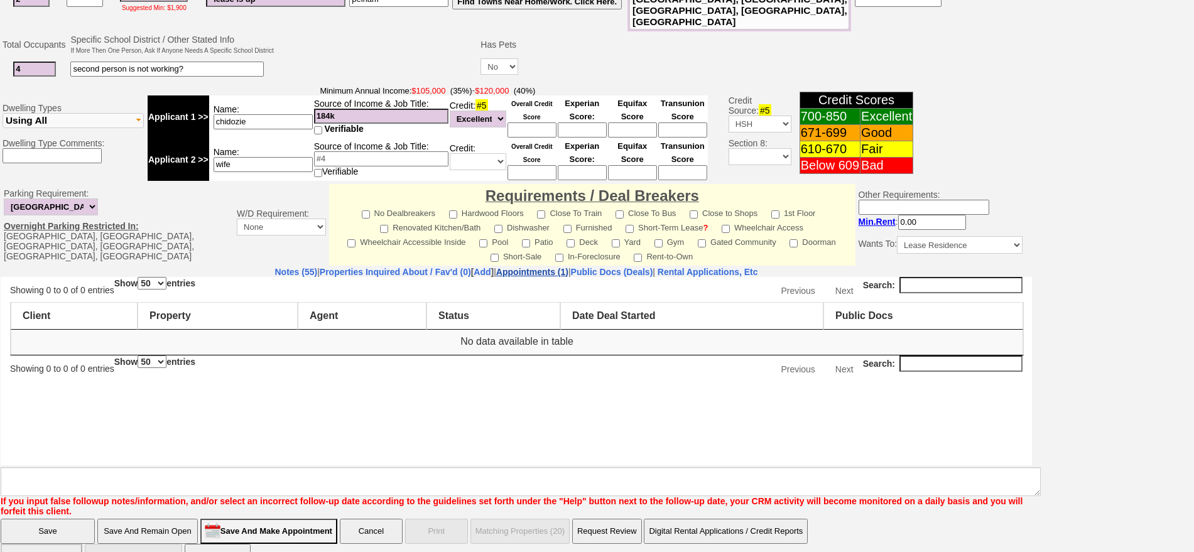
click at [544, 267] on link "Appointments (1)" at bounding box center [532, 272] width 72 height 10
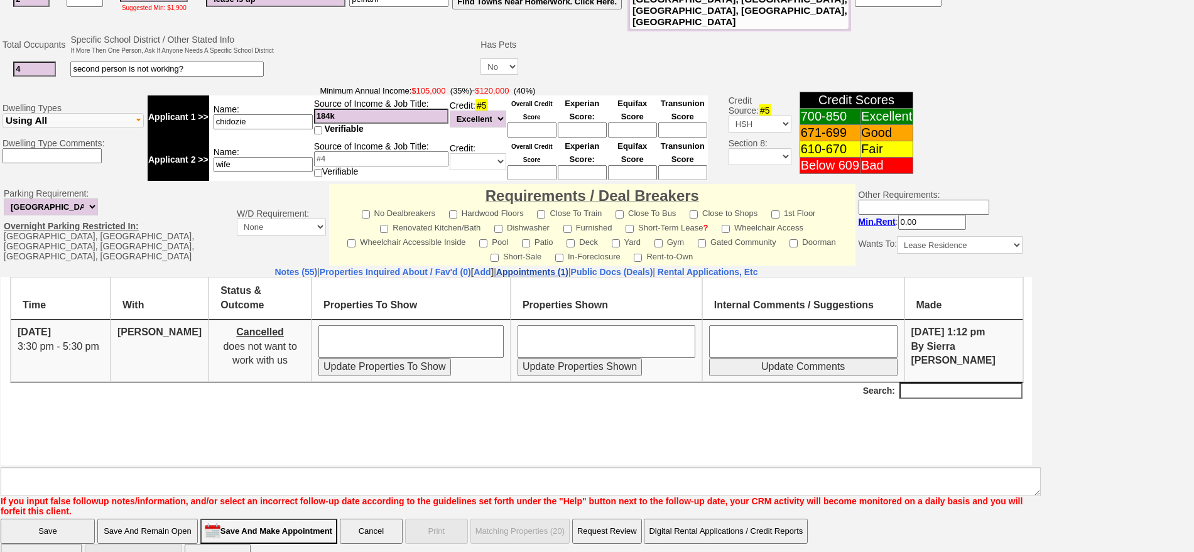
scroll to position [0, 0]
click at [653, 267] on link "Public Docs (Deals)" at bounding box center [612, 272] width 82 height 10
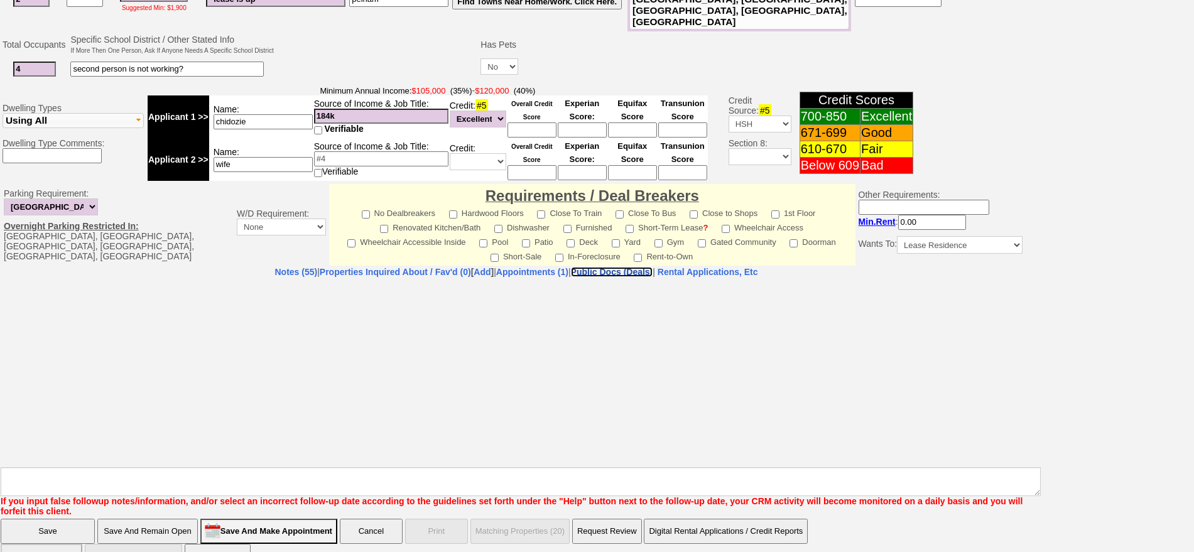
select select "50"
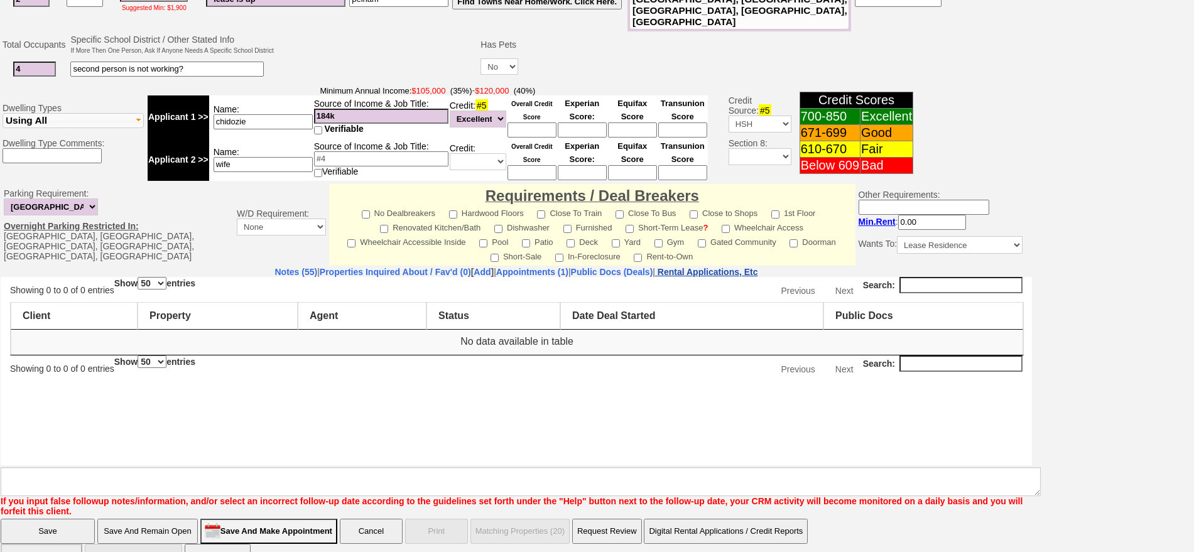
click at [737, 267] on nobr "Rental Applications, Etc" at bounding box center [707, 272] width 100 height 10
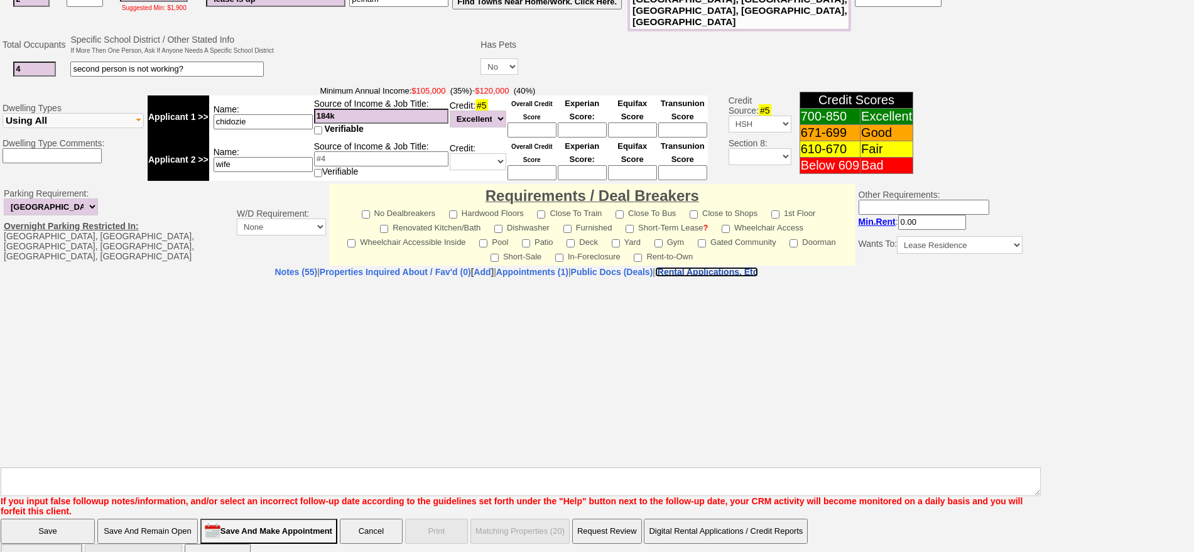
select select "100"
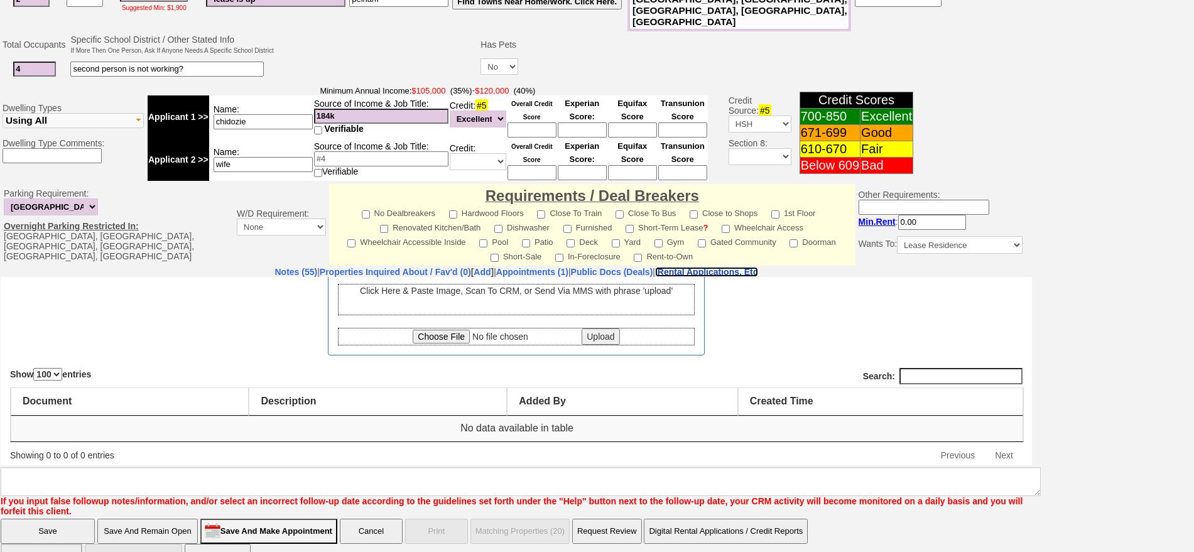
scroll to position [85, 0]
click at [274, 267] on link "Notes (55)" at bounding box center [295, 272] width 43 height 10
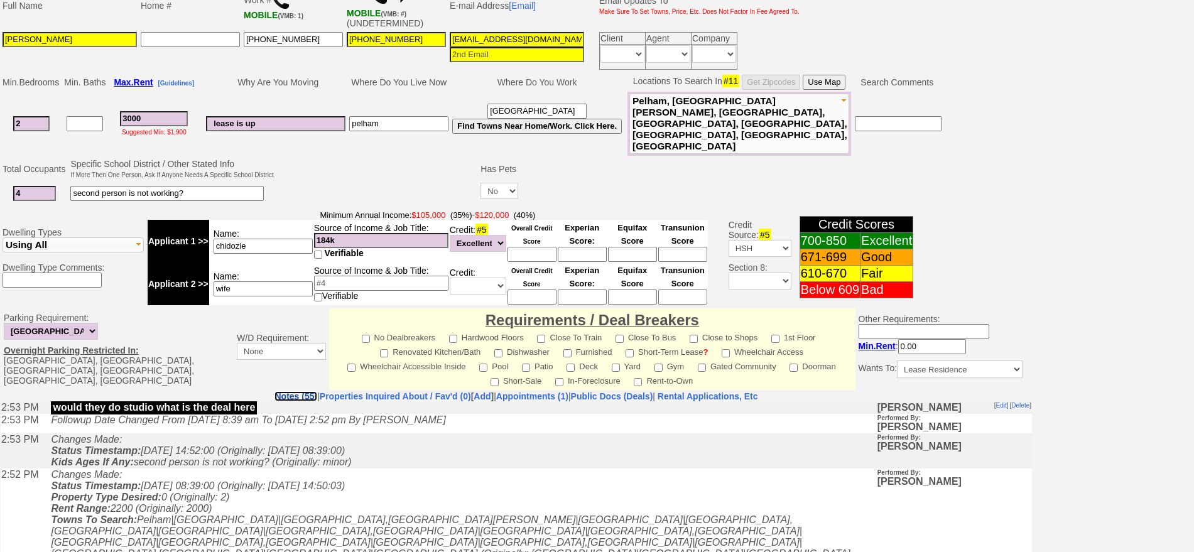
scroll to position [166, 0]
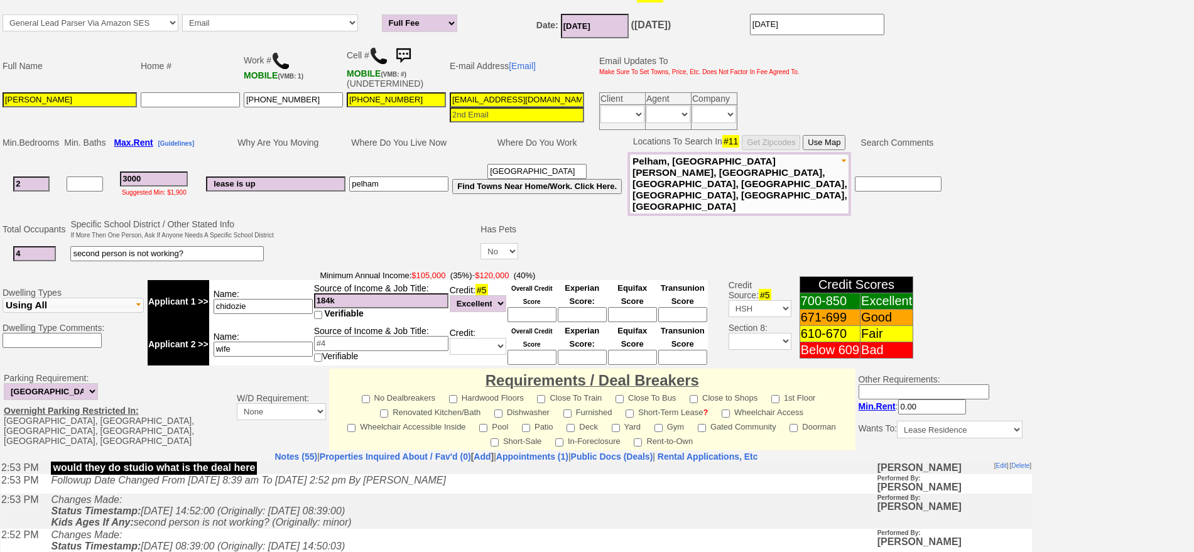
click at [826, 140] on button "Use Map" at bounding box center [824, 142] width 43 height 15
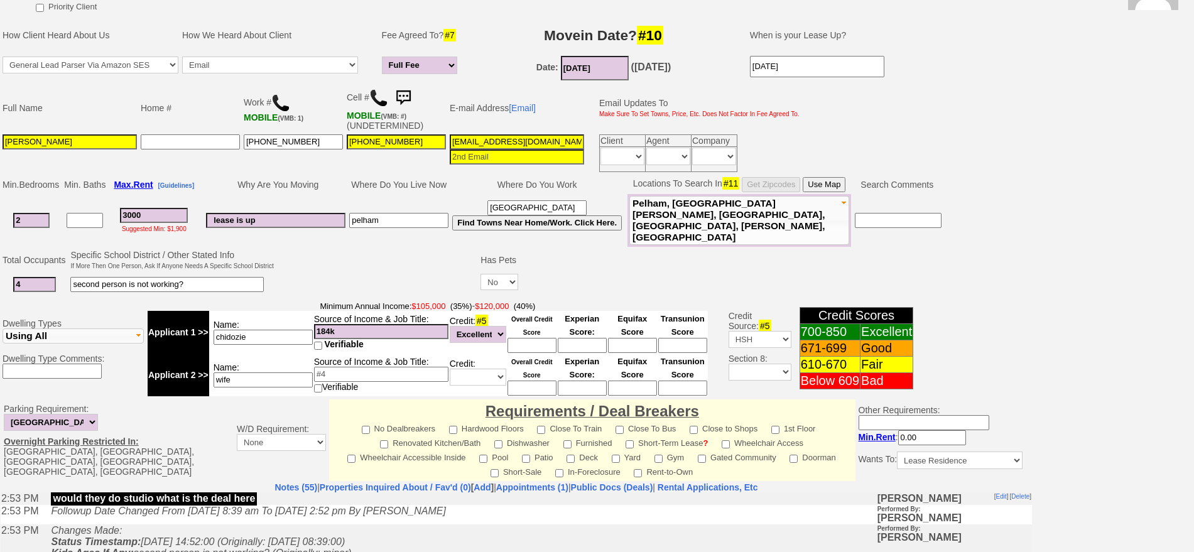
scroll to position [117, 0]
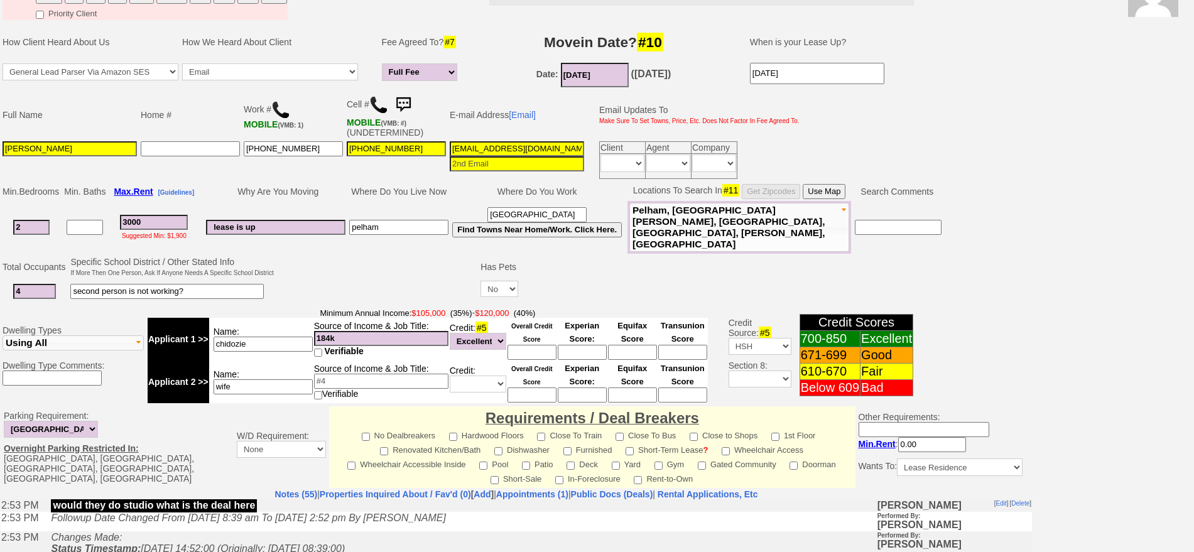
drag, startPoint x: 166, startPoint y: 215, endPoint x: 1, endPoint y: 203, distance: 165.5
click at [0, 204] on td "Min. Bedrooms Min. Baths Max. Rent [Guidelines] Why Are You Moving Where Do You…" at bounding box center [516, 217] width 1032 height 73
click at [835, 182] on td "Locations To Search In #11 Get Zipcodes Use Map" at bounding box center [739, 191] width 224 height 19
click at [837, 187] on button "Use Map" at bounding box center [824, 191] width 43 height 15
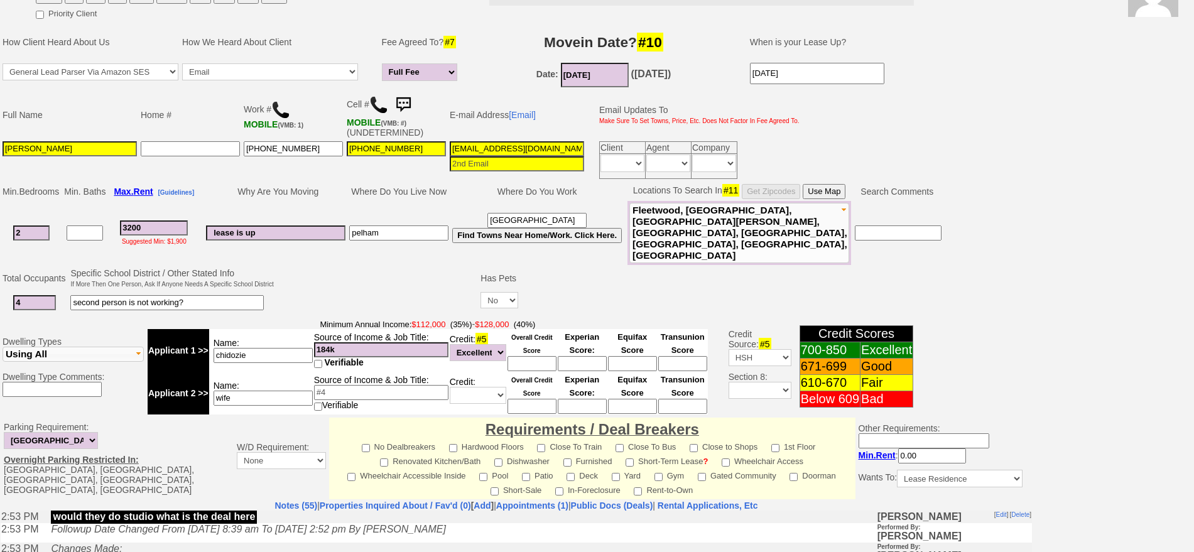
drag, startPoint x: 159, startPoint y: 218, endPoint x: 8, endPoint y: 204, distance: 151.3
click at [0, 207] on td "Min. Bedrooms Min. Baths Max. Rent [Guidelines] Why Are You Moving Where Do You…" at bounding box center [516, 223] width 1032 height 84
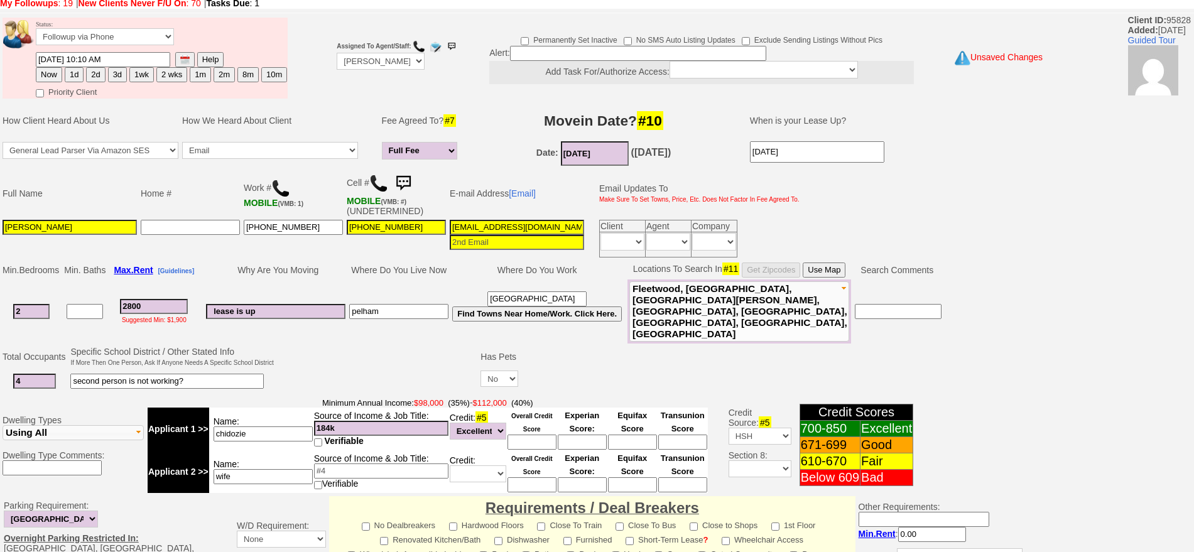
scroll to position [352, 0]
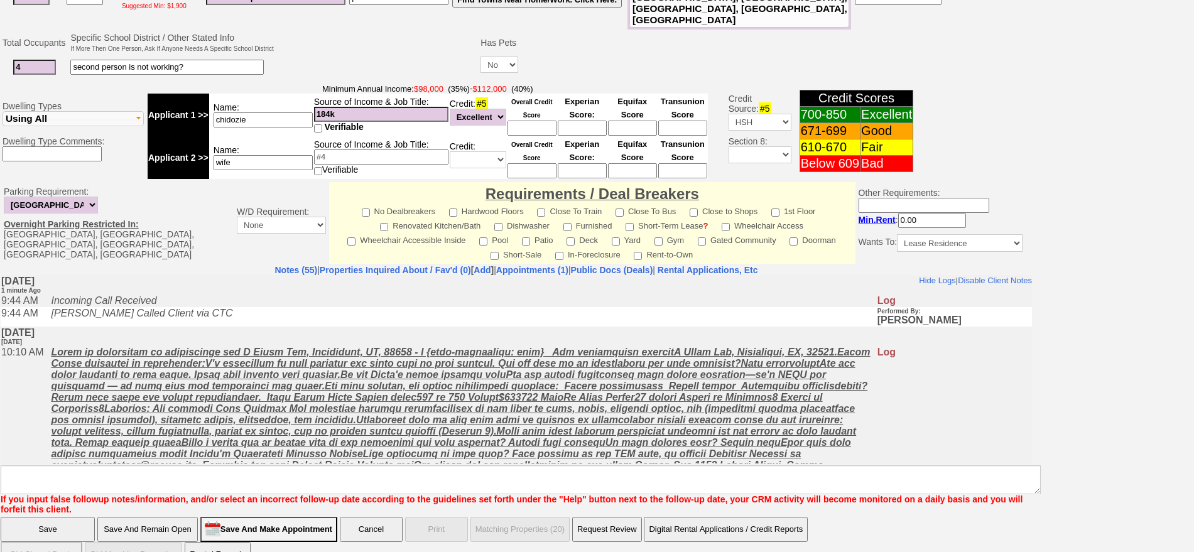
type input "2800"
click at [158, 517] on input "Save And Remain Open" at bounding box center [147, 529] width 100 height 25
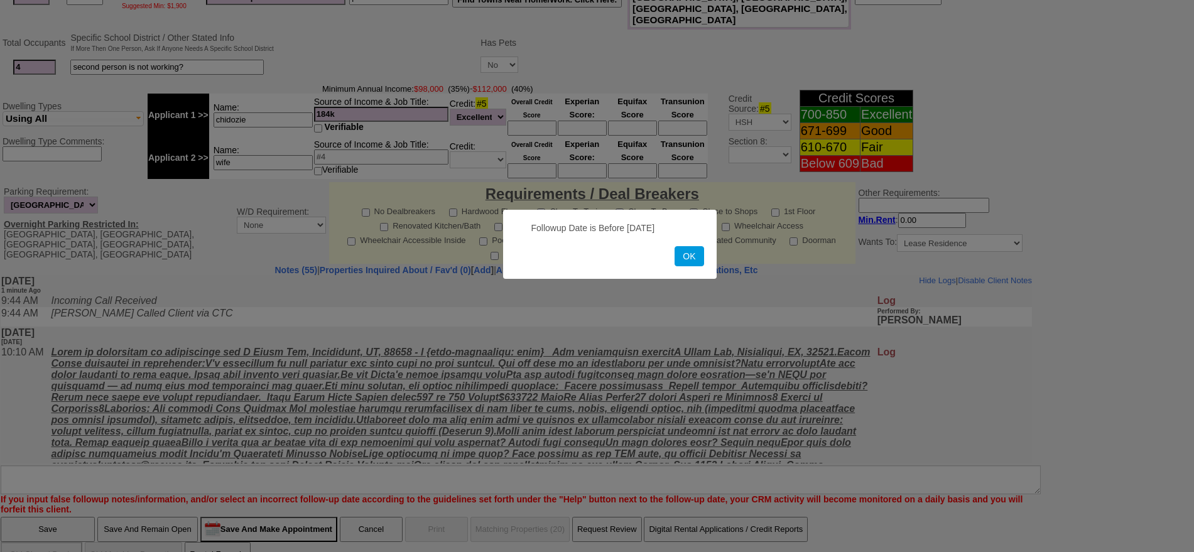
click at [685, 267] on form "Followup Date is Before Today OK" at bounding box center [610, 244] width 214 height 69
click at [694, 256] on button "OK" at bounding box center [688, 256] width 29 height 20
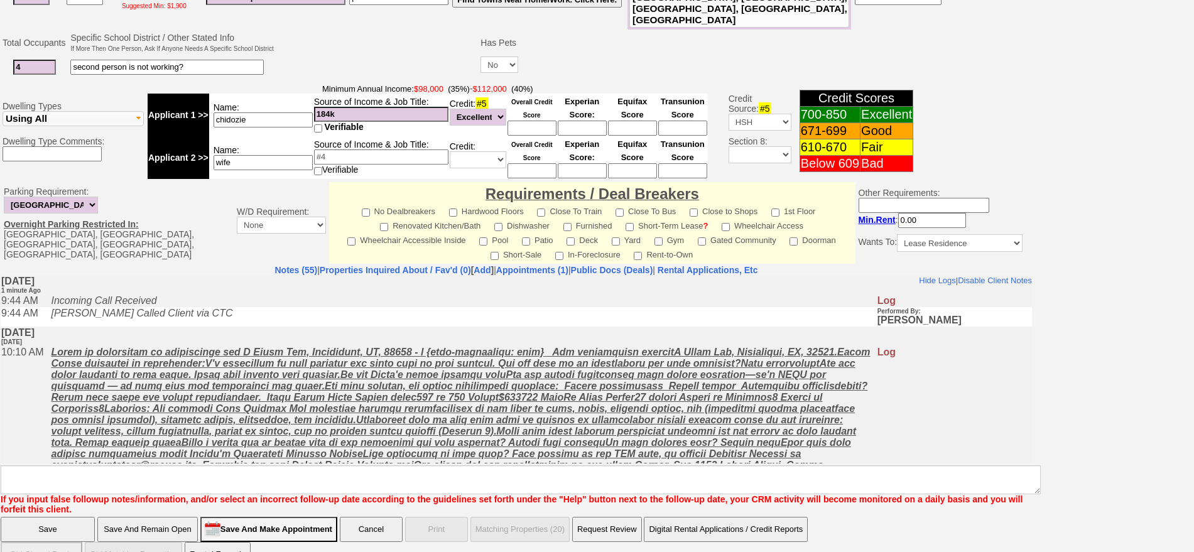
scroll to position [0, 0]
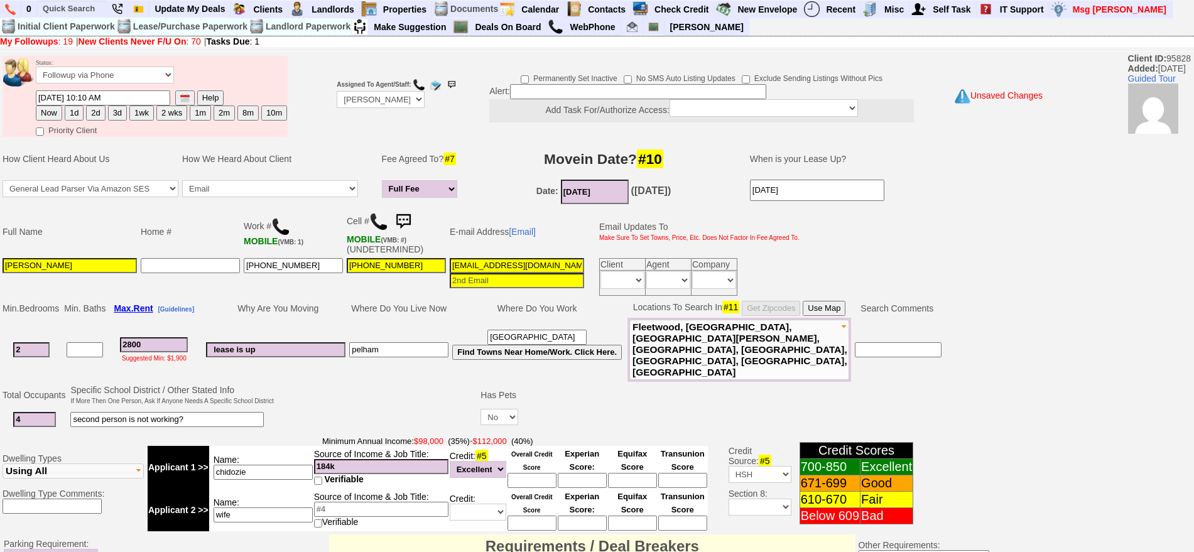
click at [58, 110] on button "Now" at bounding box center [49, 113] width 26 height 15
type input "10/14/2025 09:40 AM"
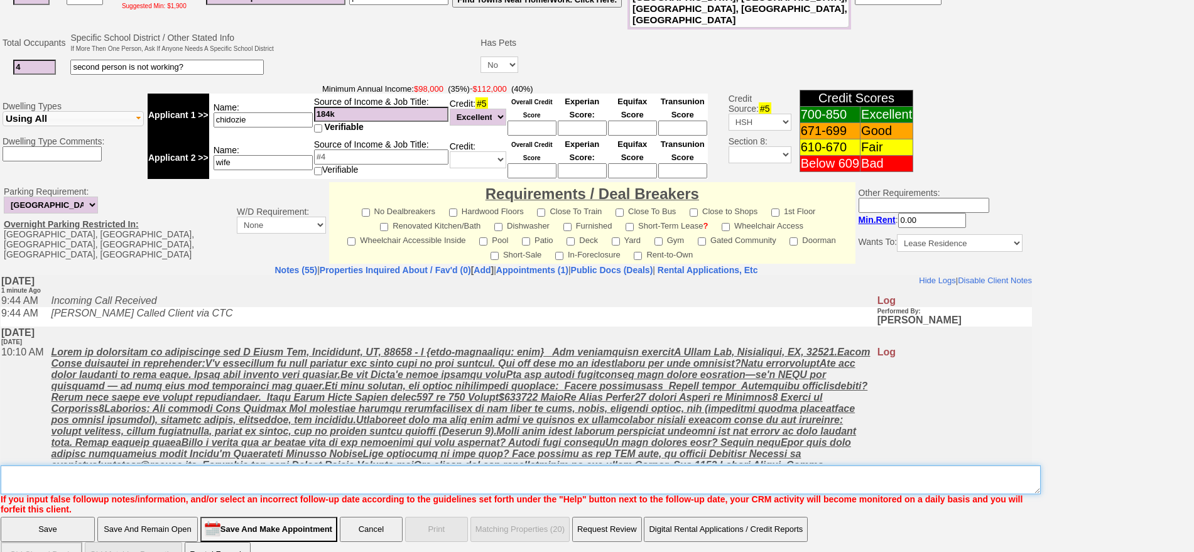
click at [366, 465] on textarea "Insert New Note Here" at bounding box center [521, 479] width 1040 height 29
type textarea "f"
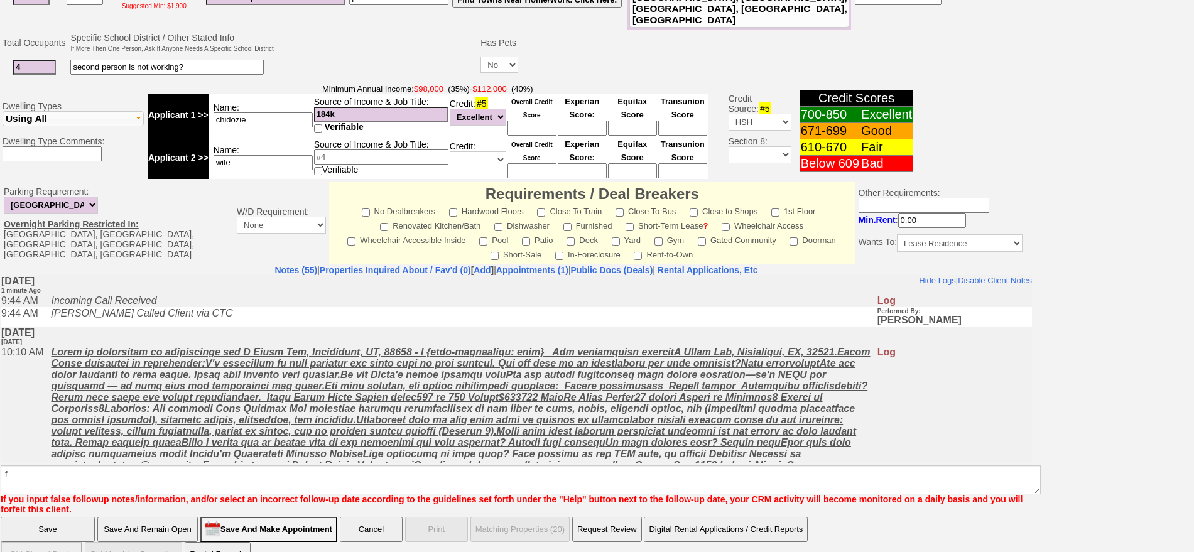
click input "Save And Remain Open" at bounding box center [147, 529] width 100 height 25
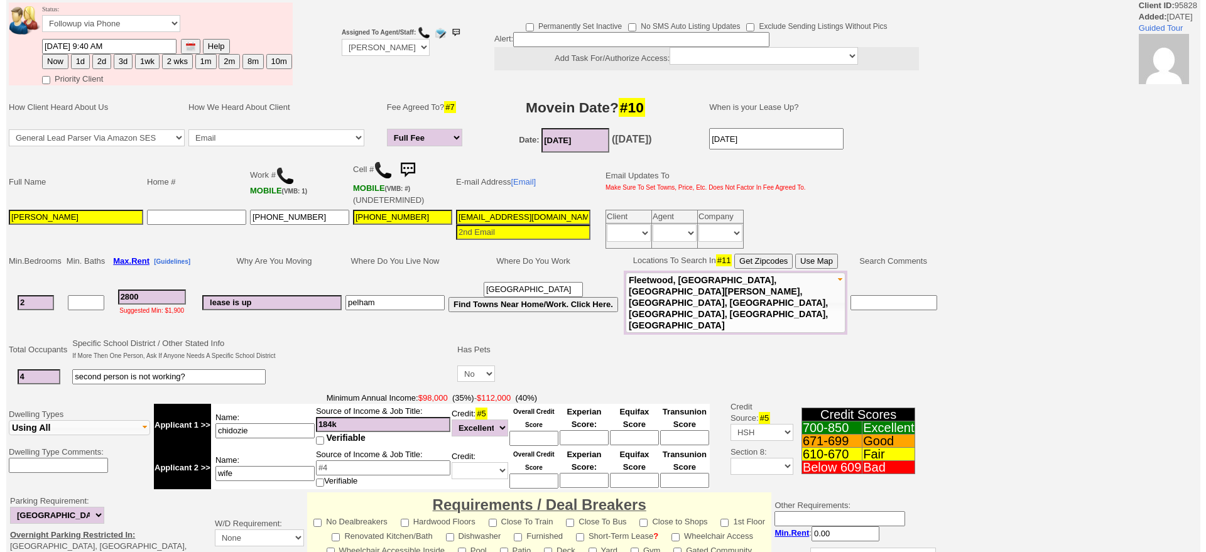
scroll to position [320, 0]
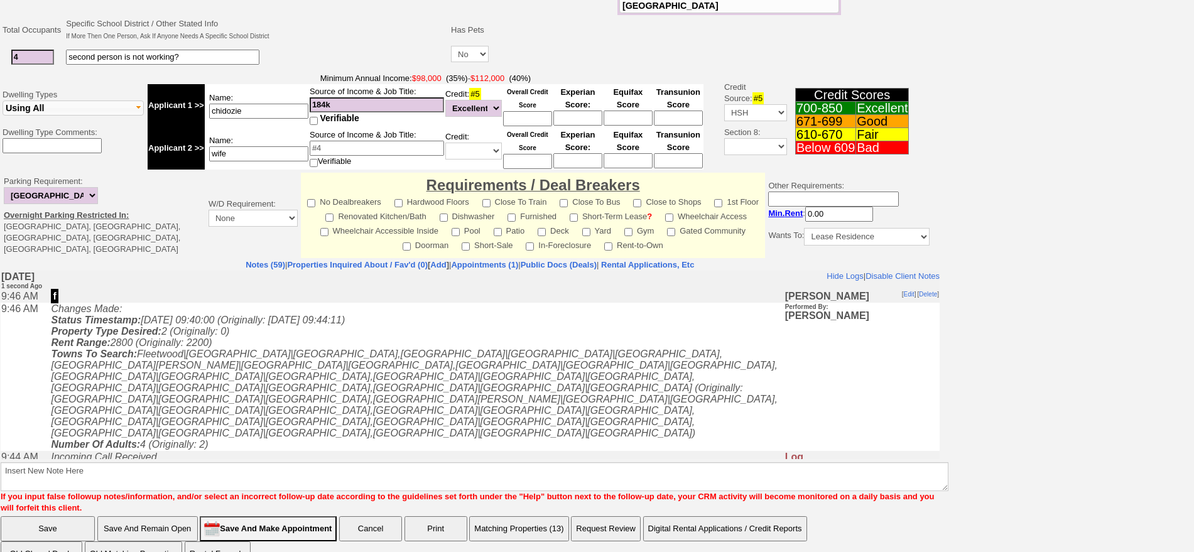
click at [515, 516] on button "Matching Properties (13)" at bounding box center [518, 528] width 99 height 25
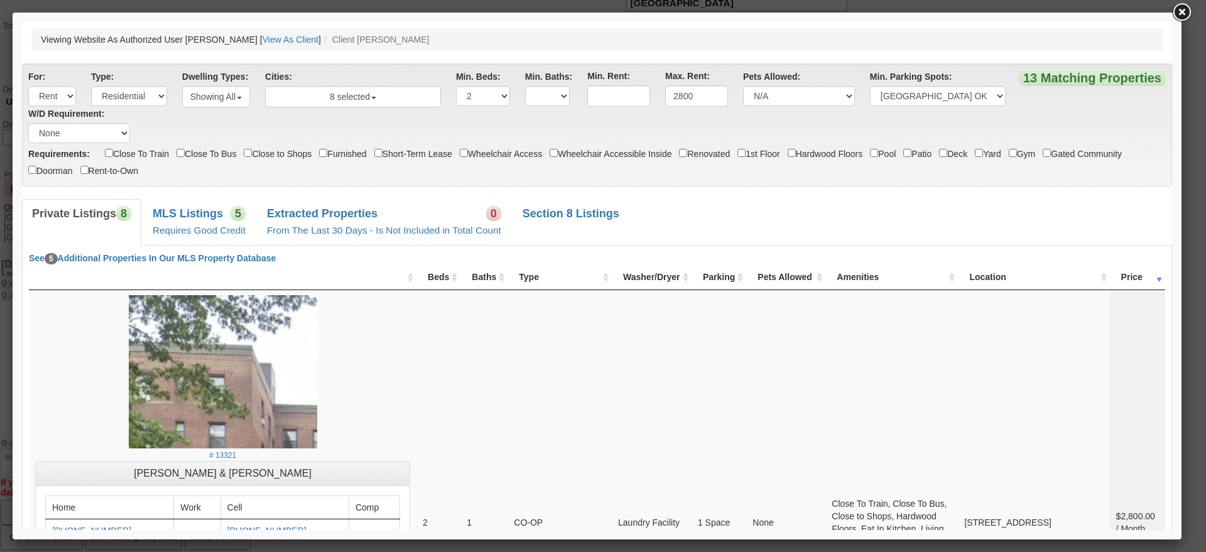
scroll to position [444, 0]
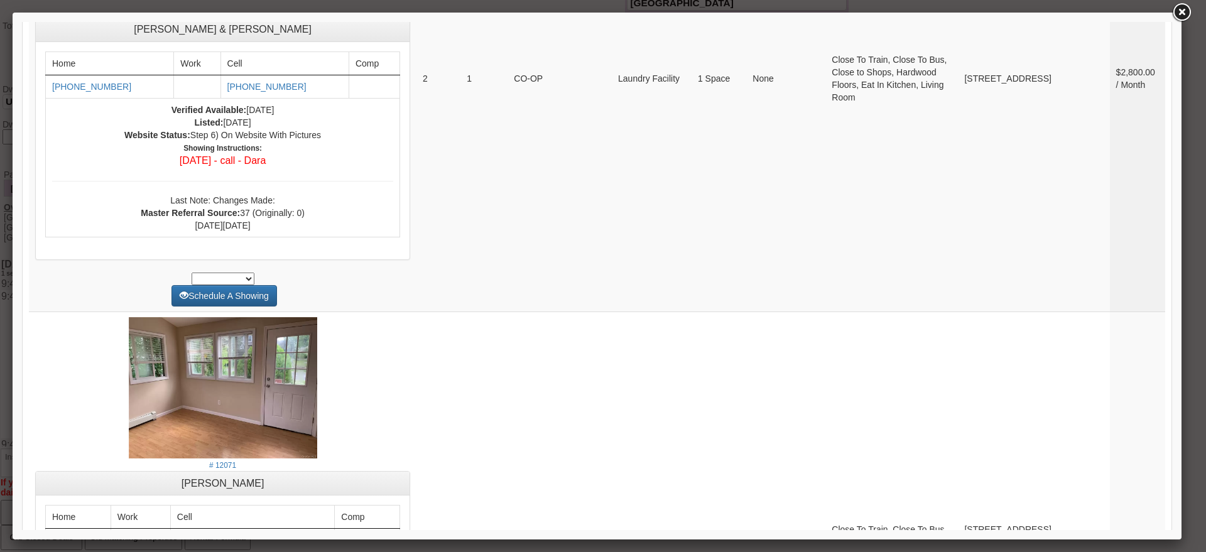
drag, startPoint x: 1149, startPoint y: 87, endPoint x: 1174, endPoint y: 143, distance: 61.3
click at [1174, 143] on div at bounding box center [597, 276] width 1169 height 527
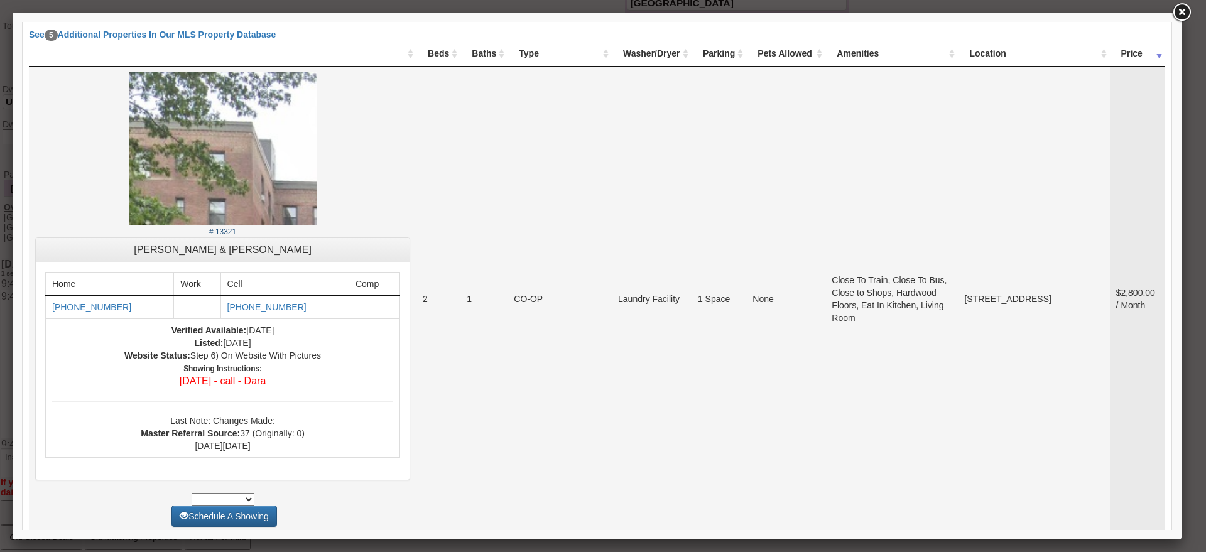
scroll to position [67, 0]
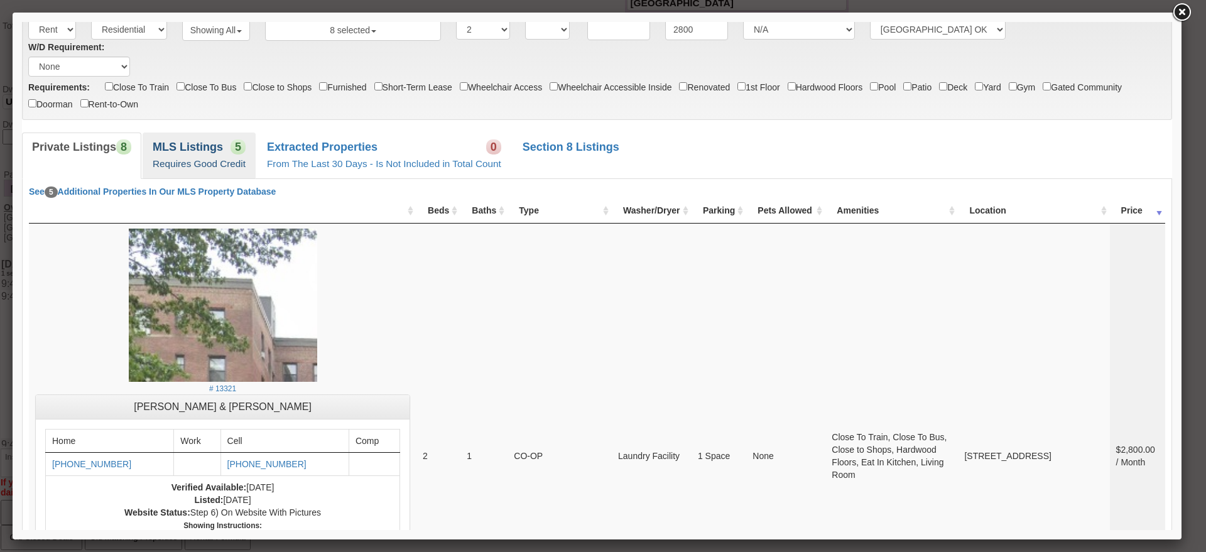
click at [208, 146] on b "MLS Listings" at bounding box center [188, 147] width 70 height 13
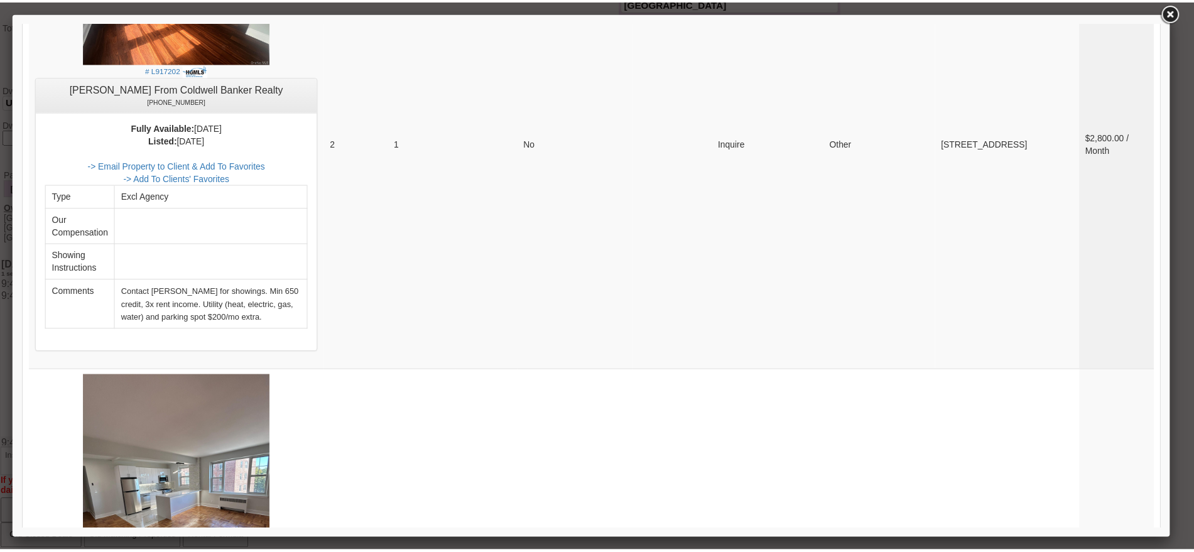
scroll to position [688, 0]
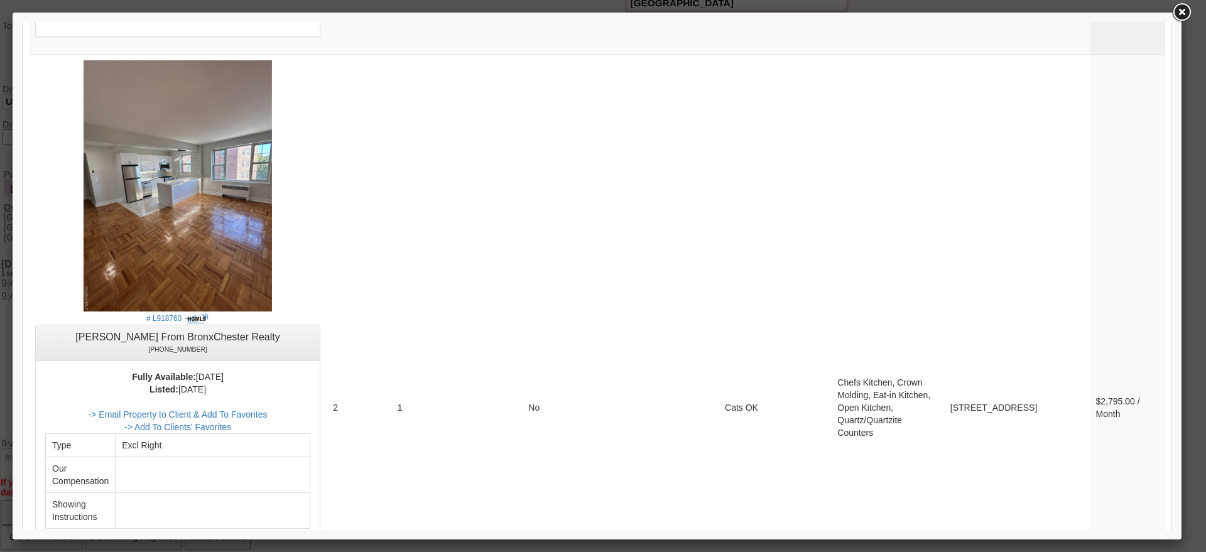
click at [1174, 6] on link at bounding box center [1181, 12] width 23 height 23
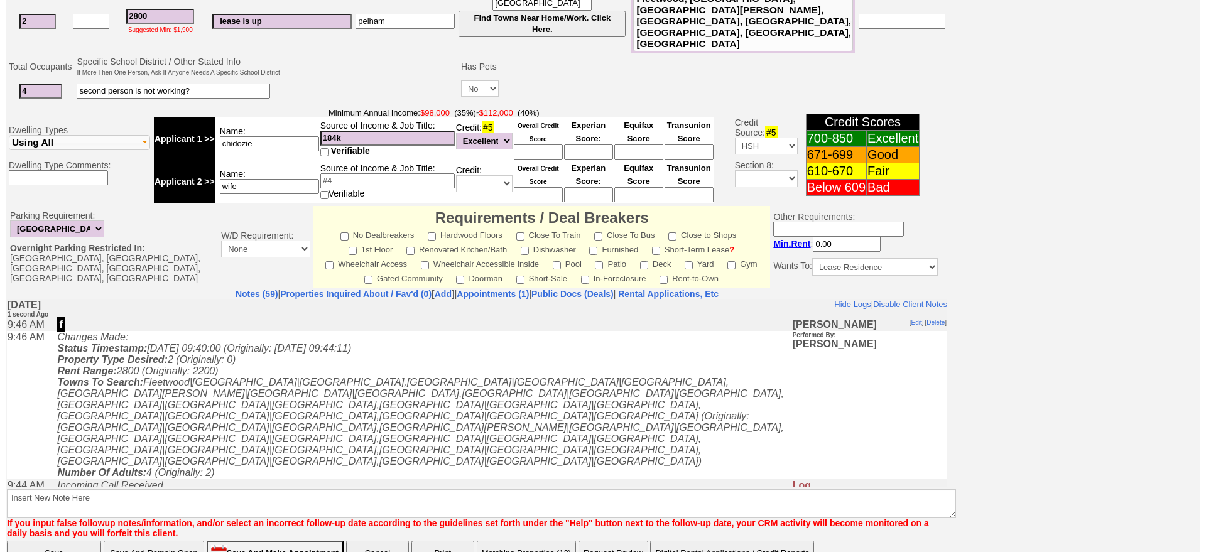
scroll to position [335, 0]
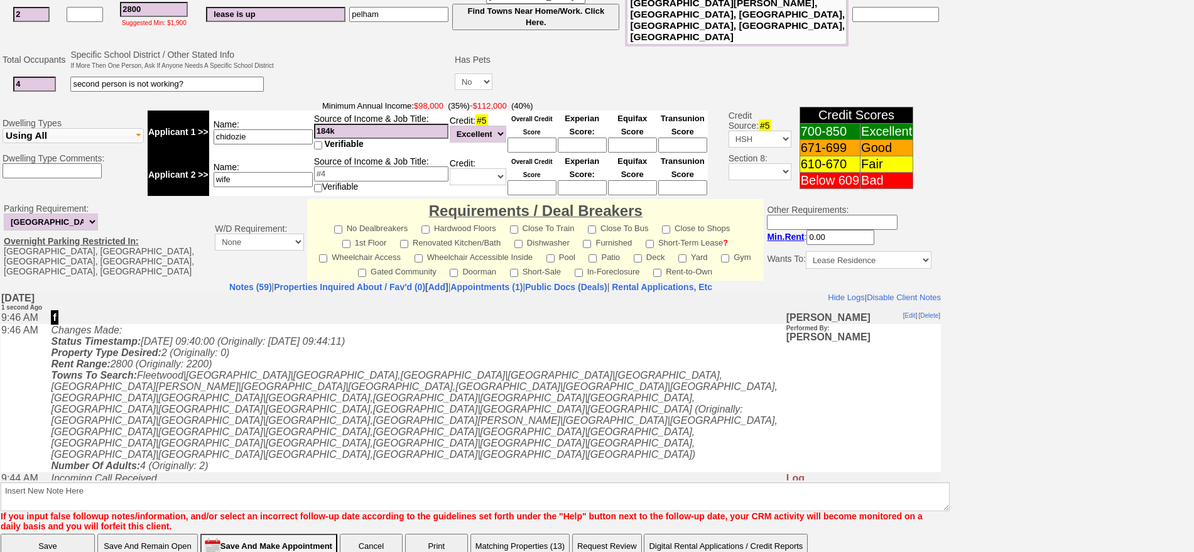
click at [516, 534] on button "Matching Properties (13)" at bounding box center [519, 546] width 99 height 25
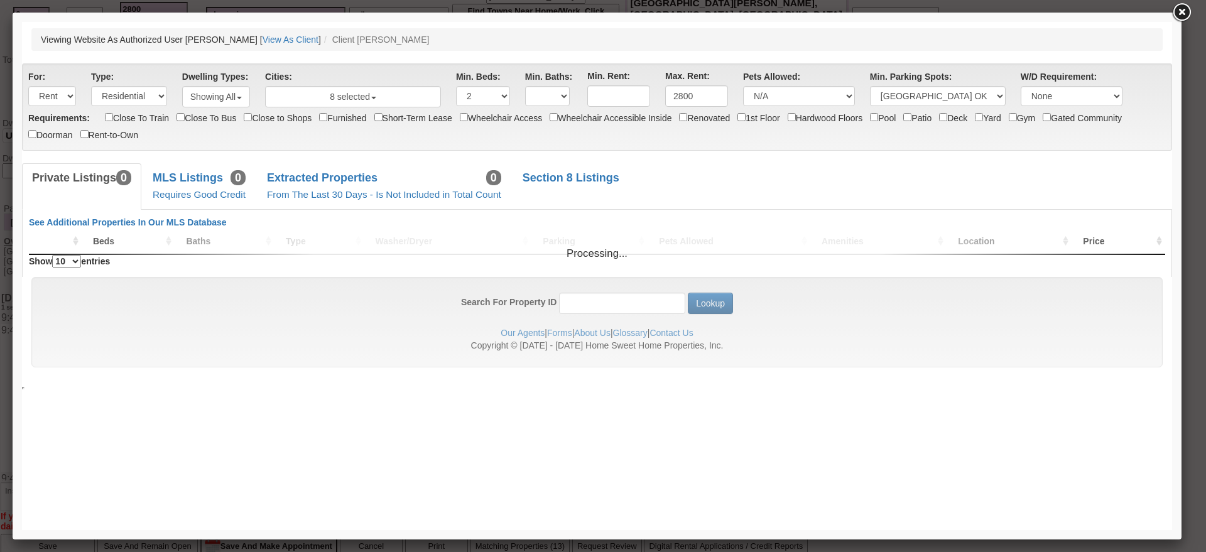
scroll to position [0, 0]
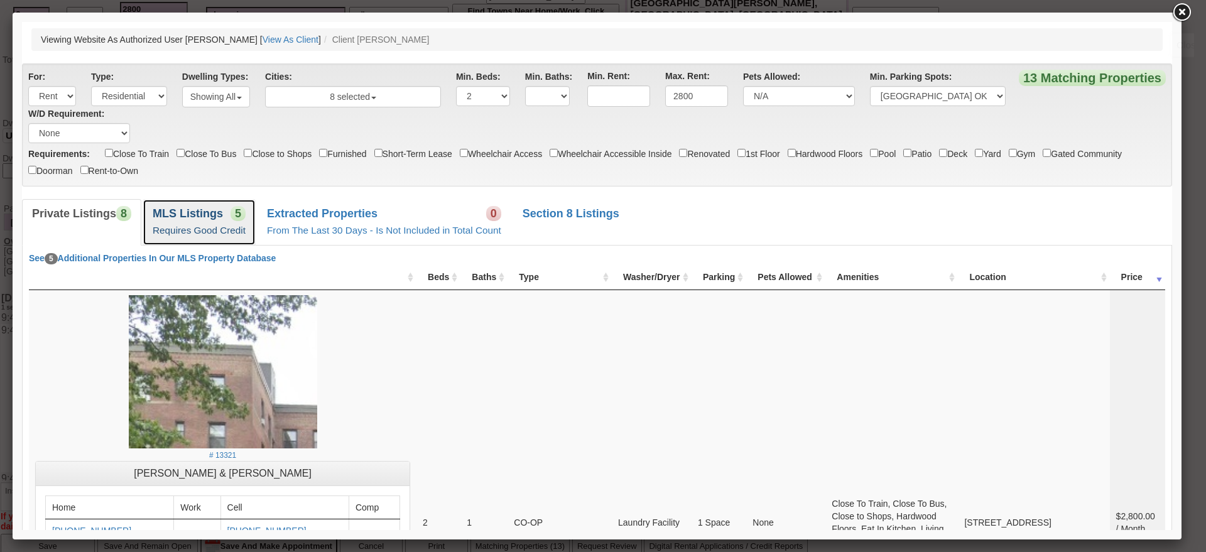
click at [232, 213] on span "5" at bounding box center [237, 213] width 15 height 15
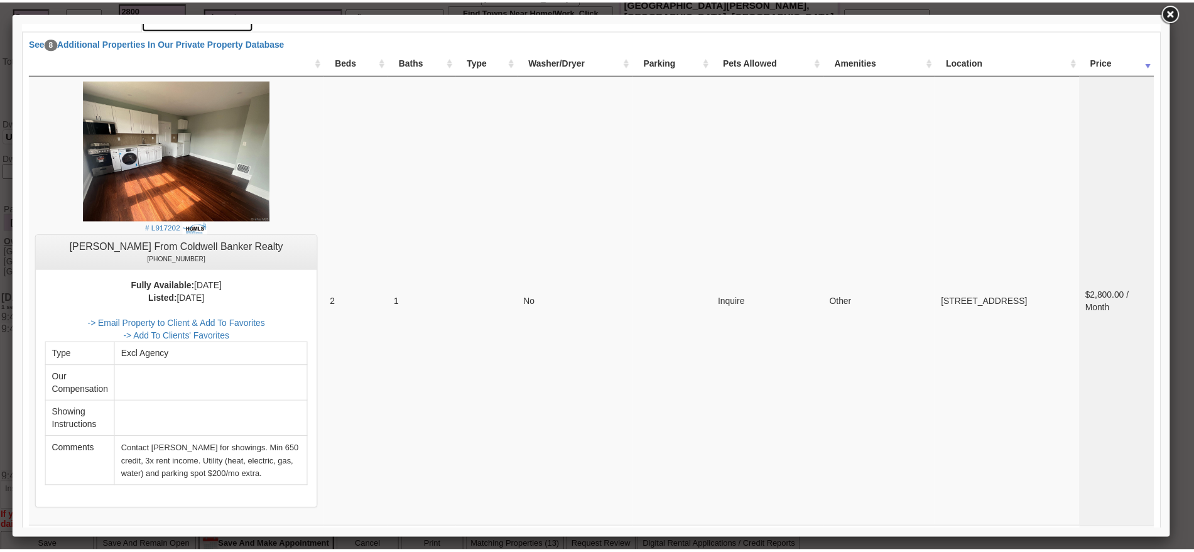
scroll to position [84, 0]
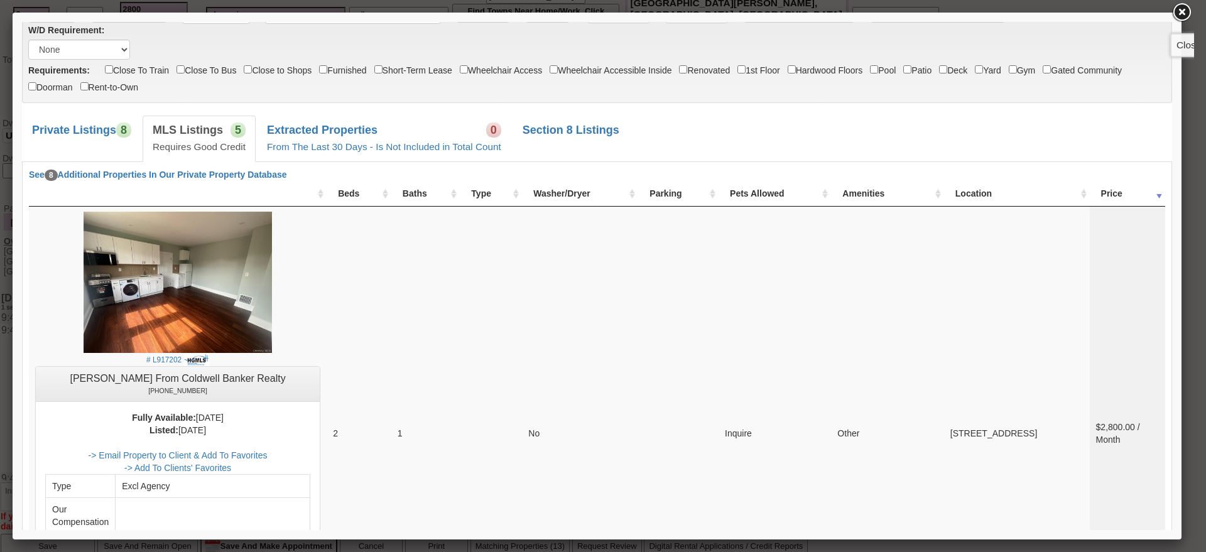
drag, startPoint x: 1177, startPoint y: 15, endPoint x: 1086, endPoint y: 11, distance: 90.5
click at [1177, 14] on link at bounding box center [1181, 12] width 23 height 23
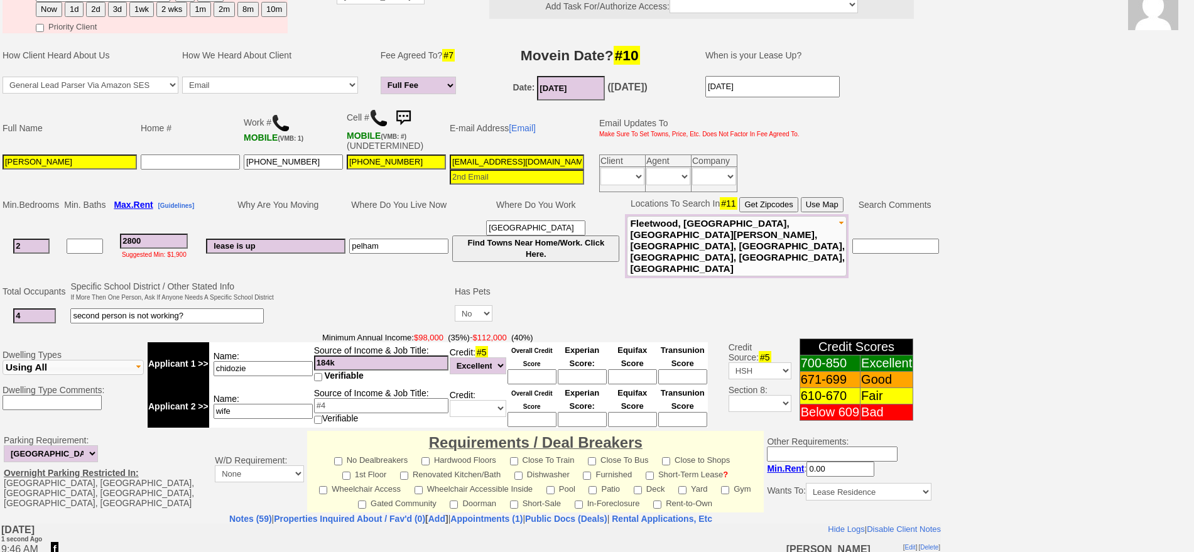
scroll to position [100, 0]
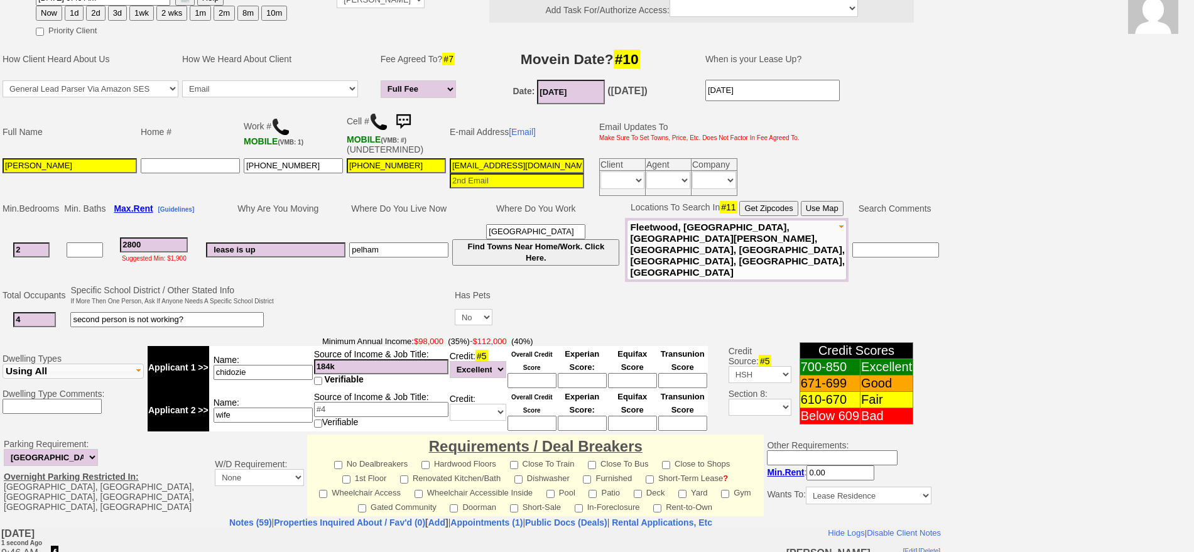
drag, startPoint x: 173, startPoint y: 236, endPoint x: 63, endPoint y: 232, distance: 110.0
click at [63, 232] on tr "2 2800 Suggested Min: $1,900 lease is up pelham manhattan Find Towns Near Home/…" at bounding box center [471, 250] width 940 height 64
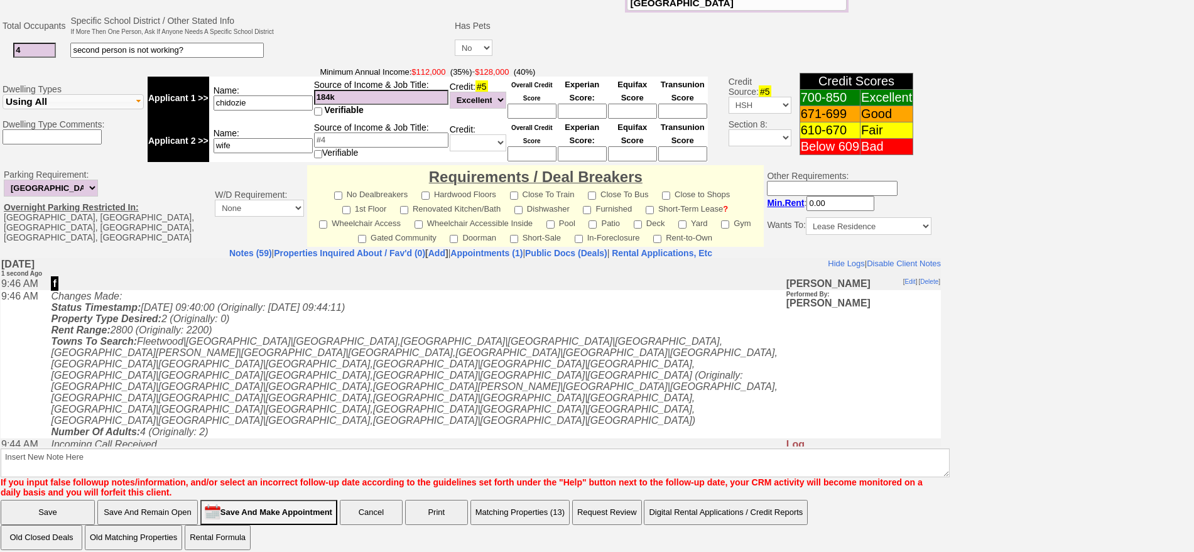
type input "3200"
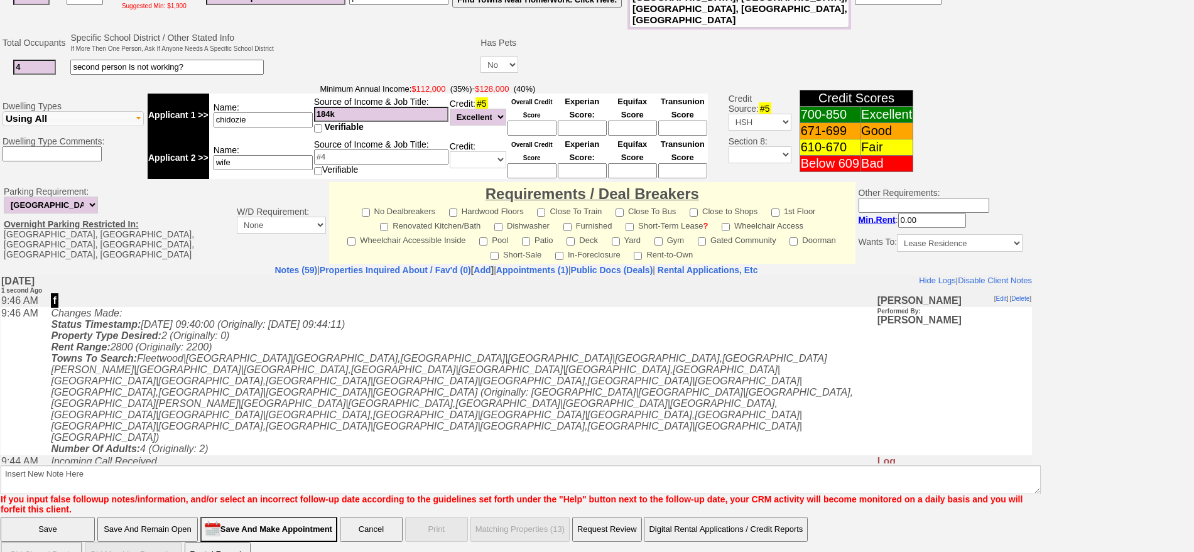
click at [172, 517] on input "Save And Remain Open" at bounding box center [147, 529] width 100 height 25
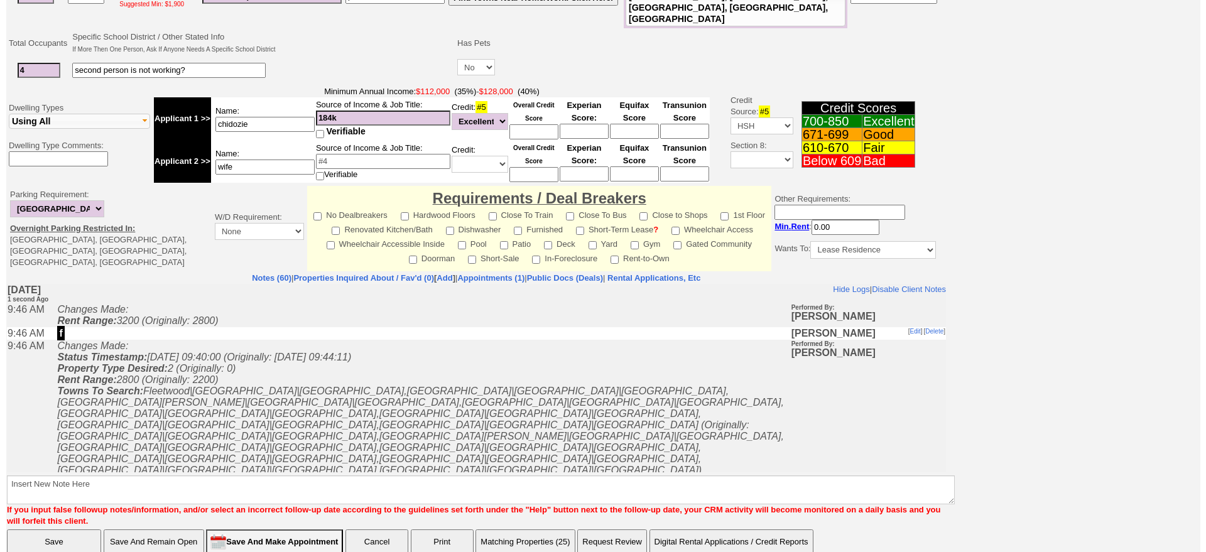
scroll to position [320, 0]
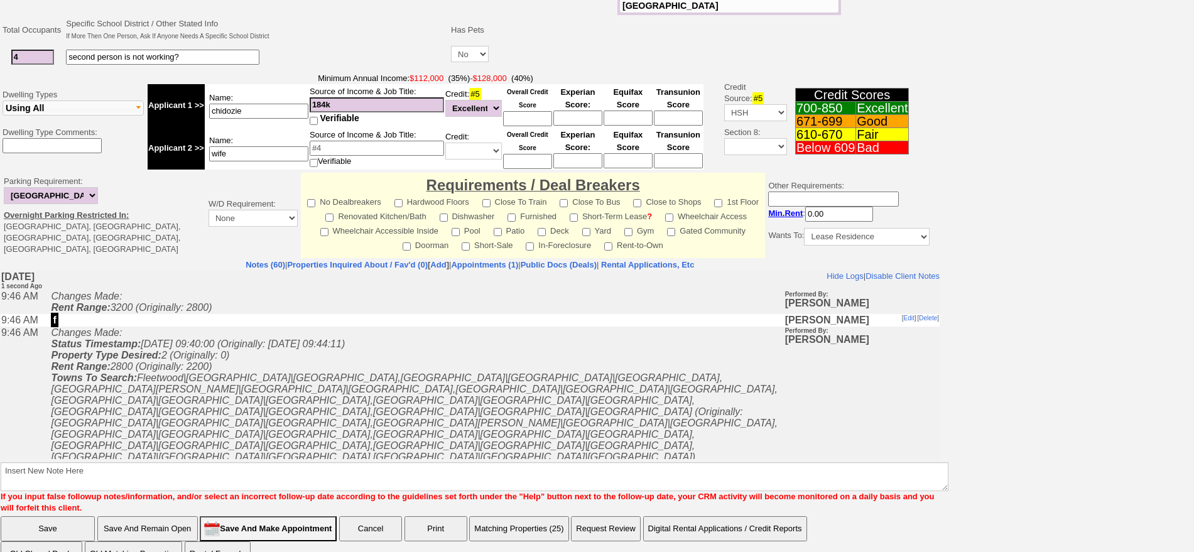
click at [530, 516] on button "Matching Properties (25)" at bounding box center [518, 528] width 99 height 25
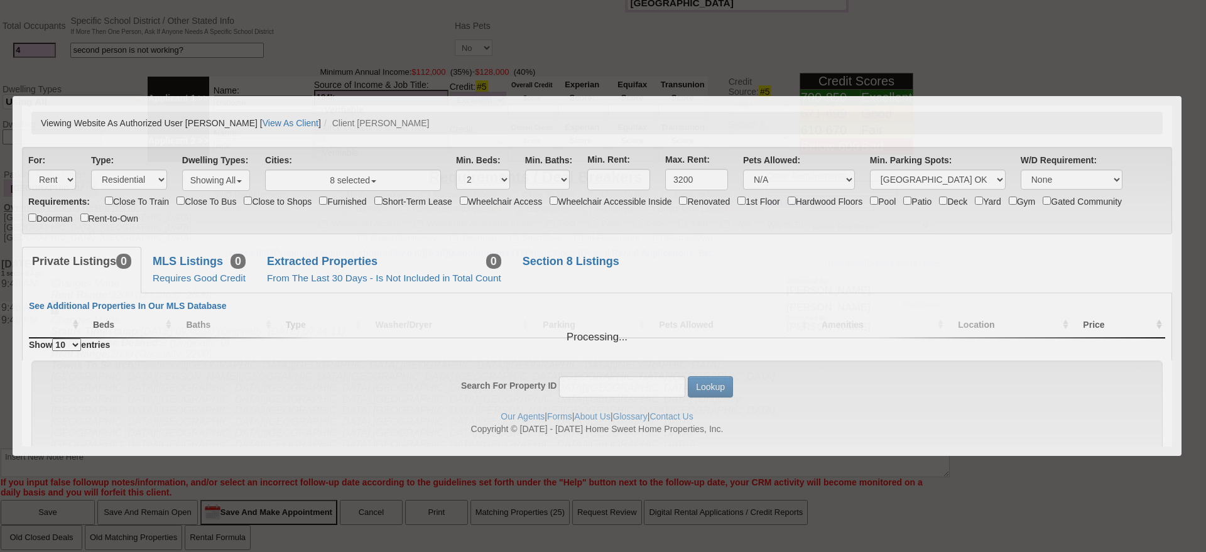
scroll to position [0, 0]
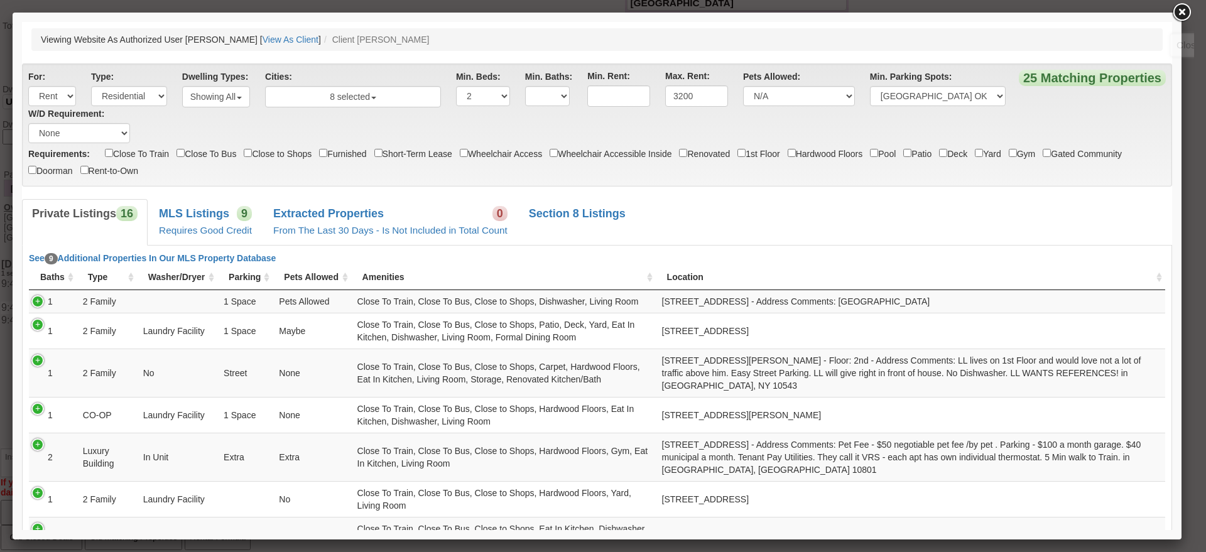
click at [1180, 17] on link at bounding box center [1181, 12] width 23 height 23
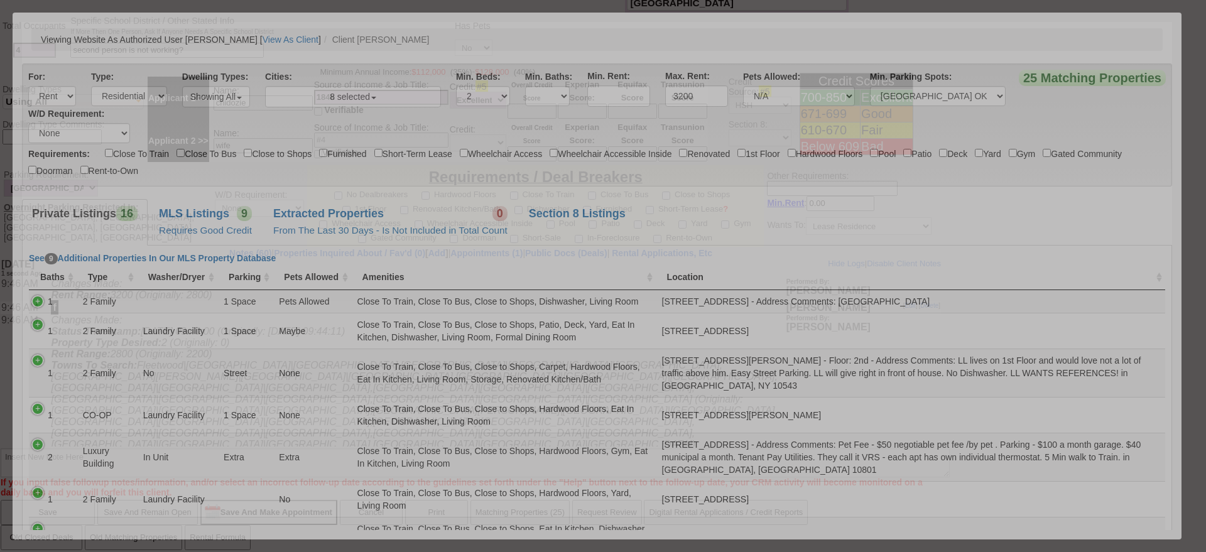
click at [1180, 17] on div at bounding box center [597, 276] width 1169 height 527
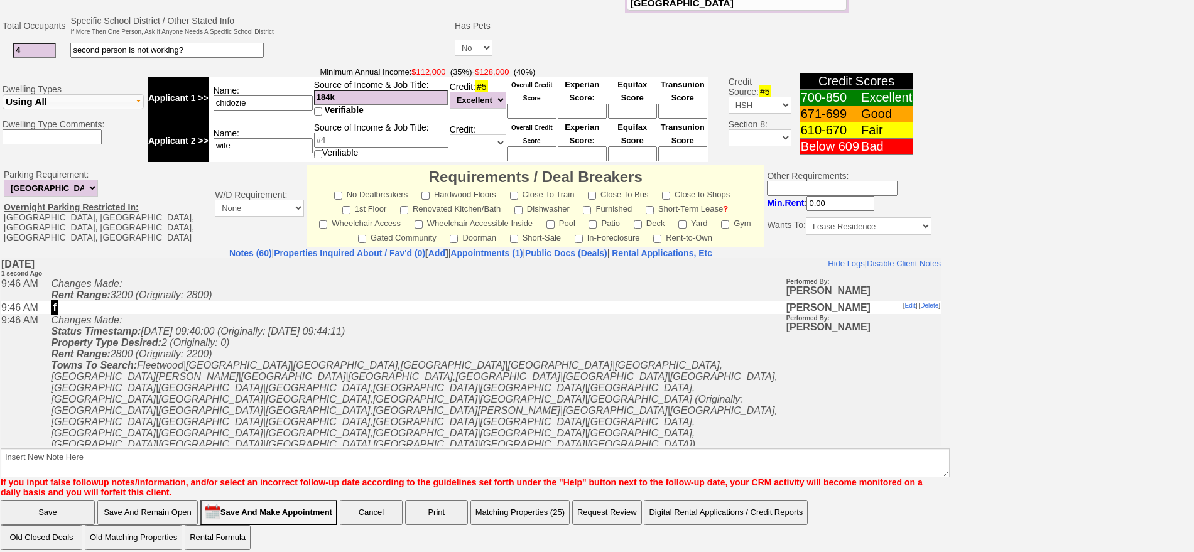
click at [506, 507] on button "Matching Properties (25)" at bounding box center [519, 512] width 99 height 25
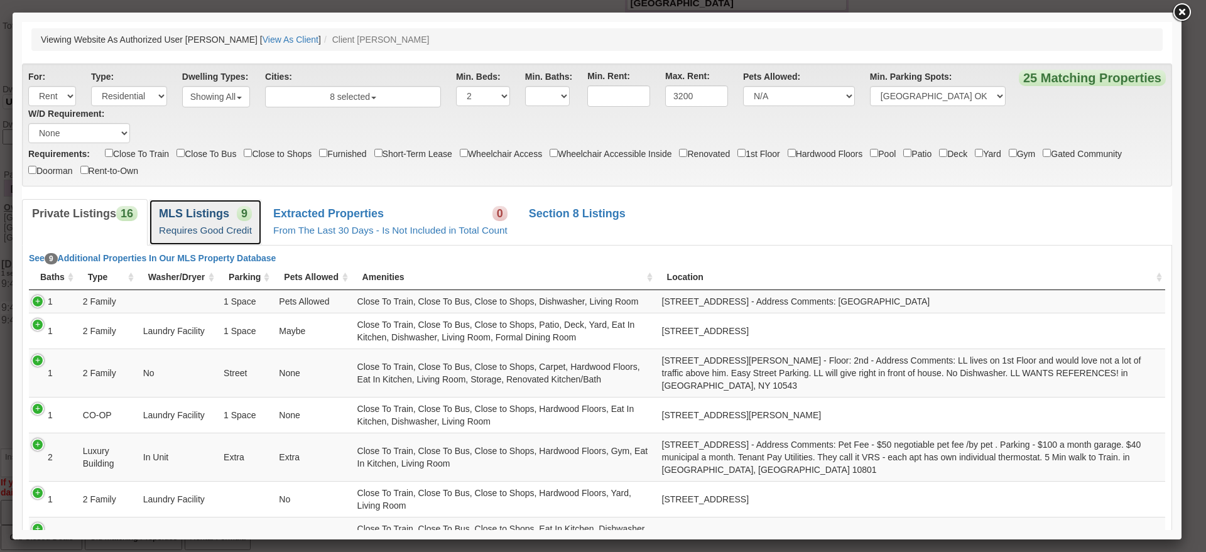
click at [212, 237] on link "MLS Listings 9 Requires Good Credit" at bounding box center [205, 222] width 113 height 46
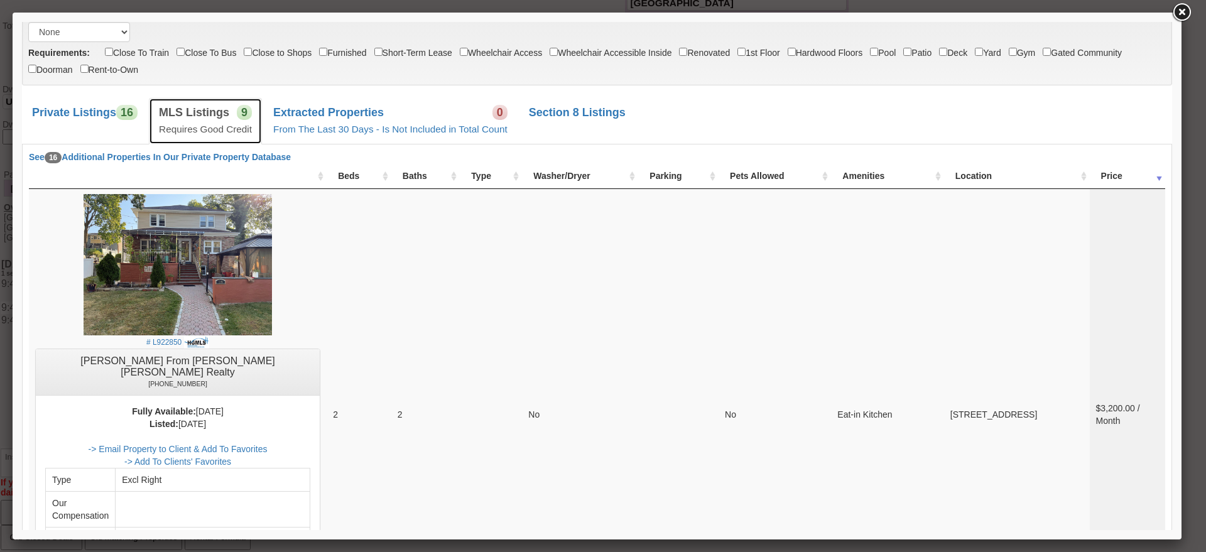
scroll to position [114, 0]
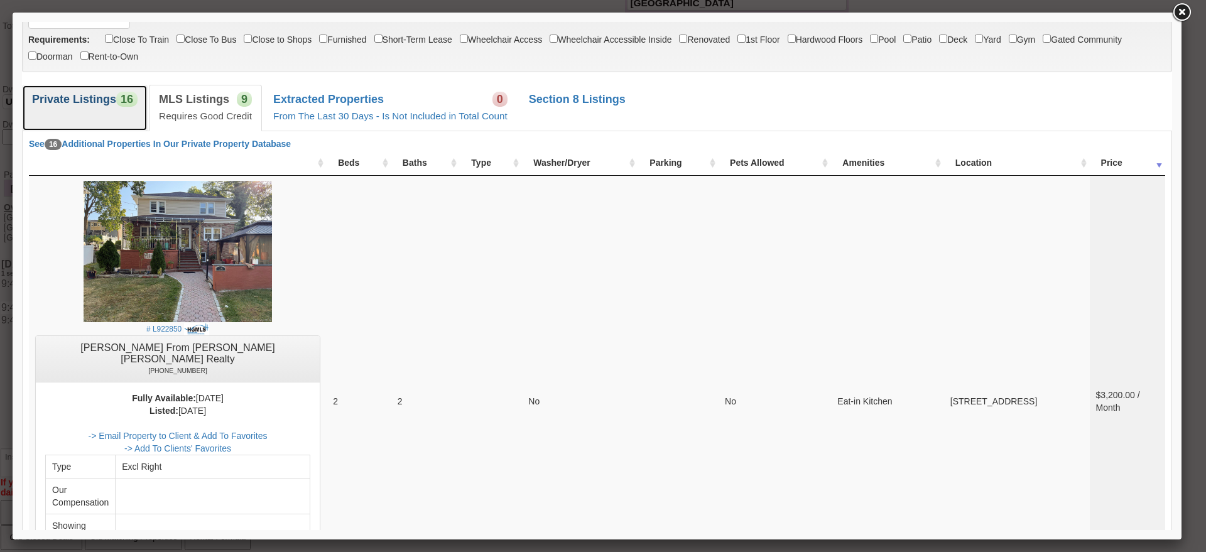
click at [87, 111] on link "Private Listings 16" at bounding box center [85, 108] width 126 height 46
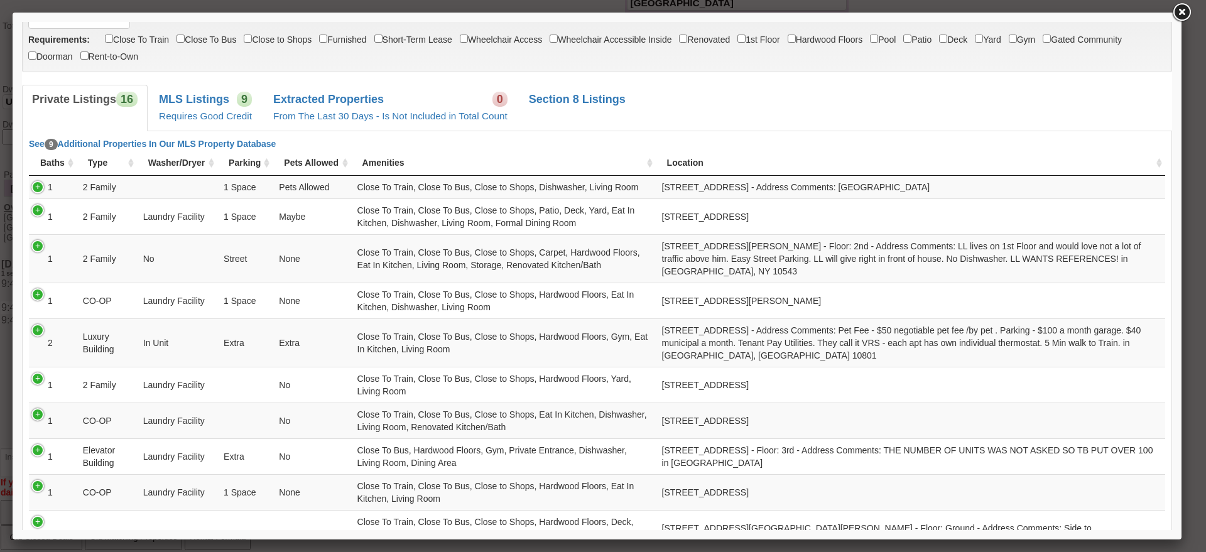
click at [1180, 20] on link at bounding box center [1181, 12] width 23 height 23
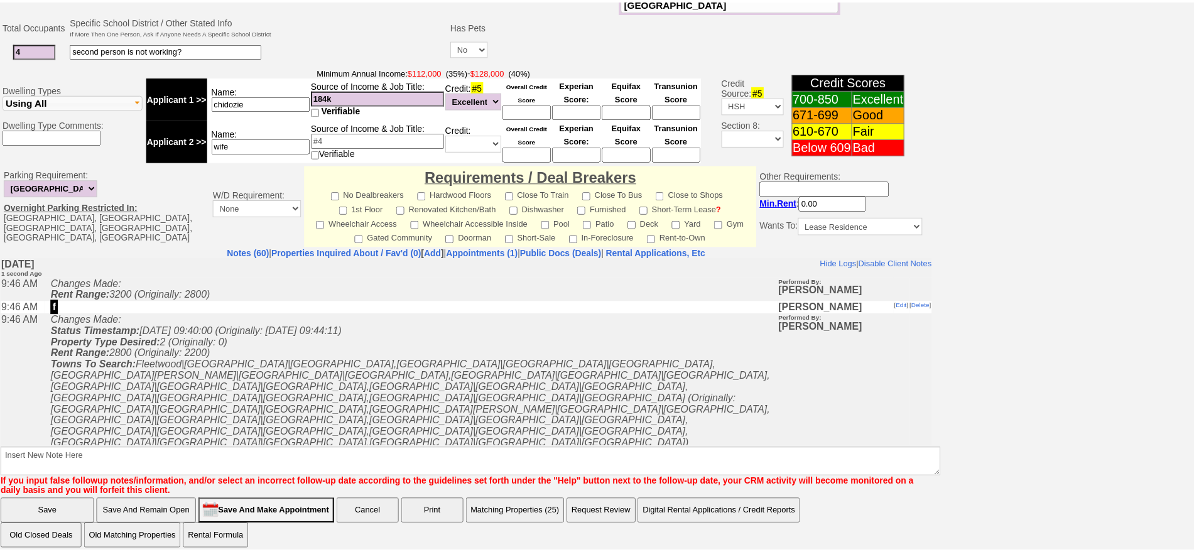
scroll to position [0, 0]
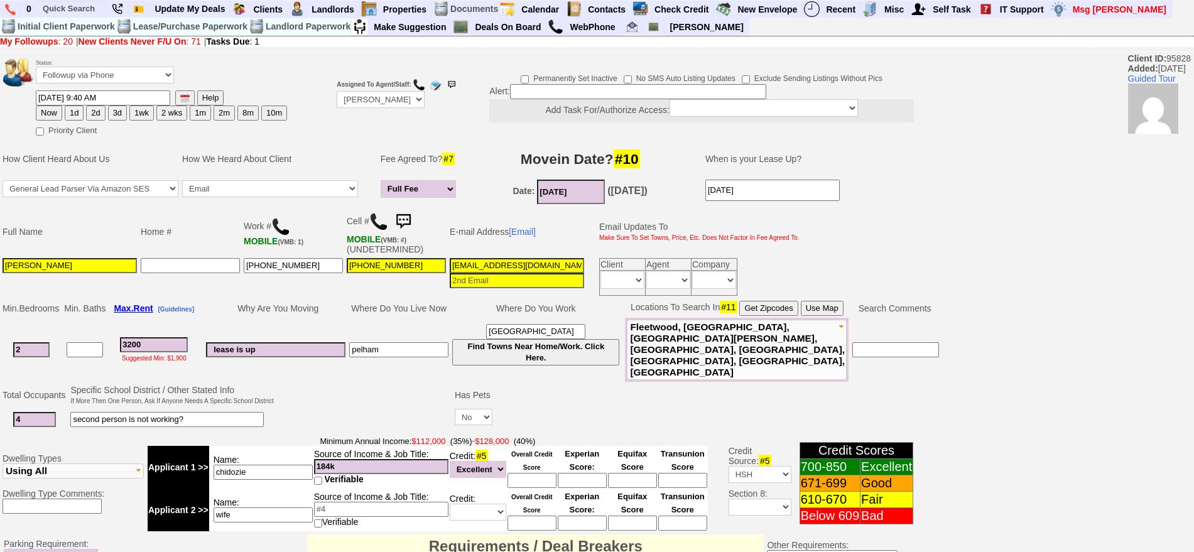
drag, startPoint x: 156, startPoint y: 340, endPoint x: 80, endPoint y: 340, distance: 75.4
click at [80, 340] on tr "2 3200 Suggested Min: $1,900 lease is up pelham manhattan Find Towns Near Home/…" at bounding box center [471, 350] width 940 height 64
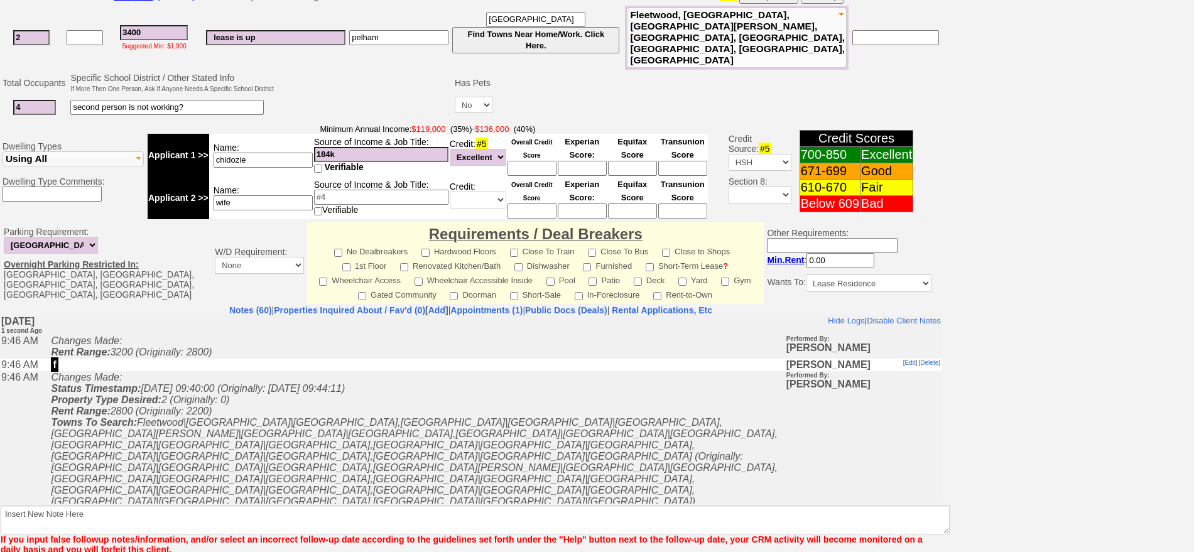
scroll to position [369, 0]
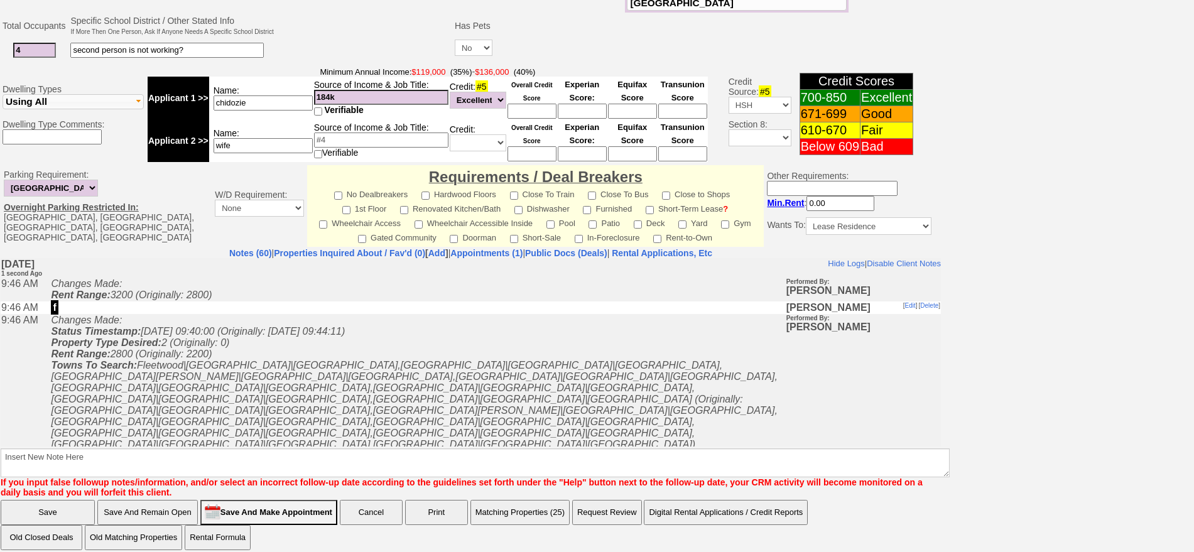
type input "3400"
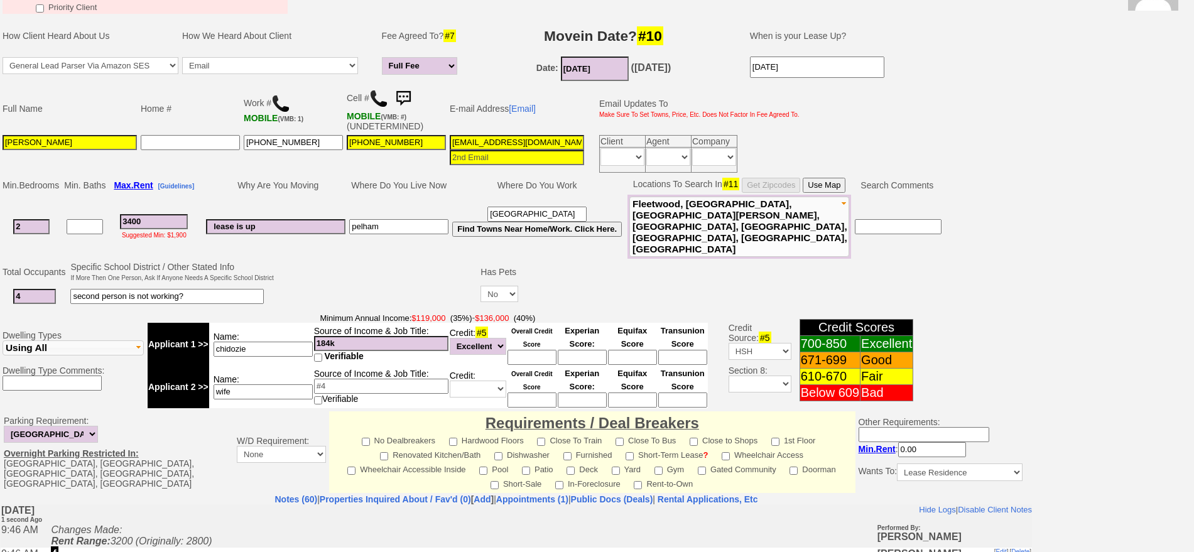
scroll to position [117, 0]
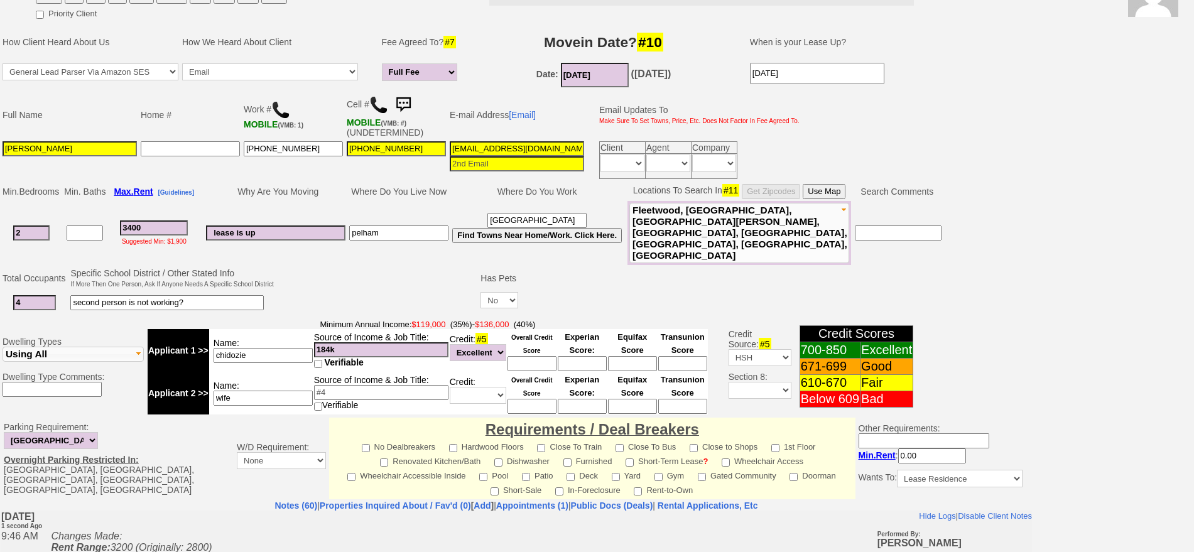
click at [822, 197] on button "Use Map" at bounding box center [824, 191] width 43 height 15
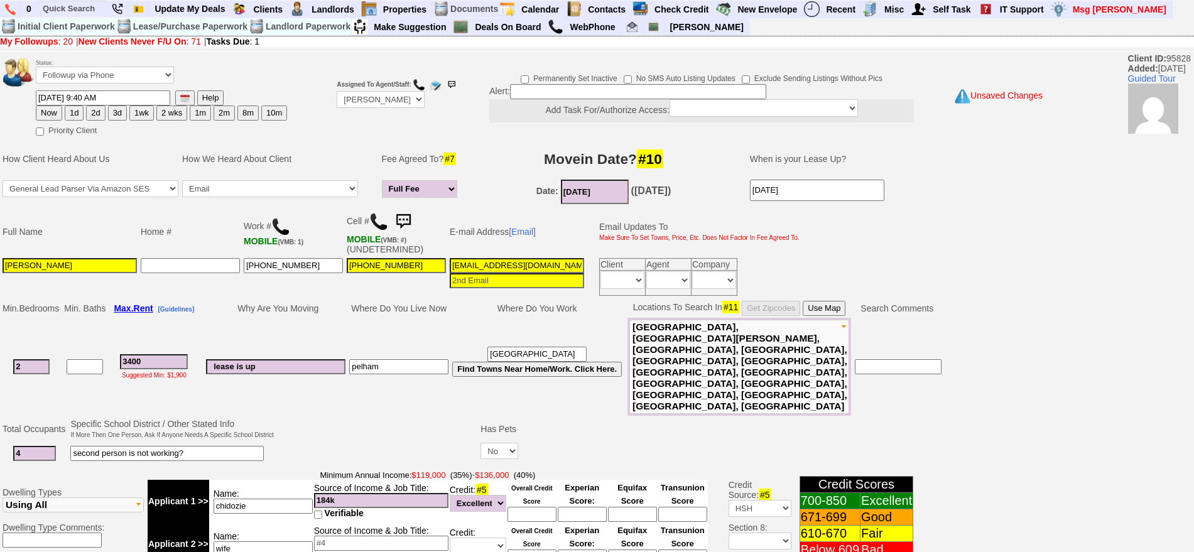
scroll to position [361, 0]
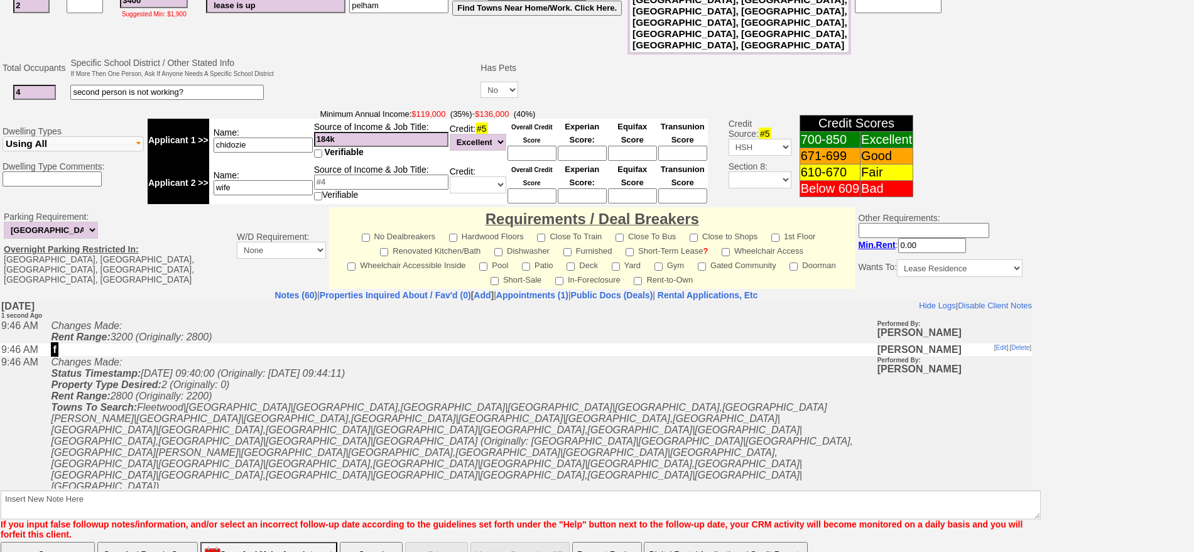
click at [173, 542] on input "Save And Remain Open" at bounding box center [147, 554] width 100 height 25
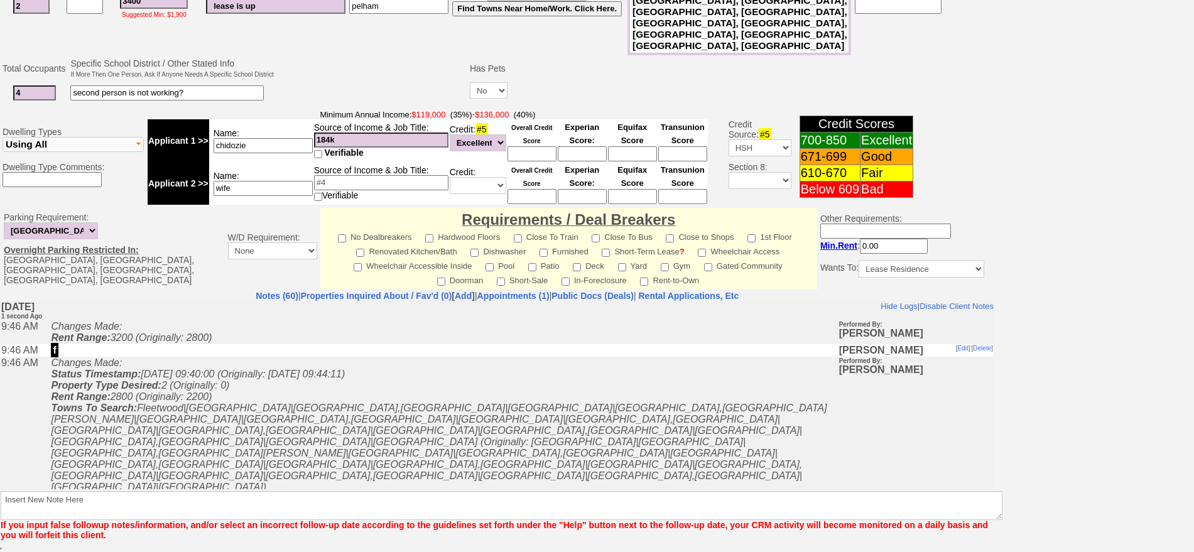
scroll to position [315, 0]
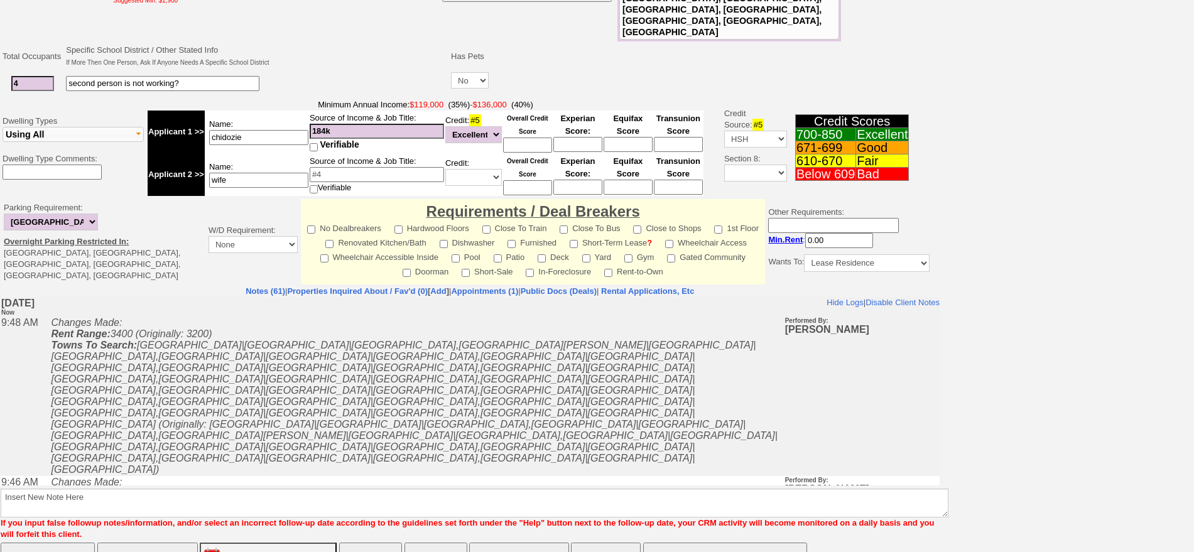
click at [519, 543] on button "Matching Properties (42)" at bounding box center [518, 555] width 99 height 25
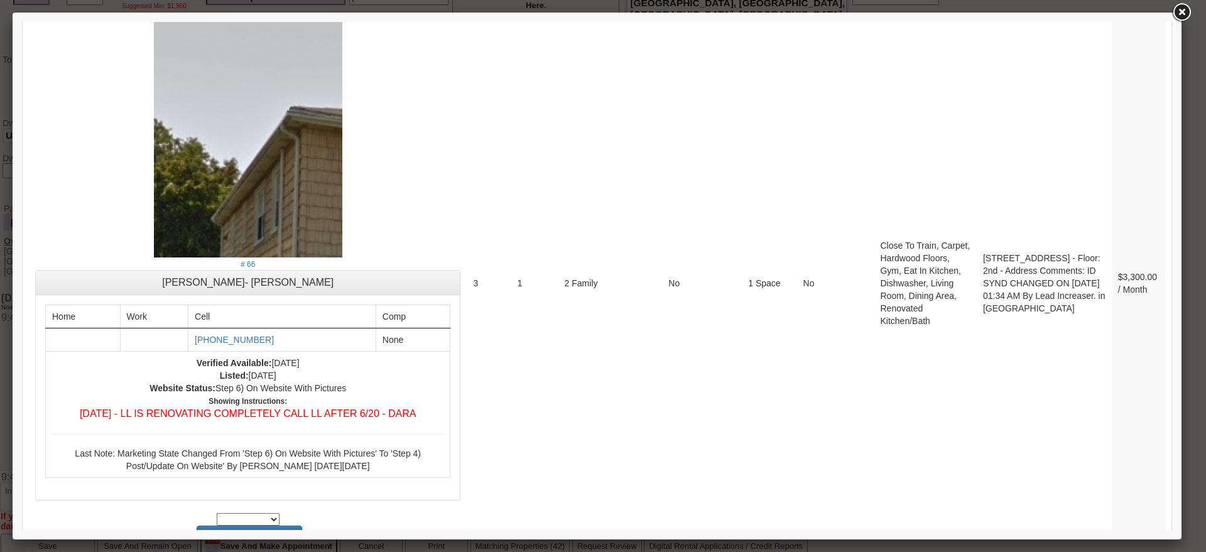
scroll to position [5103, 0]
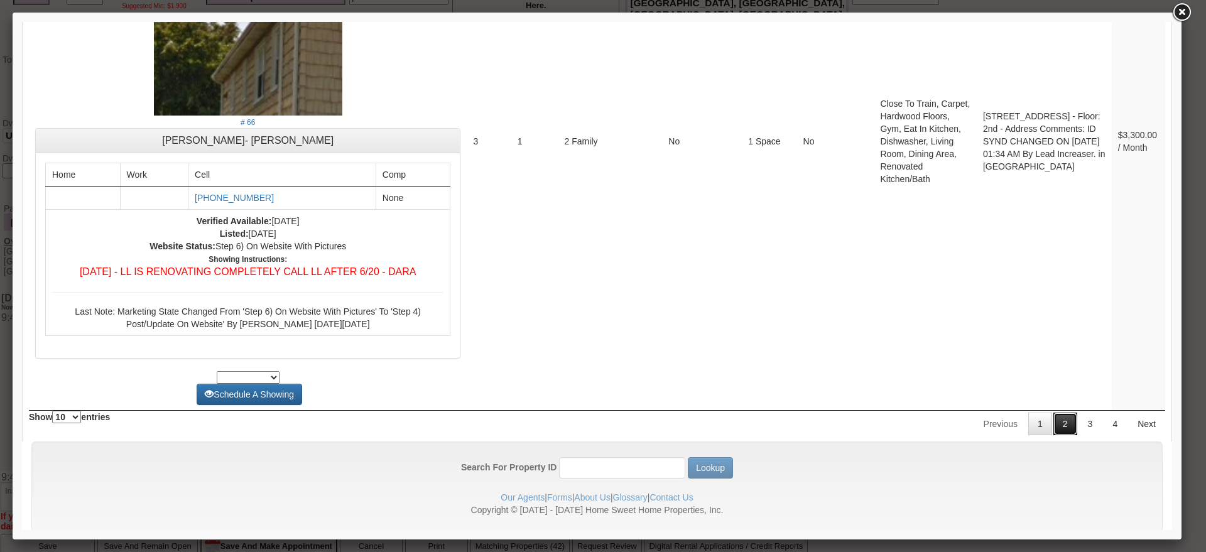
click at [1053, 413] on link "2" at bounding box center [1065, 424] width 24 height 23
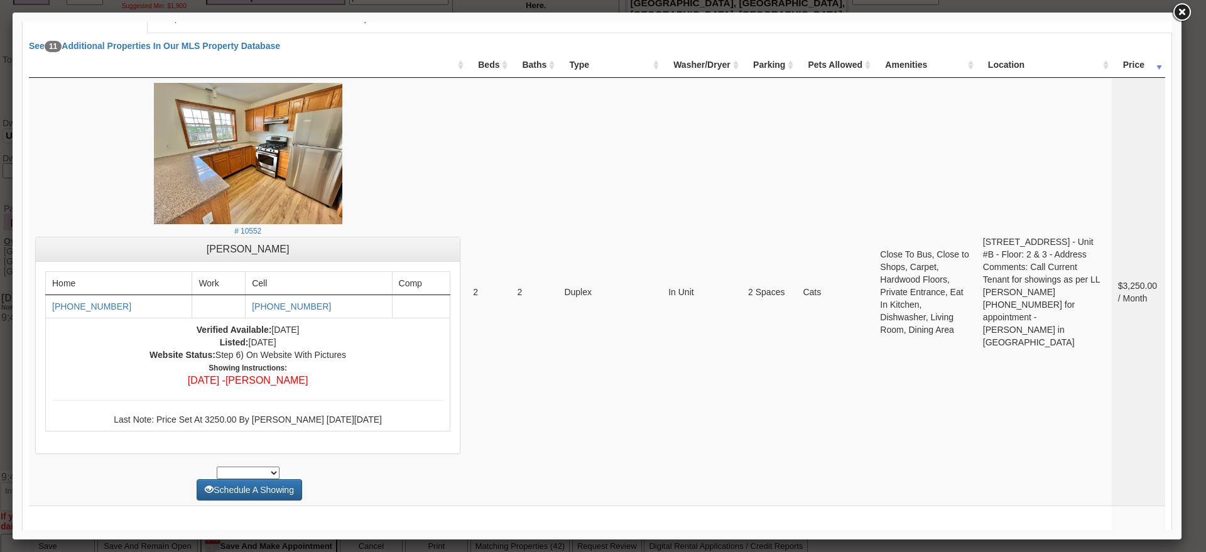
scroll to position [273, 0]
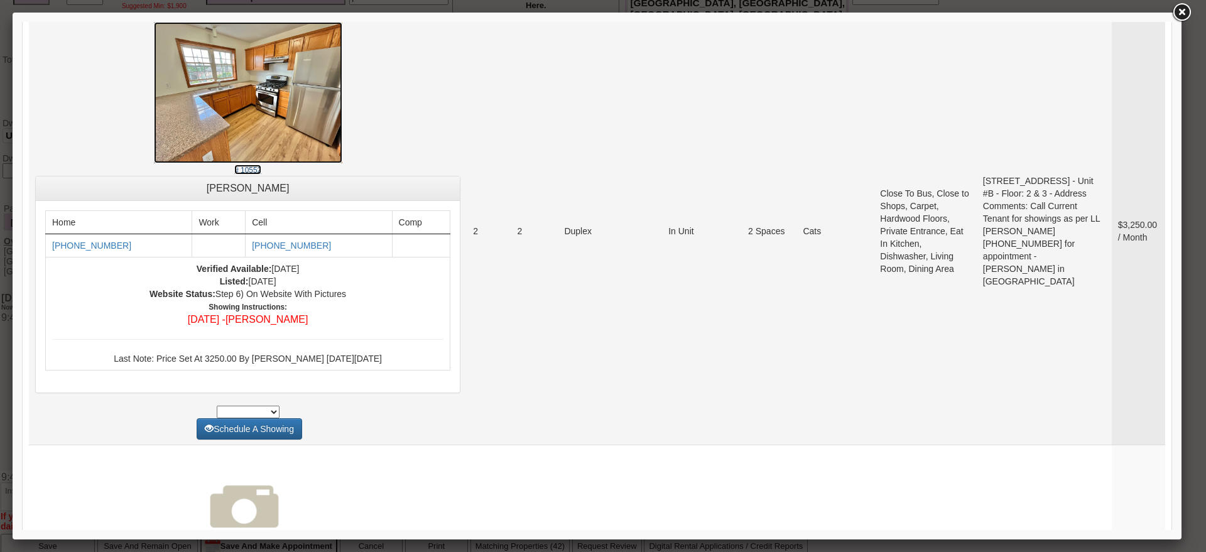
click at [342, 143] on img at bounding box center [248, 92] width 188 height 141
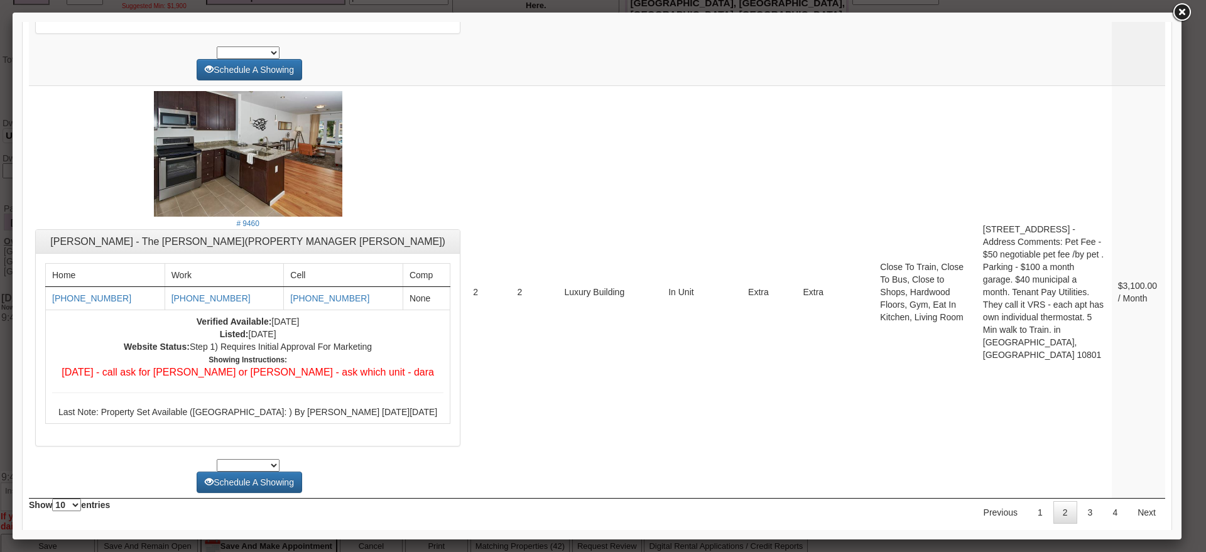
scroll to position [4675, 0]
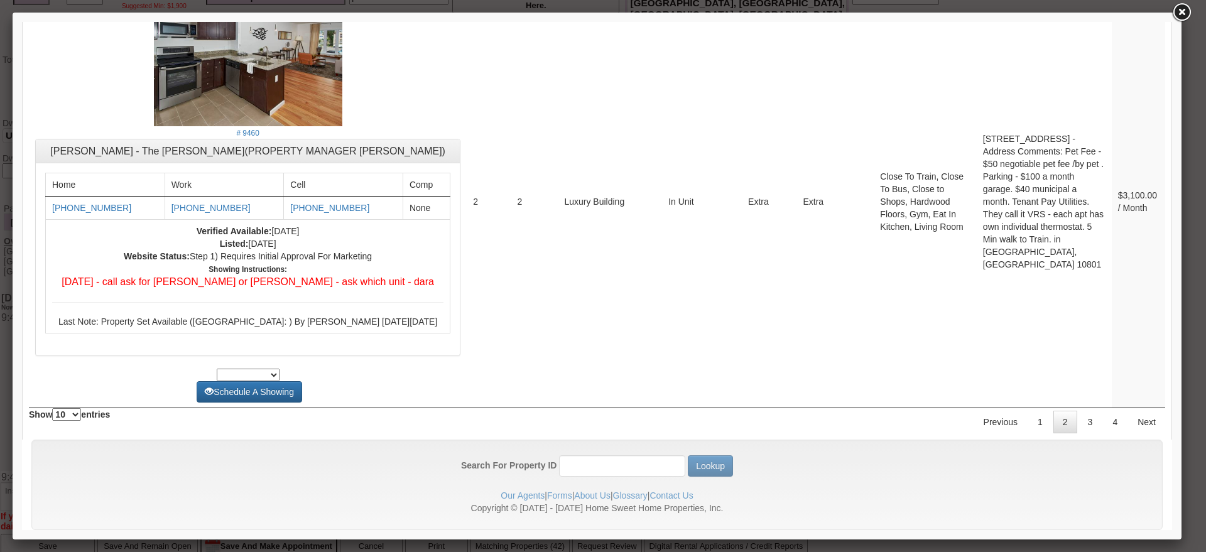
click at [1078, 411] on link "3" at bounding box center [1090, 422] width 24 height 23
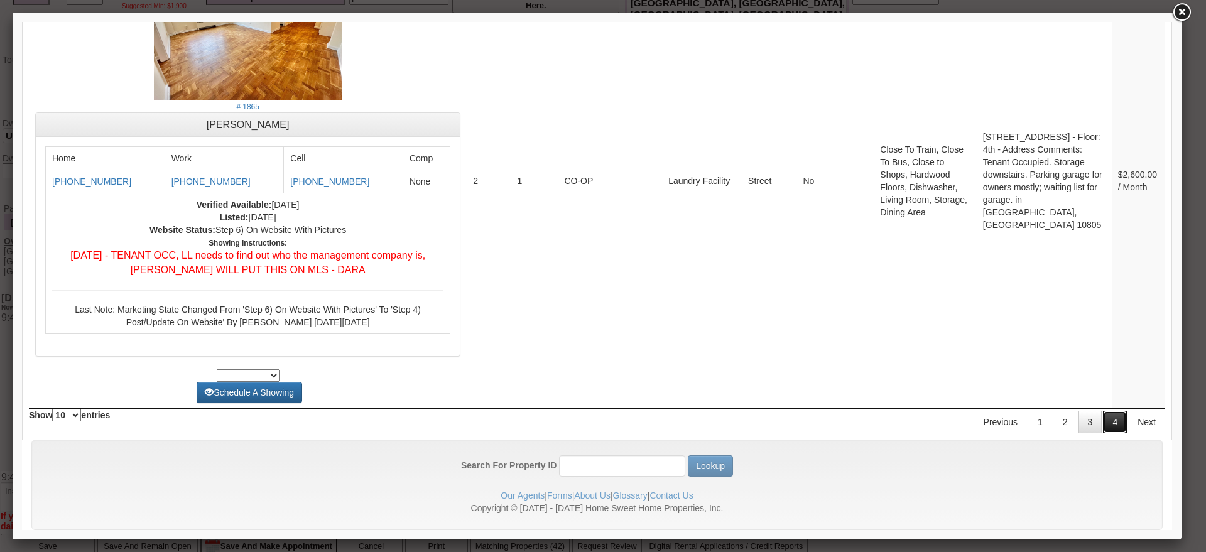
click at [1103, 411] on link "4" at bounding box center [1115, 422] width 24 height 23
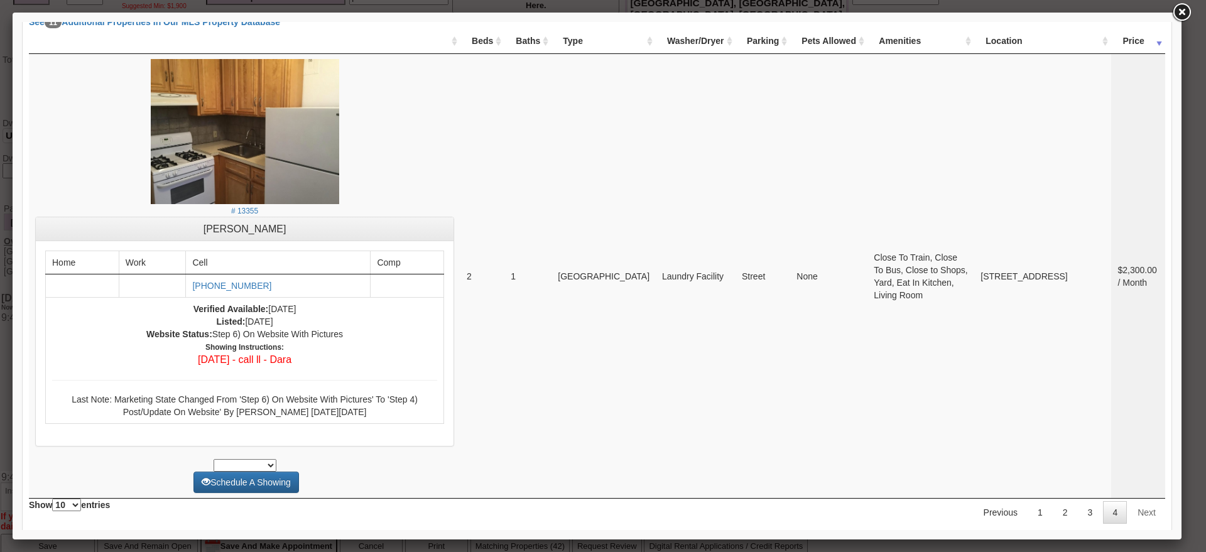
scroll to position [0, 0]
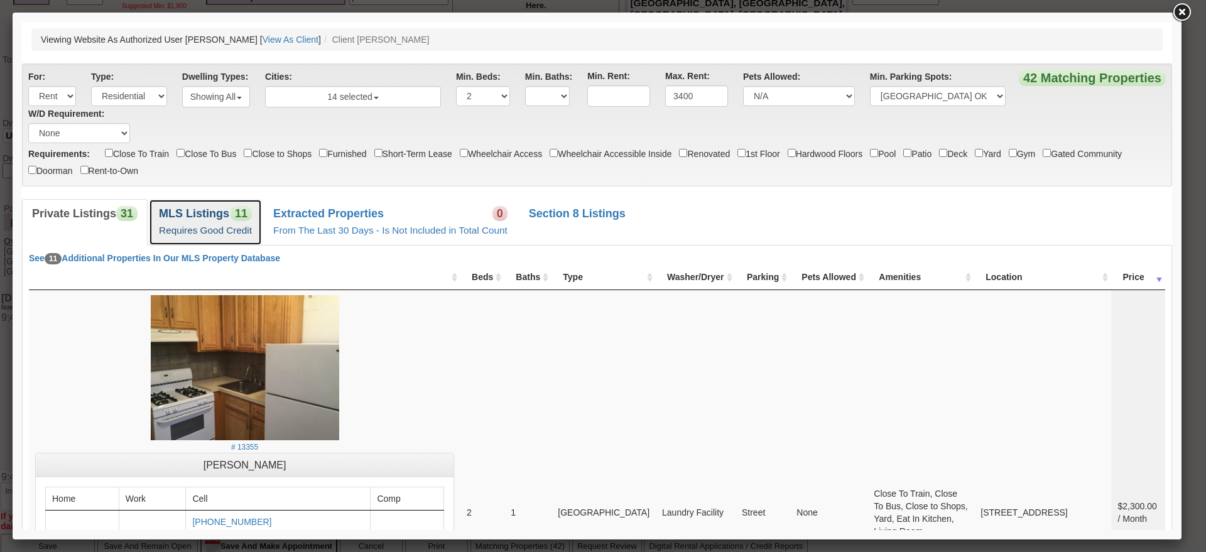
click at [224, 215] on b "MLS Listings" at bounding box center [194, 213] width 70 height 13
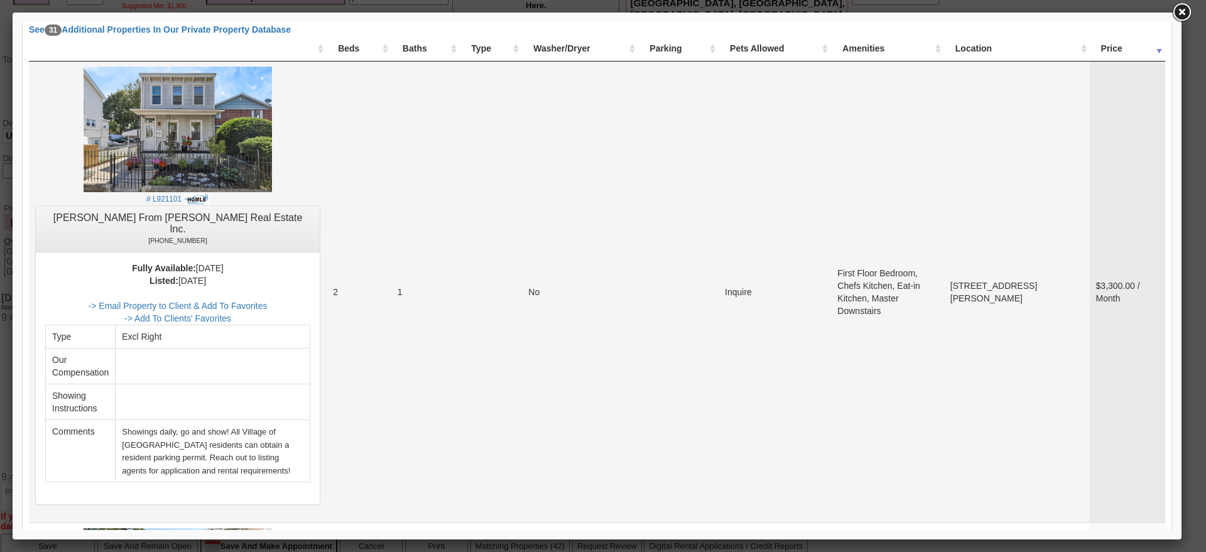
scroll to position [235, 0]
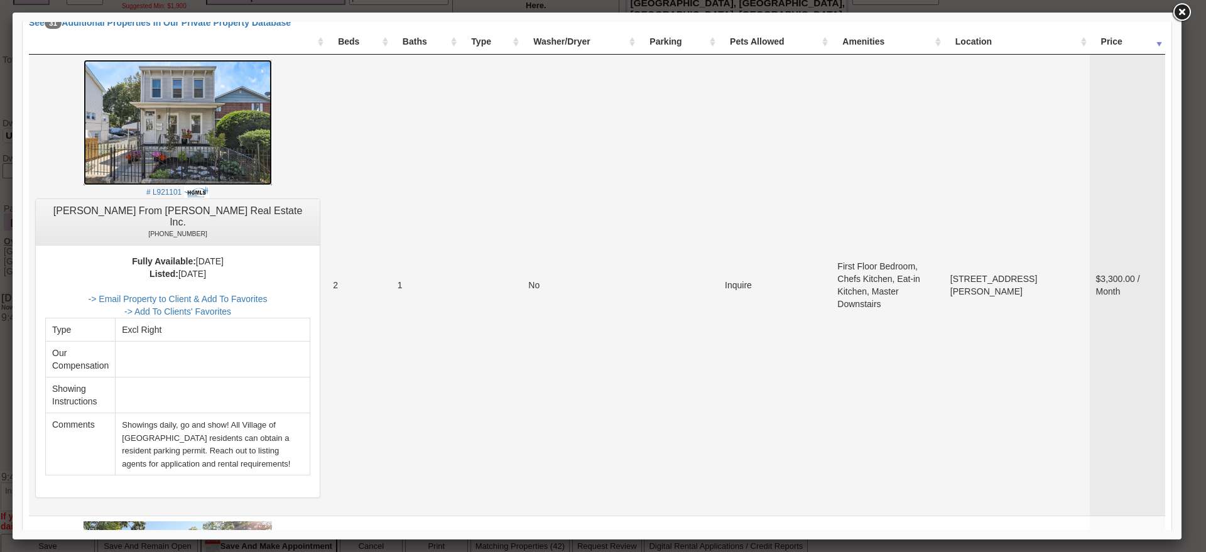
click at [232, 112] on img at bounding box center [178, 123] width 188 height 126
click at [268, 294] on link "-> Email Property to Client & Add To Favorites" at bounding box center [178, 299] width 179 height 10
click at [239, 139] on img at bounding box center [178, 123] width 188 height 126
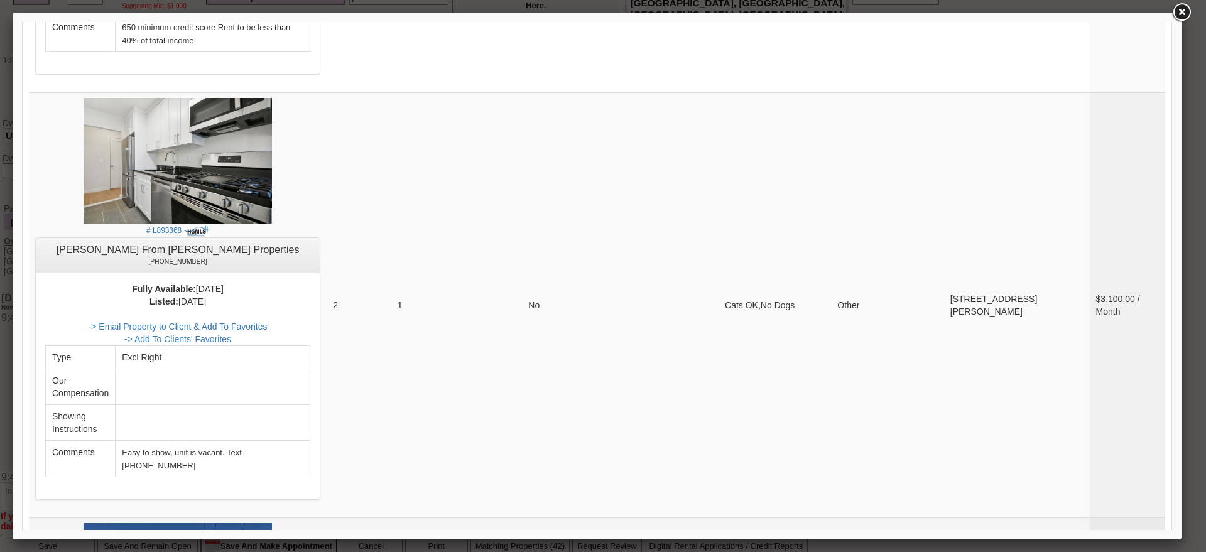
scroll to position [1177, 0]
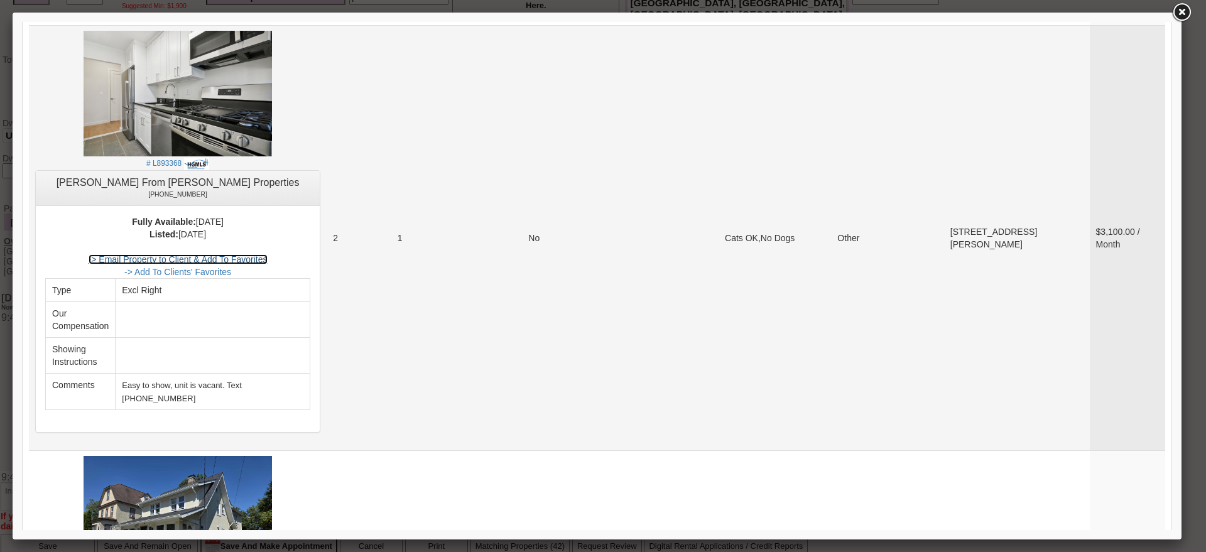
click at [268, 254] on link "-> Email Property to Client & Add To Favorites" at bounding box center [178, 259] width 179 height 10
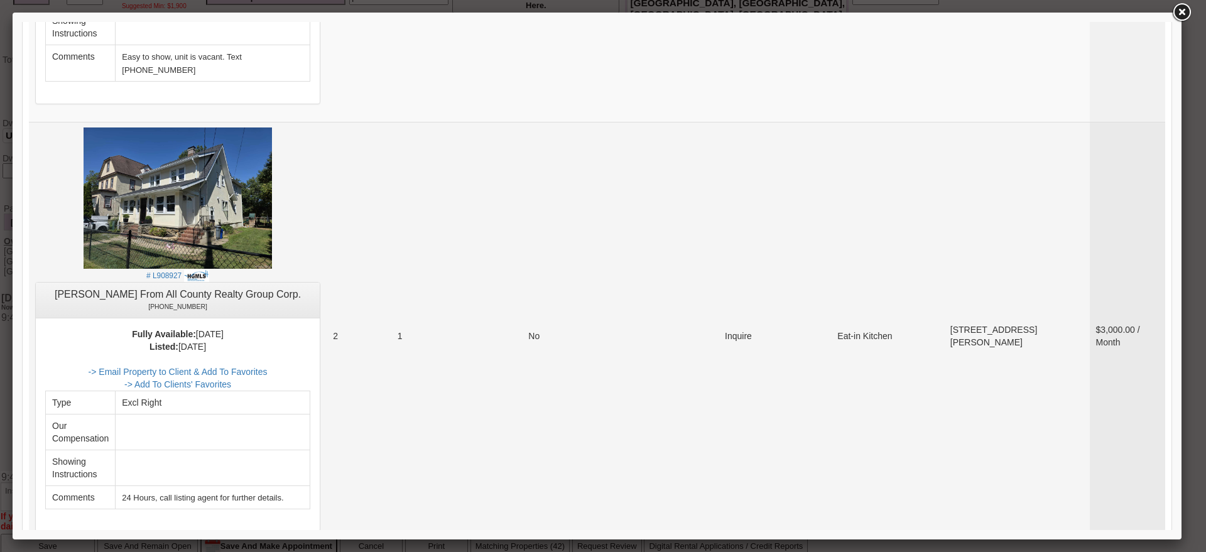
scroll to position [1491, 0]
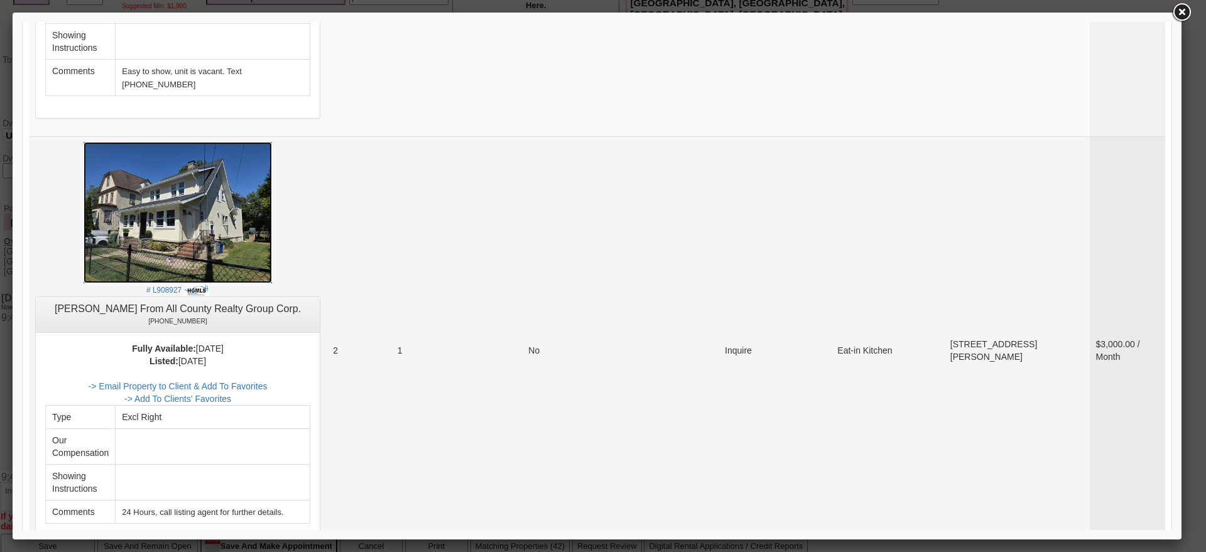
click at [244, 221] on img at bounding box center [178, 212] width 188 height 141
click at [268, 381] on link "-> Email Property to Client & Add To Favorites" at bounding box center [178, 386] width 179 height 10
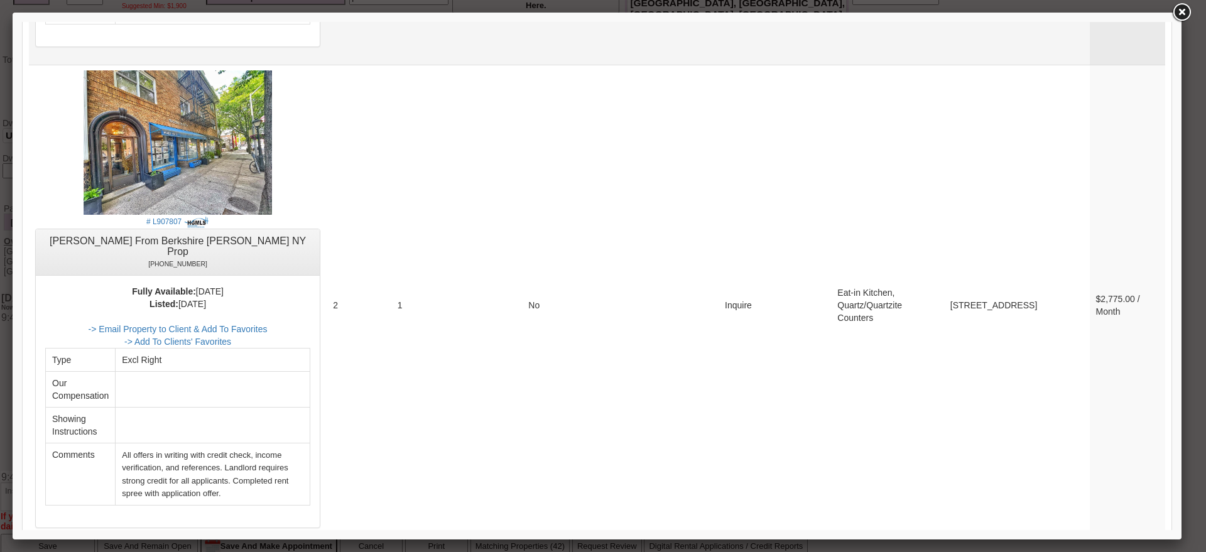
scroll to position [3689, 0]
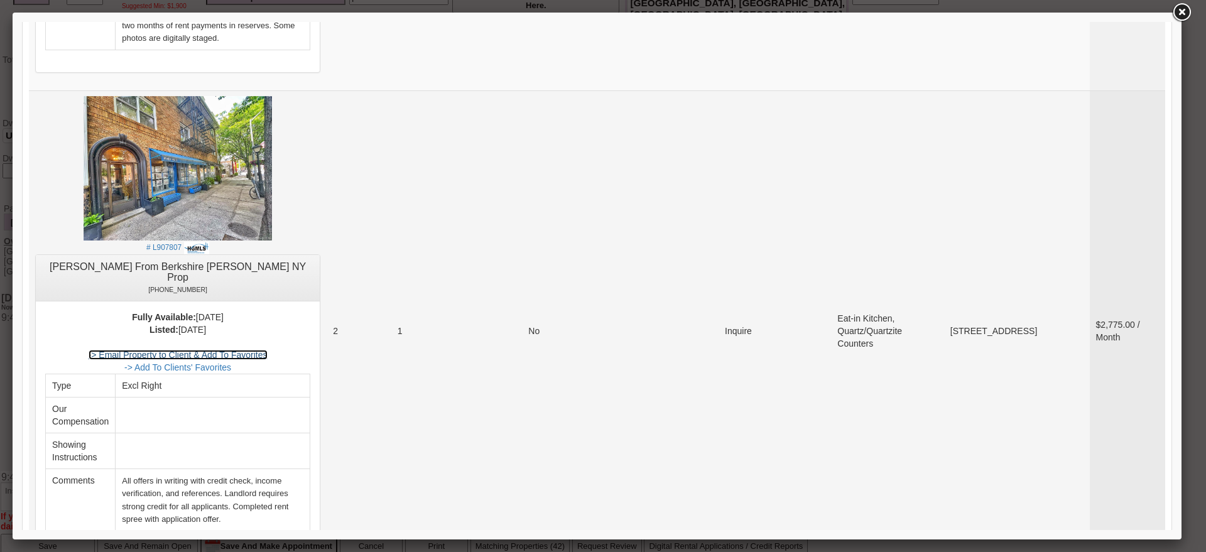
click at [268, 350] on link "-> Email Property to Client & Add To Favorites" at bounding box center [178, 355] width 179 height 10
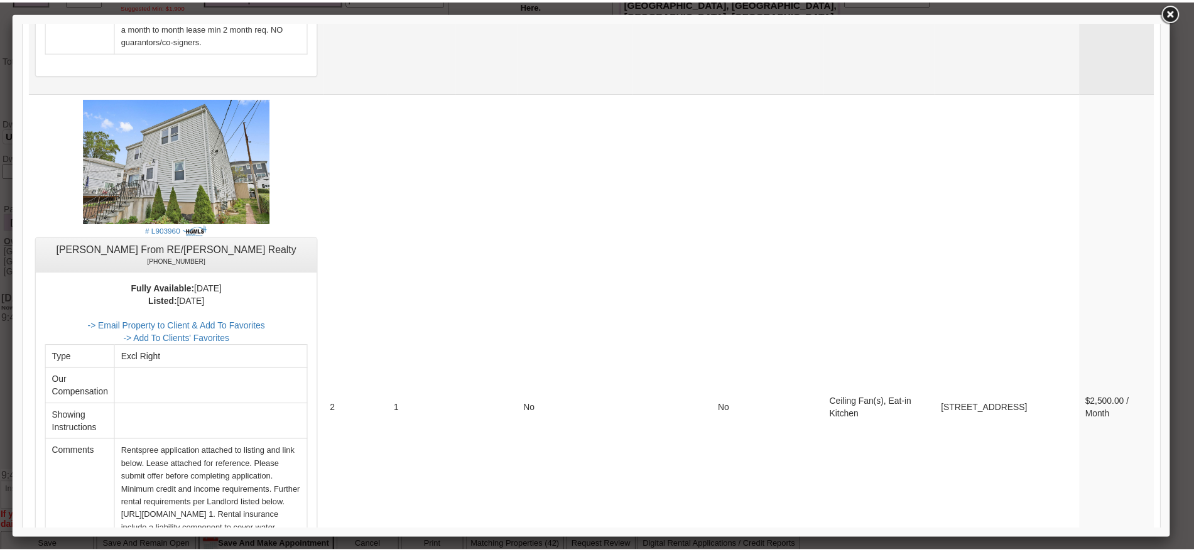
scroll to position [4912, 0]
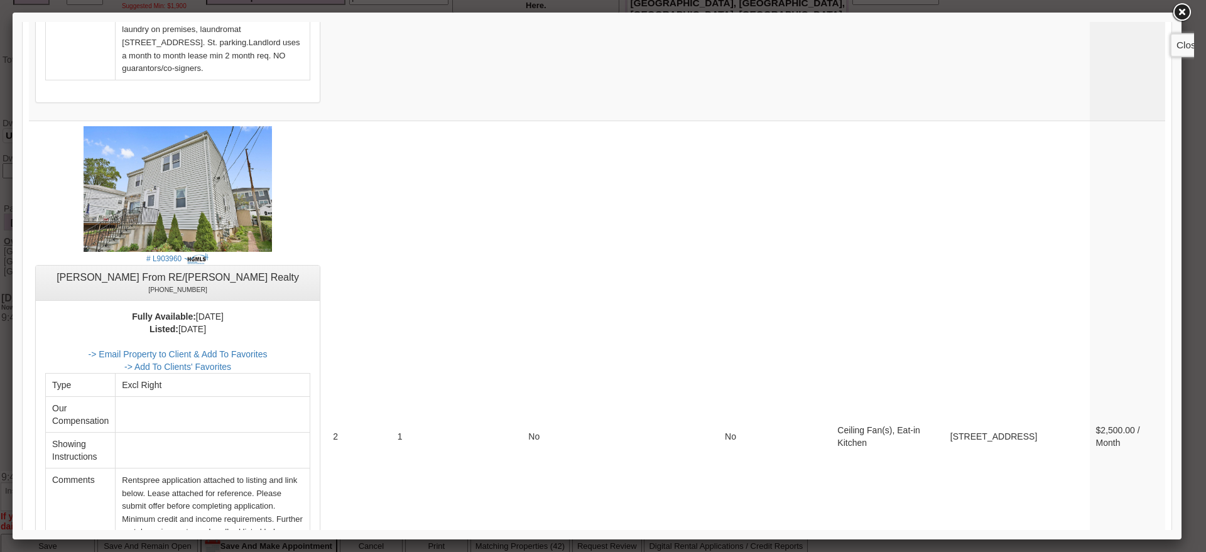
click at [1184, 9] on link at bounding box center [1181, 12] width 23 height 23
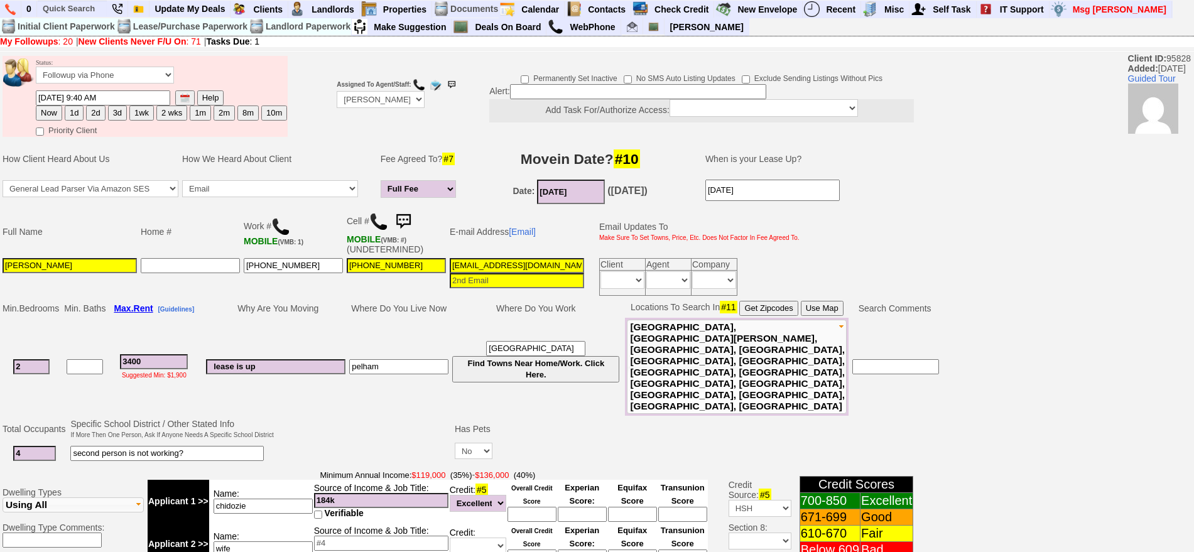
scroll to position [369, 0]
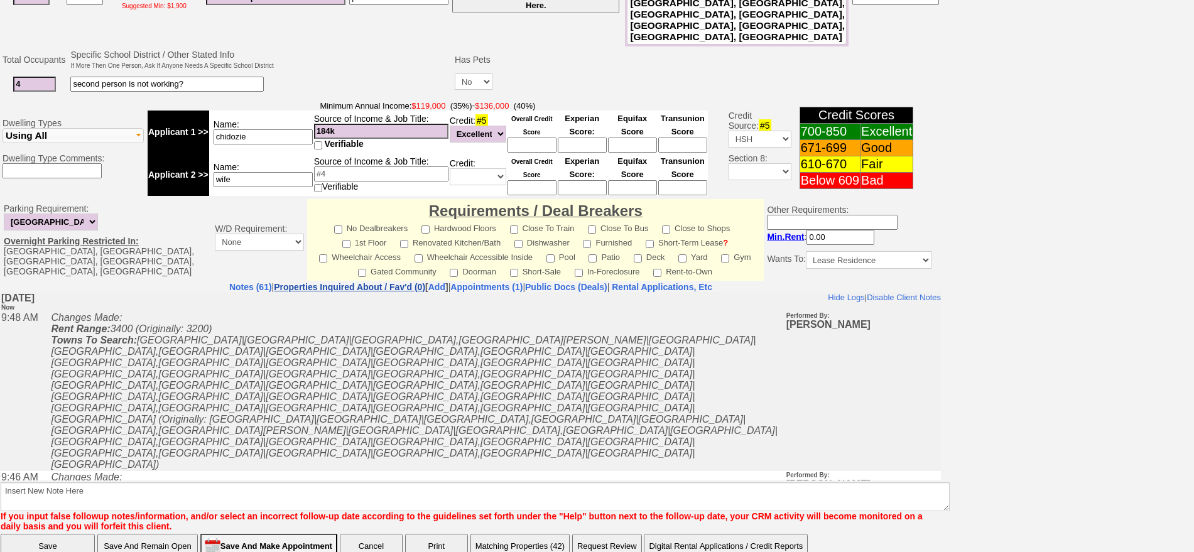
click at [328, 281] on td "Notes (61) | Properties Inquired About / Fav'd (0) [ Add ] | Appointments (1) |…" at bounding box center [470, 406] width 941 height 251
click at [332, 282] on link "Properties Inquired About / Fav'd (0)" at bounding box center [349, 287] width 151 height 10
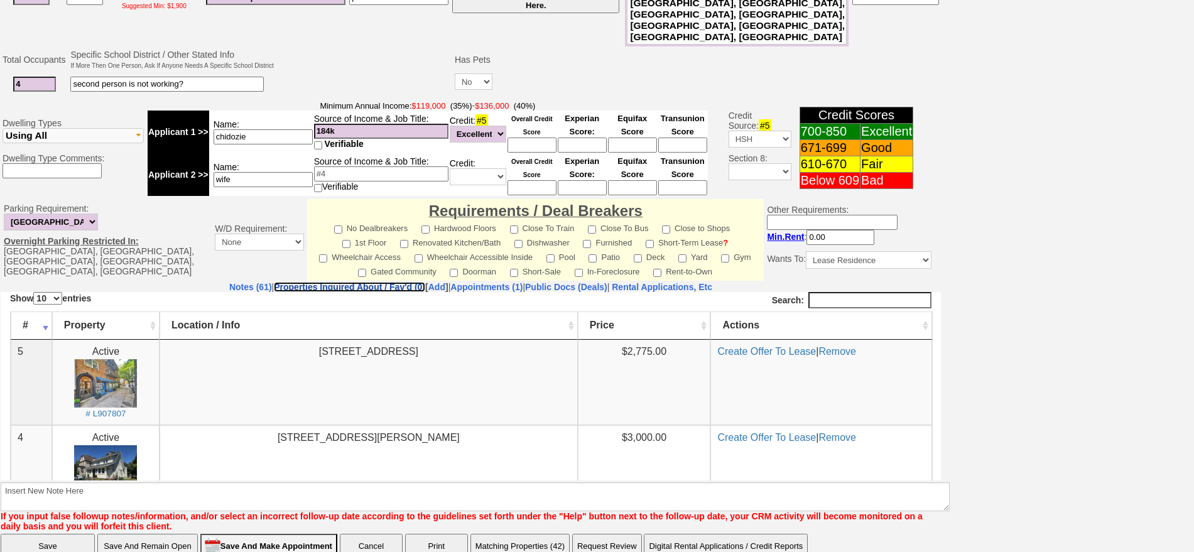
scroll to position [0, 0]
click at [122, 390] on img at bounding box center [105, 383] width 63 height 48
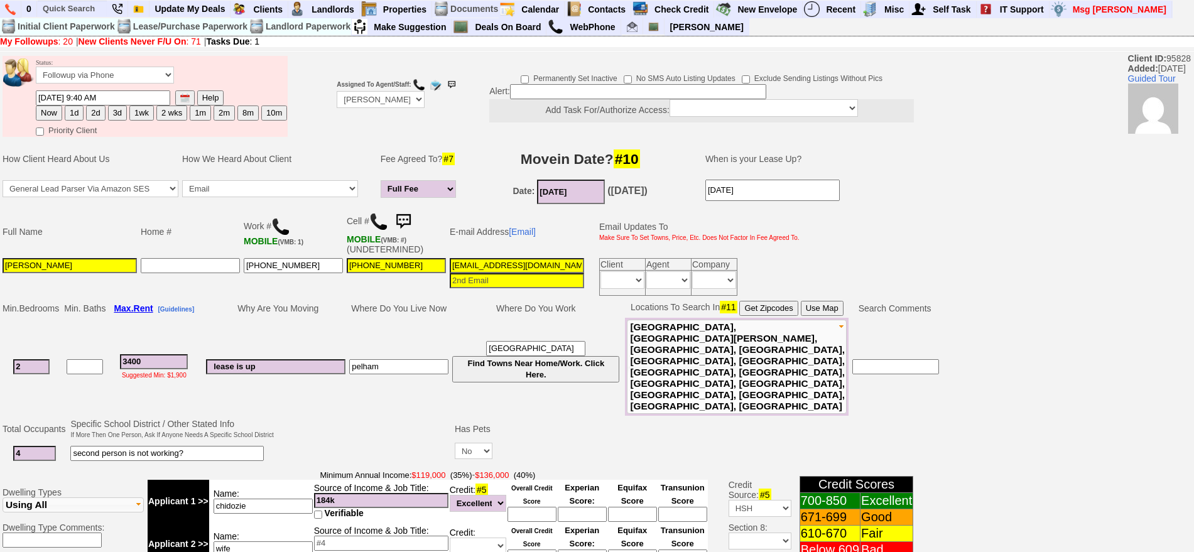
click at [404, 212] on img at bounding box center [403, 221] width 25 height 25
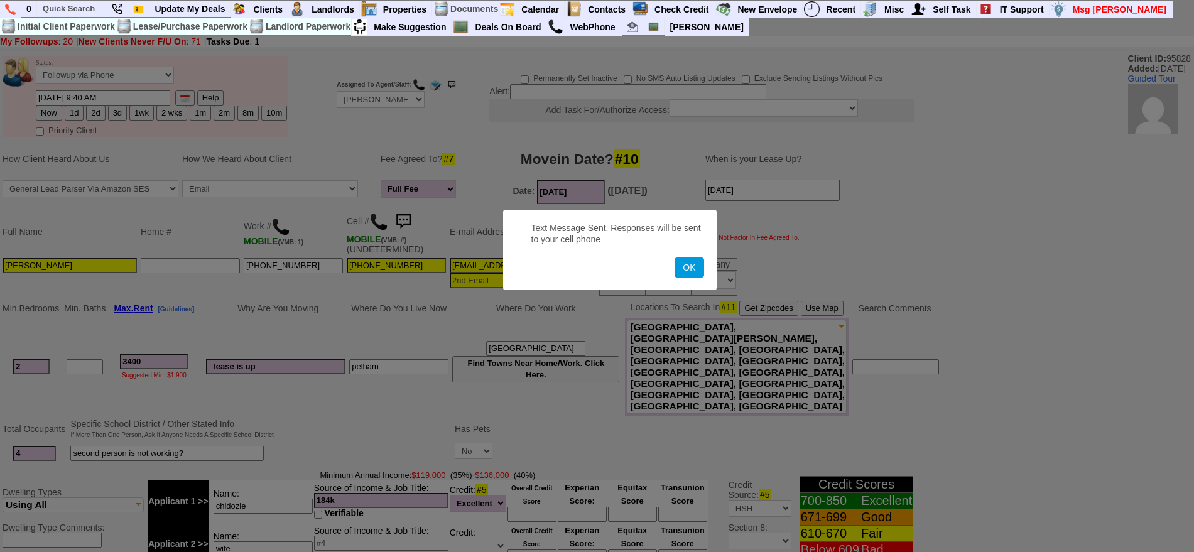
click at [674, 257] on button "OK" at bounding box center [688, 267] width 29 height 20
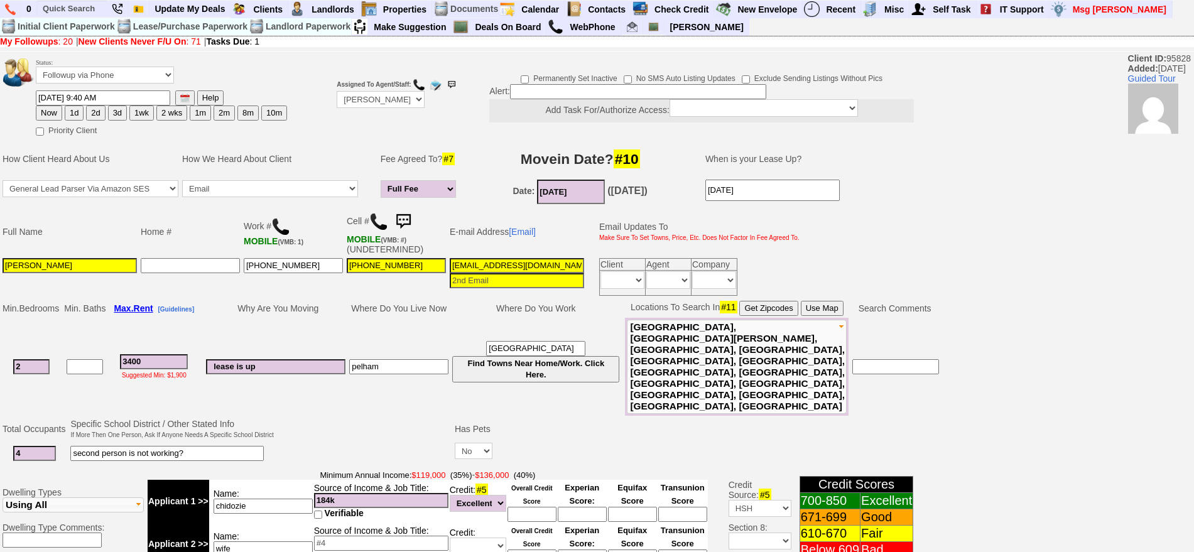
click at [416, 214] on img at bounding box center [403, 221] width 25 height 25
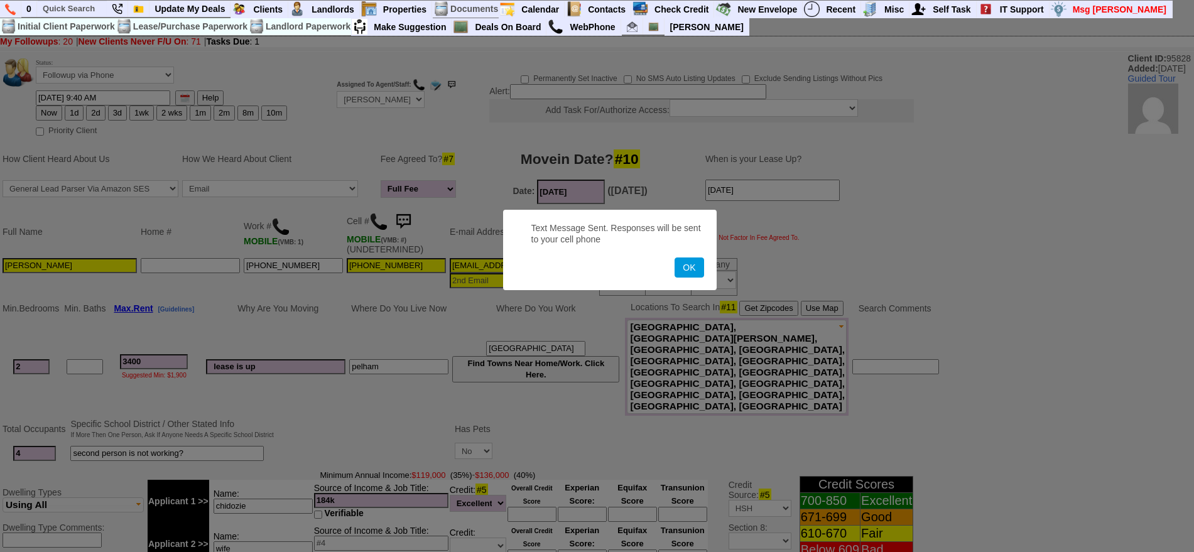
click at [674, 257] on button "OK" at bounding box center [688, 267] width 29 height 20
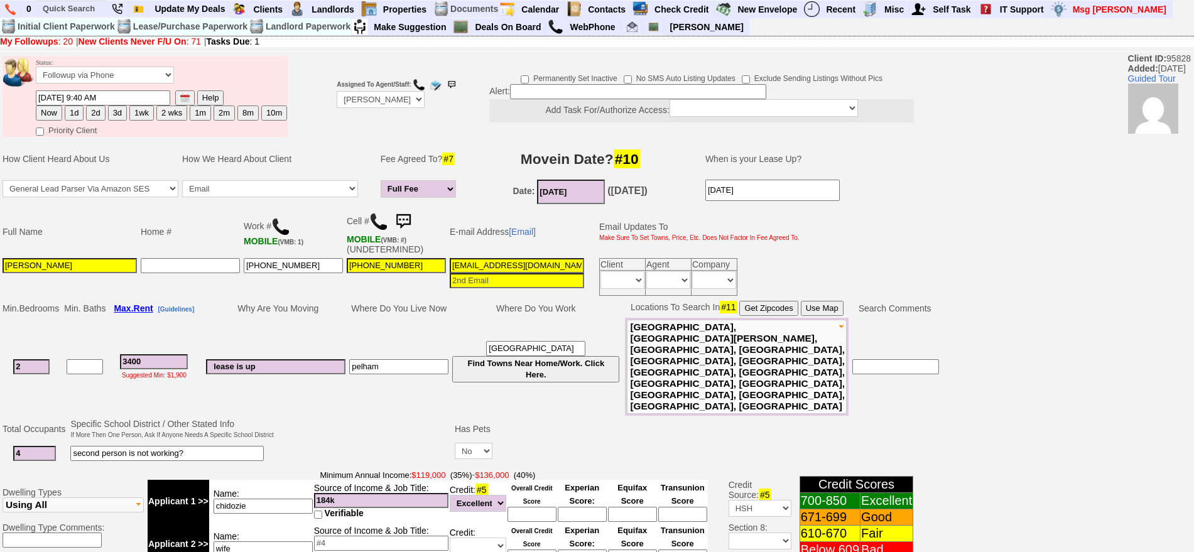
click at [410, 225] on img at bounding box center [403, 221] width 25 height 25
click at [403, 224] on img at bounding box center [403, 221] width 25 height 25
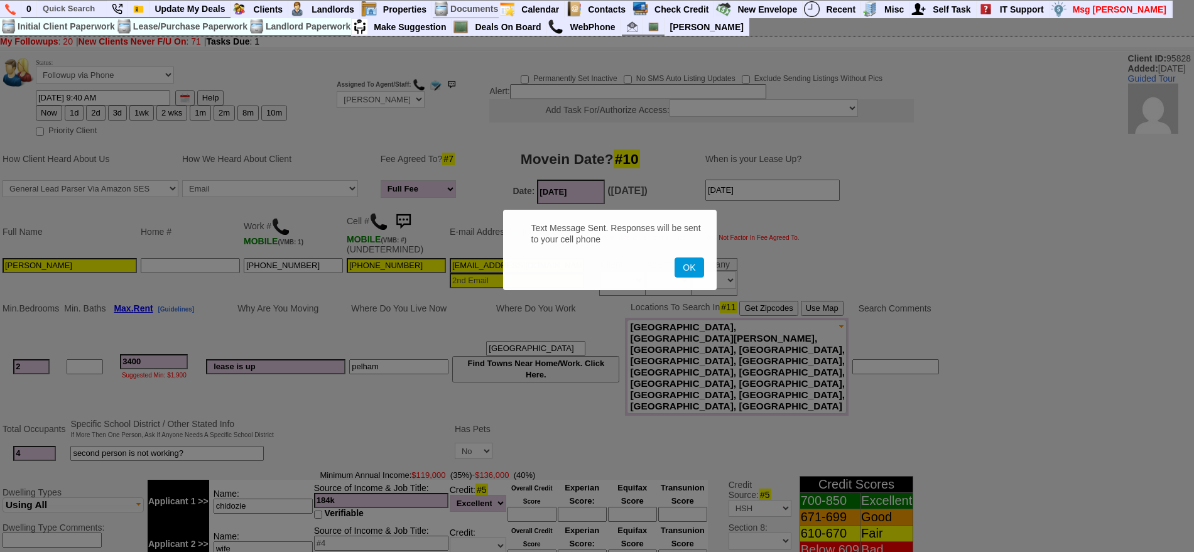
click at [674, 257] on button "OK" at bounding box center [688, 267] width 29 height 20
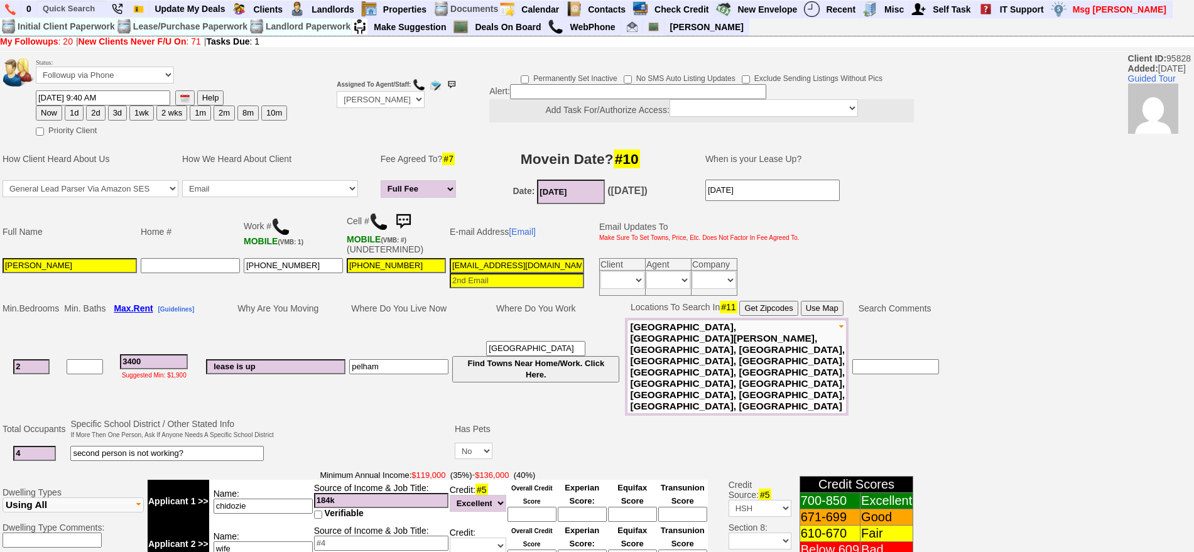
click at [401, 219] on img at bounding box center [403, 221] width 25 height 25
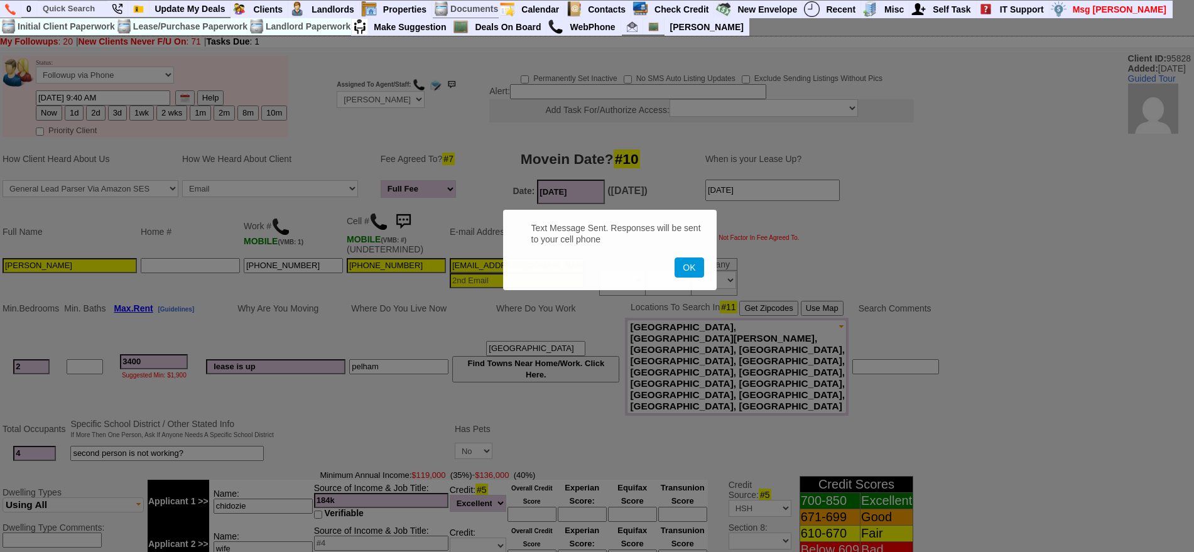
click at [674, 257] on button "OK" at bounding box center [688, 267] width 29 height 20
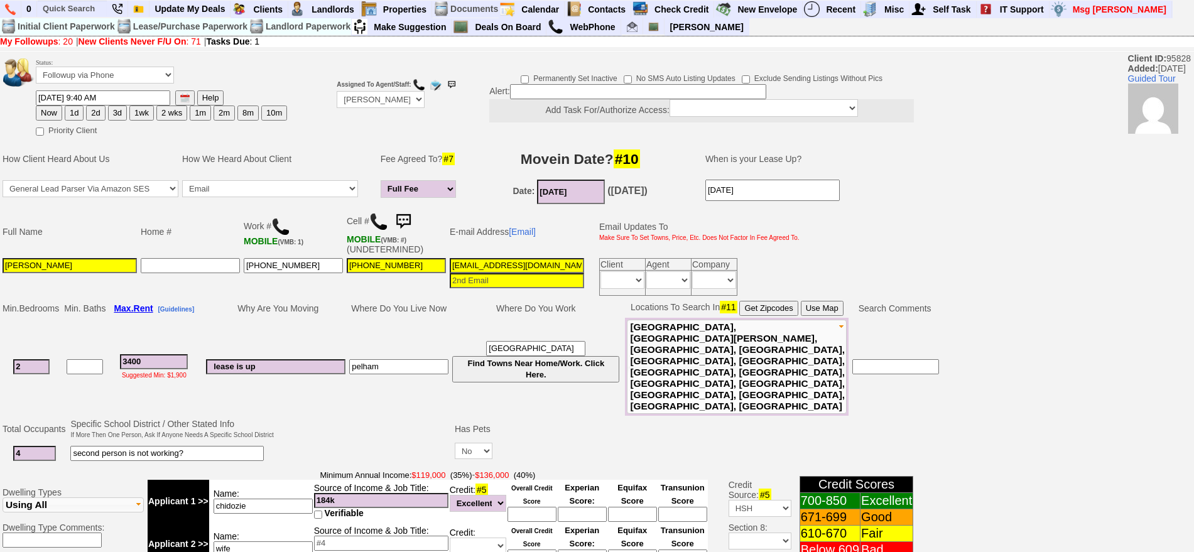
click at [401, 219] on img at bounding box center [403, 221] width 25 height 25
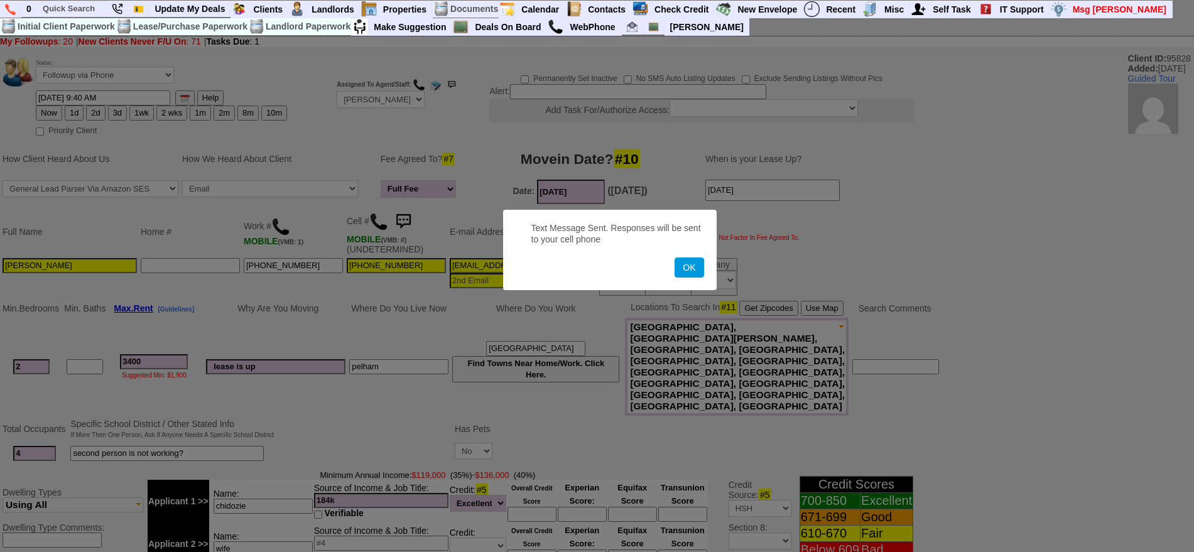
click at [674, 257] on button "OK" at bounding box center [688, 267] width 29 height 20
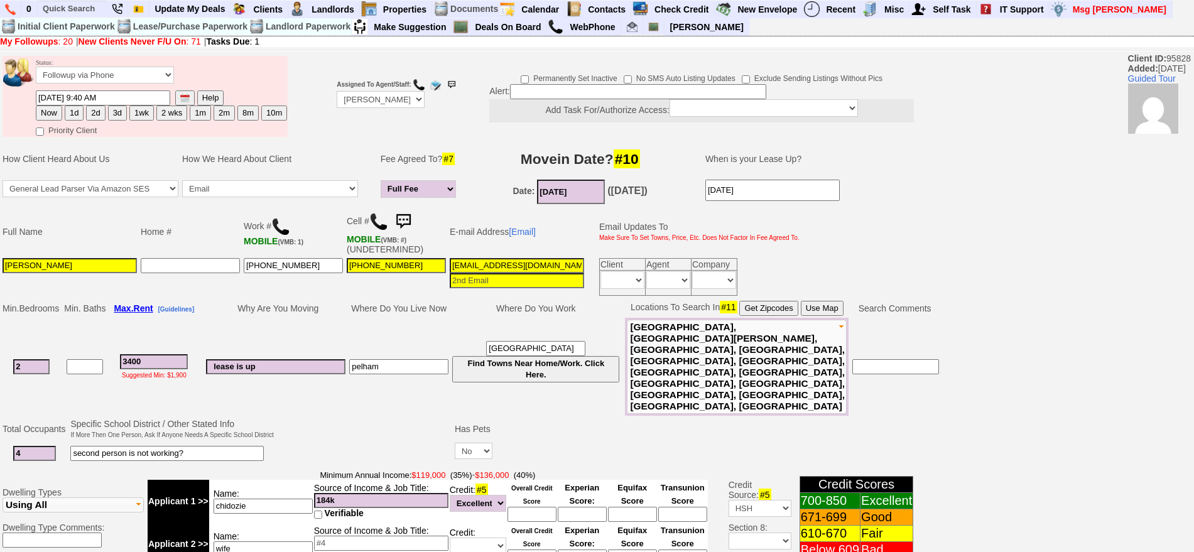
click at [1, 263] on td "Chidozie Obasi" at bounding box center [70, 276] width 138 height 41
click at [9, 264] on input "Chidozie Obasi" at bounding box center [70, 265] width 134 height 15
type input "Shawn Obasi"
click at [77, 111] on button "1d" at bounding box center [74, 113] width 19 height 15
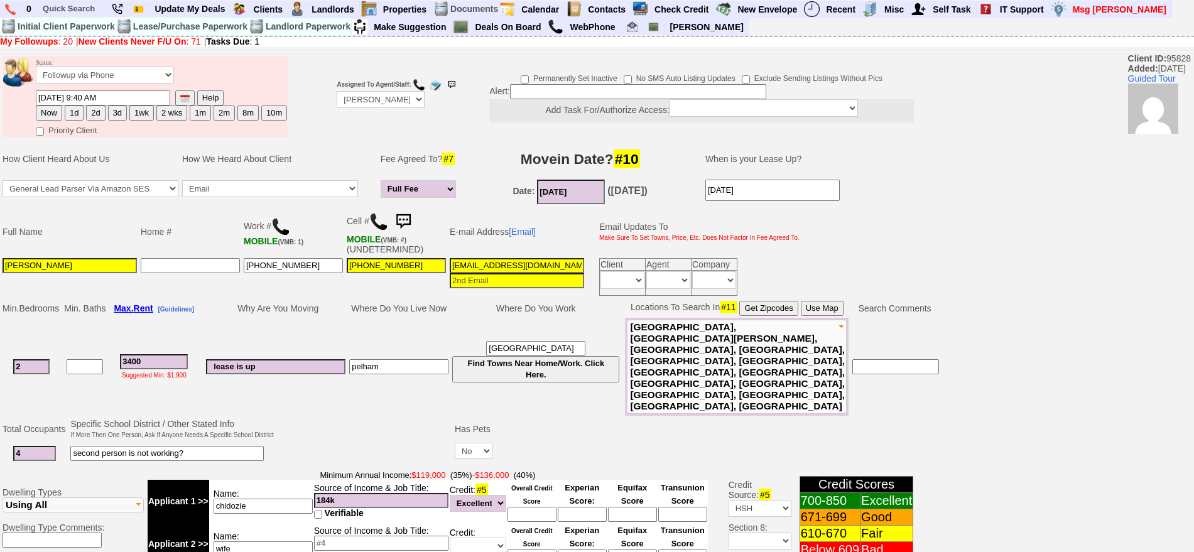
type input "10/15/2025 09:48 AM"
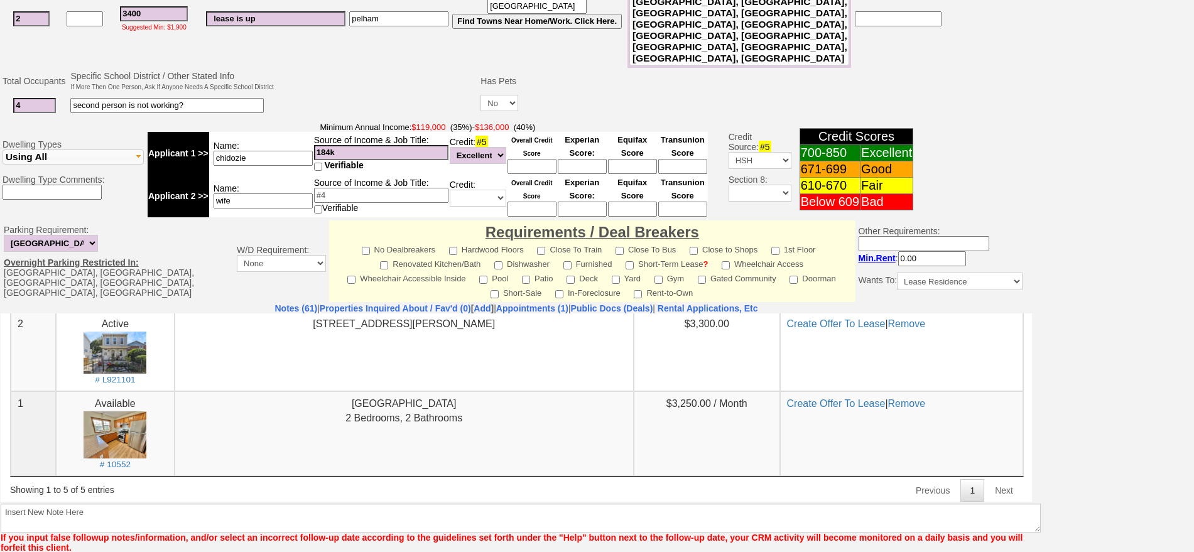
scroll to position [361, 0]
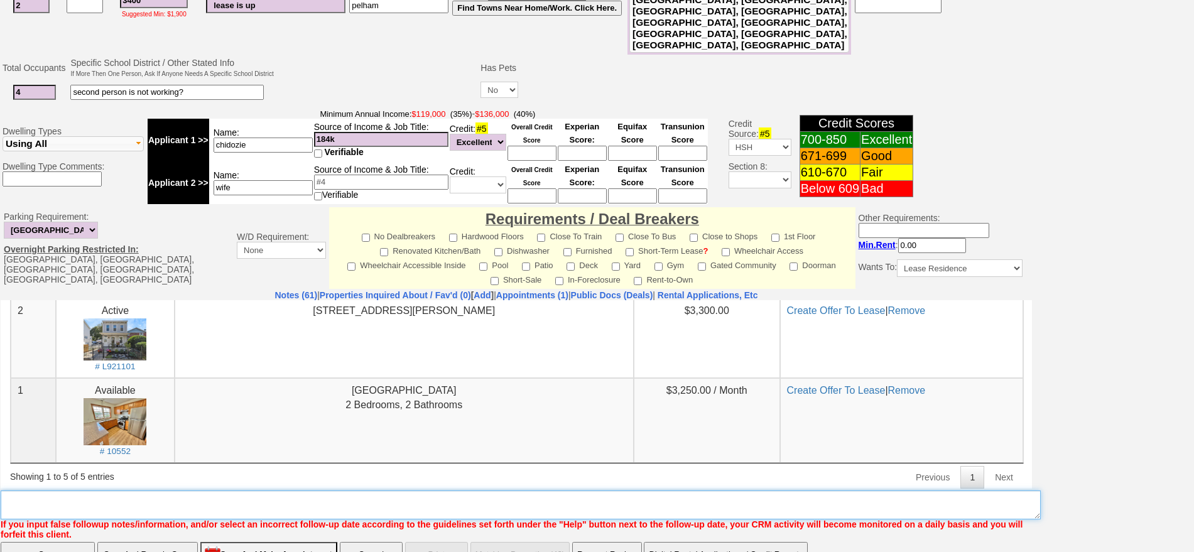
click at [455, 490] on textarea "Insert New Note Here" at bounding box center [521, 504] width 1040 height 29
type textarea "focused on school district doesnt realize prices f u"
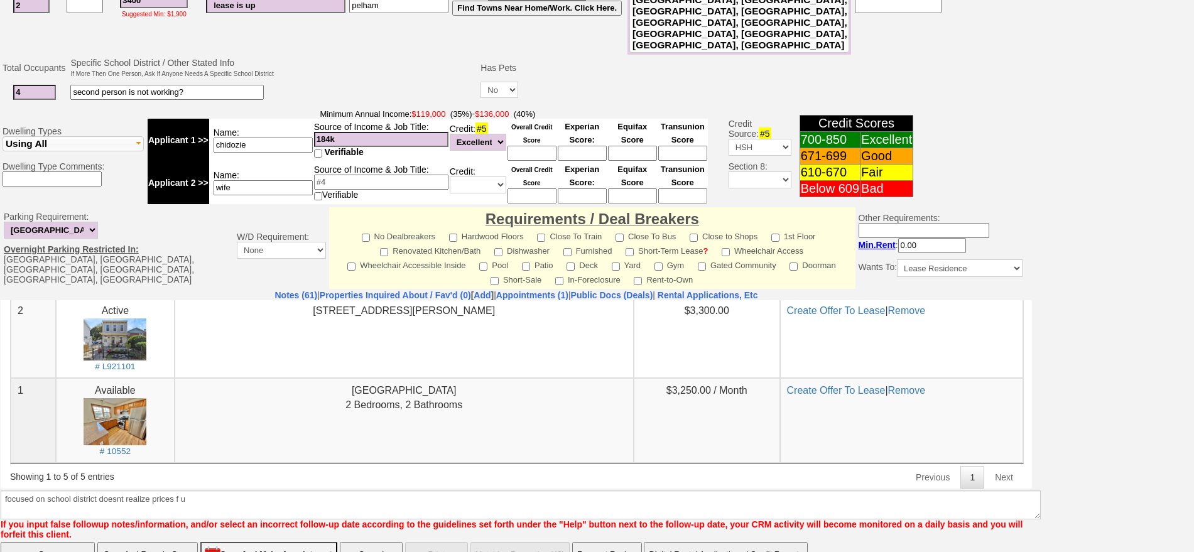
click input "Save" at bounding box center [48, 554] width 94 height 25
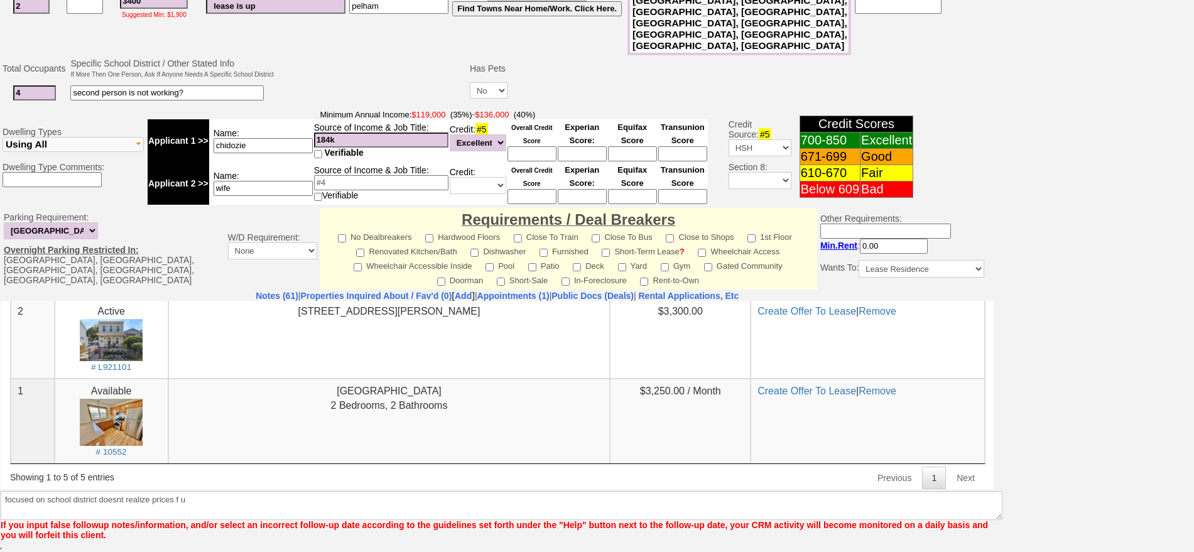
scroll to position [315, 0]
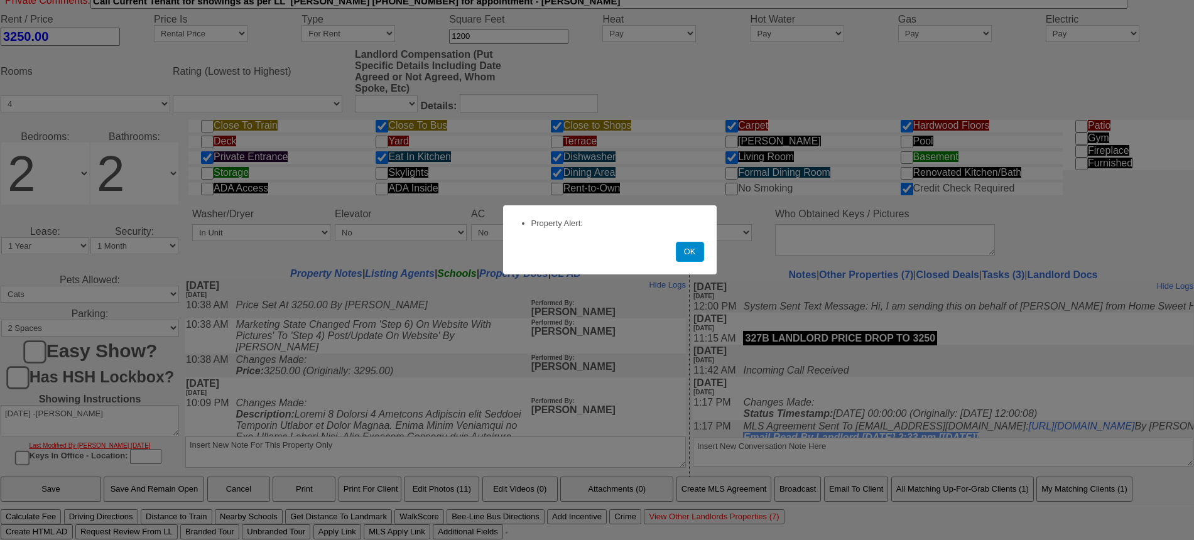
click at [703, 258] on button "OK" at bounding box center [690, 252] width 28 height 20
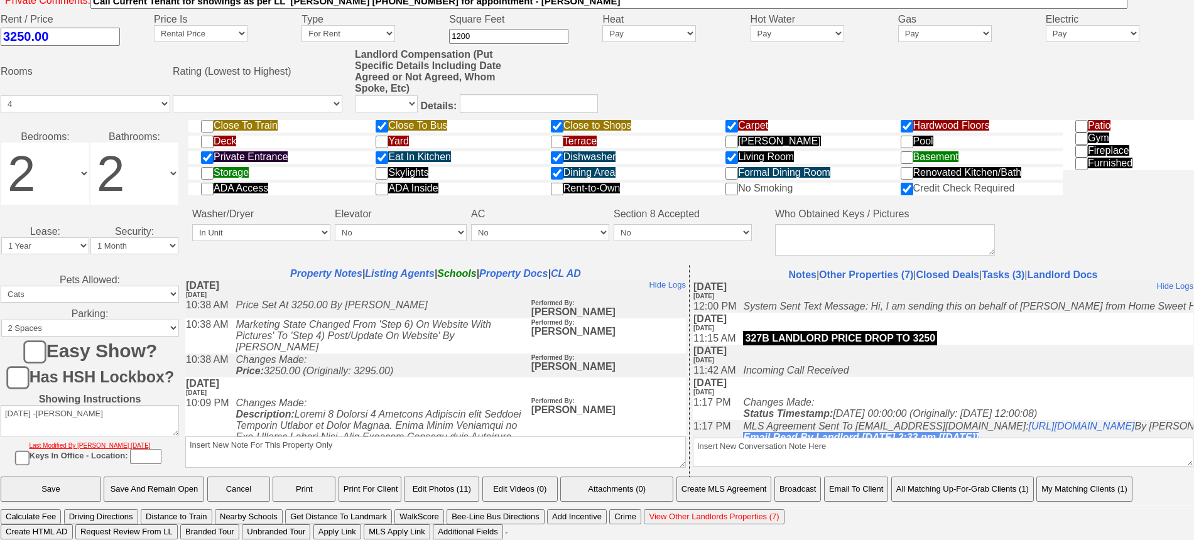
click at [859, 484] on button "Email To Client" at bounding box center [856, 489] width 64 height 25
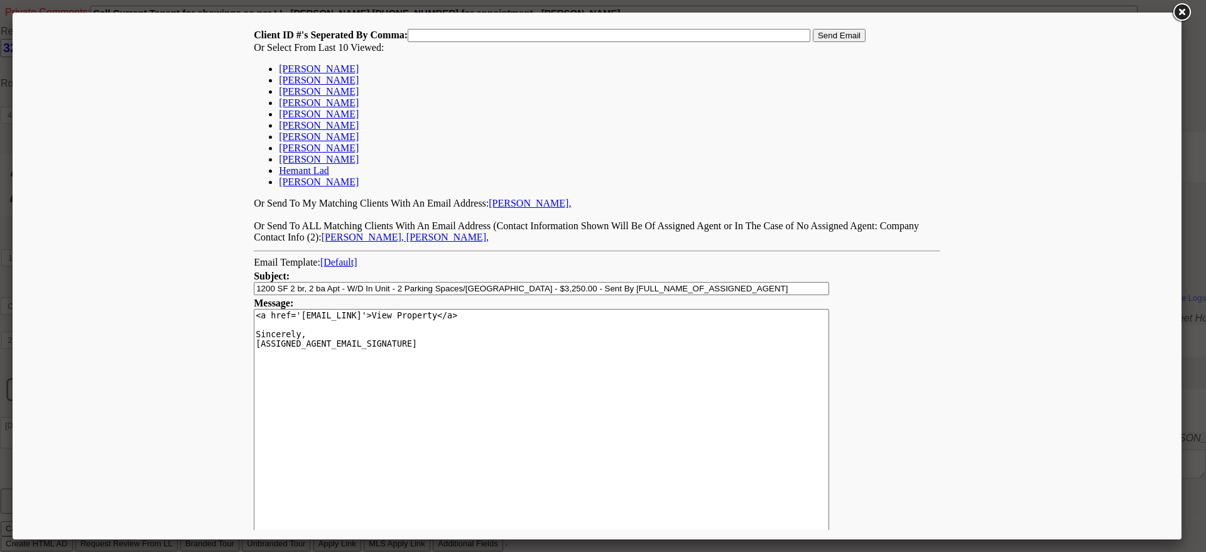
click at [294, 70] on link "Chidozie Obasi" at bounding box center [319, 68] width 80 height 11
type input "95828,"
click at [833, 38] on input "Send Email" at bounding box center [839, 35] width 53 height 13
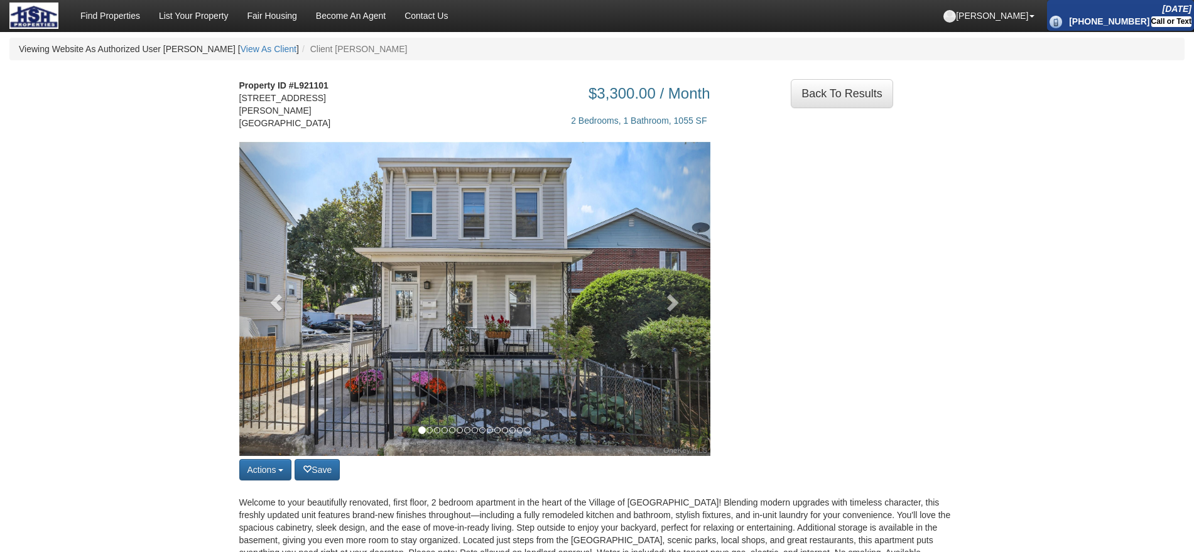
click at [668, 300] on link at bounding box center [674, 299] width 71 height 314
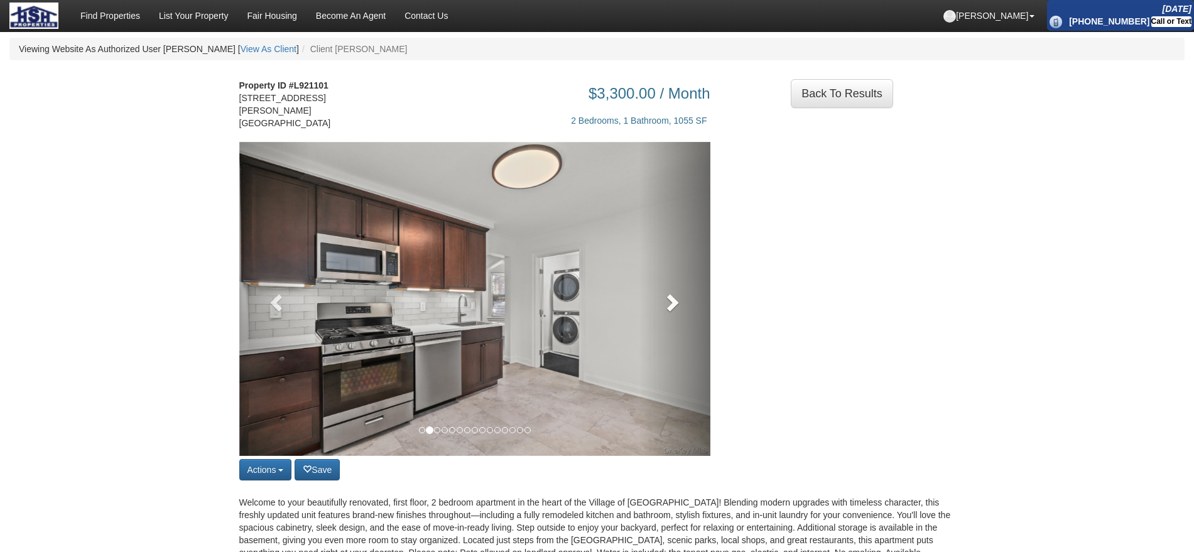
click at [673, 308] on span at bounding box center [671, 302] width 19 height 19
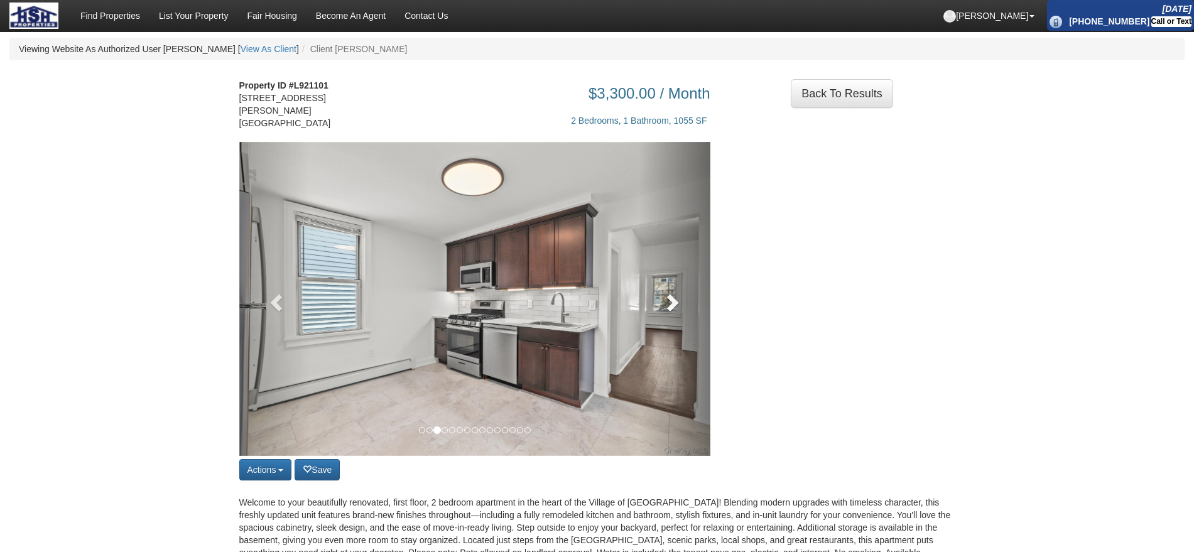
click at [673, 308] on span at bounding box center [671, 302] width 19 height 19
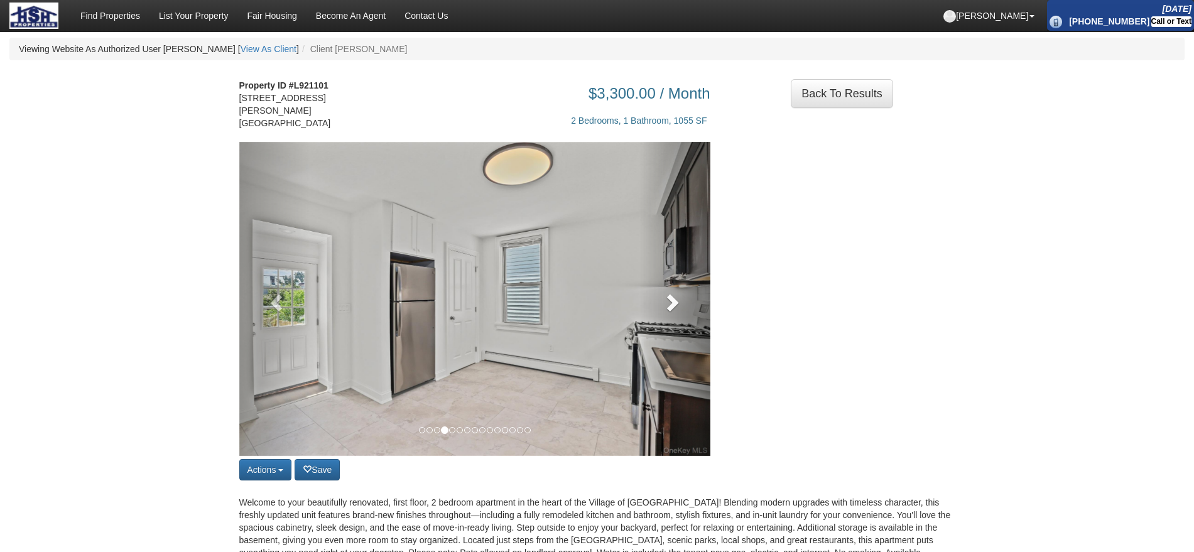
click at [673, 308] on span at bounding box center [671, 302] width 19 height 19
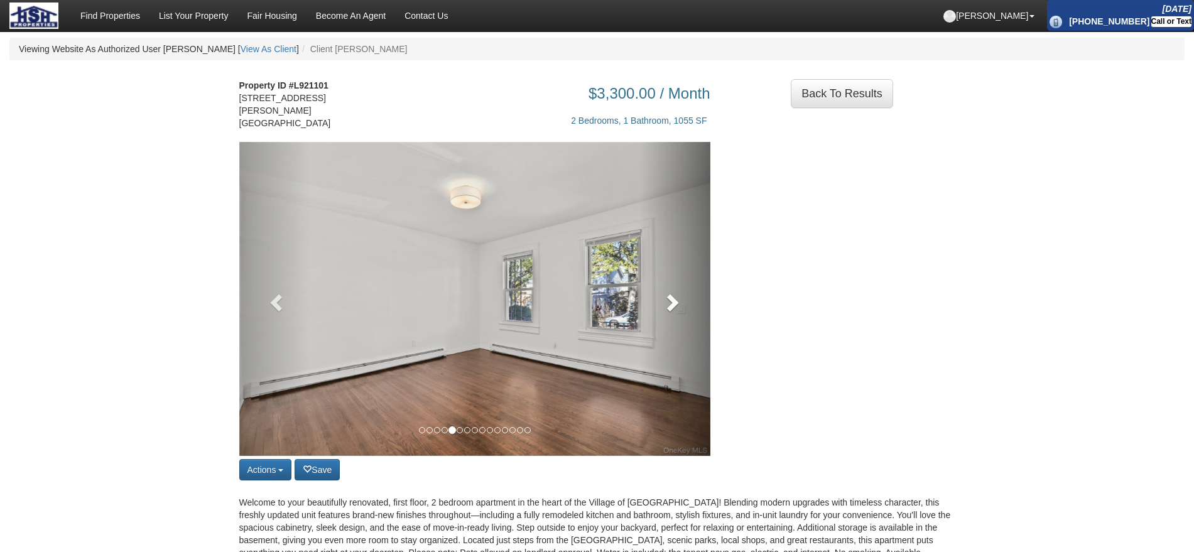
click at [673, 308] on span at bounding box center [671, 302] width 19 height 19
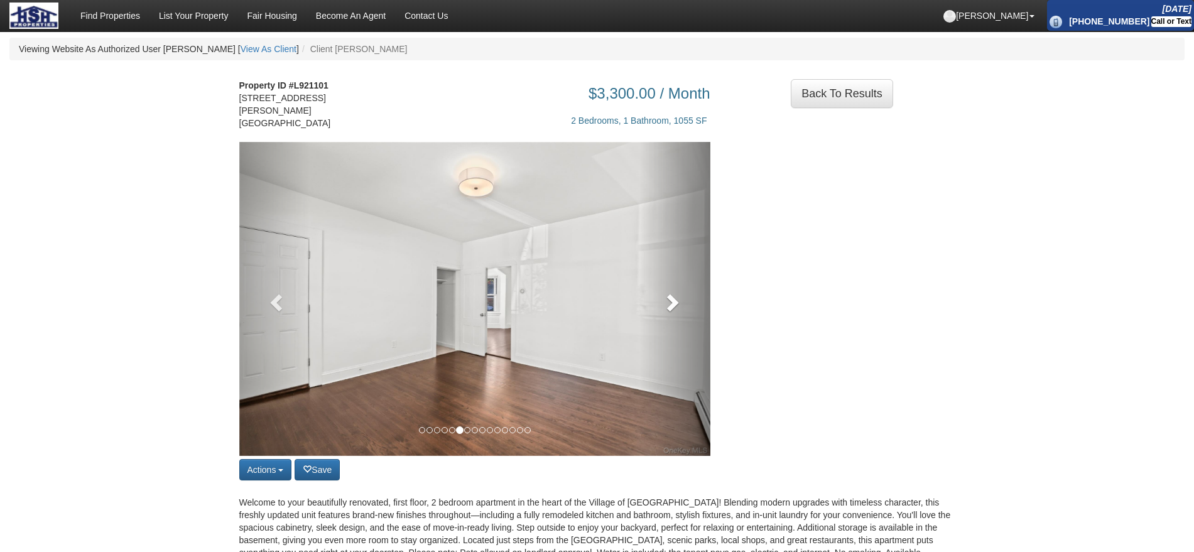
click at [673, 311] on span at bounding box center [671, 302] width 19 height 19
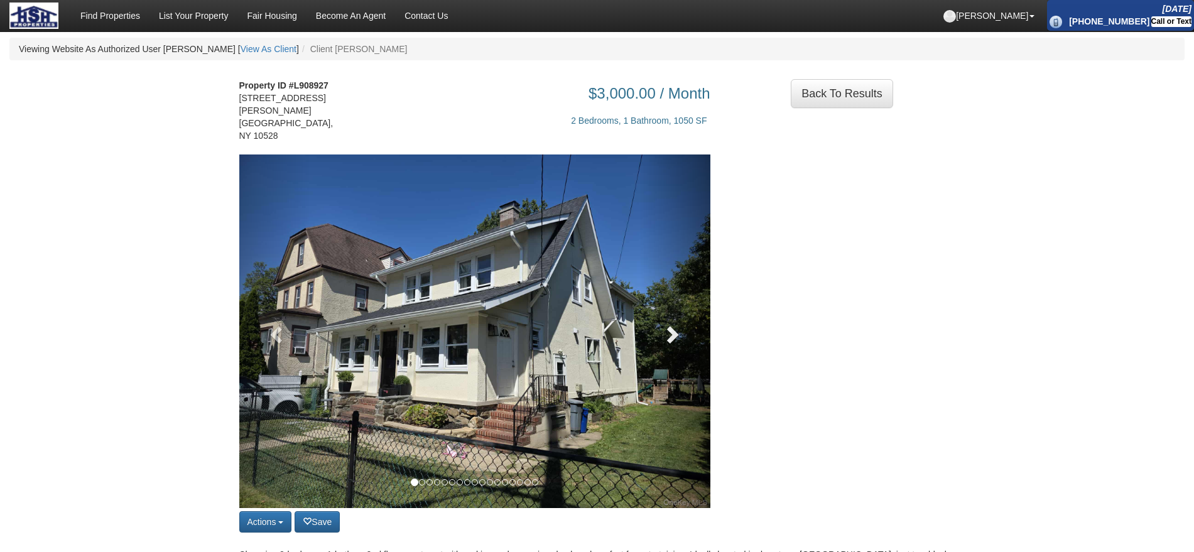
click at [674, 325] on span at bounding box center [671, 334] width 19 height 19
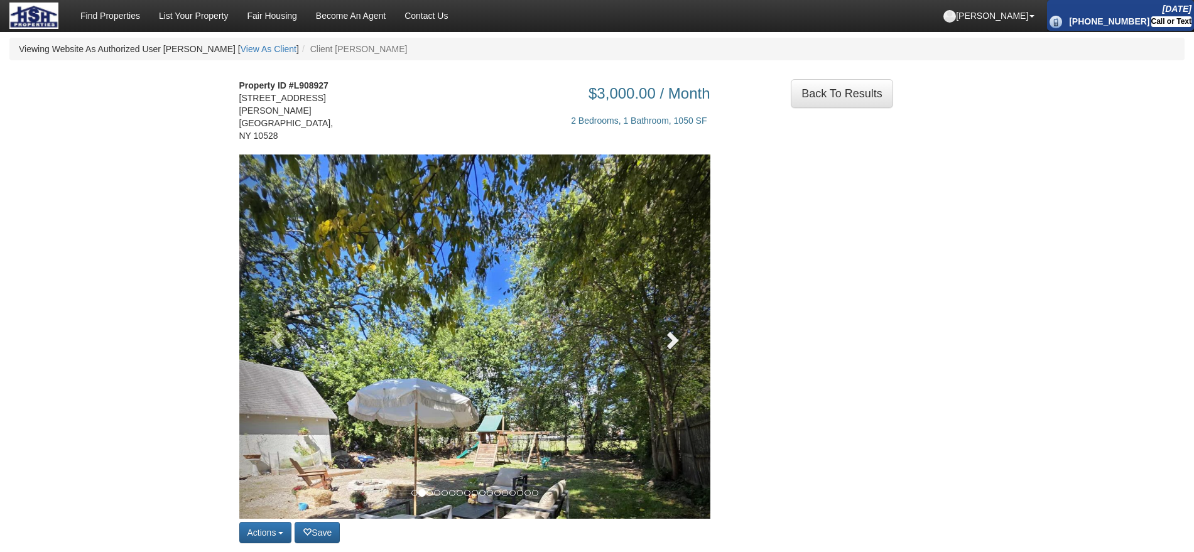
click at [673, 330] on span at bounding box center [671, 339] width 19 height 19
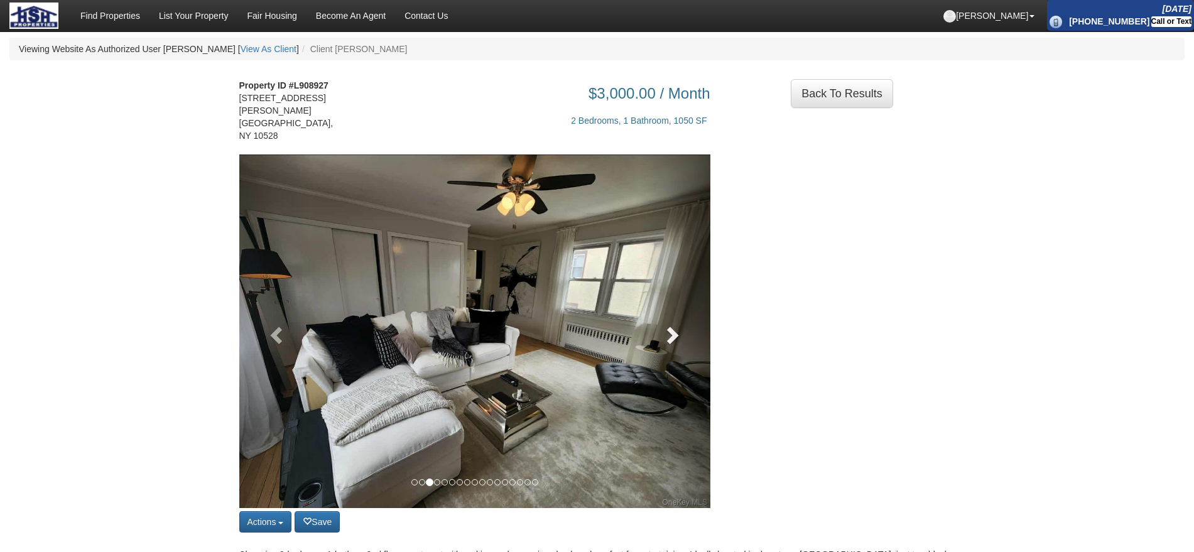
click at [673, 325] on span at bounding box center [671, 334] width 19 height 19
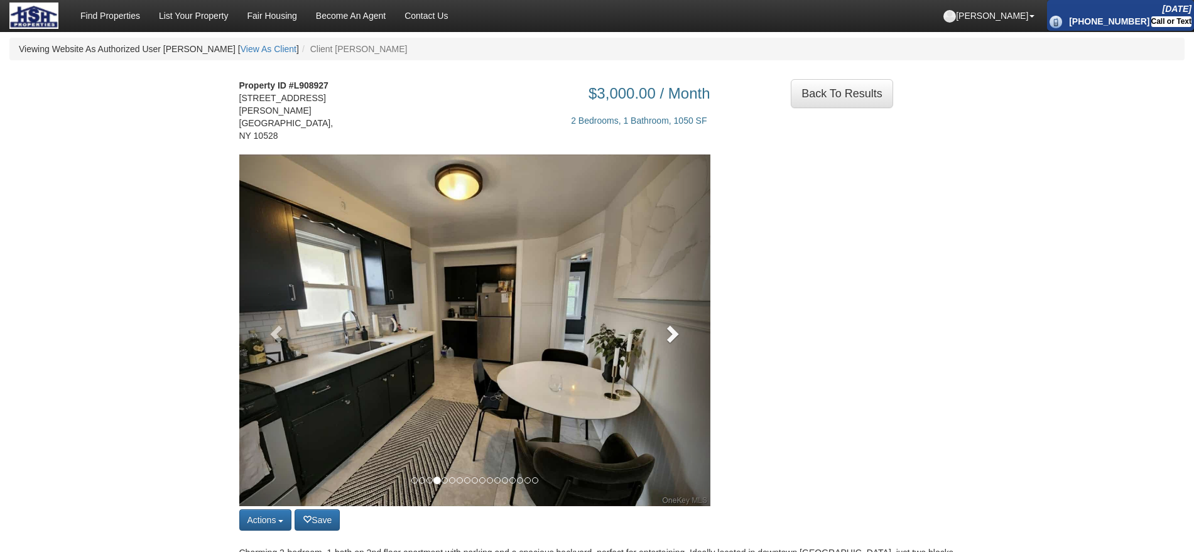
click at [673, 324] on span at bounding box center [671, 333] width 19 height 19
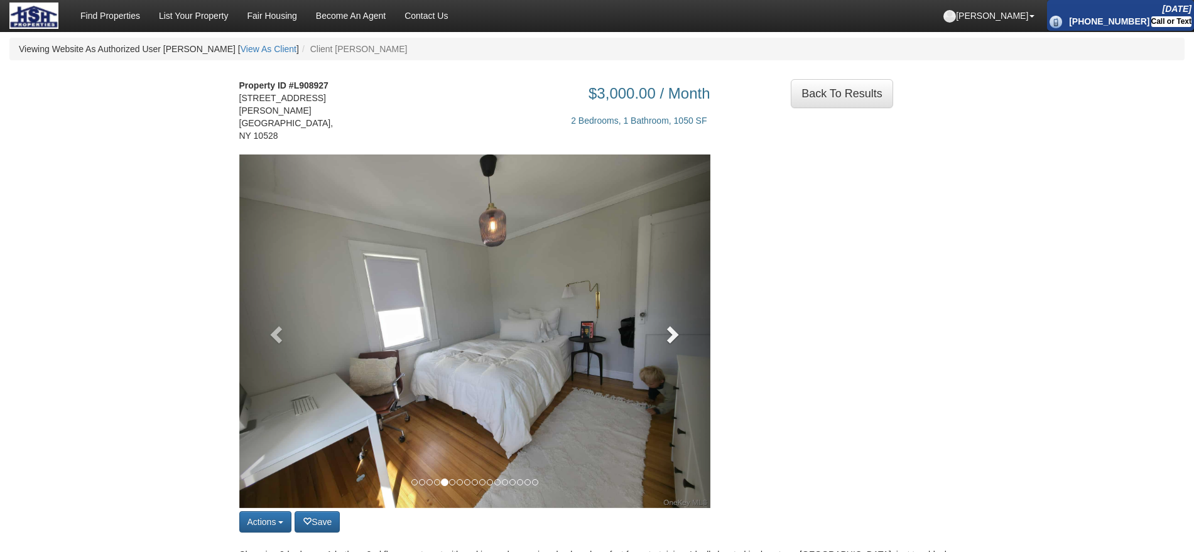
click at [673, 325] on span at bounding box center [671, 334] width 19 height 19
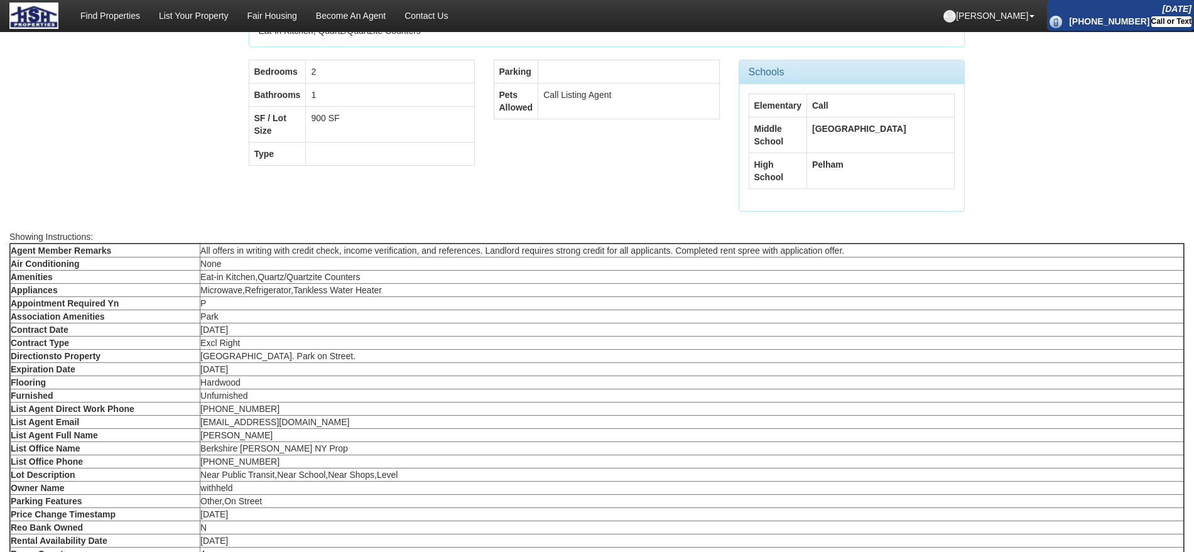
scroll to position [854, 0]
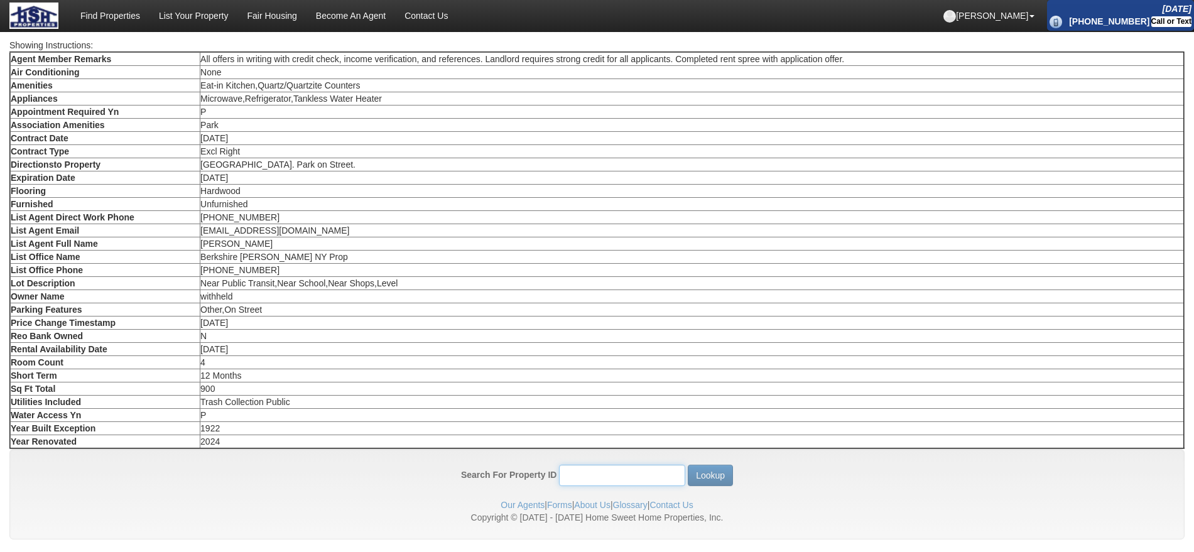
click at [605, 465] on input "Search For Property ID" at bounding box center [622, 475] width 126 height 21
type input "10552"
click at [708, 465] on button "Lookup" at bounding box center [710, 475] width 45 height 21
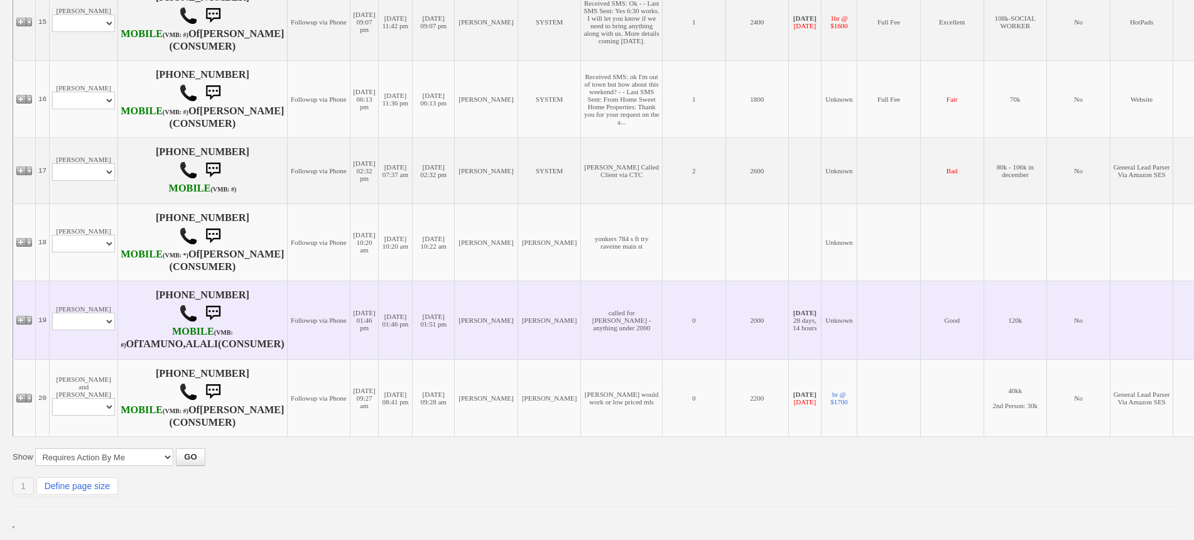
click at [91, 344] on td "[PERSON_NAME] Profile Edit Print Email Externally (Will Not Be Tracked In CRM) …" at bounding box center [84, 320] width 68 height 78
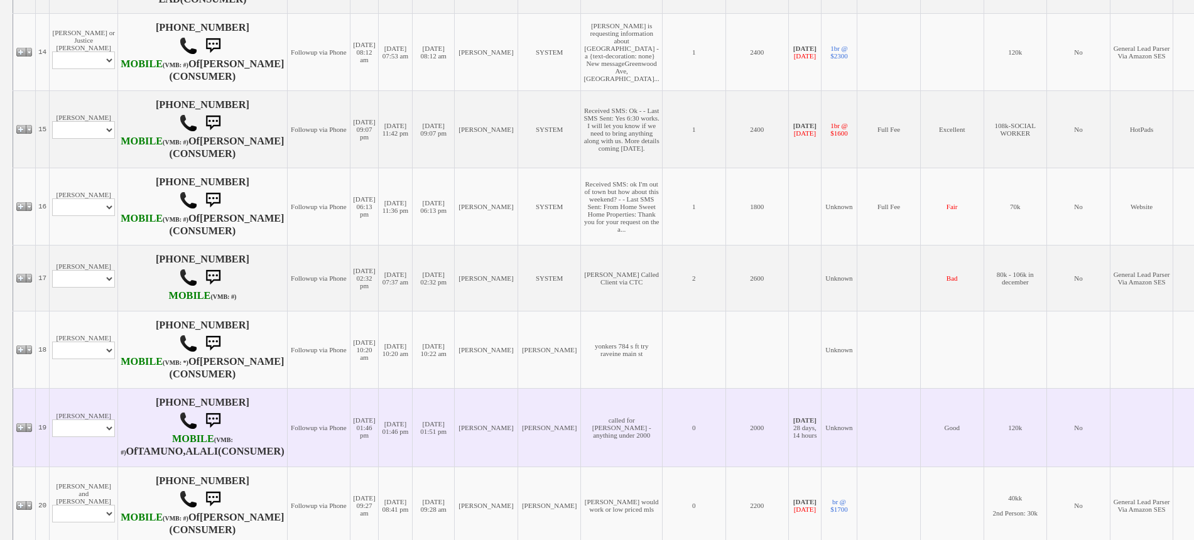
scroll to position [1242, 0]
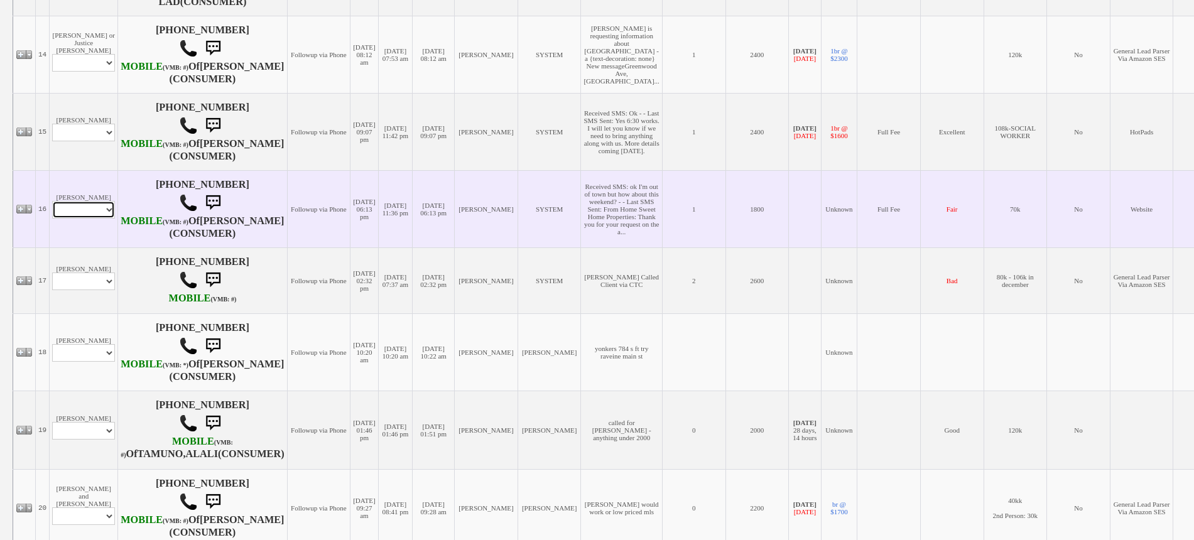
click at [90, 219] on select "Profile Edit Print Email Externally (Will Not Be Tracked In CRM) Closed Deals" at bounding box center [83, 210] width 63 height 18
select select "ChangeURL,/crm/custom/edit_client_form.php?redirect=%2Fcrm%2Fclients.php&id=1089"
click at [52, 219] on select "Profile Edit Print Email Externally (Will Not Be Tracked In CRM) Closed Deals" at bounding box center [83, 210] width 63 height 18
select select
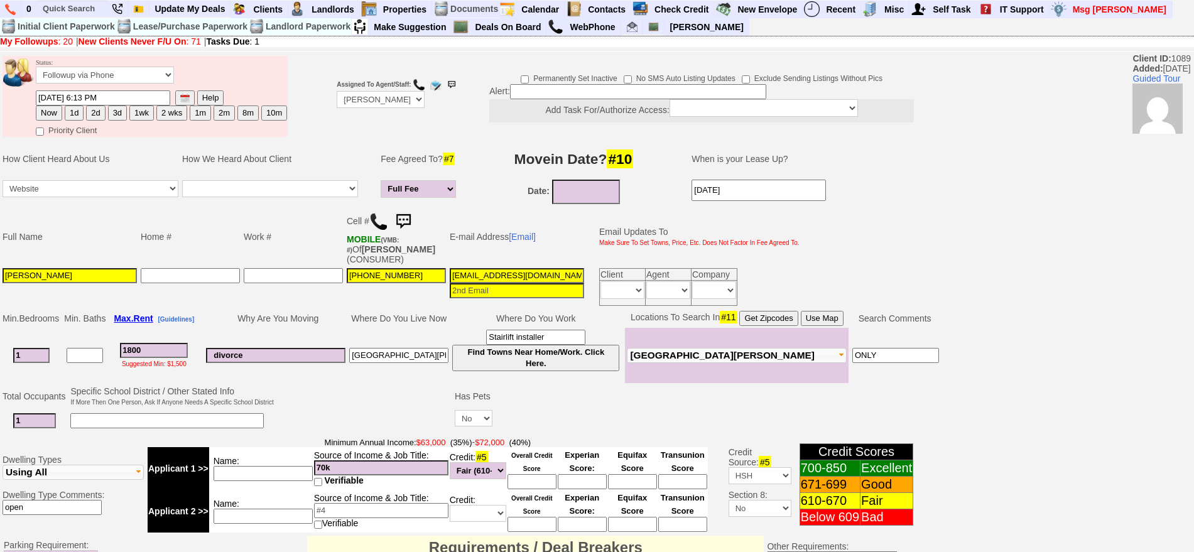
click at [409, 224] on img at bounding box center [403, 221] width 25 height 25
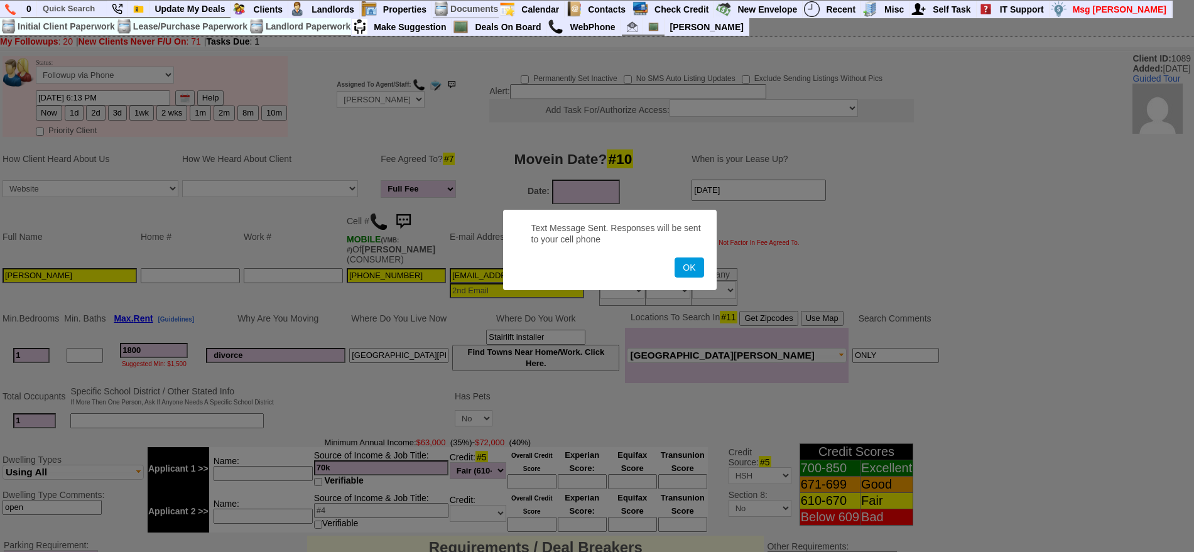
click at [674, 257] on button "OK" at bounding box center [688, 267] width 29 height 20
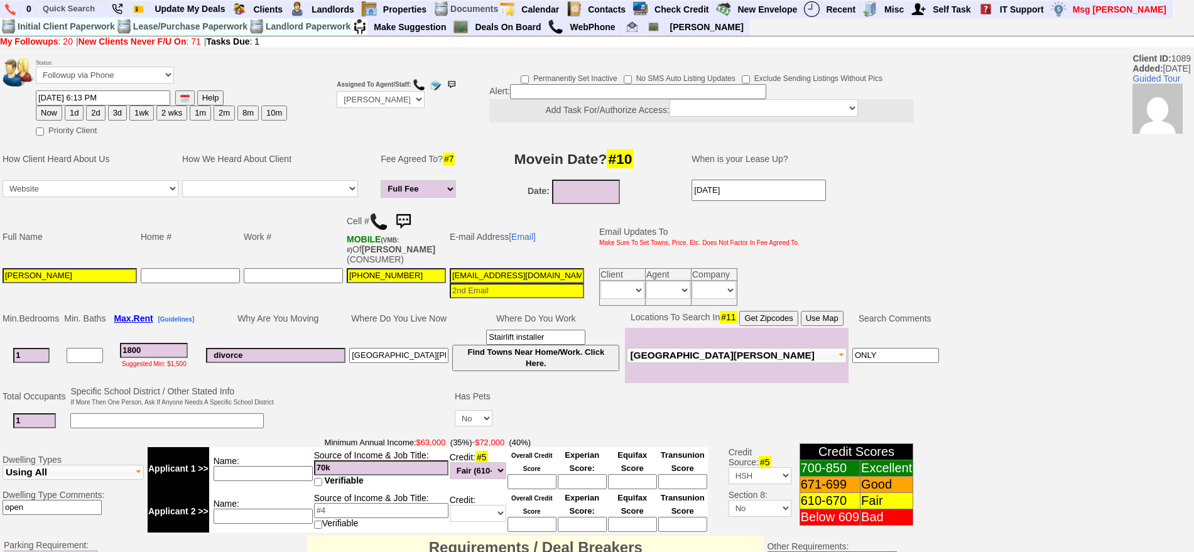
click at [112, 112] on button "3d" at bounding box center [117, 113] width 19 height 15
click at [57, 94] on input "10/17/2025 09:53 AM" at bounding box center [103, 97] width 134 height 15
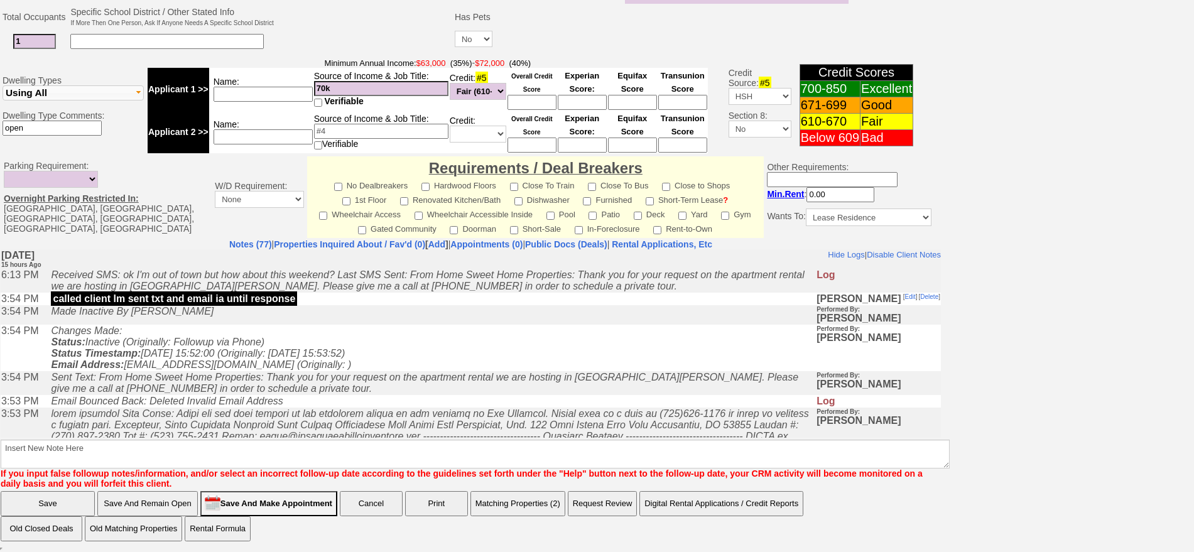
type input "10/20/2025 09:53 AM"
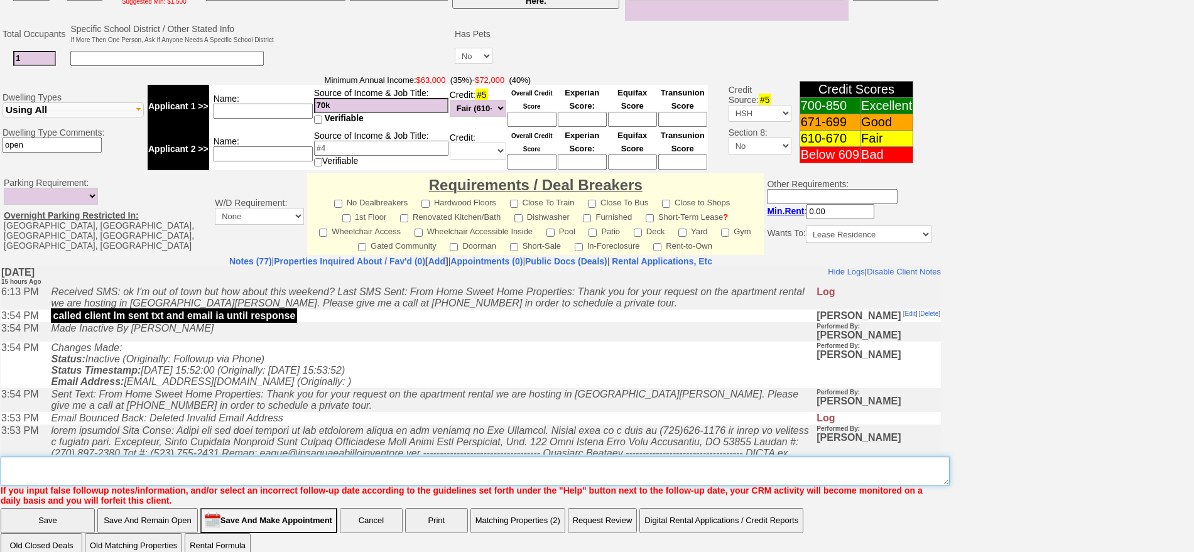
click at [494, 457] on textarea "Insert New Note Here" at bounding box center [475, 471] width 949 height 29
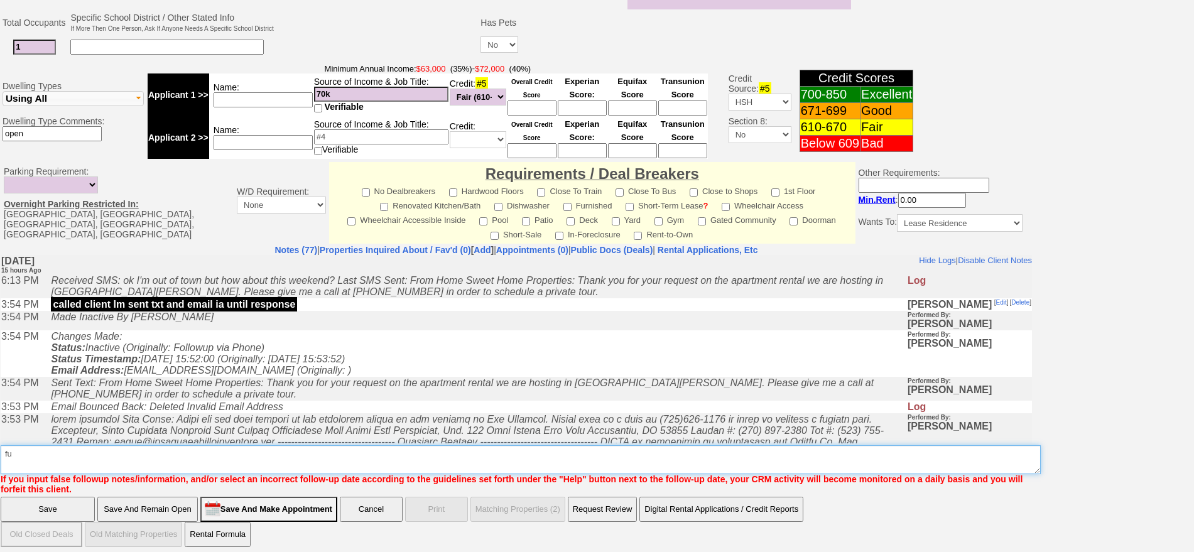
type textarea "fu"
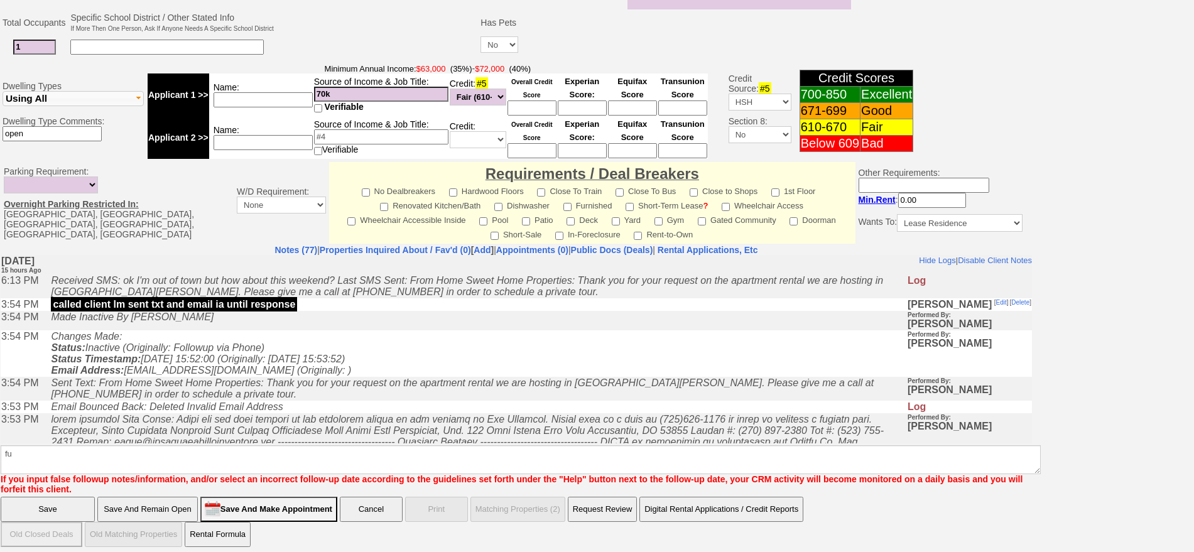
click input "Save" at bounding box center [48, 509] width 94 height 25
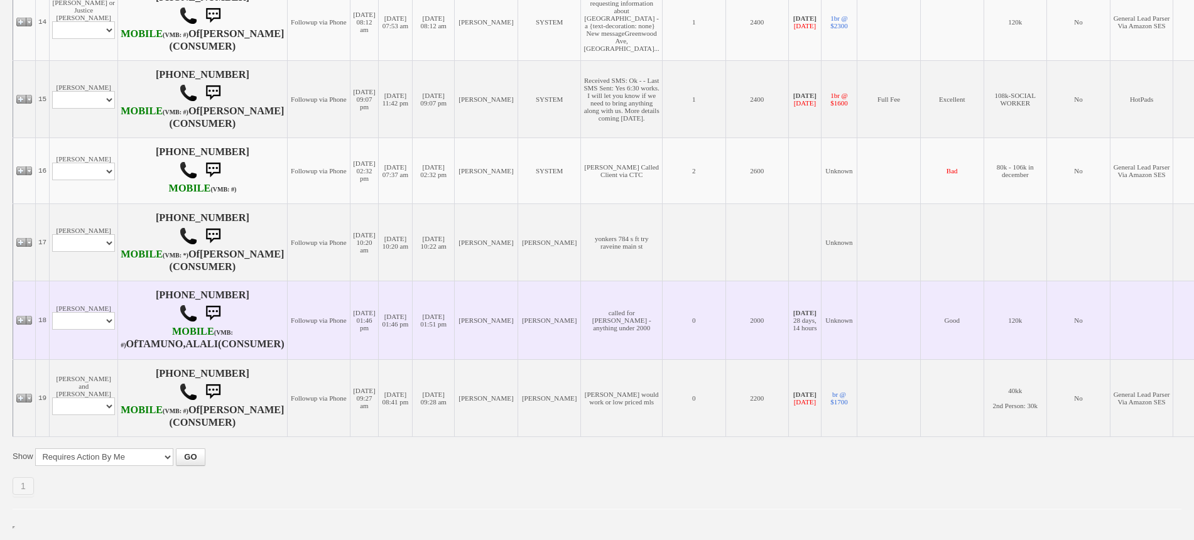
scroll to position [1468, 0]
click at [70, 281] on td "[PERSON_NAME] Profile Edit Print Email Externally (Will Not Be Tracked In CRM) …" at bounding box center [84, 320] width 68 height 78
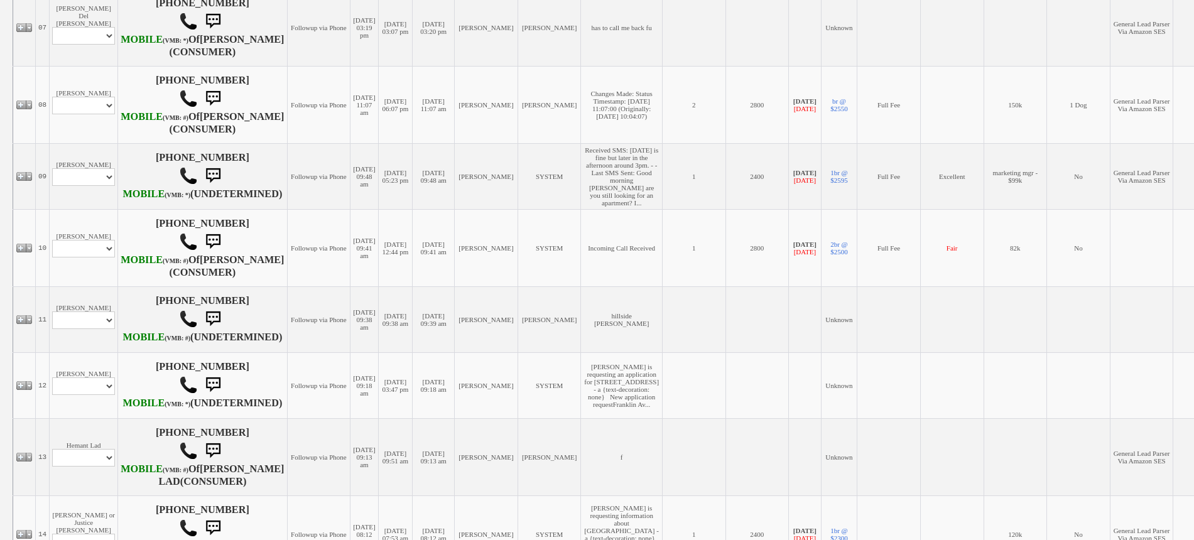
scroll to position [762, 0]
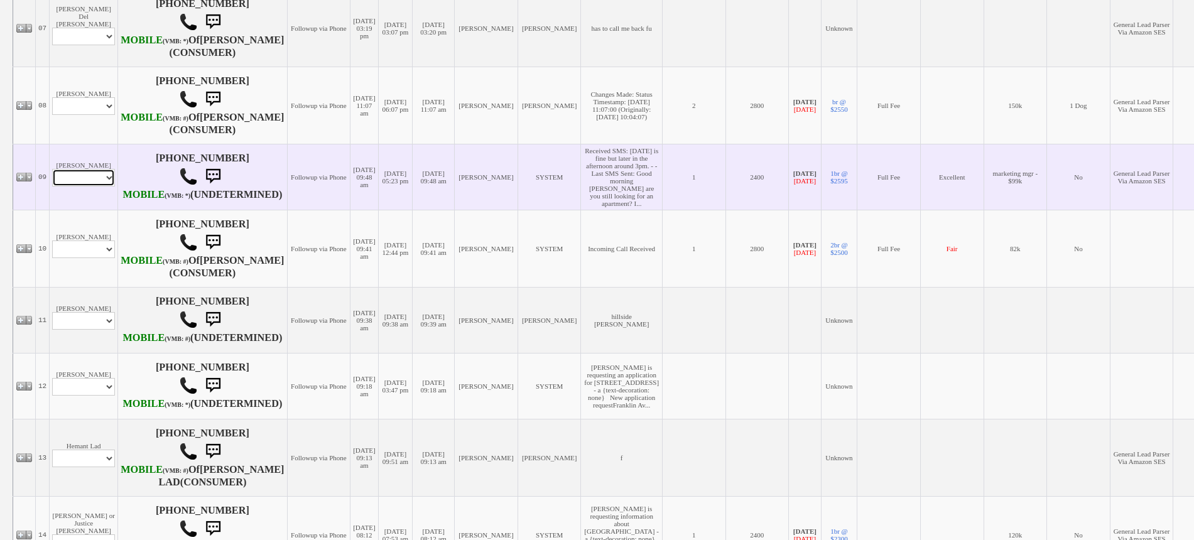
click at [83, 187] on select "Profile Edit Print Email Externally (Will Not Be Tracked In CRM) Closed Deals" at bounding box center [83, 178] width 63 height 18
select select "ChangeURL,/crm/custom/edit_client_form.php?redirect=%2Fcrm%2Fclients.php&id=162…"
click at [52, 187] on select "Profile Edit Print Email Externally (Will Not Be Tracked In CRM) Closed Deals" at bounding box center [83, 178] width 63 height 18
select select
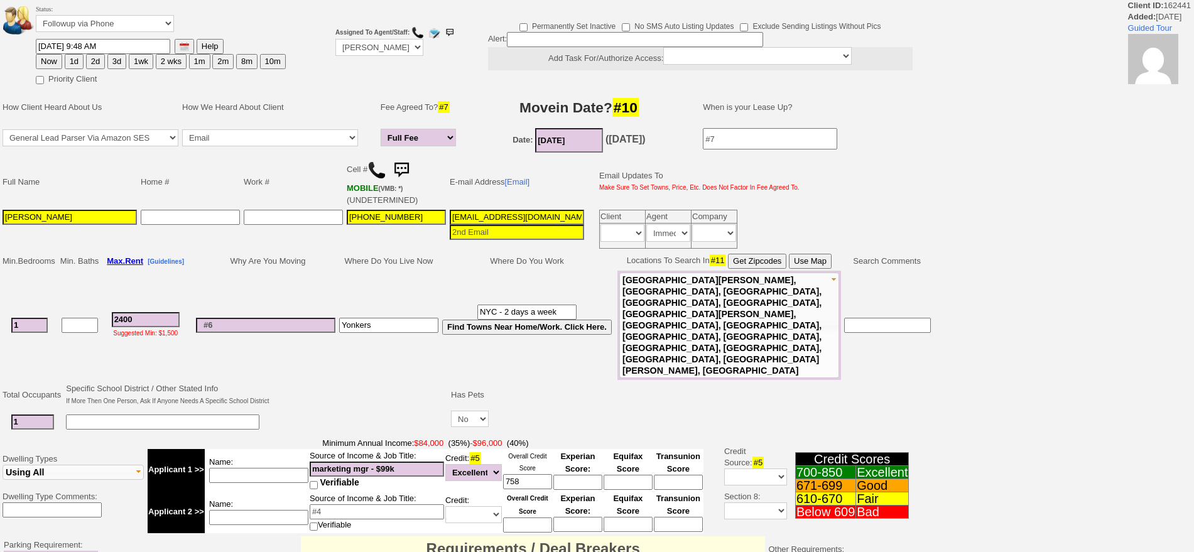
click at [75, 59] on button "1d" at bounding box center [74, 61] width 19 height 15
type input "[DATE] 09:55 AM"
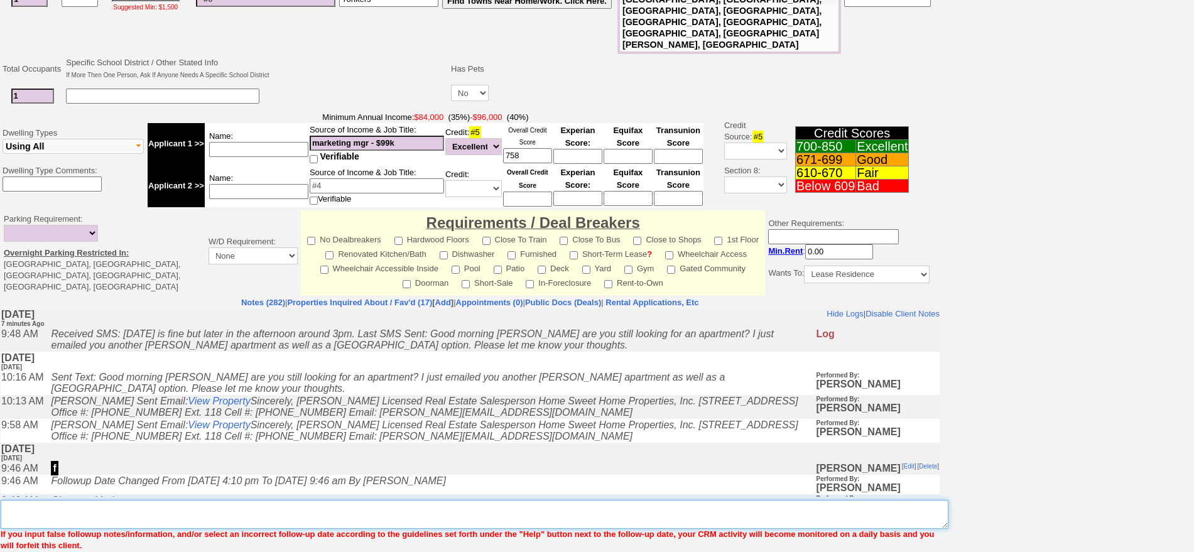
click at [439, 500] on textarea "Insert New Note Here" at bounding box center [475, 514] width 948 height 29
type textarea "f"
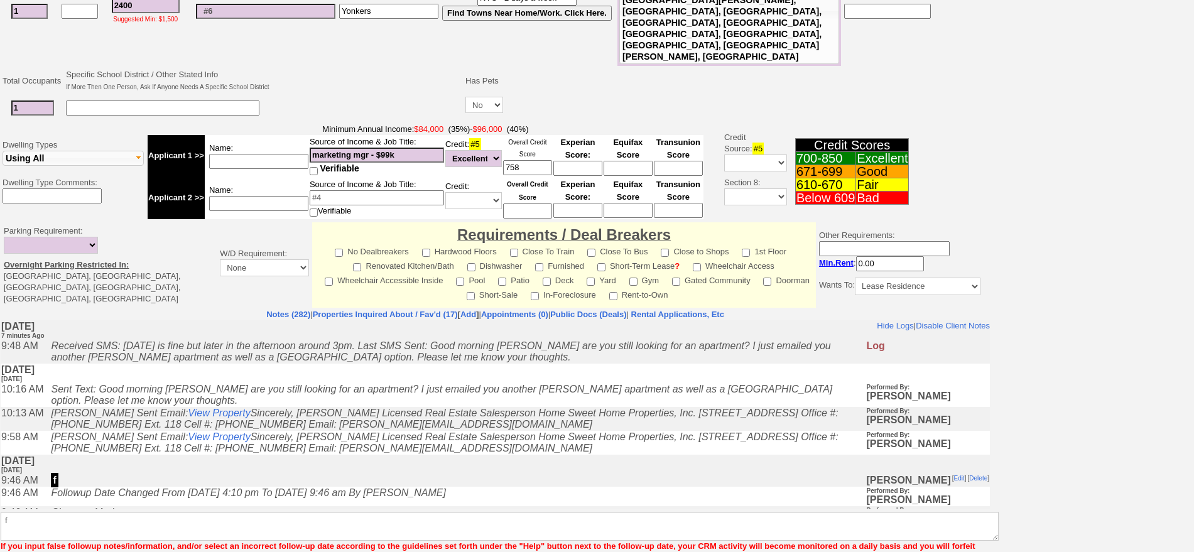
scroll to position [274, 0]
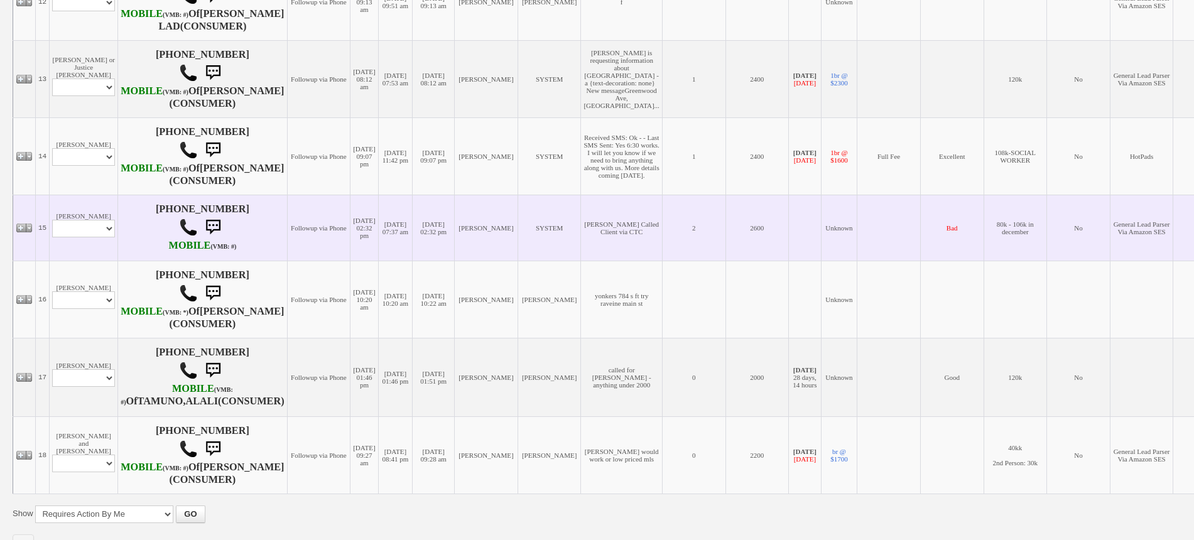
scroll to position [1256, 0]
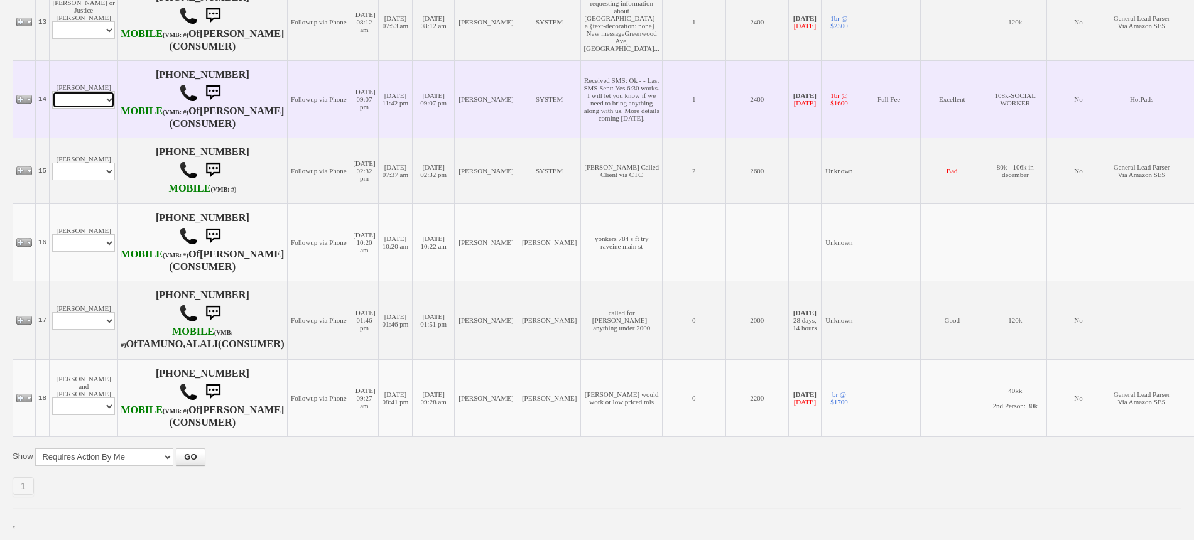
click at [79, 109] on select "Profile Edit Print Email Externally (Will Not Be Tracked In CRM) Closed Deals" at bounding box center [83, 100] width 63 height 18
select select "ChangeURL,/crm/custom/edit_client_form.php?redirect=%2Fcrm%2Fclients.php&id=225…"
click at [52, 109] on select "Profile Edit Print Email Externally (Will Not Be Tracked In CRM) Closed Deals" at bounding box center [83, 100] width 63 height 18
select select
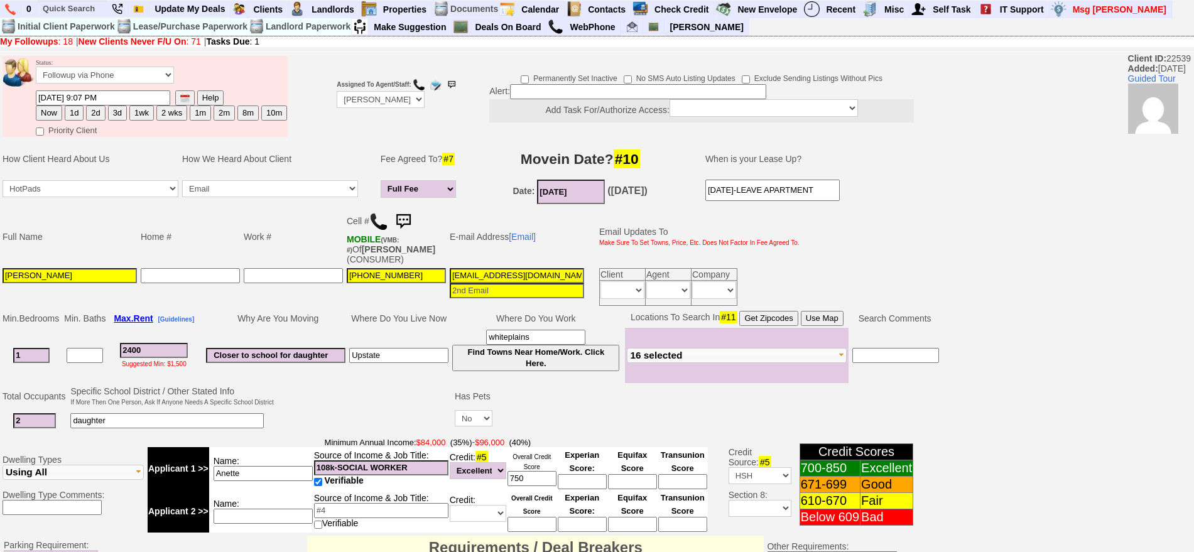
click at [402, 212] on img at bounding box center [403, 221] width 25 height 25
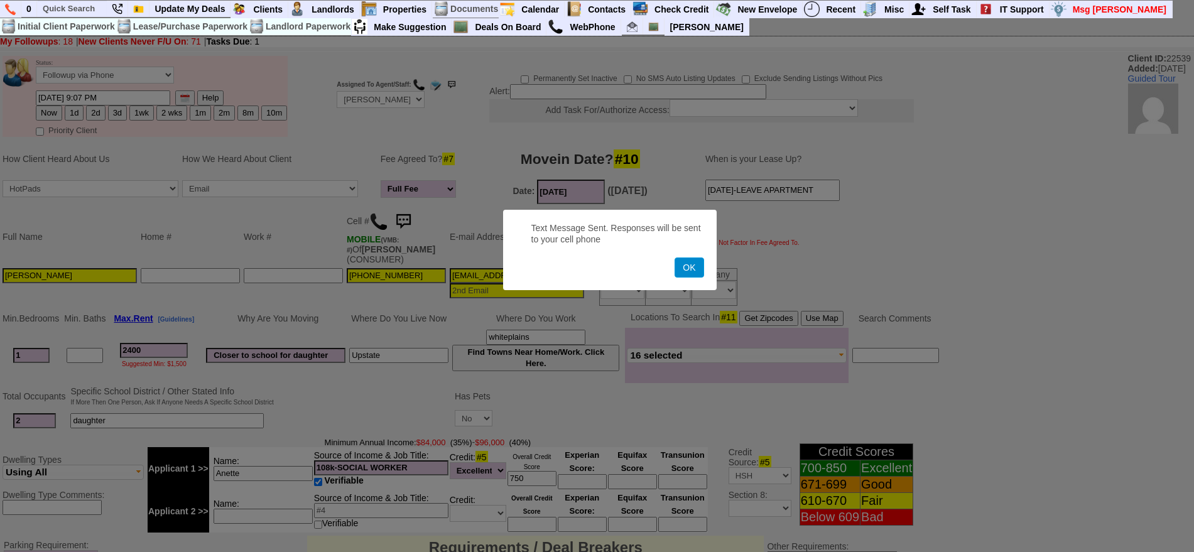
click at [677, 263] on button "OK" at bounding box center [688, 267] width 29 height 20
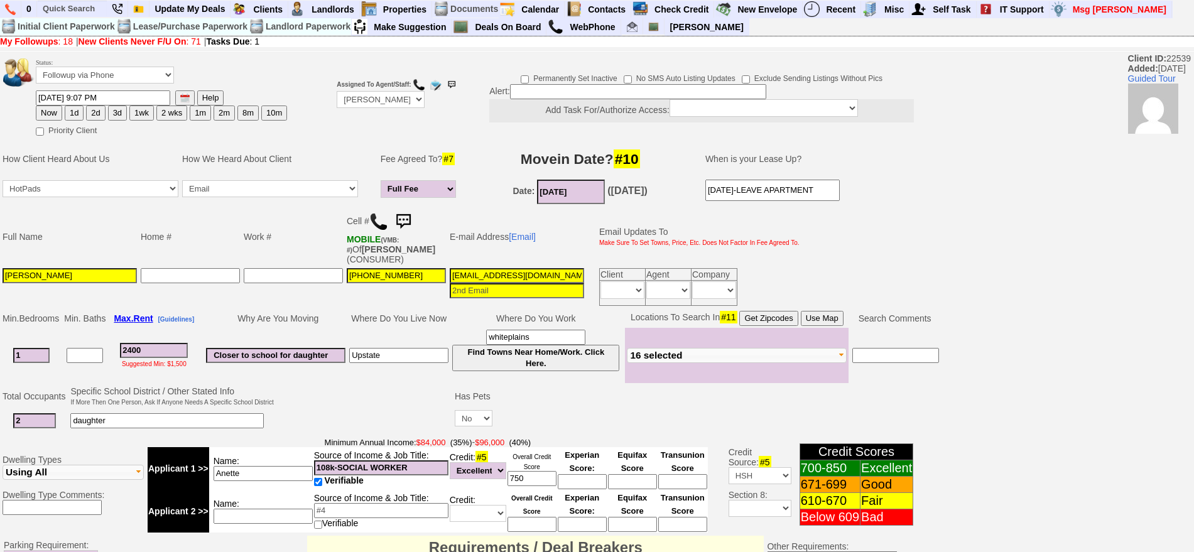
click at [406, 224] on img at bounding box center [403, 221] width 25 height 25
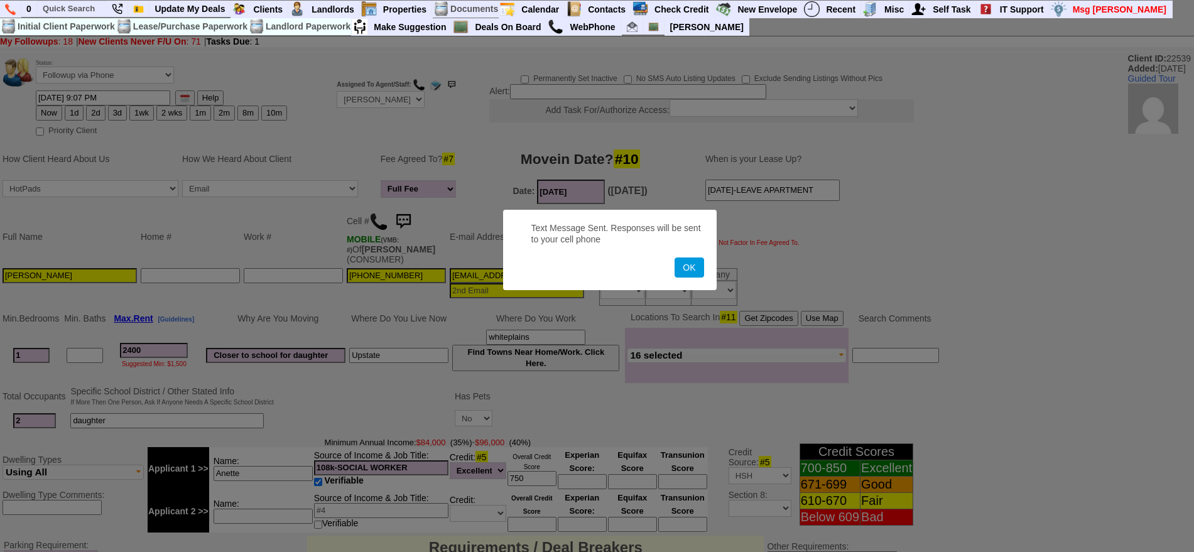
click at [674, 257] on button "OK" at bounding box center [688, 267] width 29 height 20
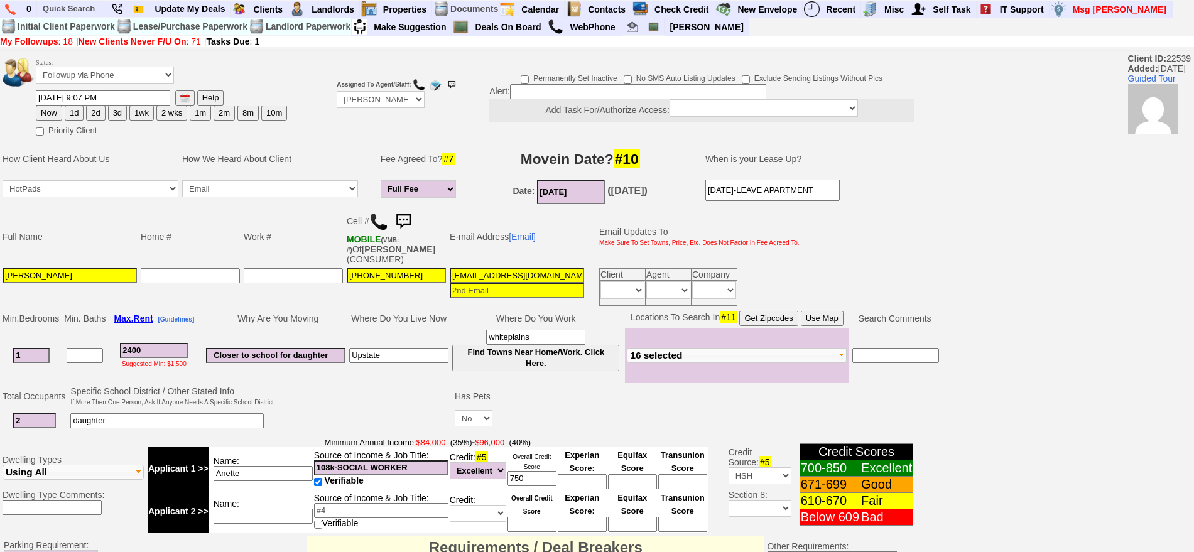
click at [406, 224] on img at bounding box center [403, 221] width 25 height 25
click at [391, 215] on link at bounding box center [403, 220] width 25 height 10
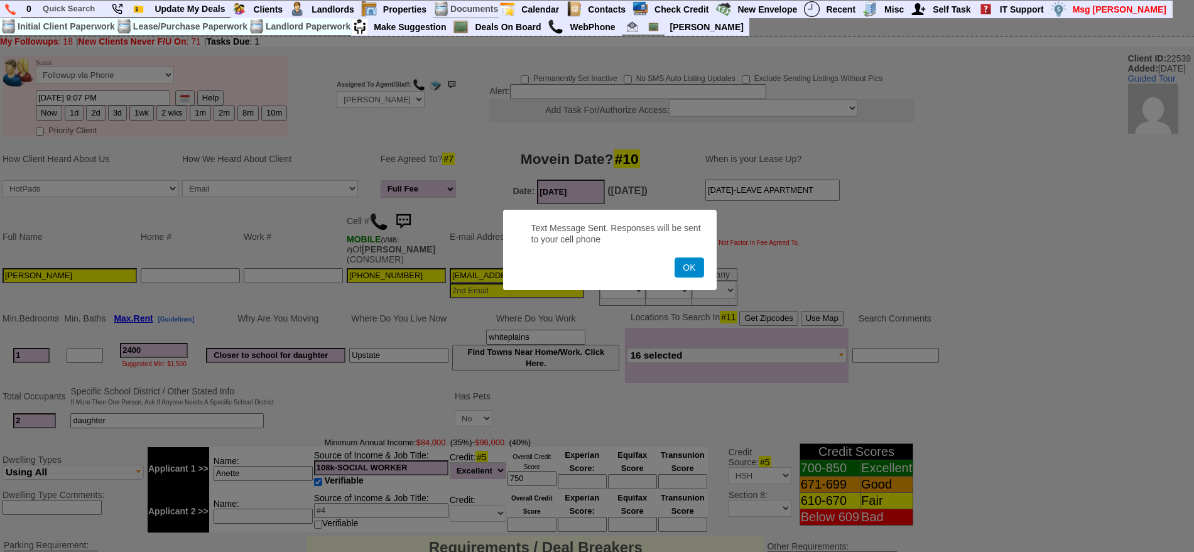
click at [679, 259] on button "OK" at bounding box center [688, 267] width 29 height 20
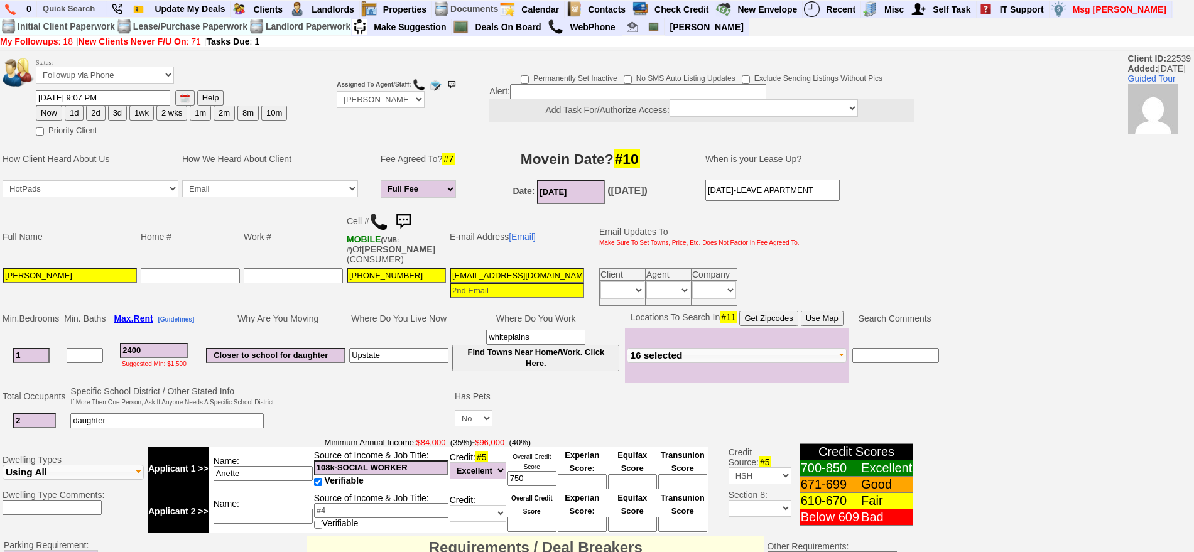
click at [71, 115] on button "1d" at bounding box center [74, 113] width 19 height 15
type input "10/15/2025 09:58 AM"
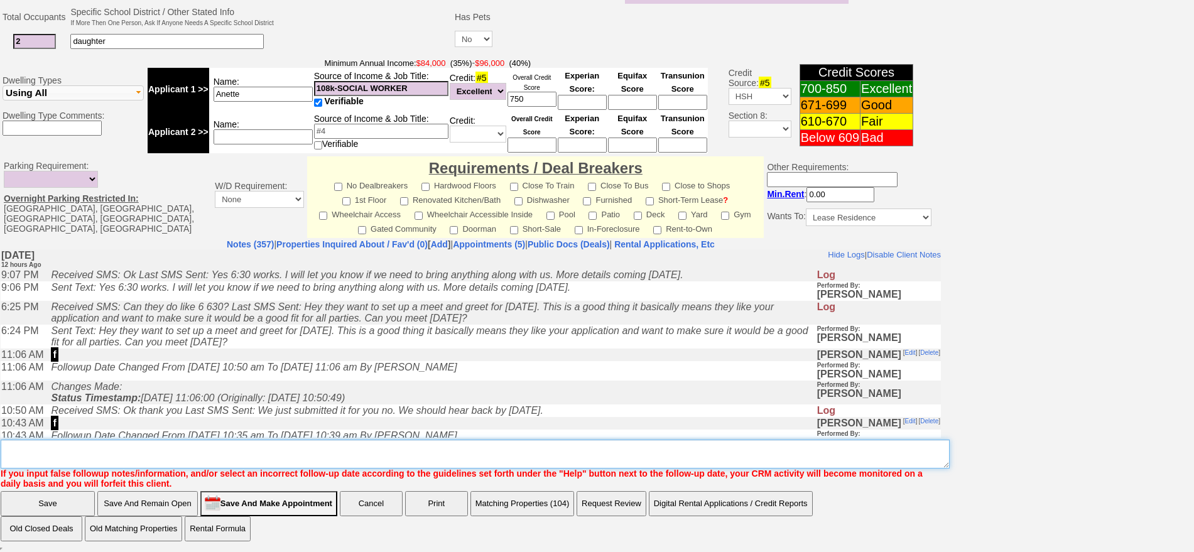
click at [469, 460] on textarea "Insert New Note Here" at bounding box center [475, 454] width 949 height 29
type textarea "f"
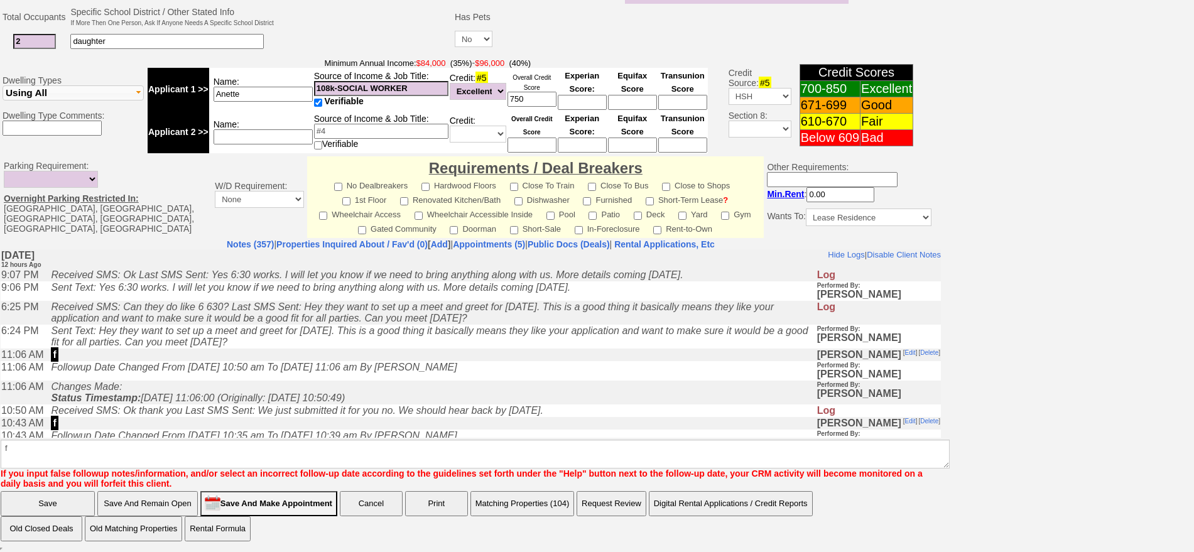
click input "Save" at bounding box center [48, 503] width 94 height 25
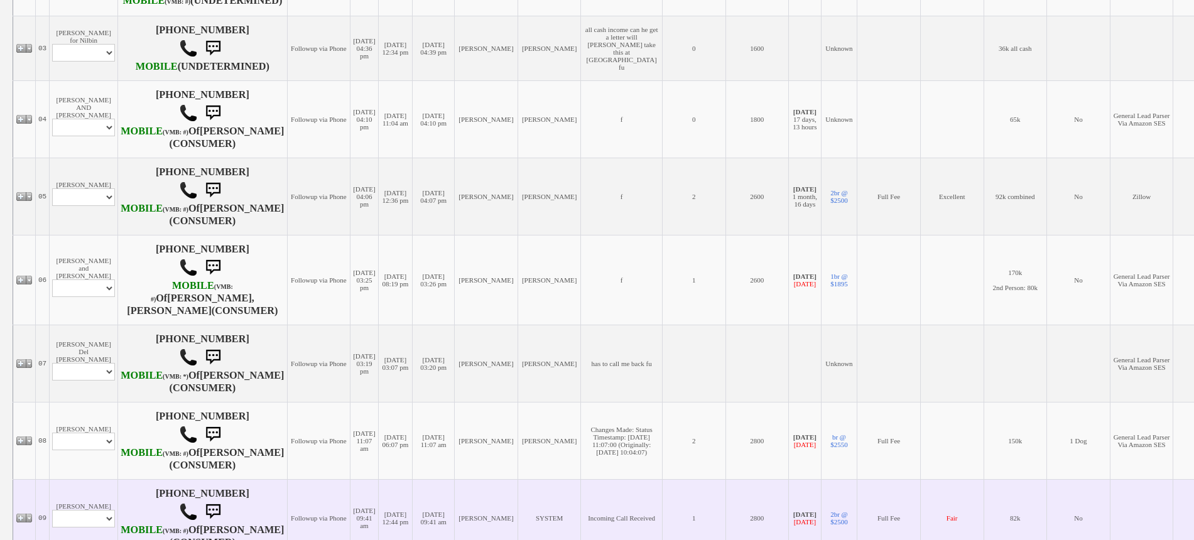
scroll to position [359, 0]
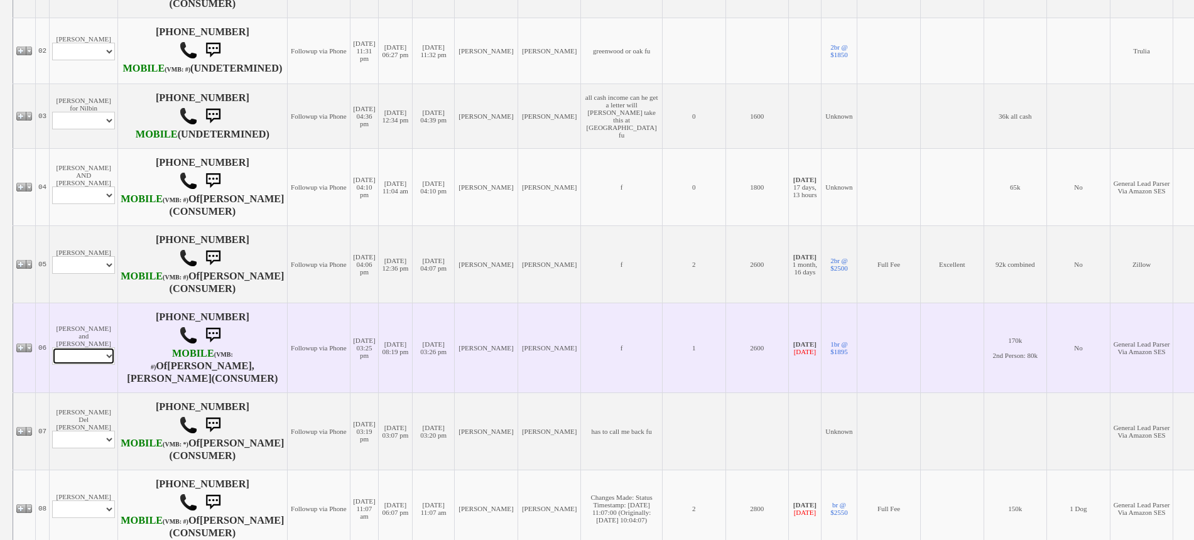
click at [94, 365] on select "Profile Edit Print Email Externally (Will Not Be Tracked In CRM) Closed Deals" at bounding box center [83, 356] width 63 height 18
select select "ChangeURL,/crm/custom/edit_client_form.php?redirect=%2Fcrm%2Fclients.php&id=167…"
click at [52, 365] on select "Profile Edit Print Email Externally (Will Not Be Tracked In CRM) Closed Deals" at bounding box center [83, 356] width 63 height 18
select select
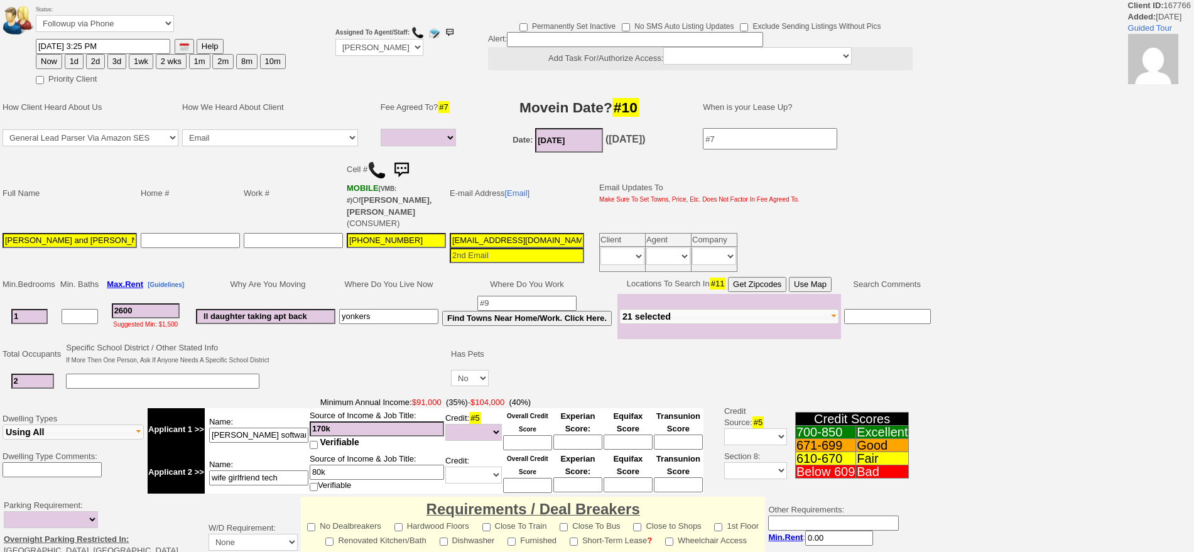
select select
click at [276, 67] on button "10m" at bounding box center [273, 61] width 26 height 15
type input "[DATE] 10:00 AM"
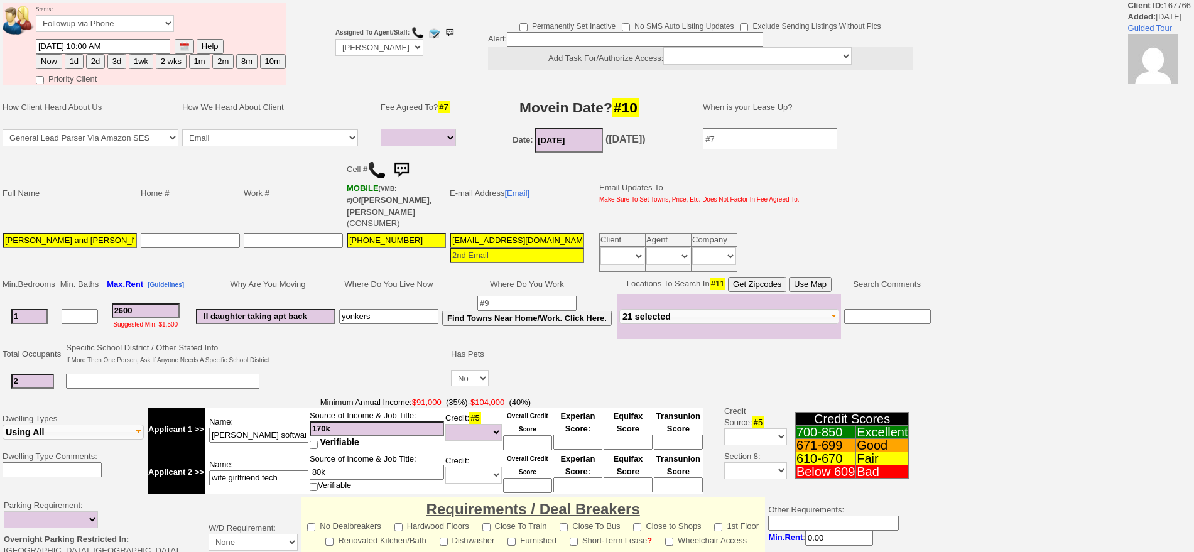
scroll to position [331, 0]
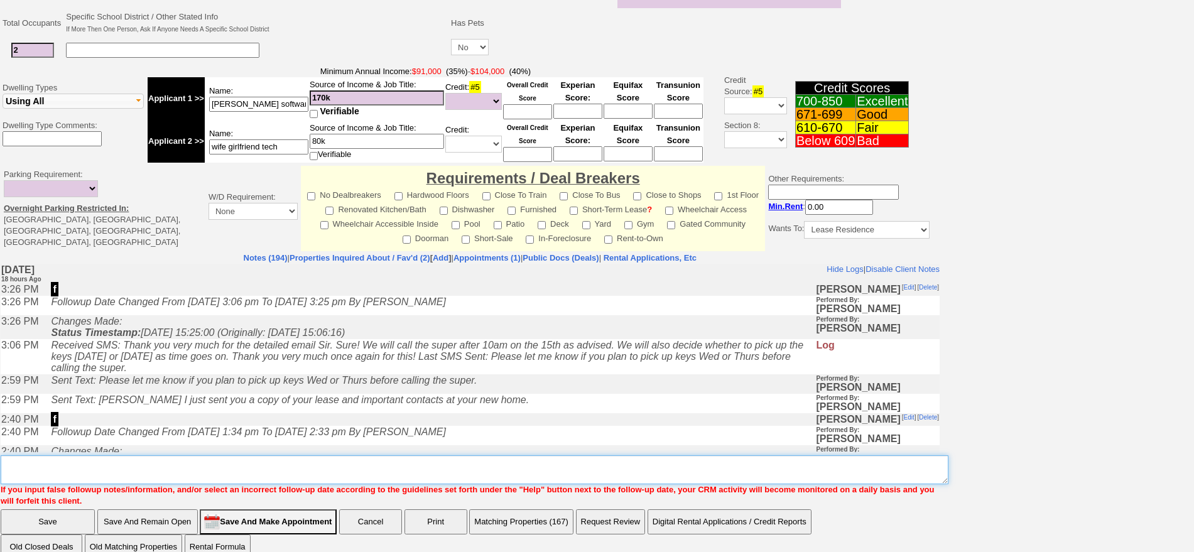
click at [646, 455] on textarea "Insert New Note Here" at bounding box center [475, 469] width 948 height 29
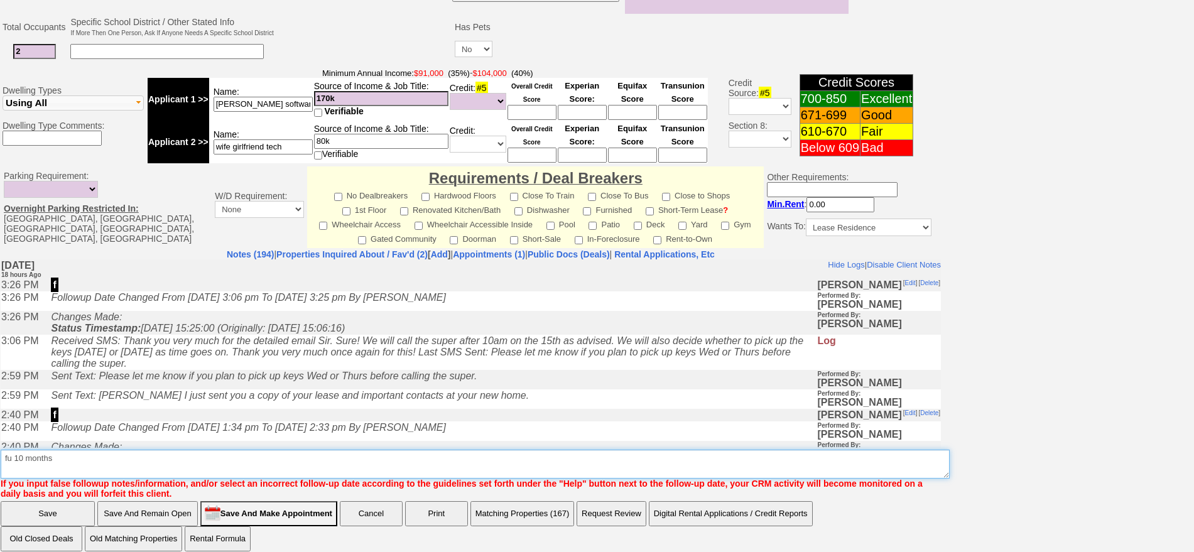
type textarea "fu 10 months"
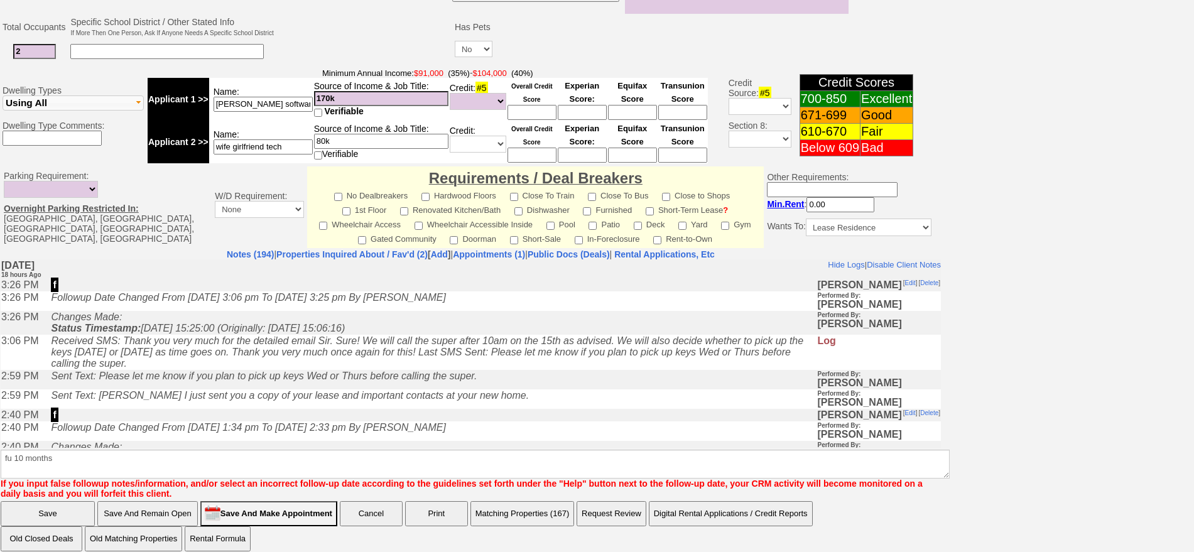
click input "Save" at bounding box center [48, 513] width 94 height 25
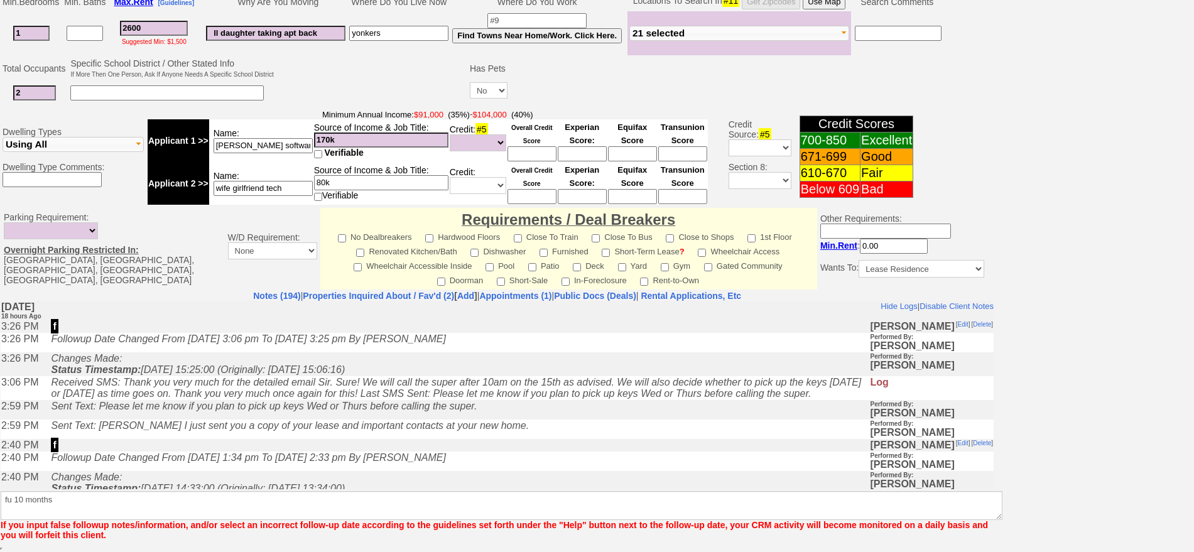
scroll to position [317, 0]
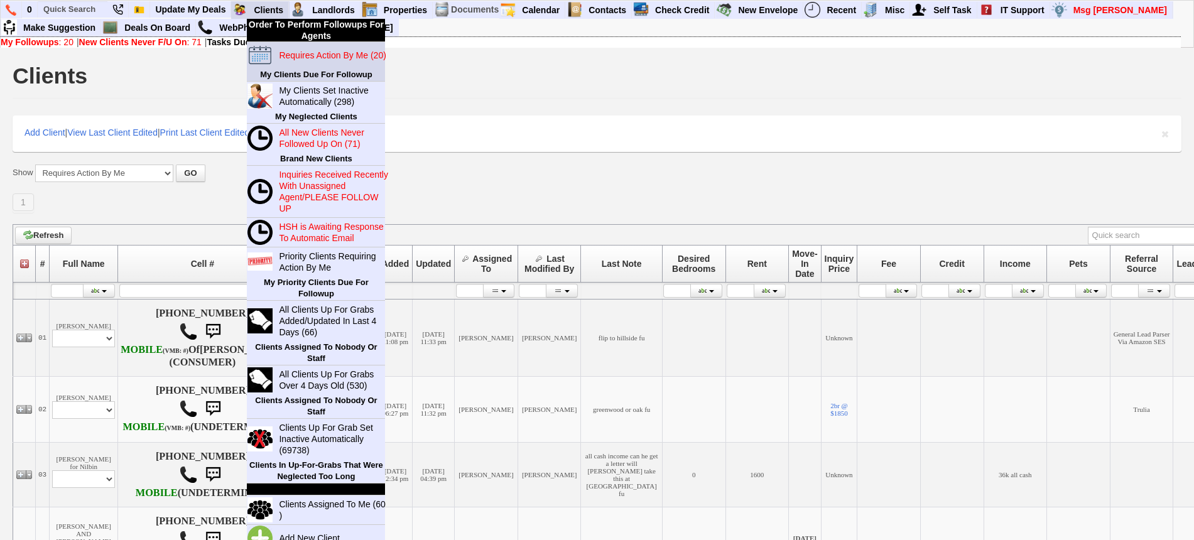
click at [288, 50] on blink "Requires Action By Me (20)" at bounding box center [332, 55] width 107 height 10
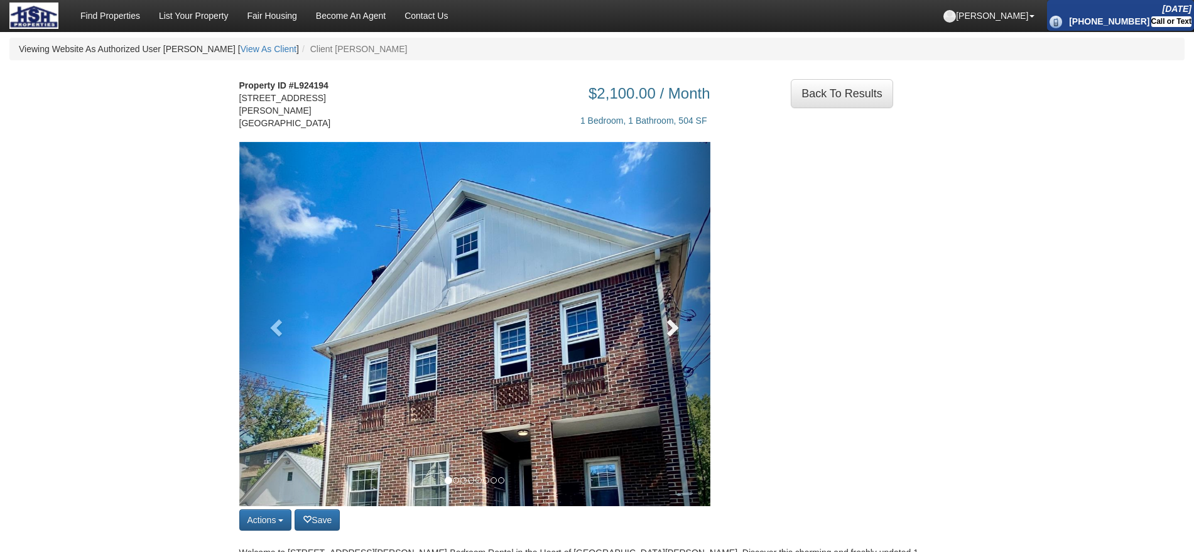
click at [646, 304] on link at bounding box center [674, 324] width 71 height 364
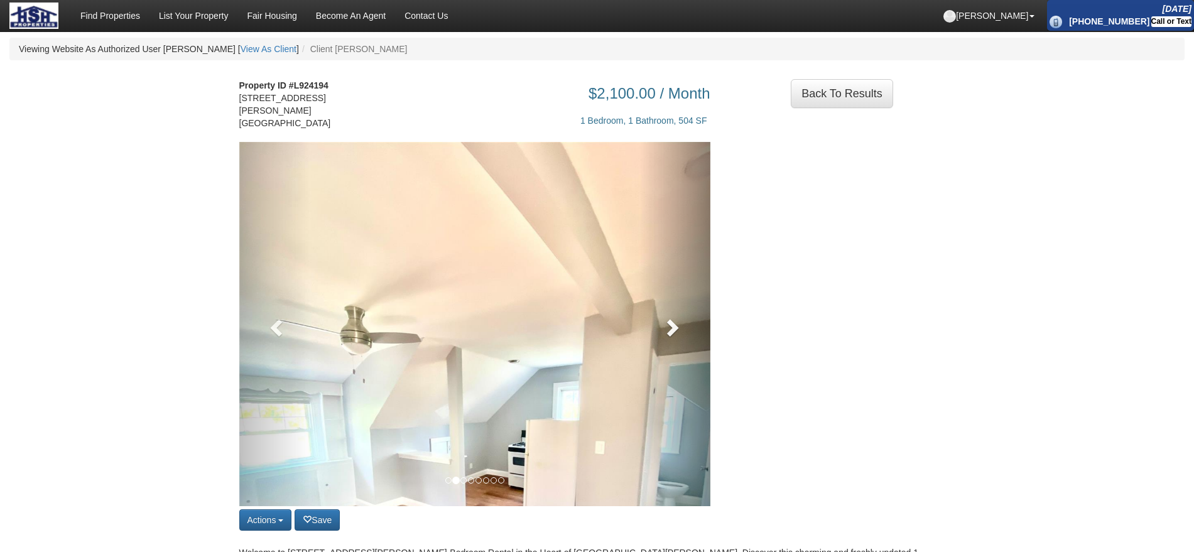
click at [657, 317] on link at bounding box center [674, 324] width 71 height 364
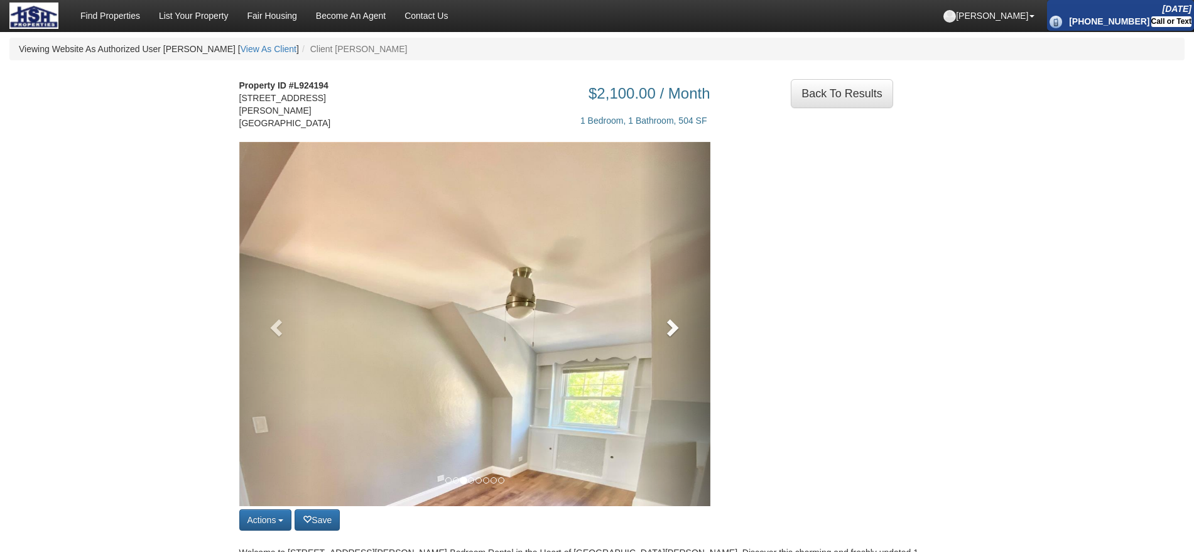
click at [657, 317] on link at bounding box center [674, 324] width 71 height 364
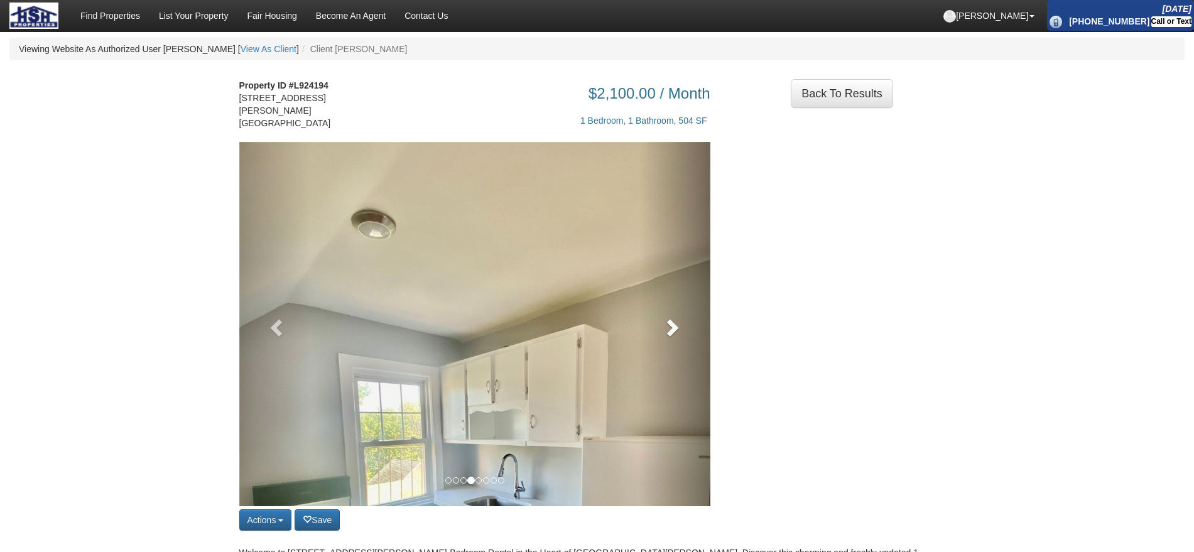
click at [657, 317] on link at bounding box center [674, 324] width 71 height 364
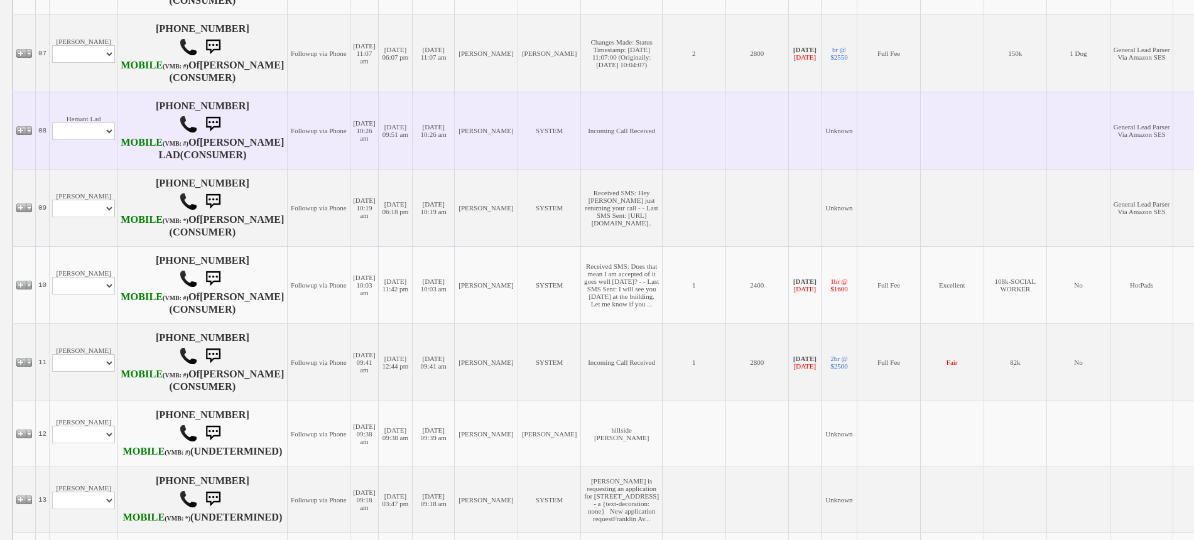
scroll to position [885, 0]
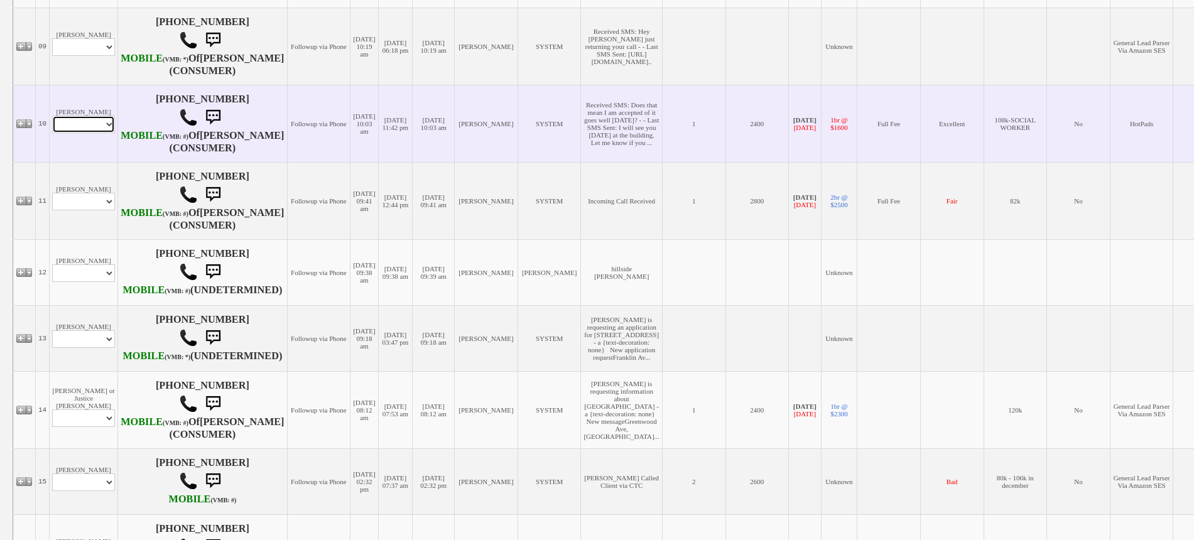
click at [82, 133] on select "Profile Edit Print Email Externally (Will Not Be Tracked In CRM) Closed Deals" at bounding box center [83, 125] width 63 height 18
select select "ChangeURL,/crm/custom/edit_client_form.php?redirect=%2Fcrm%2Fclients.php&id=225…"
click at [52, 133] on select "Profile Edit Print Email Externally (Will Not Be Tracked In CRM) Closed Deals" at bounding box center [83, 125] width 63 height 18
select select
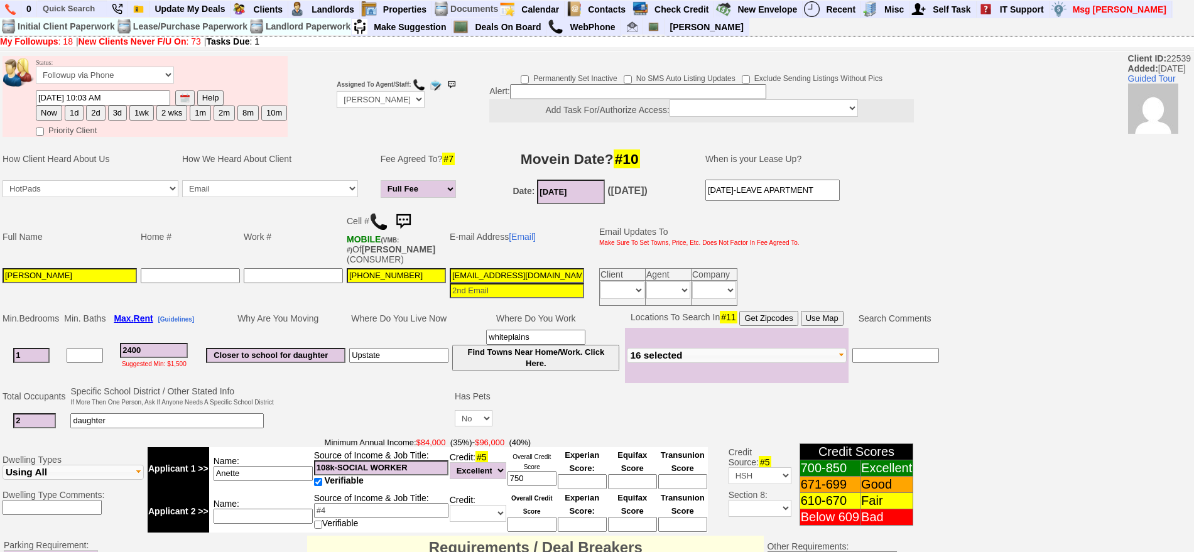
click at [408, 216] on img at bounding box center [403, 221] width 25 height 25
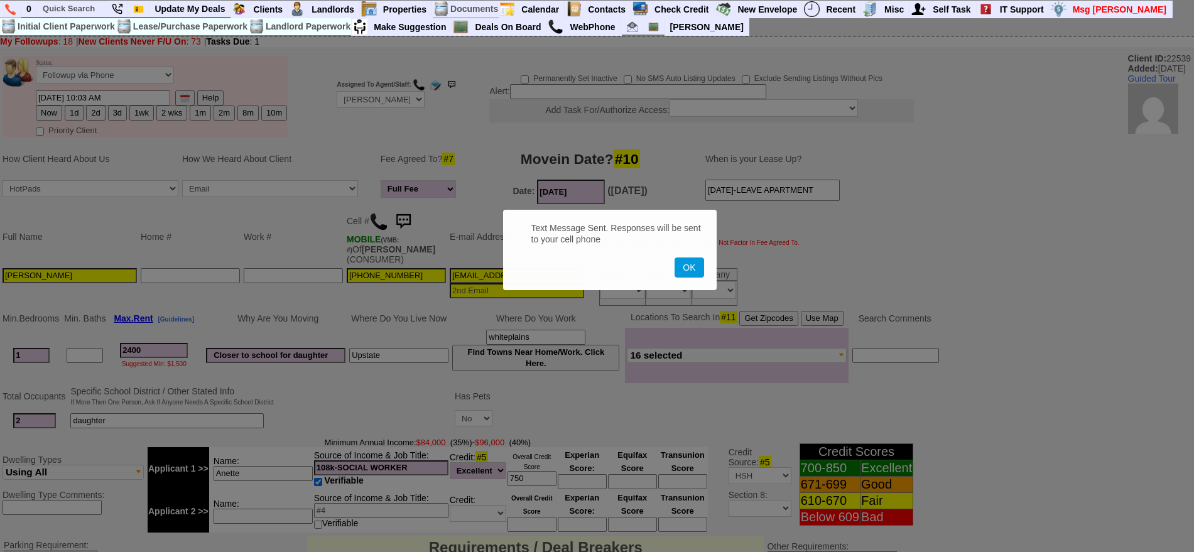
click at [674, 257] on button "OK" at bounding box center [688, 267] width 29 height 20
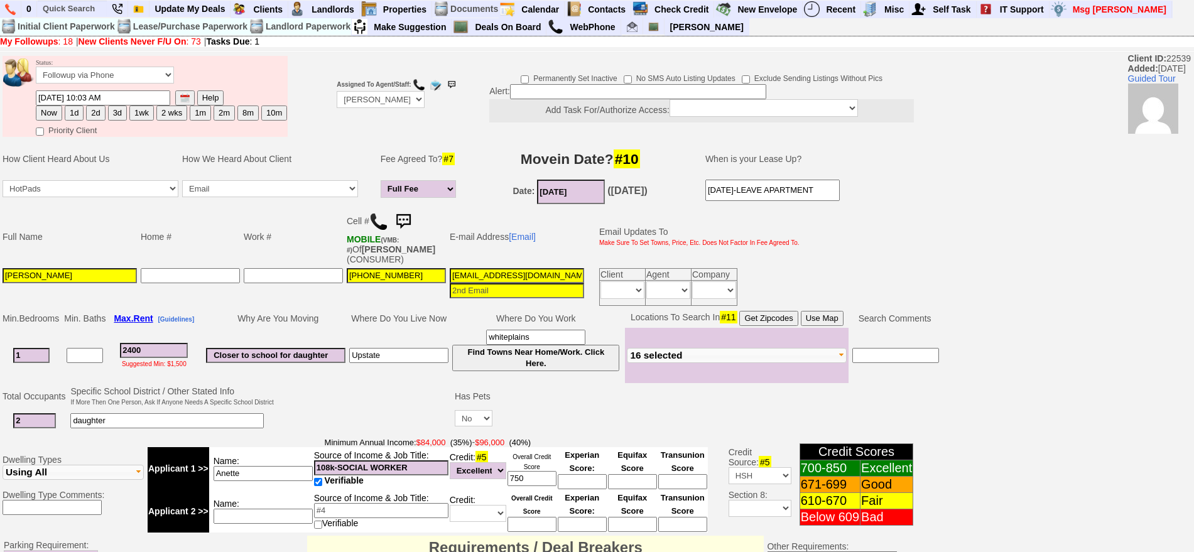
click at [75, 113] on button "1d" at bounding box center [74, 113] width 19 height 15
type input "10/15/2025 10:27 AM"
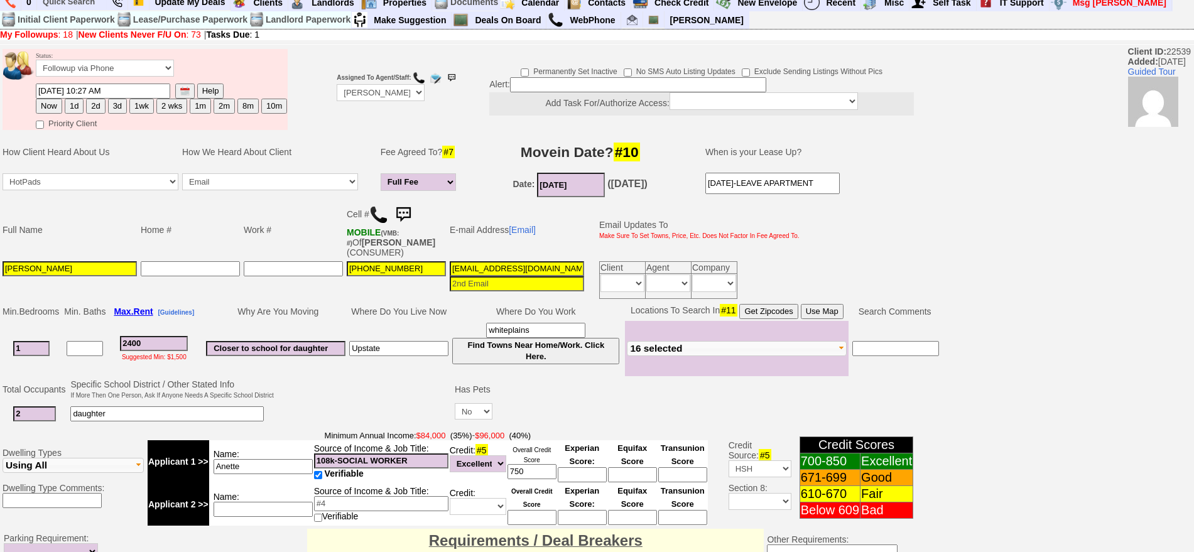
scroll to position [379, 0]
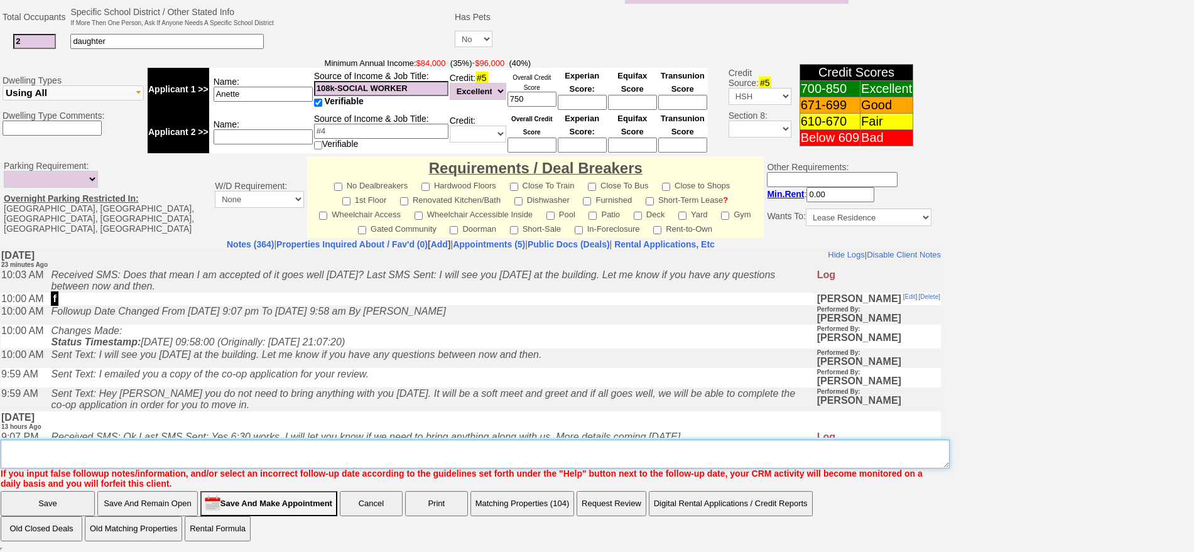
click at [521, 453] on textarea "Insert New Note Here" at bounding box center [475, 454] width 949 height 29
type textarea "f"
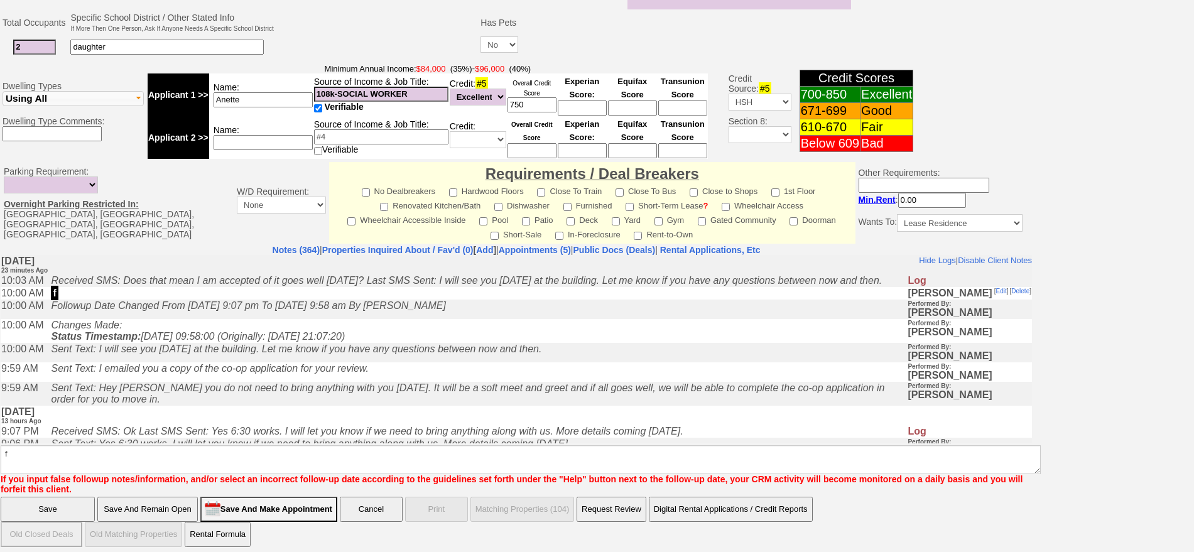
click input "Save" at bounding box center [48, 509] width 94 height 25
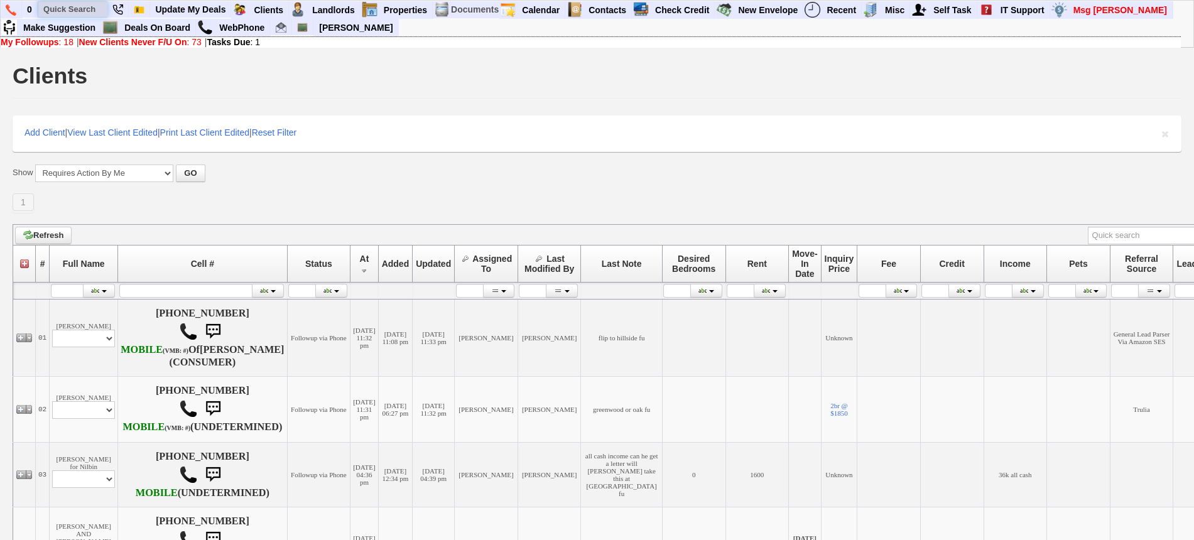
click at [75, 13] on input "text" at bounding box center [72, 9] width 69 height 16
click at [99, 8] on input "rose ronca" at bounding box center [72, 9] width 69 height 16
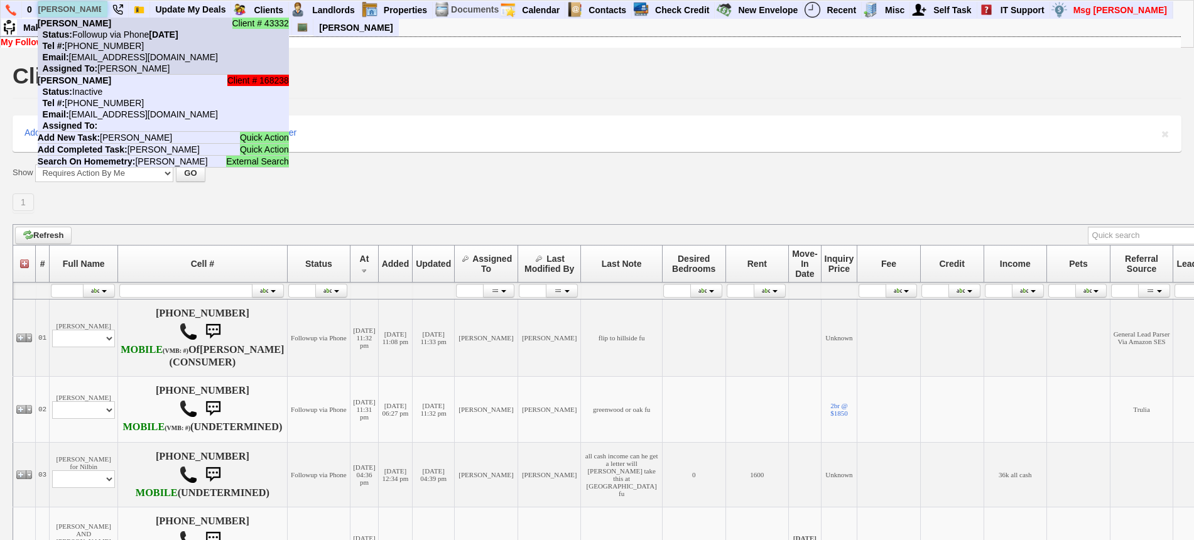
type input "rose ronca"
click at [104, 34] on nobr "Status: Followup via Phone Monday, October 27th, 2025" at bounding box center [108, 35] width 141 height 10
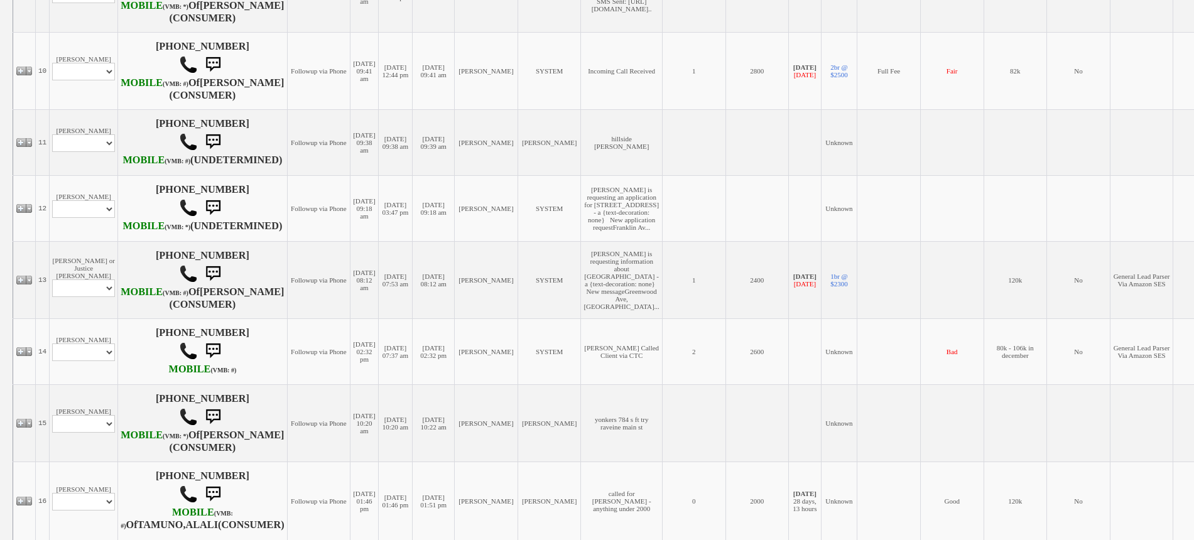
scroll to position [942, 0]
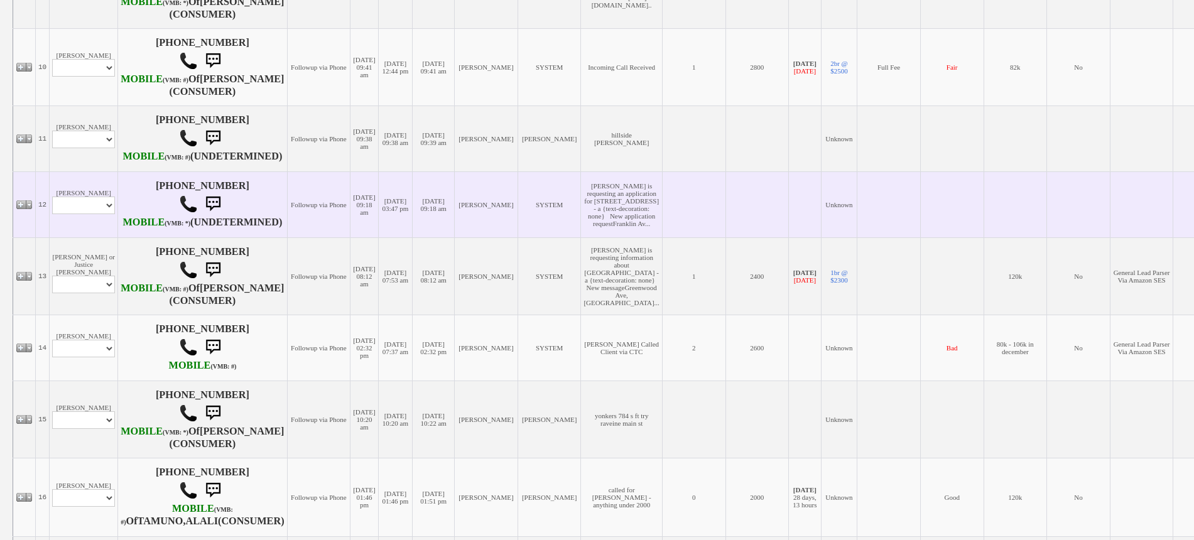
click at [87, 237] on td "Daniel Owiredu Profile Edit Print Email Externally (Will Not Be Tracked In CRM)…" at bounding box center [84, 204] width 68 height 66
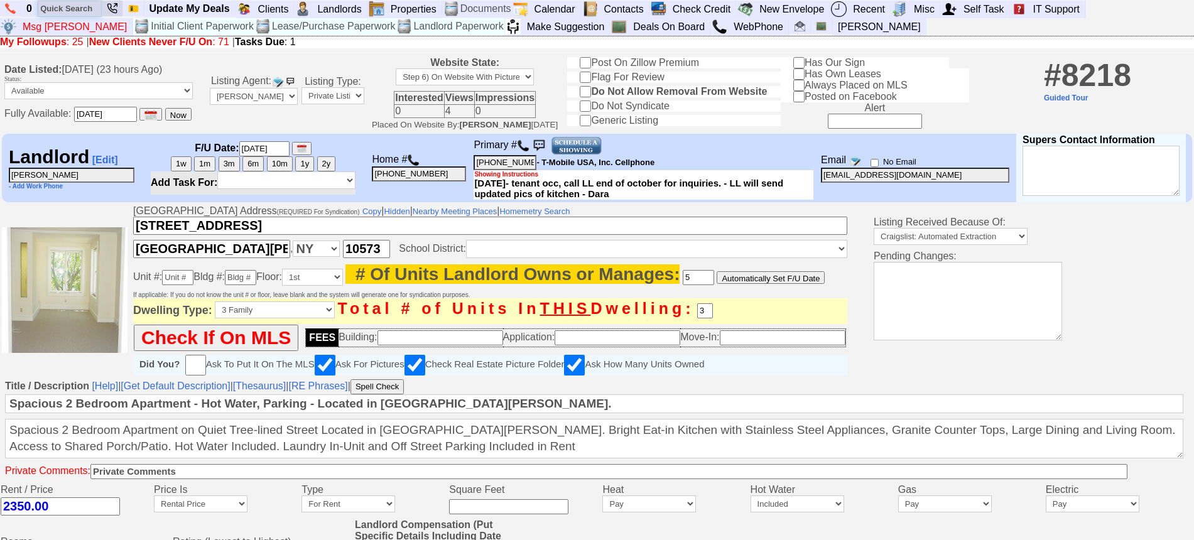
click at [94, 11] on input "text" at bounding box center [69, 9] width 63 height 16
type input "rose"
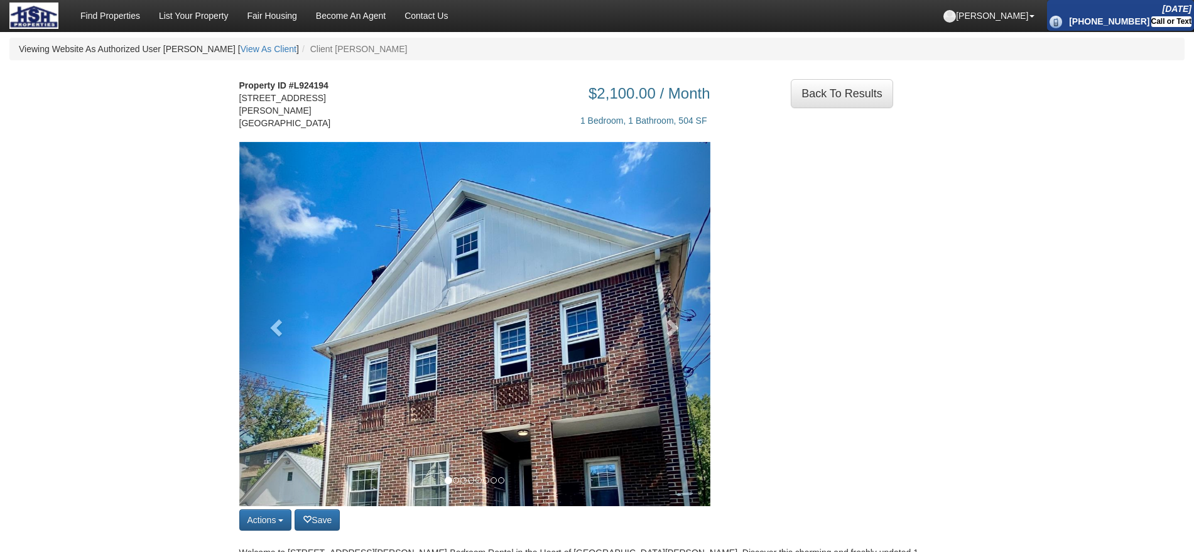
click at [630, 265] on img at bounding box center [474, 456] width 471 height 628
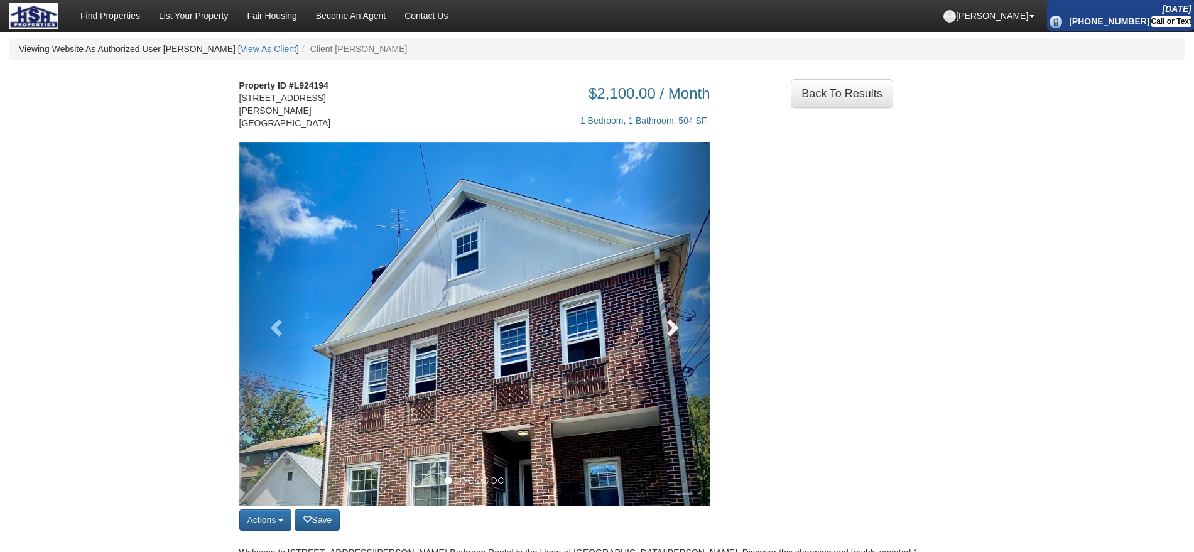
click at [679, 335] on span at bounding box center [671, 327] width 19 height 19
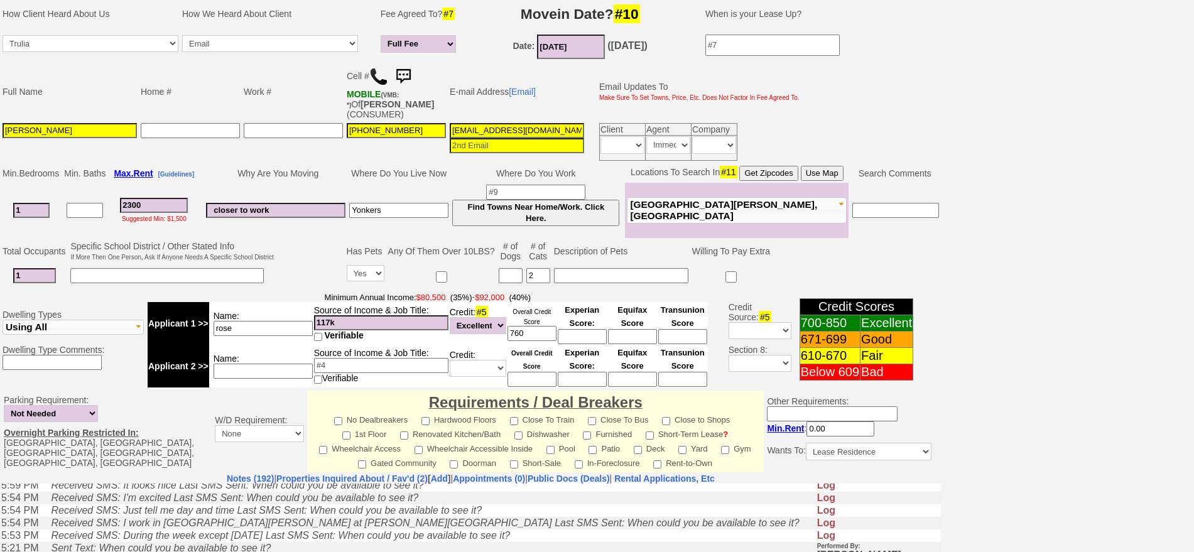
scroll to position [144, 0]
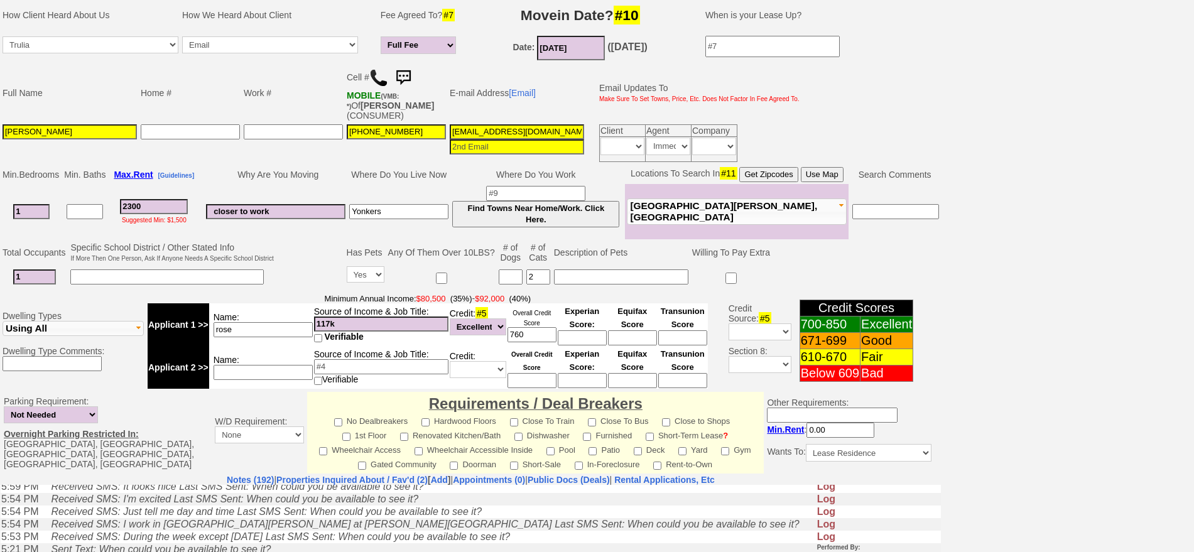
click at [409, 76] on img at bounding box center [403, 77] width 25 height 25
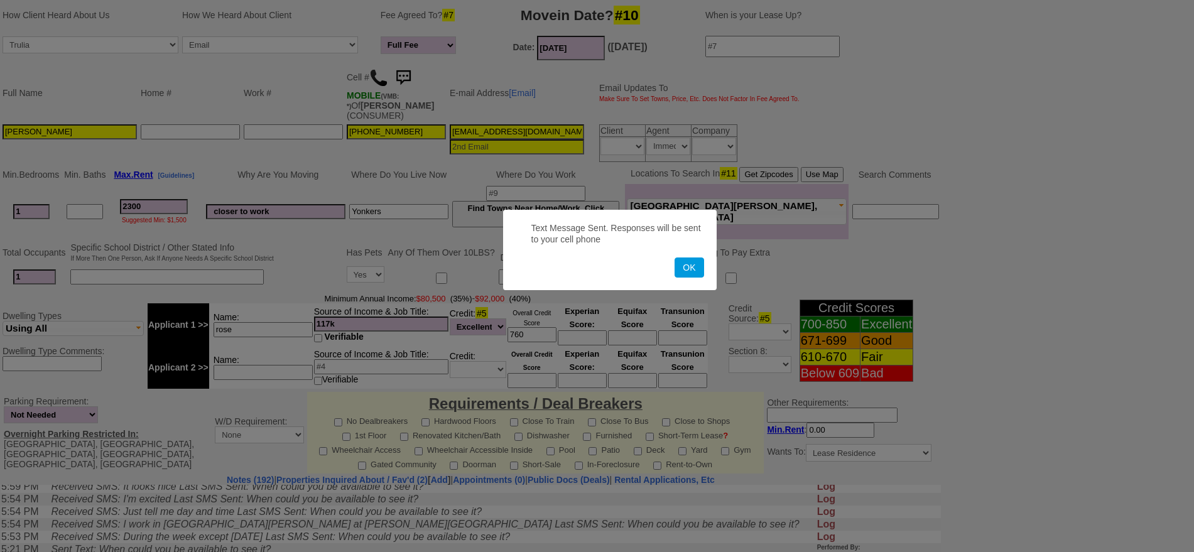
click at [674, 257] on button "OK" at bounding box center [688, 267] width 29 height 20
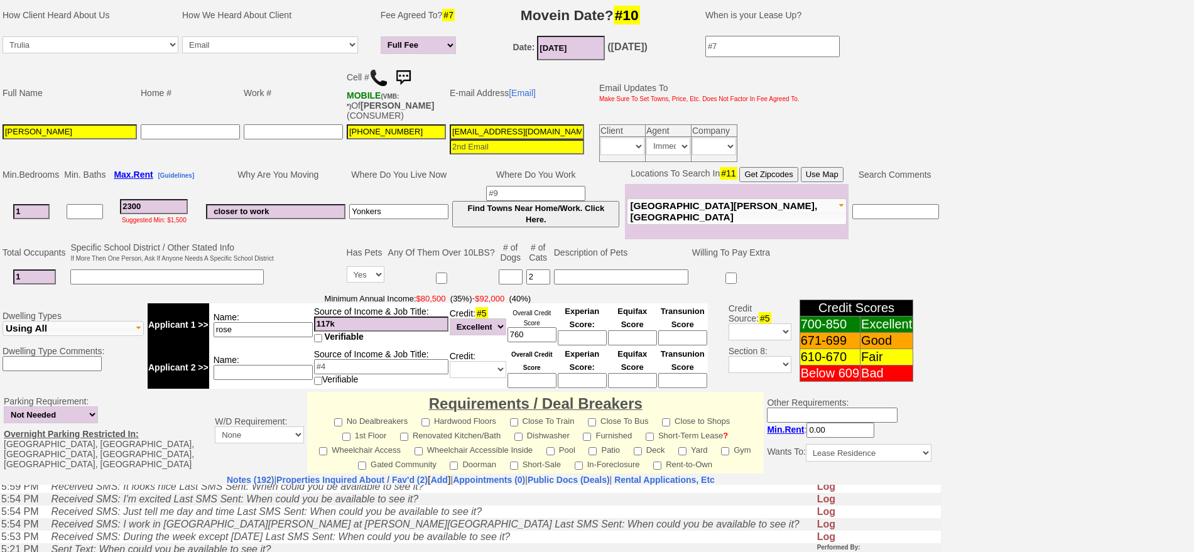
click at [409, 73] on img at bounding box center [403, 77] width 25 height 25
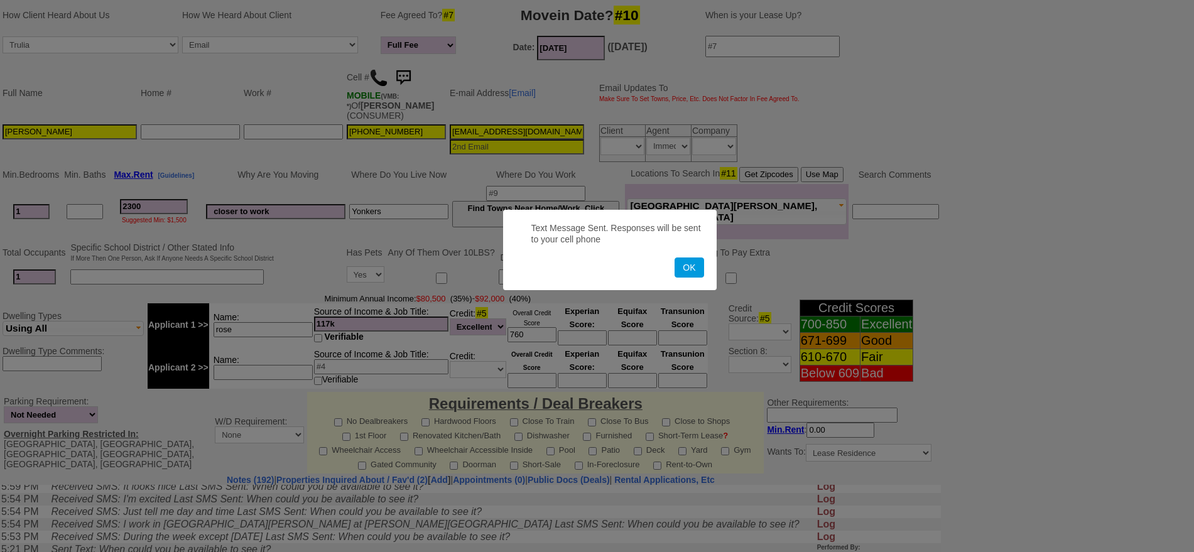
click at [674, 257] on button "OK" at bounding box center [688, 267] width 29 height 20
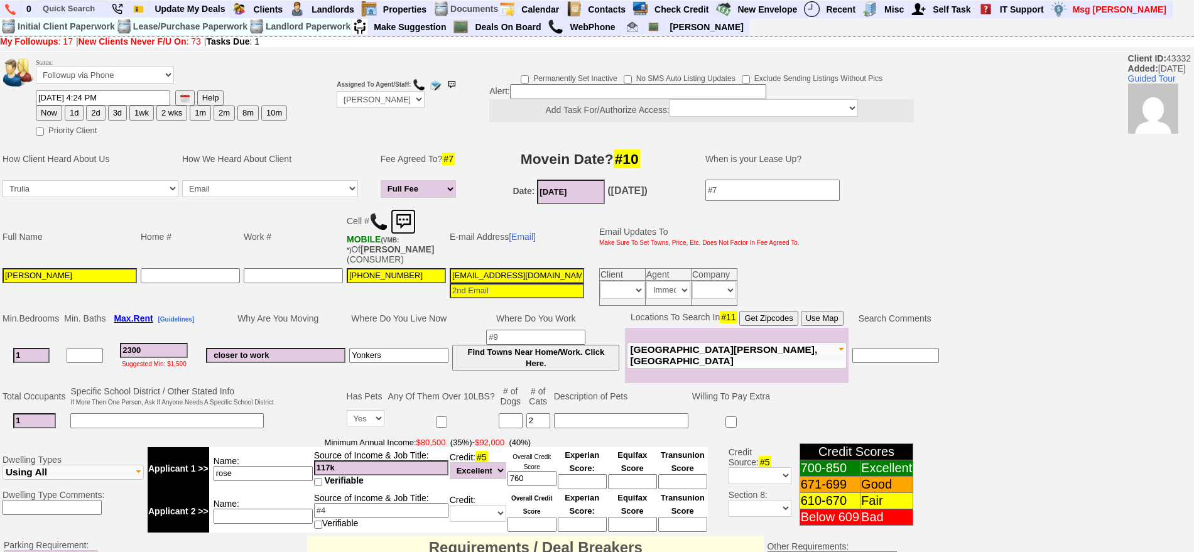
scroll to position [78, 0]
